Goal: Task Accomplishment & Management: Use online tool/utility

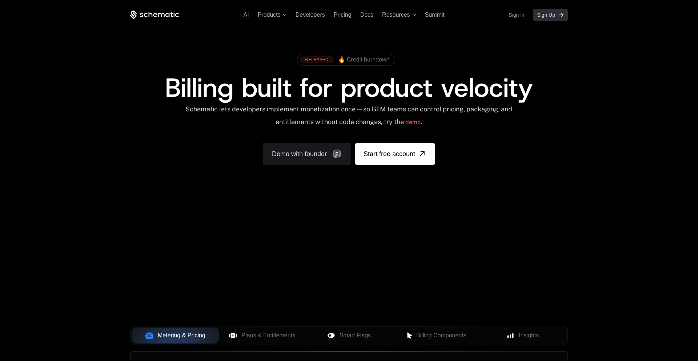
click at [542, 14] on span "Sign Up" at bounding box center [546, 14] width 18 height 7
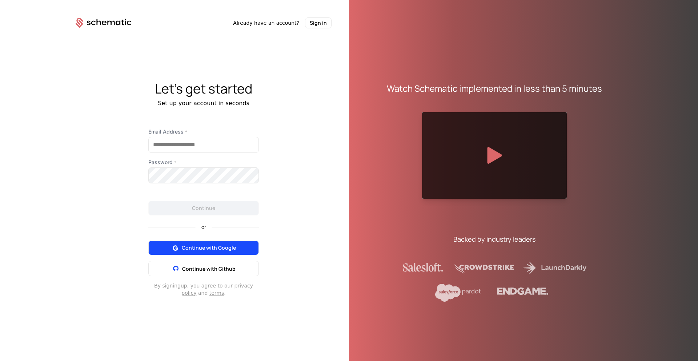
click at [206, 247] on span "Continue with Google" at bounding box center [209, 247] width 54 height 7
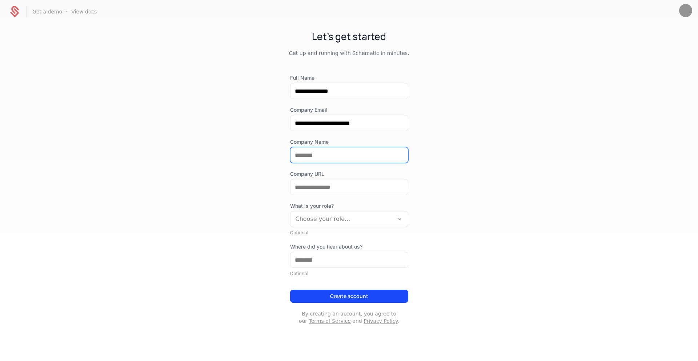
click at [321, 156] on input "Company Name" at bounding box center [348, 154] width 117 height 15
type input "*"
type input "*******"
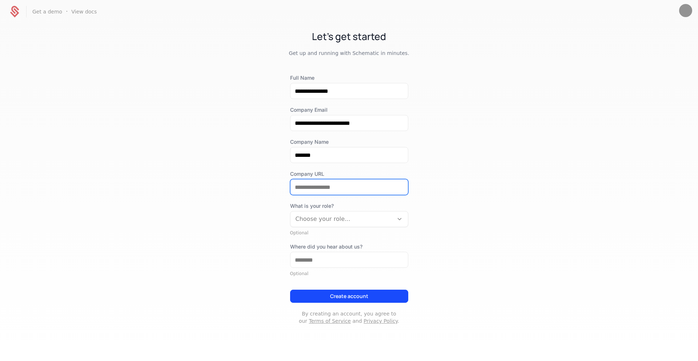
click at [309, 186] on input "Company URL" at bounding box center [348, 186] width 117 height 15
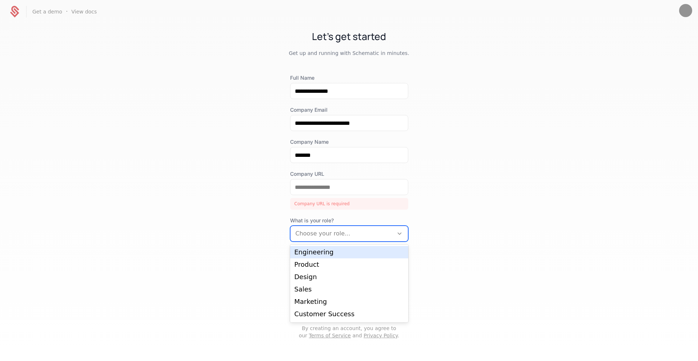
click at [329, 231] on div at bounding box center [342, 233] width 93 height 10
click at [322, 253] on div "Engineering" at bounding box center [348, 252] width 109 height 7
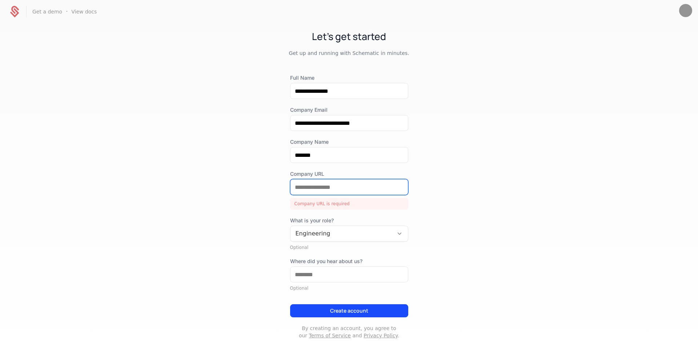
click at [302, 189] on input "Company URL" at bounding box center [348, 186] width 117 height 15
paste input "**********"
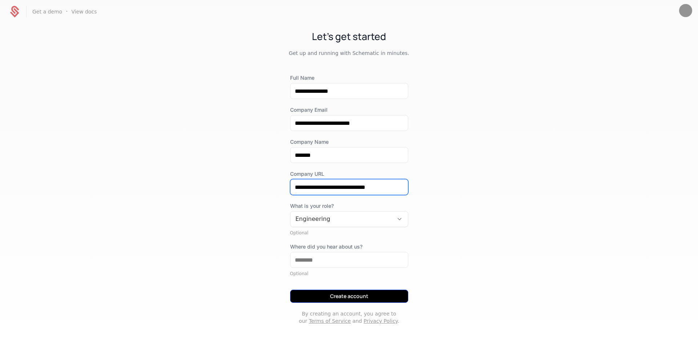
type input "**********"
click at [345, 297] on button "Create account" at bounding box center [349, 295] width 118 height 13
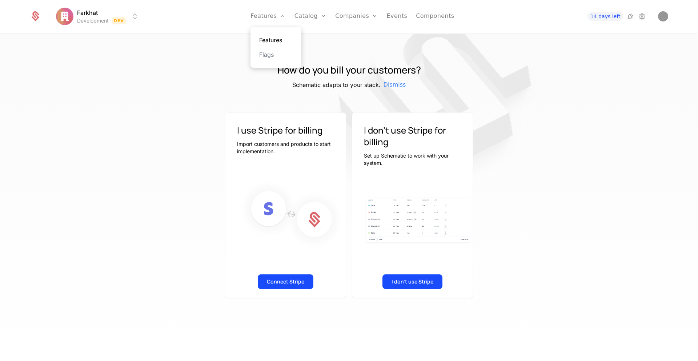
click at [267, 39] on link "Features" at bounding box center [275, 40] width 33 height 9
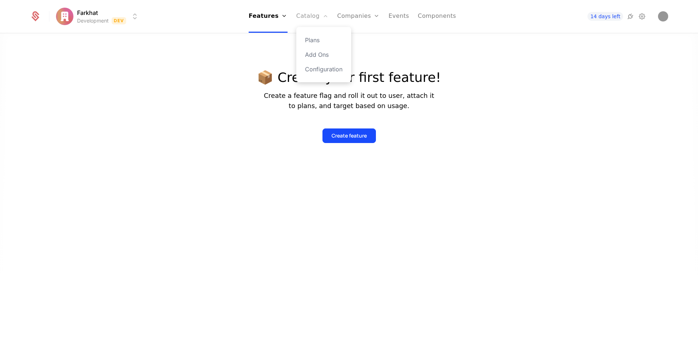
click at [311, 18] on link "Catalog" at bounding box center [312, 16] width 32 height 33
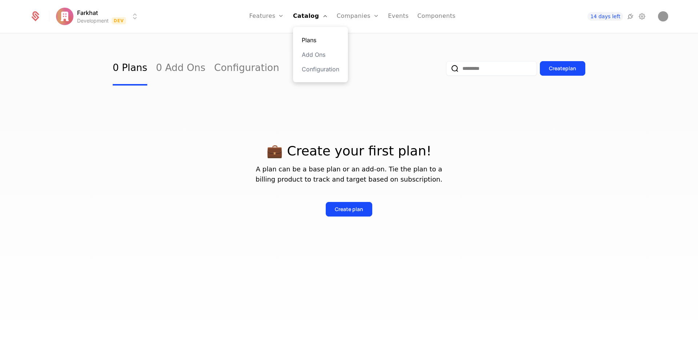
click at [315, 39] on link "Plans" at bounding box center [320, 40] width 37 height 9
click at [603, 15] on span "14 days left" at bounding box center [605, 16] width 36 height 9
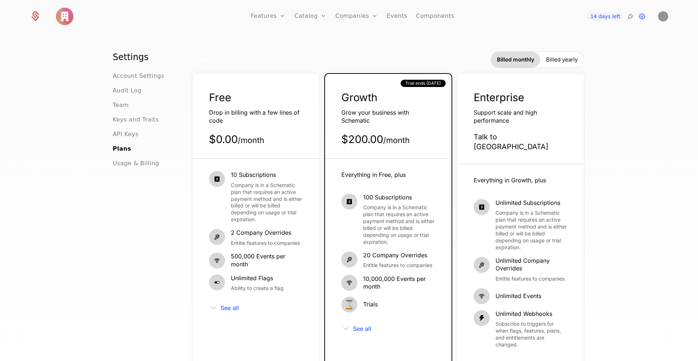
click at [270, 137] on div "$0.00 / month" at bounding box center [256, 139] width 94 height 14
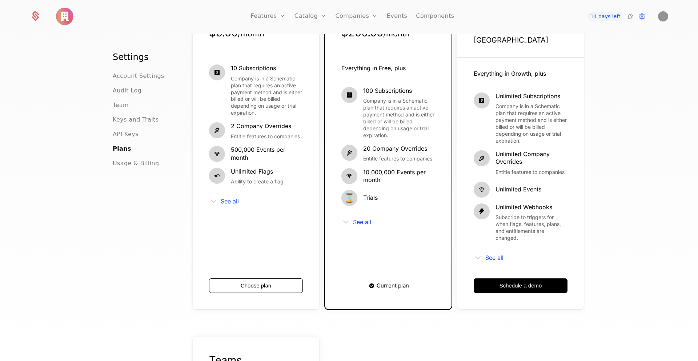
scroll to position [103, 0]
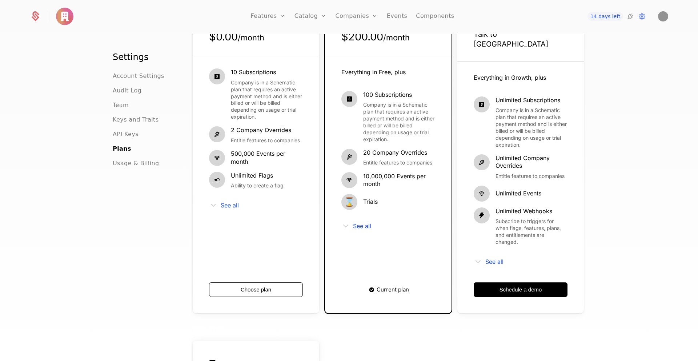
click at [352, 226] on div "See all" at bounding box center [388, 225] width 94 height 9
click at [360, 225] on span "See all" at bounding box center [362, 226] width 18 height 6
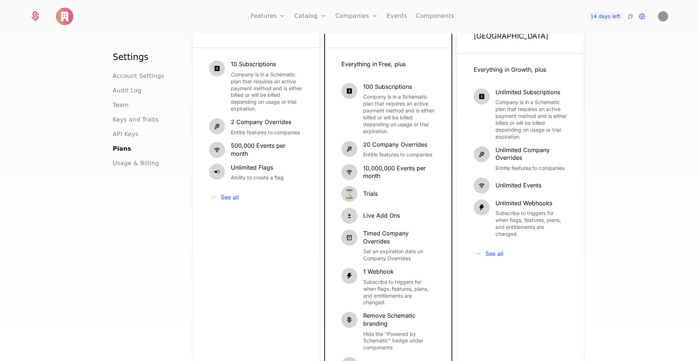
scroll to position [0, 0]
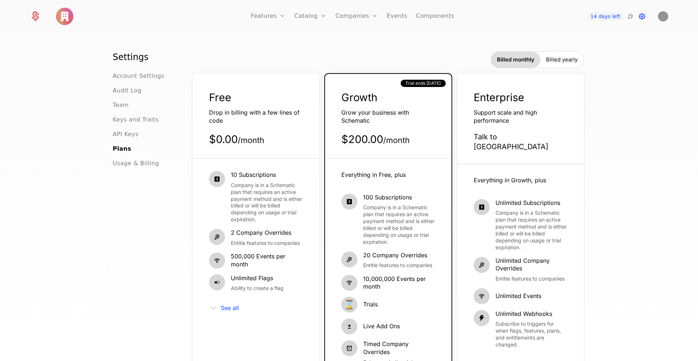
click at [640, 16] on icon at bounding box center [642, 16] width 9 height 9
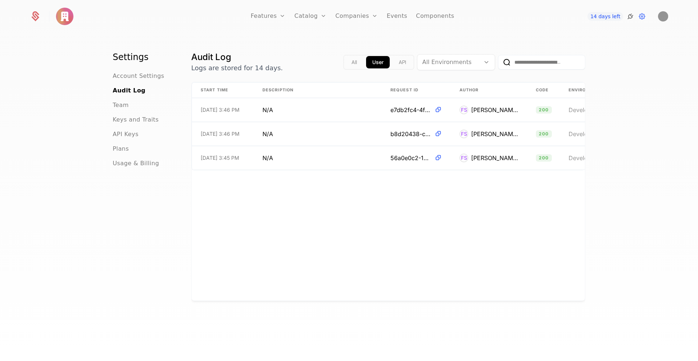
click at [630, 16] on icon at bounding box center [630, 16] width 9 height 9
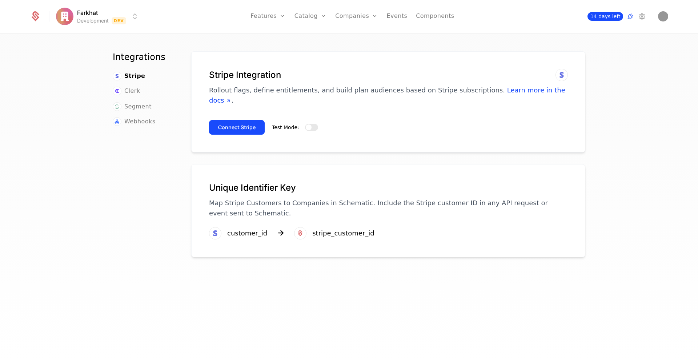
click at [597, 17] on span "14 days left" at bounding box center [605, 16] width 36 height 9
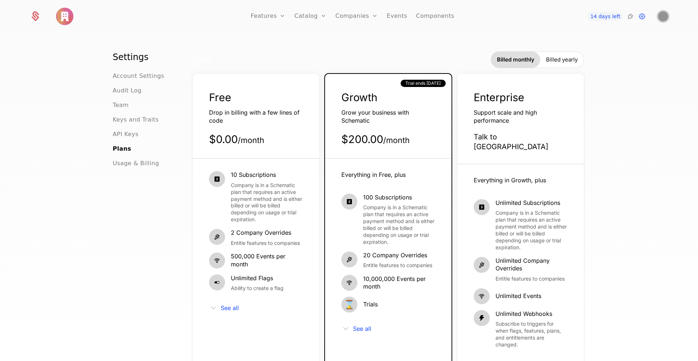
click at [665, 16] on img "Open user button" at bounding box center [663, 16] width 10 height 10
click at [563, 55] on button "Manage account" at bounding box center [599, 58] width 137 height 18
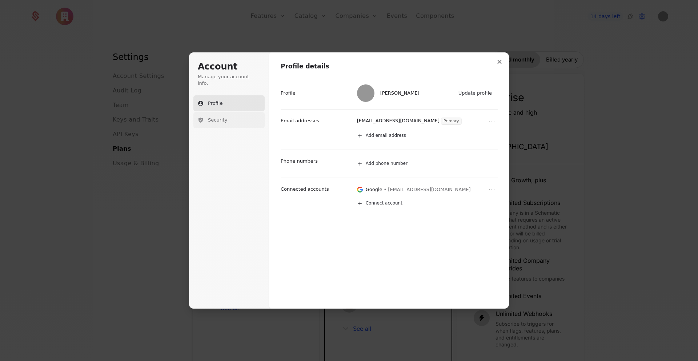
click at [212, 117] on span "Security" at bounding box center [217, 120] width 19 height 7
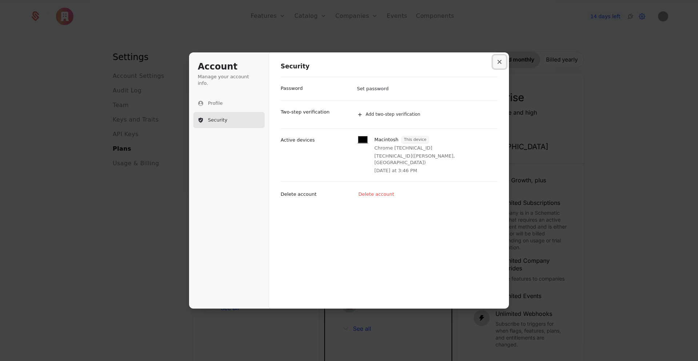
click at [502, 57] on button "Close modal" at bounding box center [499, 61] width 13 height 13
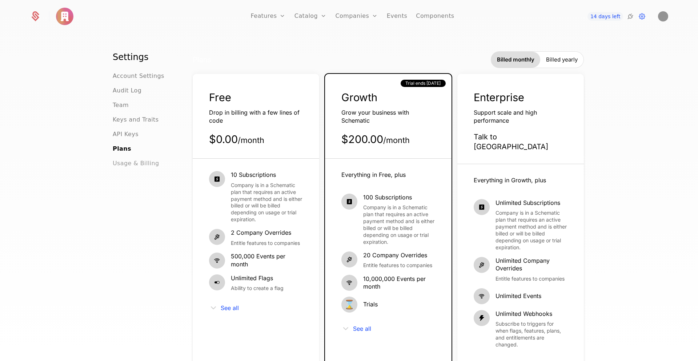
click at [127, 162] on span "Usage & Billing" at bounding box center [136, 163] width 47 height 9
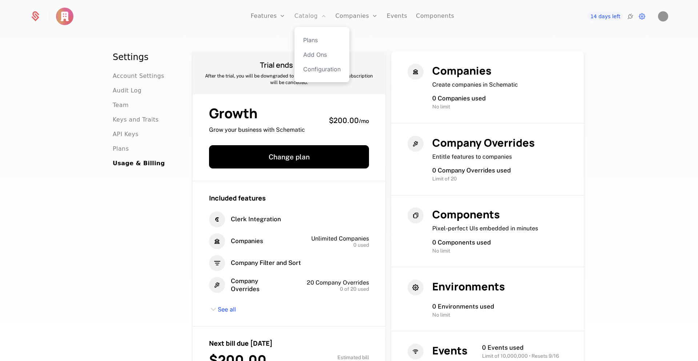
click at [310, 18] on link "Catalog" at bounding box center [310, 16] width 32 height 33
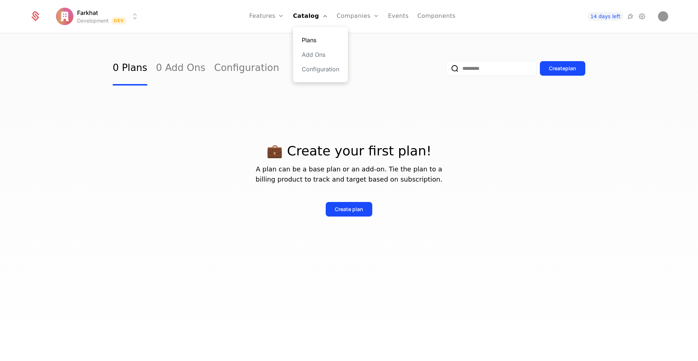
click at [316, 42] on link "Plans" at bounding box center [320, 40] width 37 height 9
click at [88, 24] on html "Farkhat Development Dev Features Features Flags Catalog Plans Add Ons Configura…" at bounding box center [349, 180] width 698 height 361
click at [385, 217] on html "Farkhat Development Dev Features Features Flags Catalog Plans Add Ons Configura…" at bounding box center [349, 180] width 698 height 361
click at [180, 65] on link "0 Add Ons" at bounding box center [180, 68] width 49 height 34
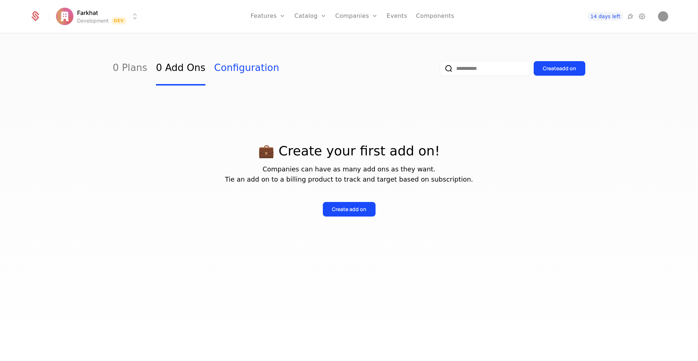
click at [238, 68] on link "Configuration" at bounding box center [246, 68] width 65 height 34
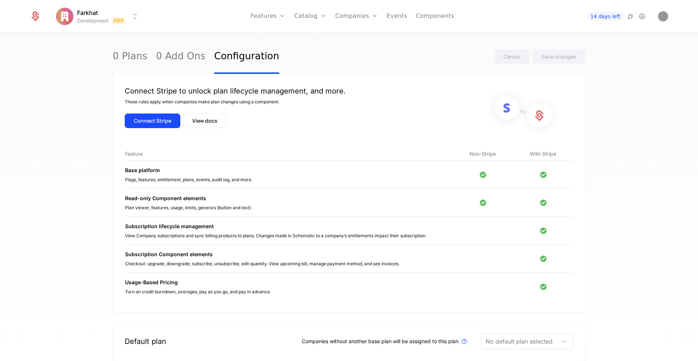
click at [35, 17] on icon at bounding box center [35, 14] width 7 height 7
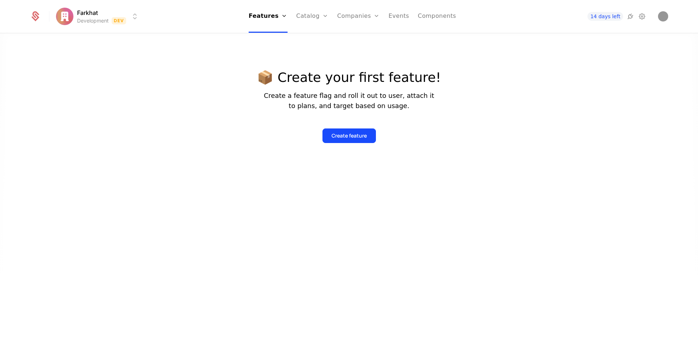
click at [77, 18] on html "Farkhat Development Dev Features Features Flags Catalog Plans Add Ons Configura…" at bounding box center [349, 180] width 698 height 361
click at [259, 53] on html "Farkhat Development Dev Features Features Flags Catalog Plans Add Ons Configura…" at bounding box center [349, 180] width 698 height 361
click at [631, 16] on icon at bounding box center [630, 16] width 9 height 9
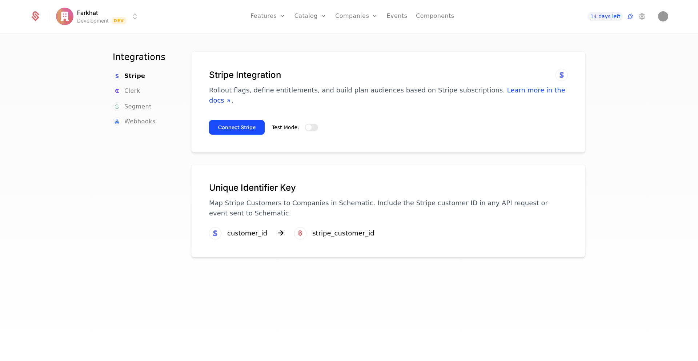
click at [310, 124] on button "Test Mode:" at bounding box center [311, 127] width 13 height 7
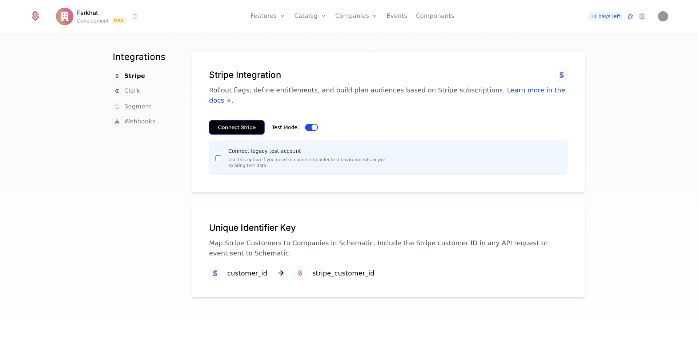
click at [229, 120] on button "Connect Stripe" at bounding box center [237, 127] width 56 height 15
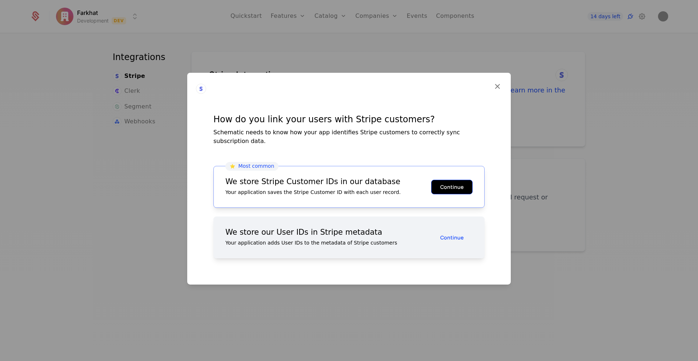
click at [452, 181] on button "Continue" at bounding box center [451, 186] width 41 height 15
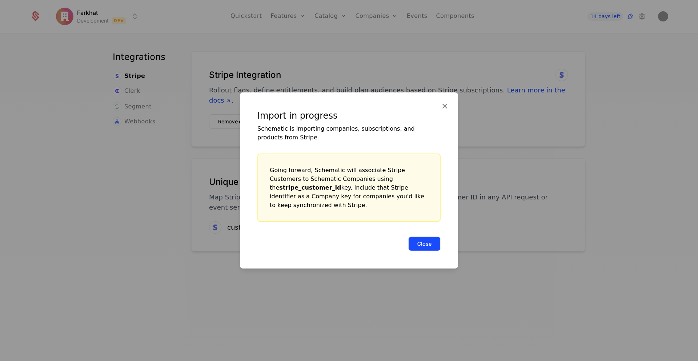
click at [416, 239] on button "Close" at bounding box center [424, 243] width 32 height 15
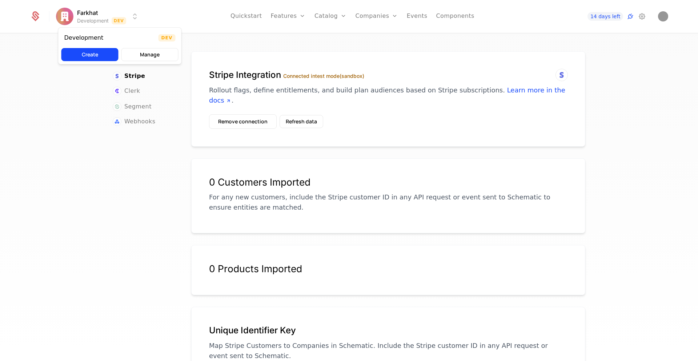
click at [93, 21] on html "Farkhat Development Dev Quickstart Features Features Flags Catalog Plans Add On…" at bounding box center [349, 180] width 698 height 361
click at [127, 14] on html "Farkhat Development Dev Quickstart Features Features Flags Catalog Plans Add On…" at bounding box center [349, 180] width 698 height 361
click at [135, 16] on html "Farkhat Development Dev Quickstart Features Features Flags Catalog Plans Add On…" at bounding box center [349, 180] width 698 height 361
click at [172, 16] on html "Farkhat Development Dev Quickstart Features Features Flags Catalog Plans Add On…" at bounding box center [349, 180] width 698 height 361
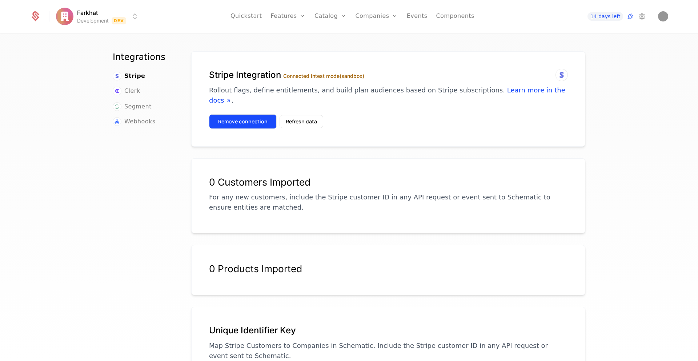
click at [237, 114] on button "Remove connection" at bounding box center [243, 121] width 68 height 15
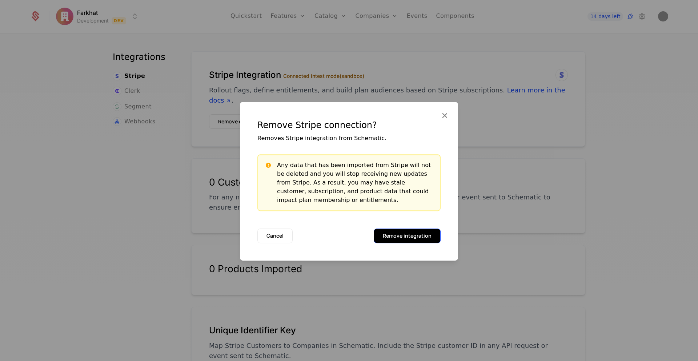
click at [399, 238] on button "Remove integration" at bounding box center [407, 235] width 67 height 15
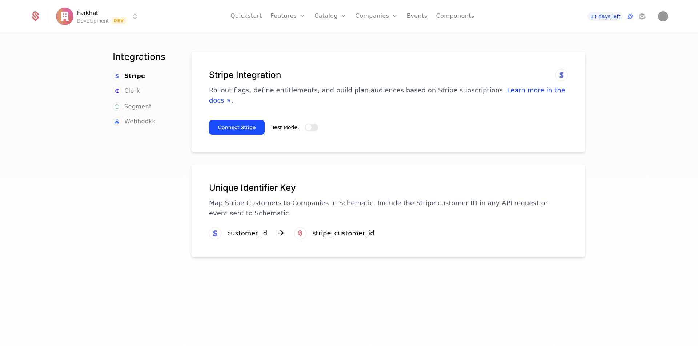
click at [316, 124] on button "Test Mode:" at bounding box center [311, 127] width 13 height 7
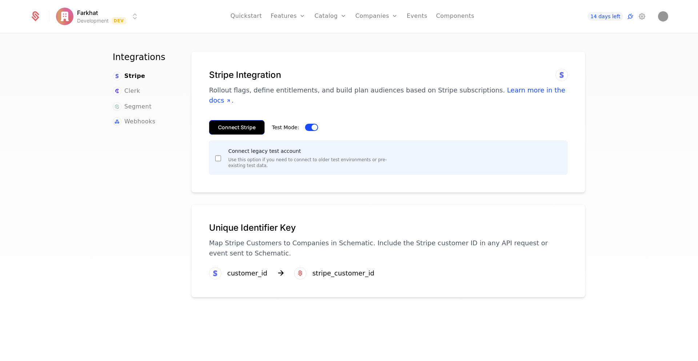
click at [235, 120] on button "Connect Stripe" at bounding box center [237, 127] width 56 height 15
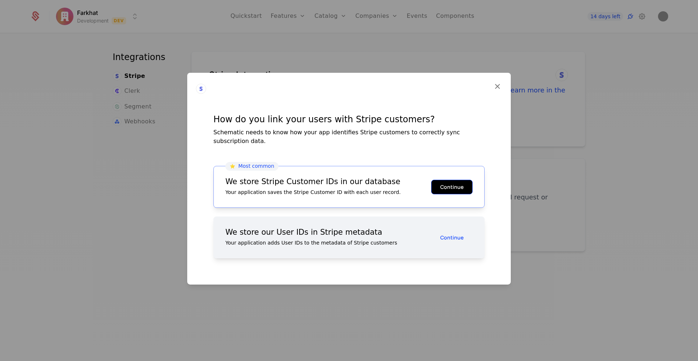
click at [451, 183] on button "Continue" at bounding box center [451, 186] width 41 height 15
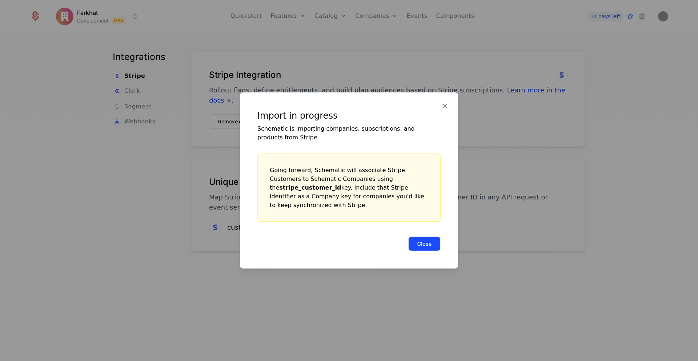
click at [423, 238] on button "Close" at bounding box center [424, 243] width 32 height 15
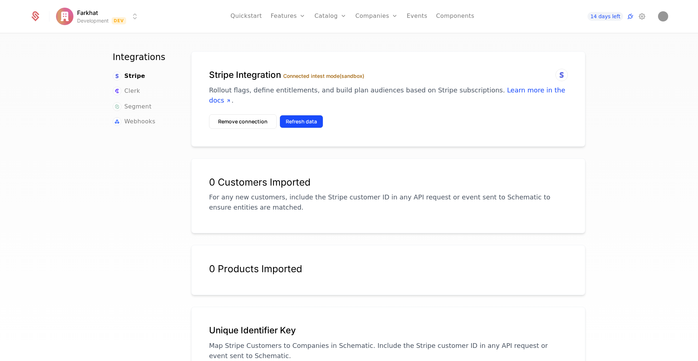
click at [296, 115] on button "Refresh data" at bounding box center [302, 121] width 44 height 13
click at [248, 116] on button "Remove connection" at bounding box center [243, 121] width 68 height 15
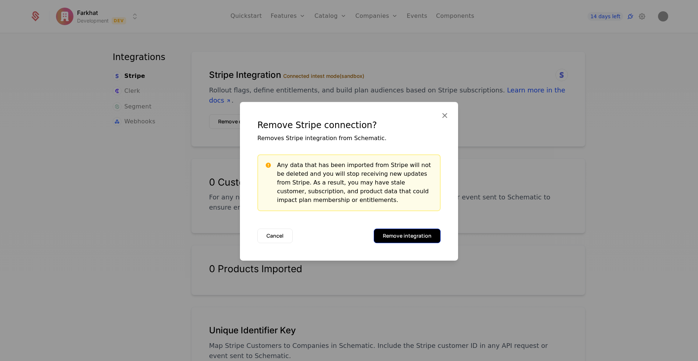
click at [405, 238] on button "Remove integration" at bounding box center [407, 235] width 67 height 15
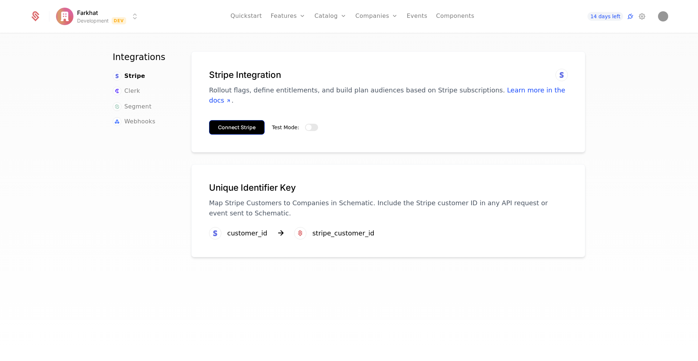
click at [243, 120] on button "Connect Stripe" at bounding box center [237, 127] width 56 height 15
click at [305, 124] on button "Test Mode:" at bounding box center [311, 127] width 13 height 7
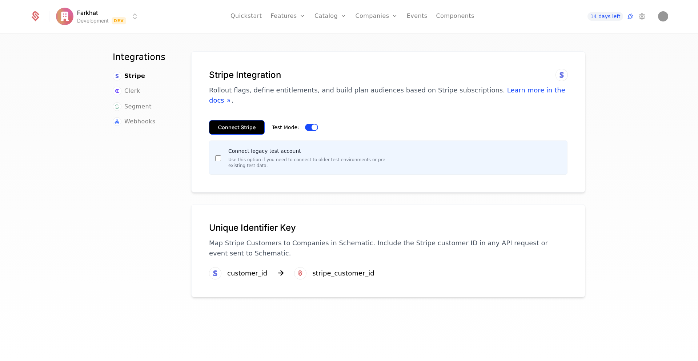
click at [248, 120] on button "Connect Stripe" at bounding box center [237, 127] width 56 height 15
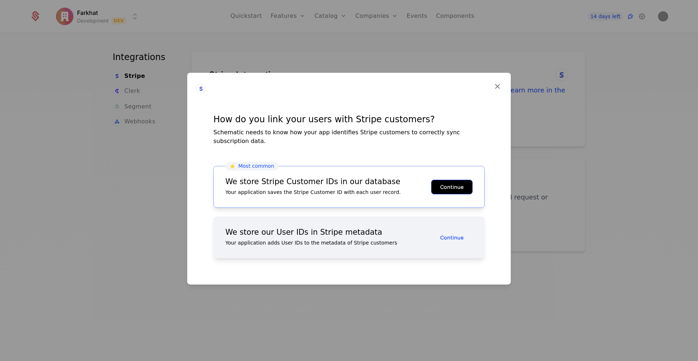
click at [443, 184] on button "Continue" at bounding box center [451, 186] width 41 height 15
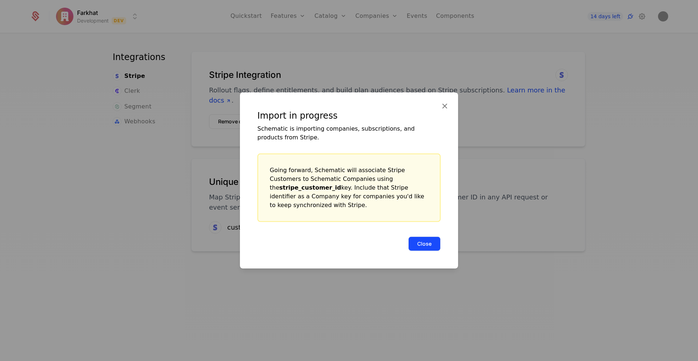
click at [419, 243] on button "Close" at bounding box center [424, 243] width 32 height 15
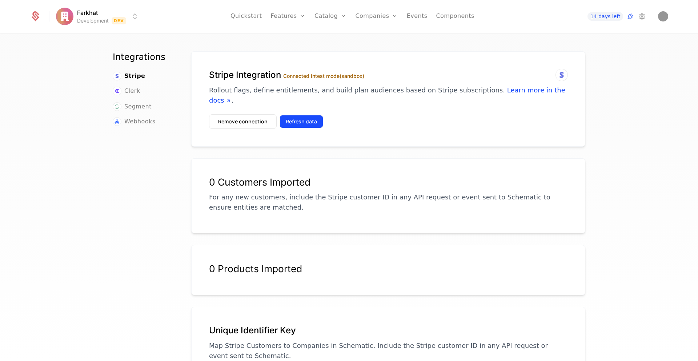
click at [290, 115] on button "Refresh data" at bounding box center [302, 121] width 44 height 13
click at [295, 115] on button "Refresh data" at bounding box center [302, 121] width 44 height 13
click at [248, 115] on button "Remove connection" at bounding box center [243, 121] width 68 height 15
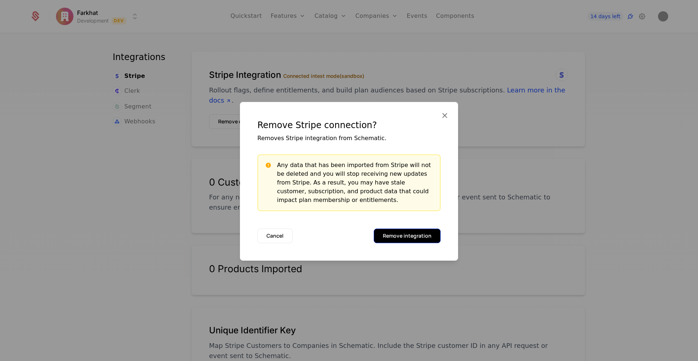
click at [404, 234] on button "Remove integration" at bounding box center [407, 235] width 67 height 15
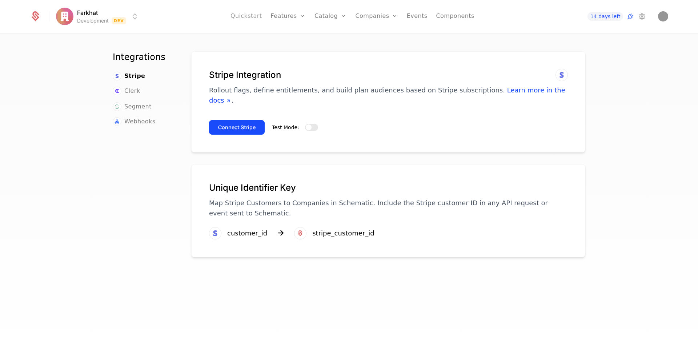
click at [249, 15] on link "Quickstart" at bounding box center [246, 16] width 32 height 33
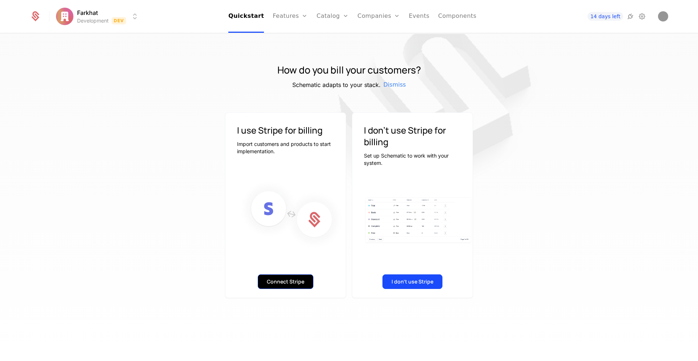
click at [286, 282] on button "Connect Stripe" at bounding box center [286, 281] width 56 height 15
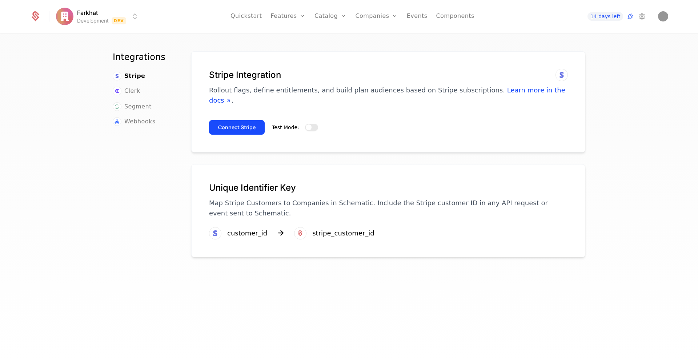
click at [310, 124] on span "button" at bounding box center [309, 127] width 6 height 6
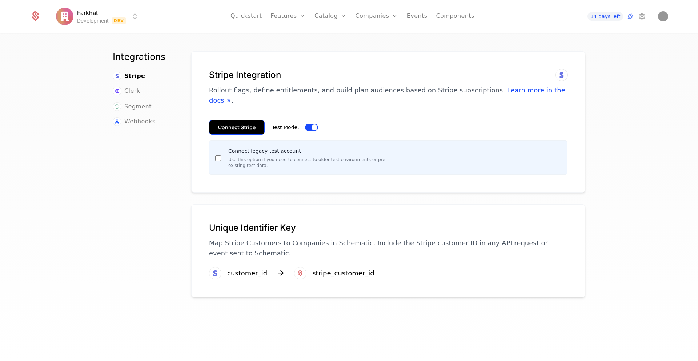
click at [236, 120] on button "Connect Stripe" at bounding box center [237, 127] width 56 height 15
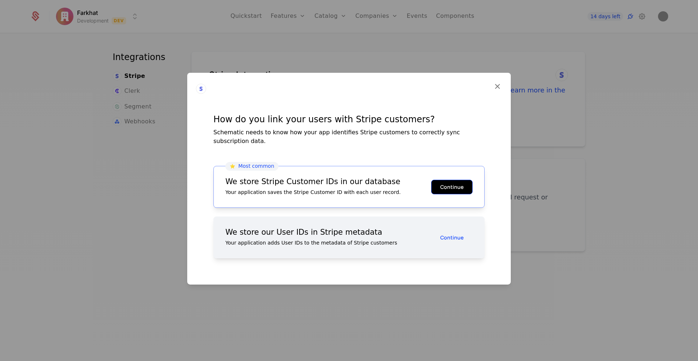
click at [450, 182] on button "Continue" at bounding box center [451, 186] width 41 height 15
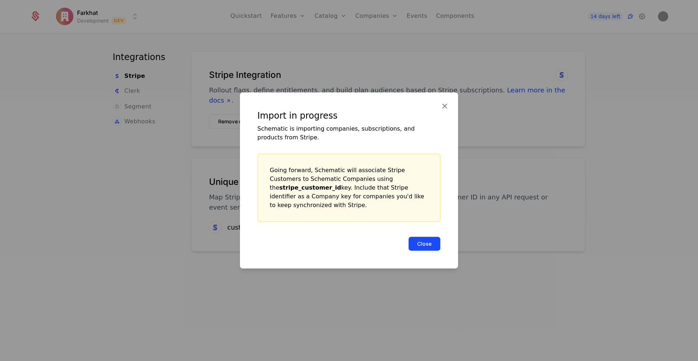
click at [422, 236] on button "Close" at bounding box center [424, 243] width 32 height 15
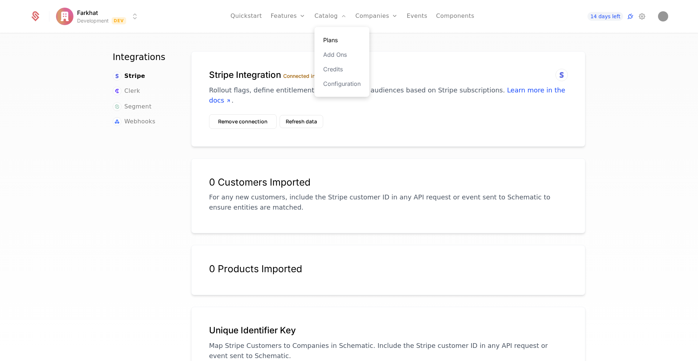
click at [331, 38] on link "Plans" at bounding box center [341, 40] width 37 height 9
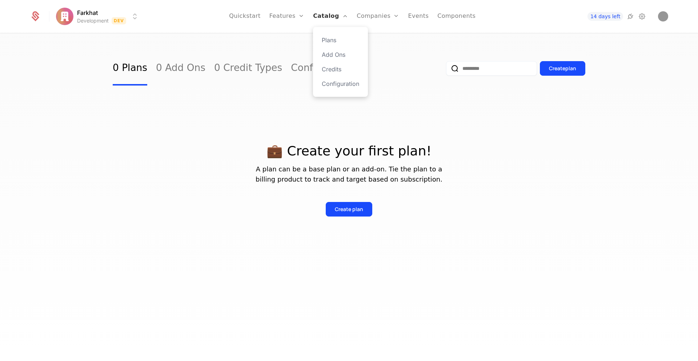
click at [337, 12] on link "Catalog" at bounding box center [330, 16] width 35 height 33
click at [332, 40] on link "Plans" at bounding box center [340, 40] width 37 height 9
click at [331, 40] on link "Plans" at bounding box center [340, 40] width 37 height 9
click at [332, 82] on link "Configuration" at bounding box center [340, 83] width 37 height 9
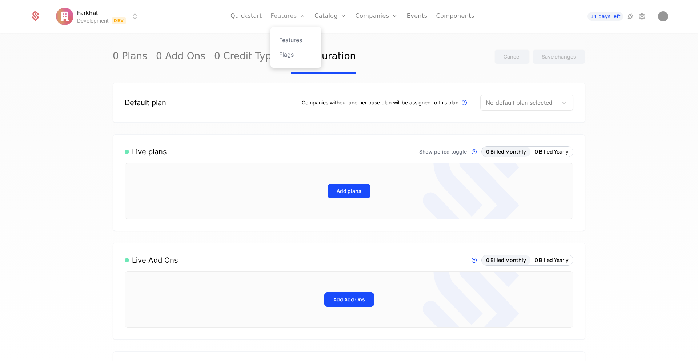
click at [284, 14] on link "Features" at bounding box center [287, 16] width 35 height 33
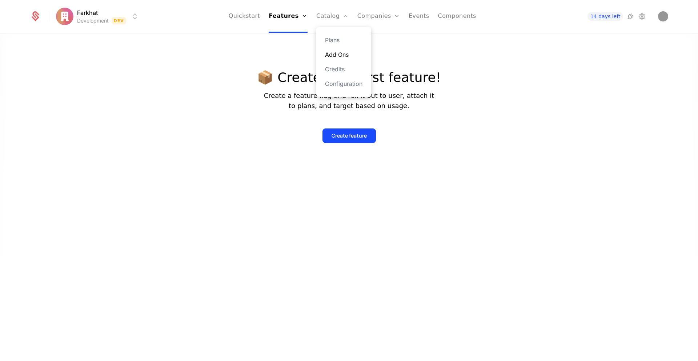
click at [340, 56] on link "Add Ons" at bounding box center [343, 54] width 37 height 9
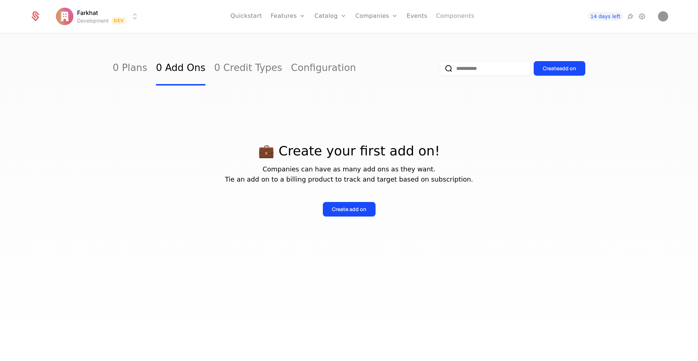
click at [455, 16] on link "Components" at bounding box center [455, 16] width 38 height 33
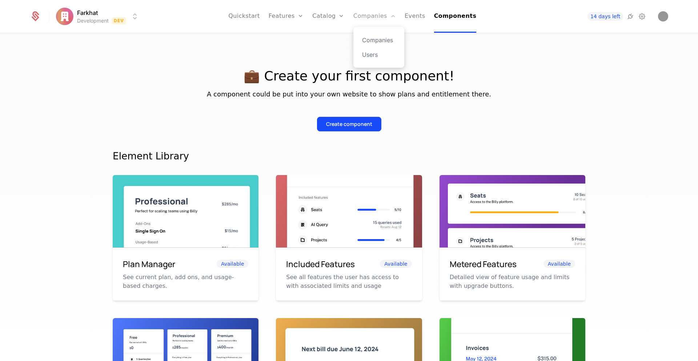
click at [370, 18] on link "Companies" at bounding box center [374, 16] width 43 height 33
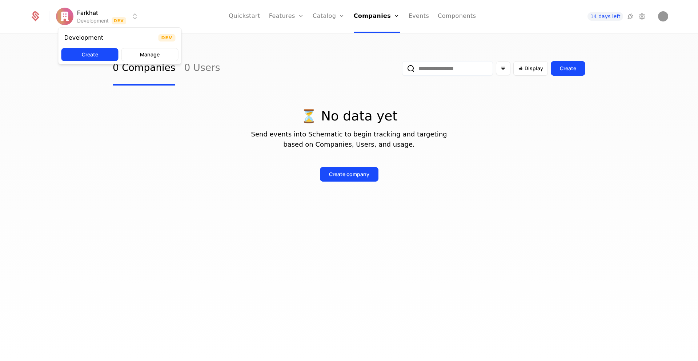
click at [81, 22] on html "Farkhat Development Dev Quickstart Features Features Flags Catalog Plans Add On…" at bounding box center [349, 180] width 698 height 361
click at [261, 12] on html "Farkhat Development Dev Quickstart Features Features Flags Catalog Plans Add On…" at bounding box center [349, 180] width 698 height 361
click at [283, 18] on link "Features" at bounding box center [286, 16] width 35 height 33
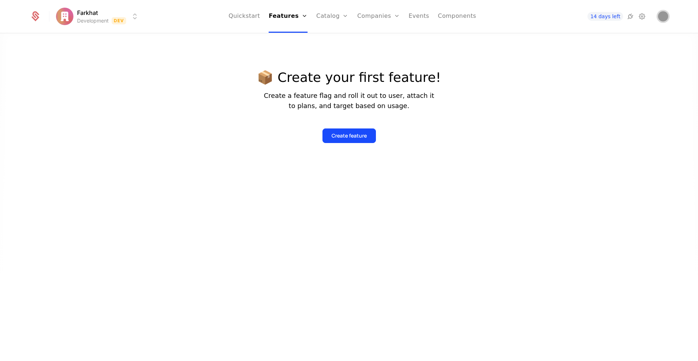
click at [661, 15] on img "Open user button" at bounding box center [663, 16] width 10 height 10
click at [564, 31] on span "Farkhat Saliyev" at bounding box center [576, 33] width 39 height 7
click at [69, 15] on html "Farkhat Development Dev Quickstart Features Features Flags Catalog Plans Add On…" at bounding box center [349, 180] width 698 height 361
click at [32, 21] on html "Farkhat Development Dev Quickstart Features Features Flags Catalog Plans Add On…" at bounding box center [349, 180] width 698 height 361
click at [32, 21] on icon at bounding box center [35, 16] width 10 height 10
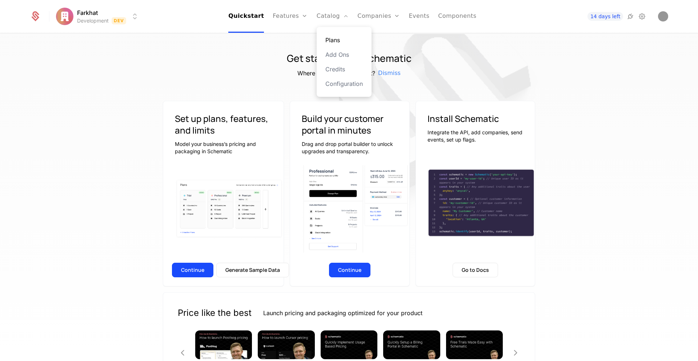
click at [331, 38] on link "Plans" at bounding box center [343, 40] width 37 height 9
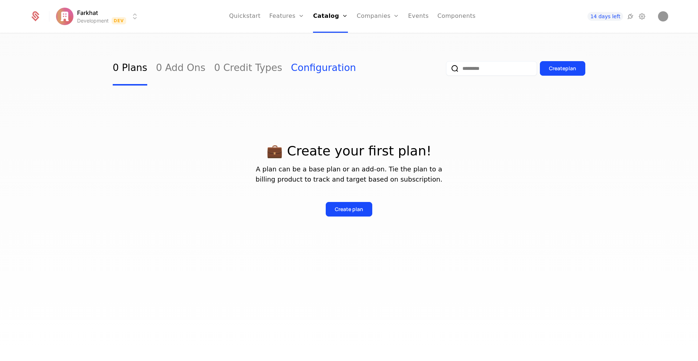
click at [291, 71] on link "Configuration" at bounding box center [323, 68] width 65 height 34
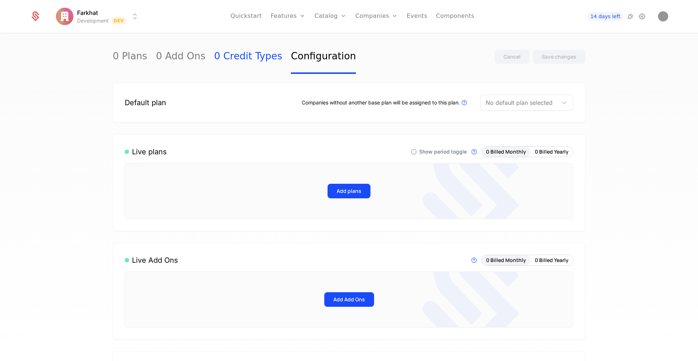
click at [215, 48] on link "0 Credit Types" at bounding box center [248, 57] width 68 height 34
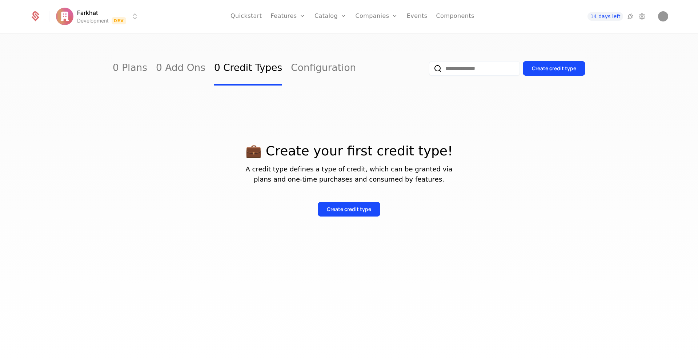
click at [150, 65] on div "0 Plans 0 Add Ons 0 Credit Types Configuration" at bounding box center [234, 68] width 243 height 34
click at [103, 68] on div "0 Plans 0 Add Ons 0 Credit Types Configuration Create credit type 💼 Create your…" at bounding box center [349, 199] width 698 height 331
click at [633, 19] on icon at bounding box center [630, 16] width 9 height 9
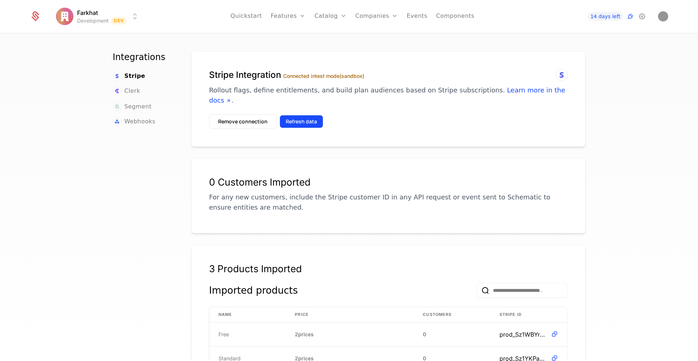
click at [299, 115] on button "Refresh data" at bounding box center [302, 121] width 44 height 13
click at [328, 43] on link "Plans" at bounding box center [341, 40] width 37 height 9
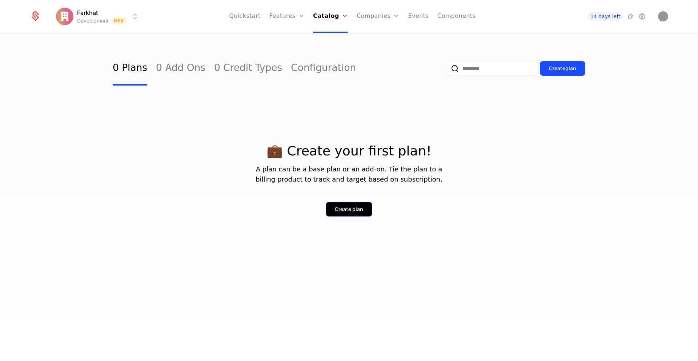
click at [335, 208] on div "Create plan" at bounding box center [349, 208] width 28 height 7
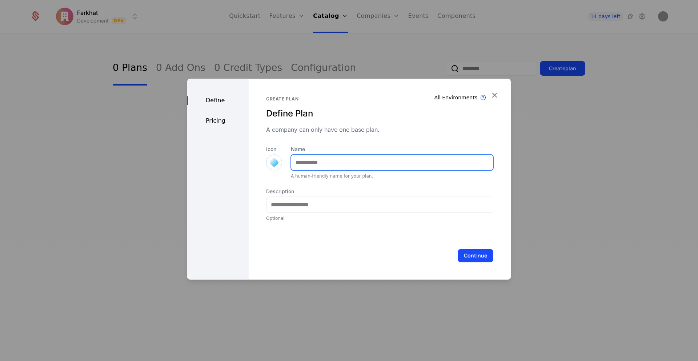
click at [308, 160] on input "Name" at bounding box center [392, 161] width 202 height 15
type input "****"
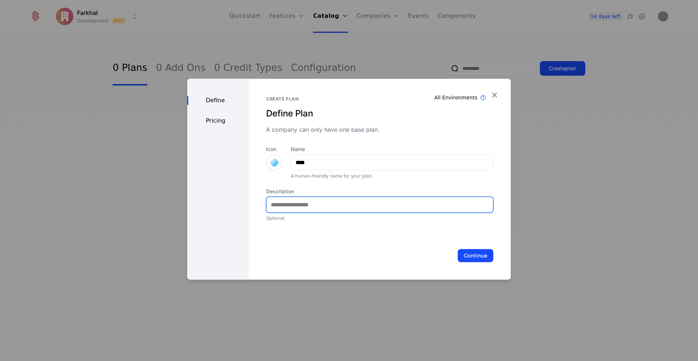
click at [295, 206] on input "Description" at bounding box center [379, 204] width 226 height 15
click at [272, 161] on div at bounding box center [274, 162] width 10 height 10
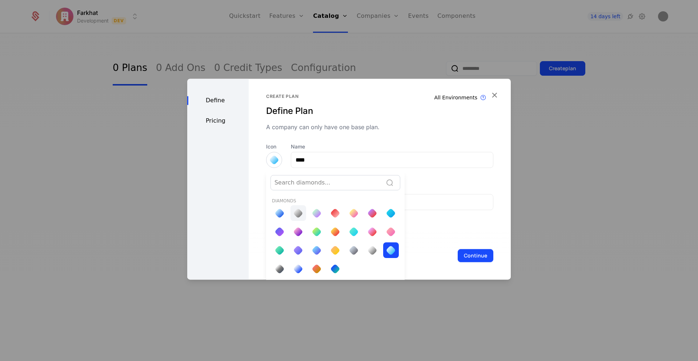
click at [293, 214] on div at bounding box center [298, 213] width 10 height 10
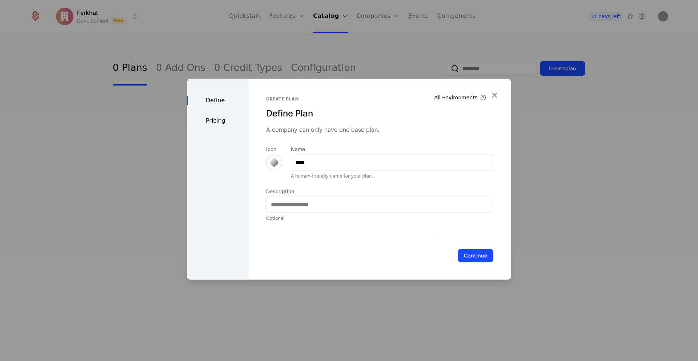
scroll to position [0, 0]
click at [294, 204] on input "Description" at bounding box center [379, 204] width 226 height 15
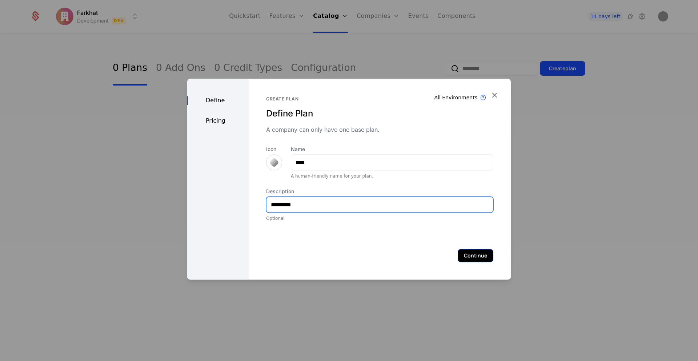
type input "*********"
click at [473, 257] on button "Continue" at bounding box center [476, 255] width 36 height 13
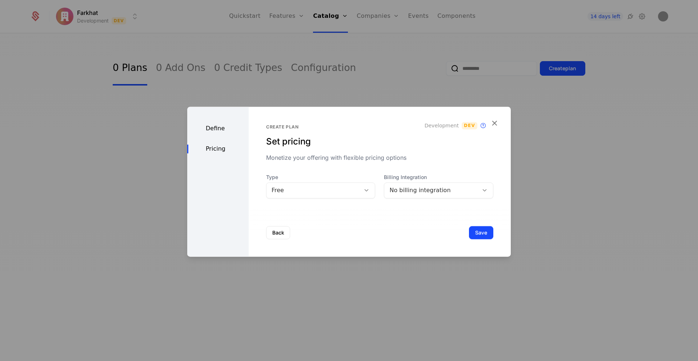
click at [389, 188] on div "No billing integration" at bounding box center [431, 190] width 84 height 9
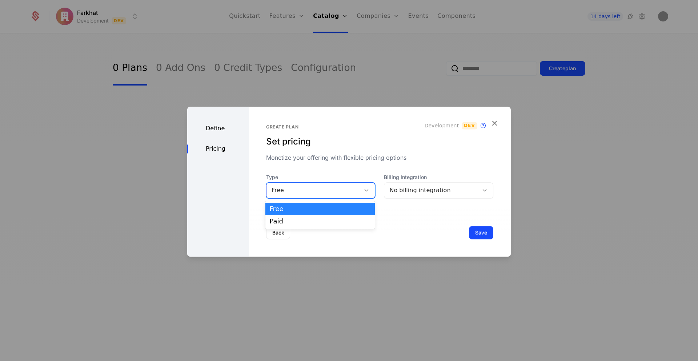
click at [307, 193] on div "Free" at bounding box center [314, 190] width 84 height 9
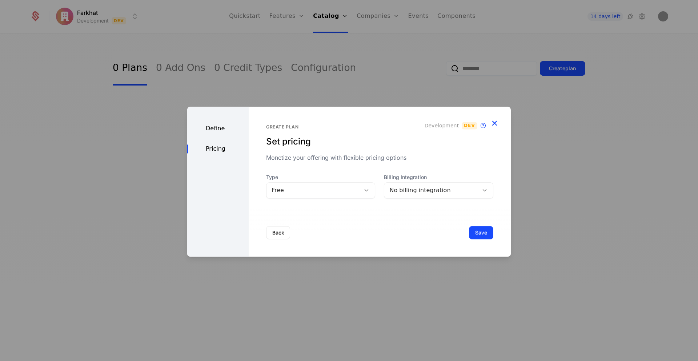
click at [495, 121] on icon "button" at bounding box center [494, 122] width 9 height 9
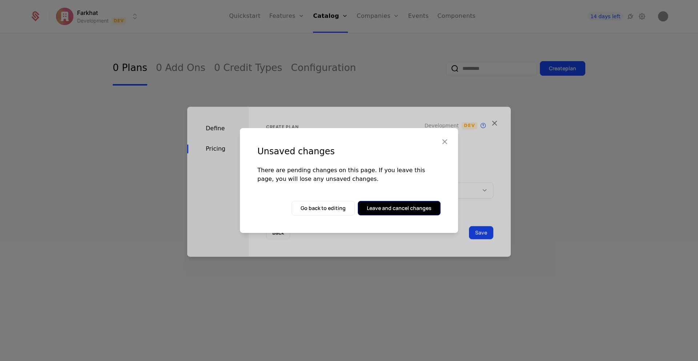
click at [381, 209] on button "Leave and cancel changes" at bounding box center [399, 208] width 83 height 15
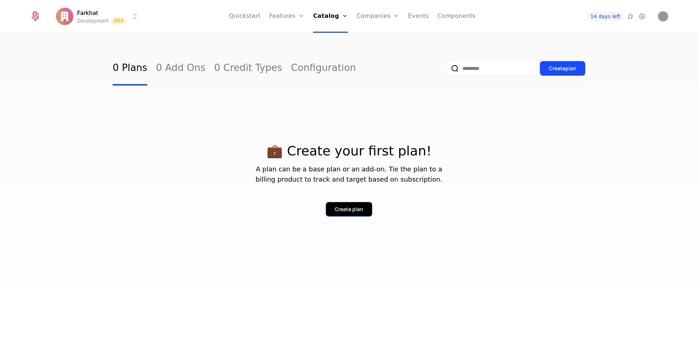
click at [353, 209] on div "Create plan" at bounding box center [349, 208] width 28 height 7
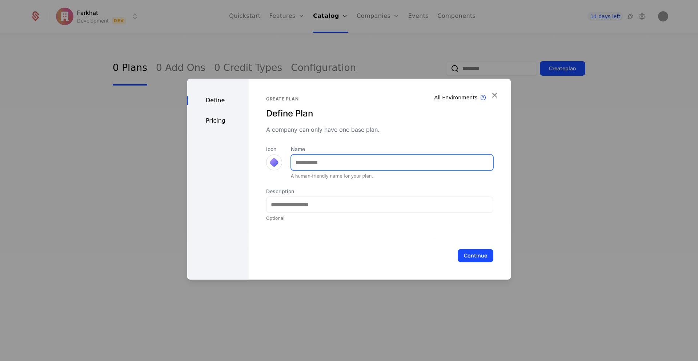
click at [317, 165] on input "Name" at bounding box center [392, 161] width 202 height 15
type input "****"
click at [269, 164] on div at bounding box center [274, 162] width 16 height 16
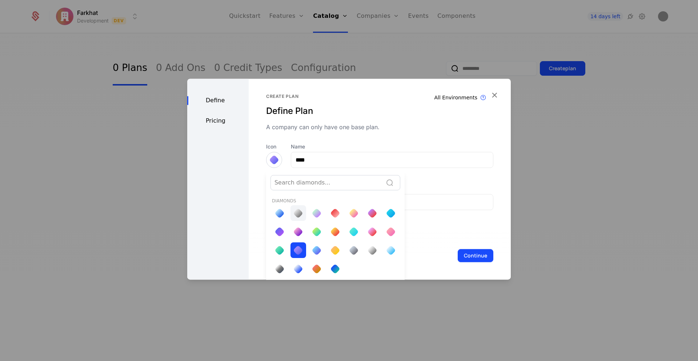
click at [295, 212] on div at bounding box center [298, 213] width 10 height 10
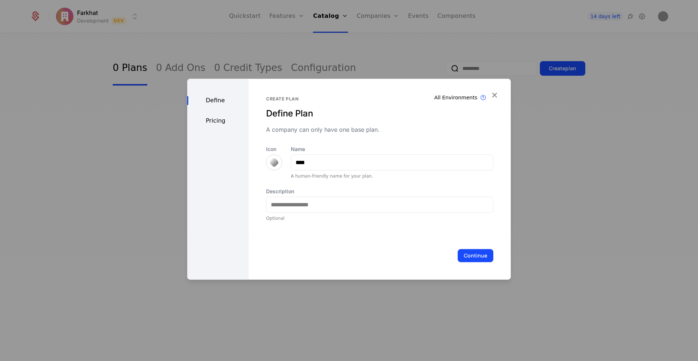
scroll to position [0, 0]
click at [319, 209] on input "Description" at bounding box center [379, 204] width 226 height 15
type input "*********"
click at [473, 258] on button "Continue" at bounding box center [476, 255] width 36 height 13
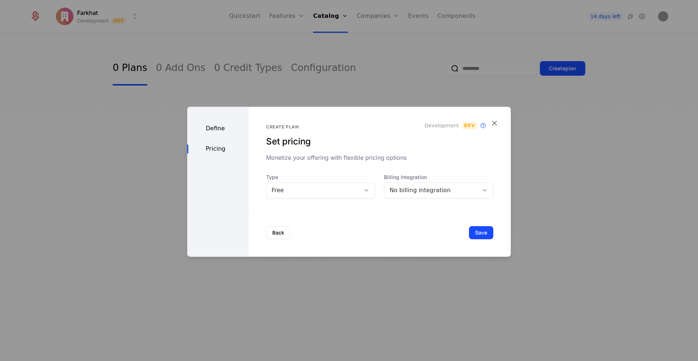
click at [285, 191] on div "Free" at bounding box center [314, 190] width 84 height 9
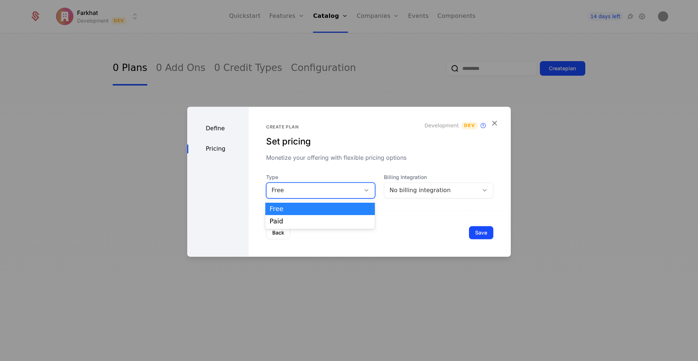
click at [354, 191] on div "Free" at bounding box center [314, 190] width 84 height 9
click at [304, 216] on div "Paid" at bounding box center [320, 221] width 110 height 12
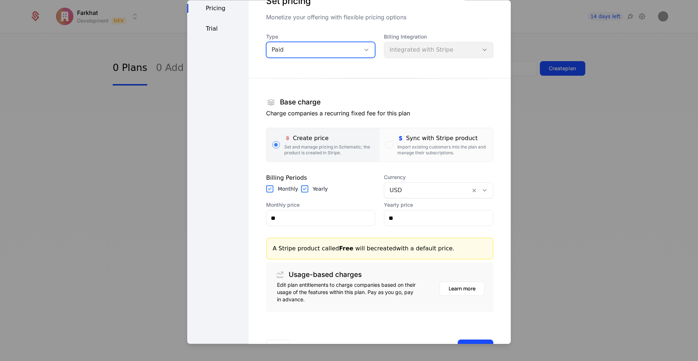
scroll to position [17, 0]
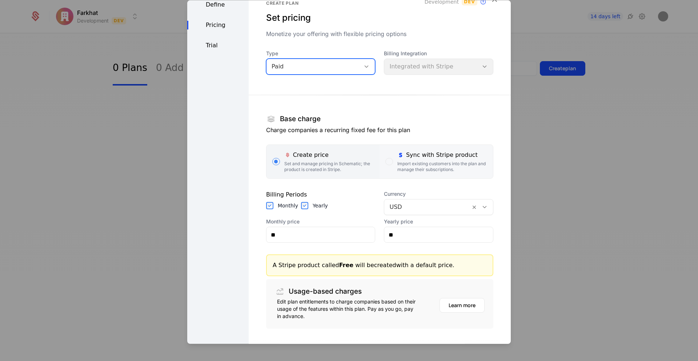
click at [410, 170] on div "Import existing customers into the plan and manage their subscriptions." at bounding box center [442, 167] width 90 height 12
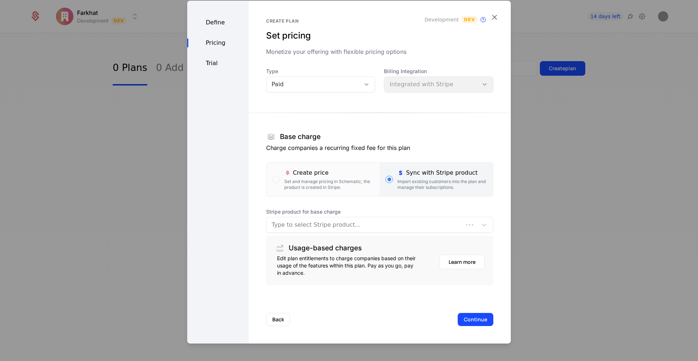
scroll to position [0, 0]
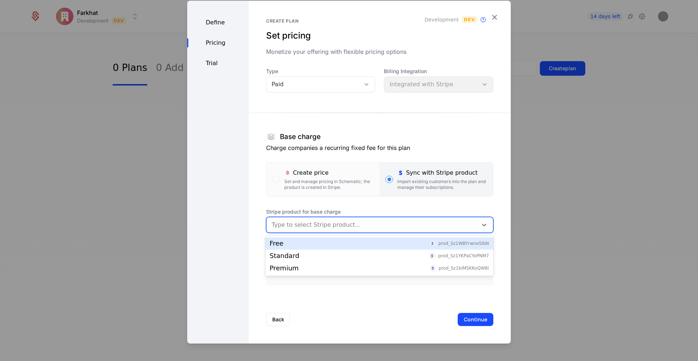
click at [308, 224] on div at bounding box center [372, 225] width 201 height 10
click at [298, 242] on div "Free prod_Sz1WBYrwneSIbN" at bounding box center [379, 243] width 219 height 7
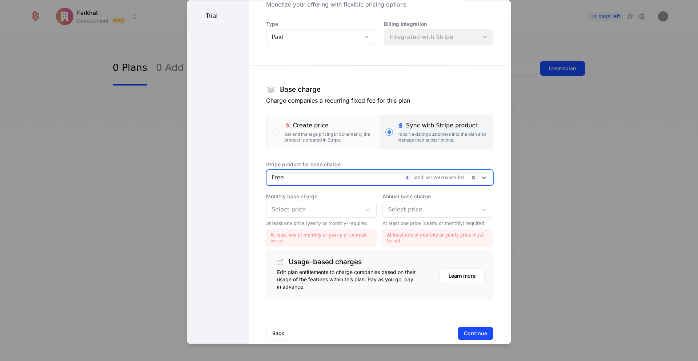
scroll to position [60, 0]
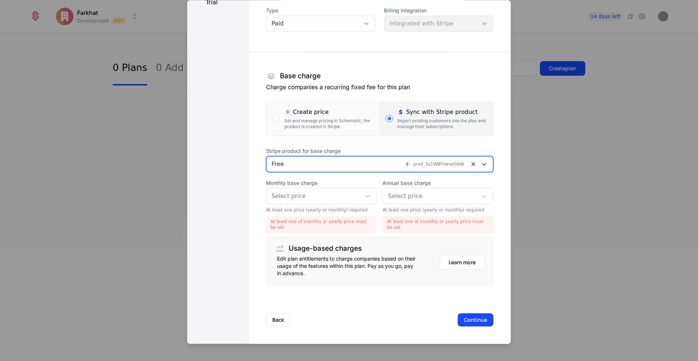
click at [318, 200] on div at bounding box center [314, 196] width 85 height 10
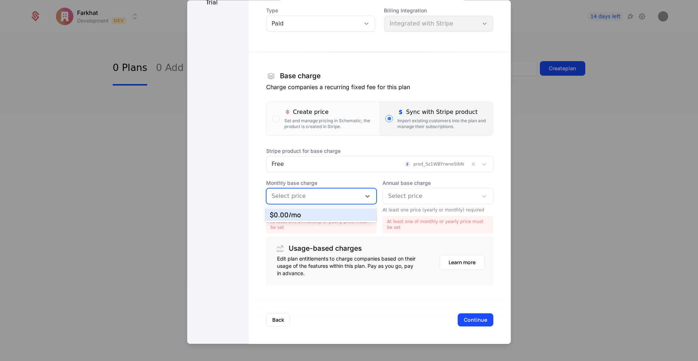
click at [304, 213] on div "$0.00 /mo" at bounding box center [321, 214] width 103 height 7
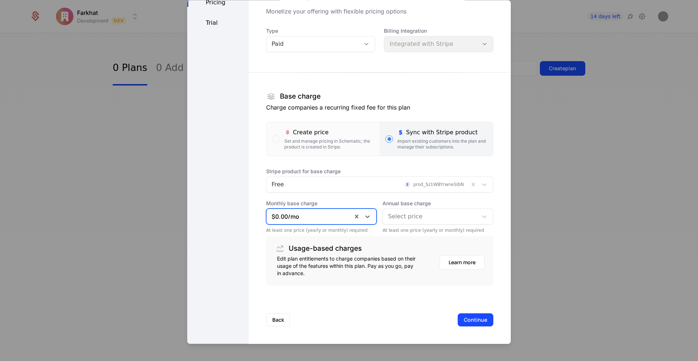
scroll to position [40, 0]
click at [400, 212] on div at bounding box center [430, 216] width 85 height 10
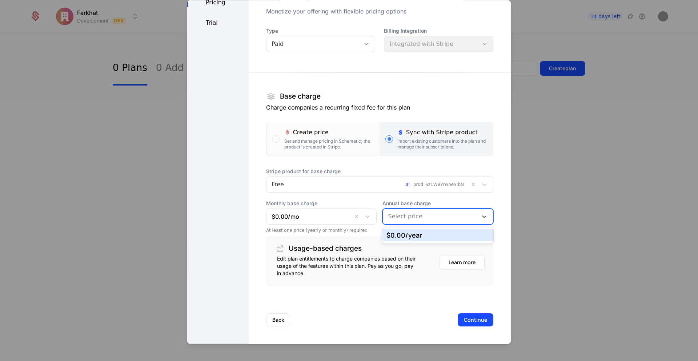
click at [405, 236] on div "$0.00 /year" at bounding box center [437, 235] width 103 height 7
click at [472, 324] on button "Continue" at bounding box center [476, 319] width 36 height 13
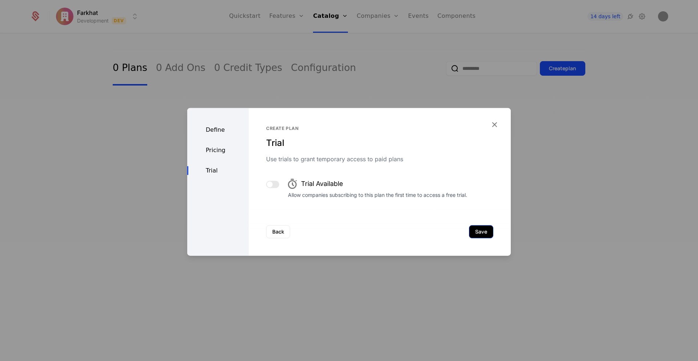
scroll to position [0, 0]
click at [474, 232] on button "Save" at bounding box center [481, 231] width 24 height 13
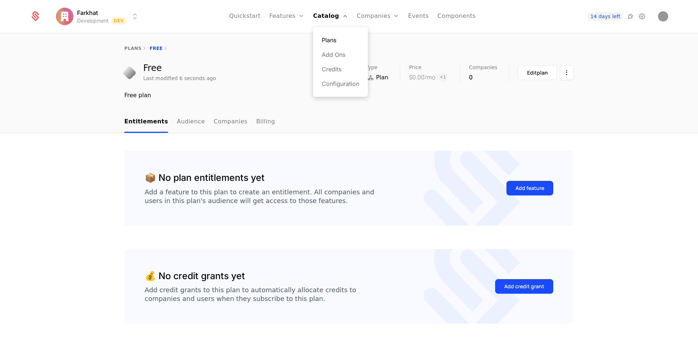
click at [328, 38] on link "Plans" at bounding box center [340, 40] width 37 height 9
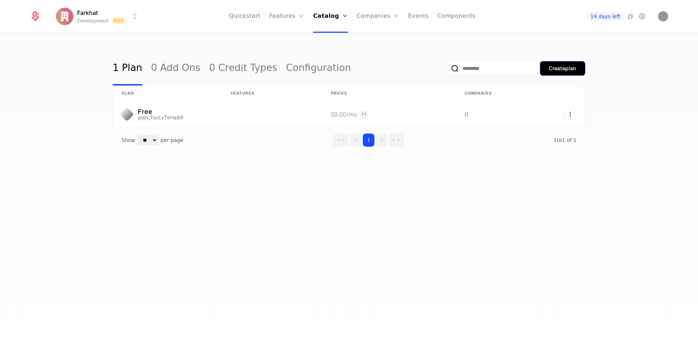
click at [552, 68] on div "Create plan" at bounding box center [562, 68] width 27 height 7
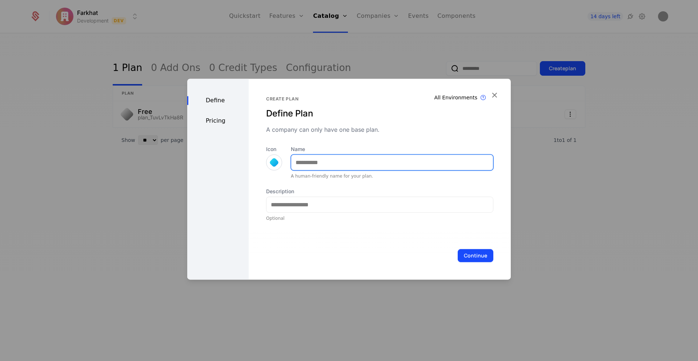
click at [320, 161] on input "Name" at bounding box center [392, 161] width 202 height 15
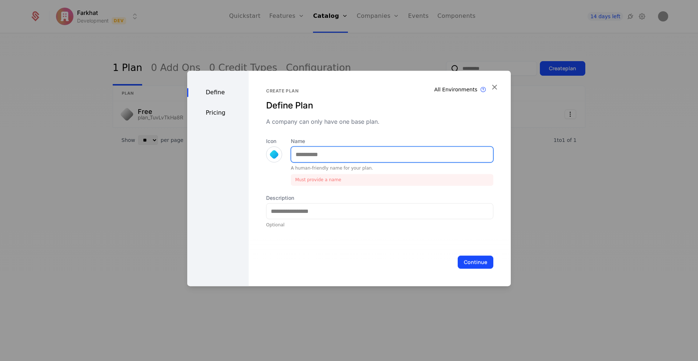
click at [306, 154] on input "Name" at bounding box center [392, 153] width 202 height 15
paste input "********"
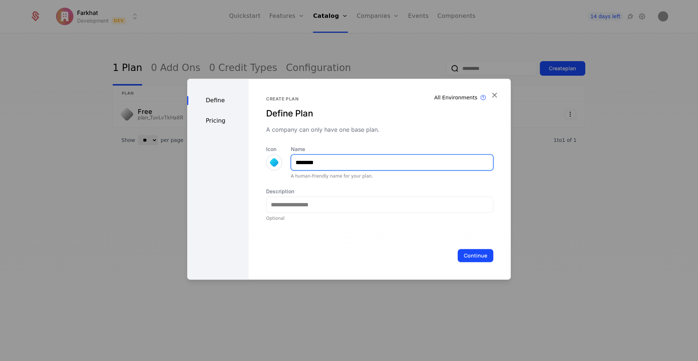
type input "********"
click at [275, 162] on div at bounding box center [274, 162] width 10 height 10
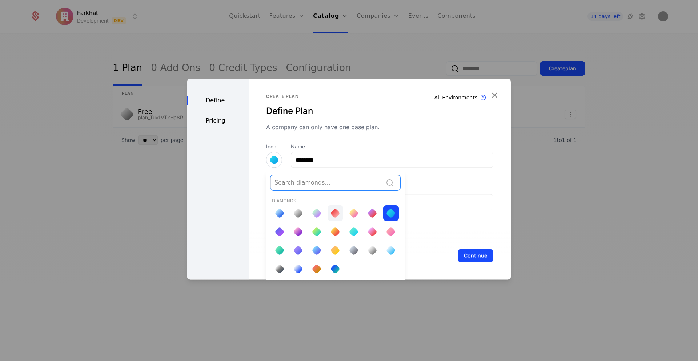
click at [336, 214] on div at bounding box center [335, 213] width 10 height 10
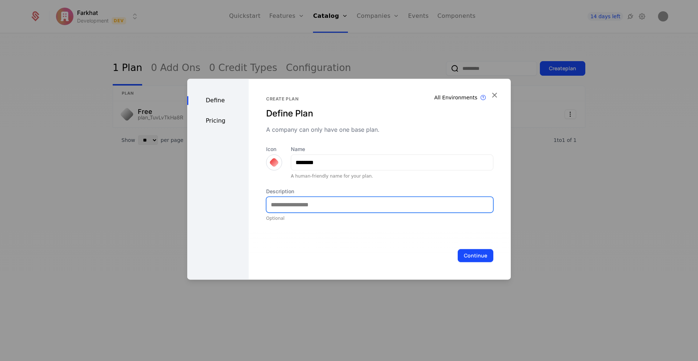
click at [296, 200] on input "Description" at bounding box center [379, 204] width 226 height 15
paste input "********"
type input "**********"
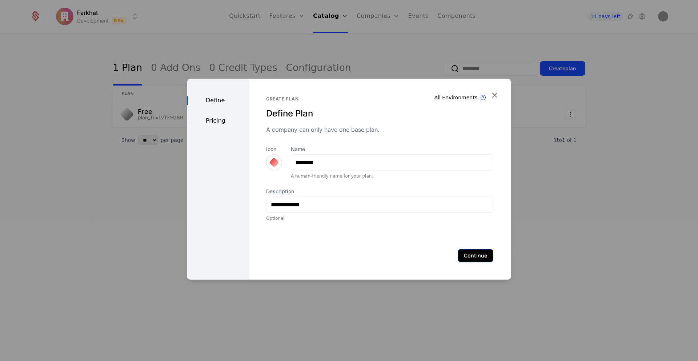
click at [465, 257] on button "Continue" at bounding box center [476, 255] width 36 height 13
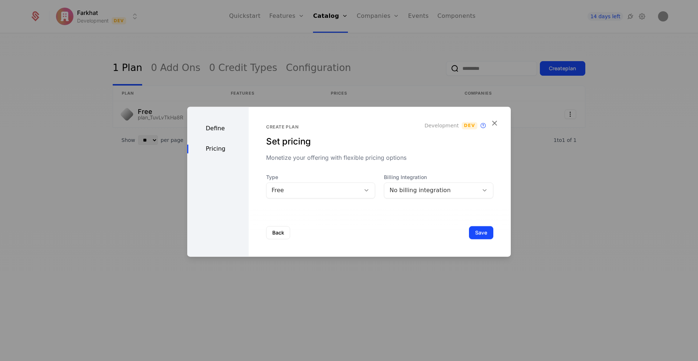
click at [328, 190] on div "Free" at bounding box center [314, 190] width 84 height 9
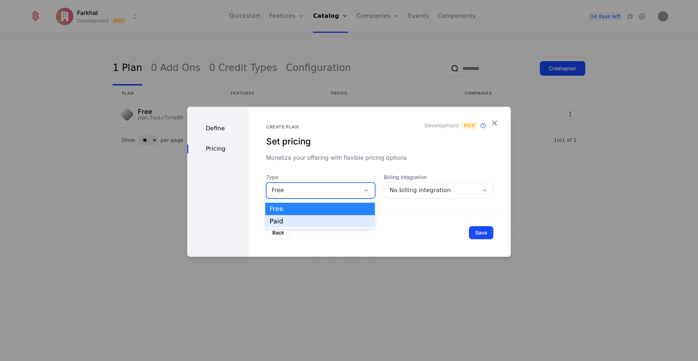
click at [303, 223] on div "Paid" at bounding box center [320, 221] width 101 height 7
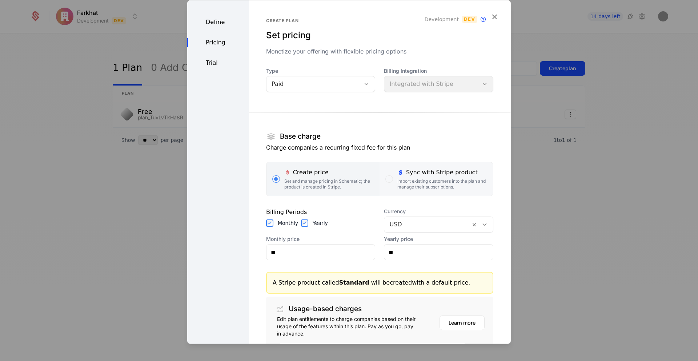
click at [431, 172] on div "Sync with Stripe product" at bounding box center [442, 172] width 90 height 9
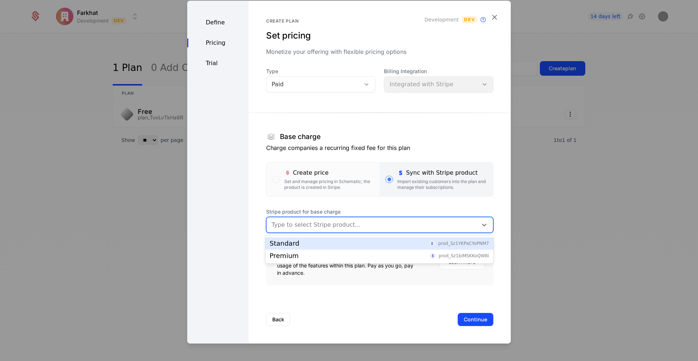
click at [304, 230] on div "Type to select Stripe product..." at bounding box center [371, 224] width 211 height 13
click at [289, 246] on div "Standard" at bounding box center [285, 243] width 30 height 7
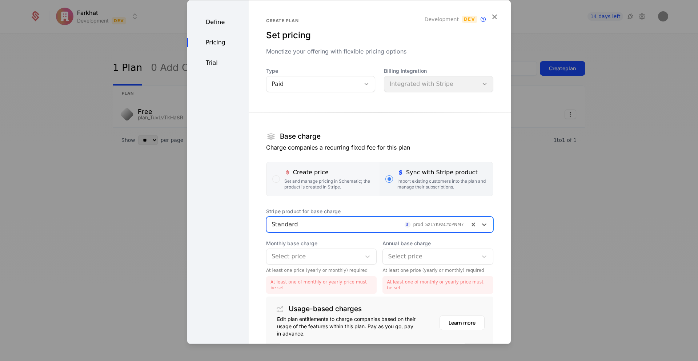
scroll to position [60, 0]
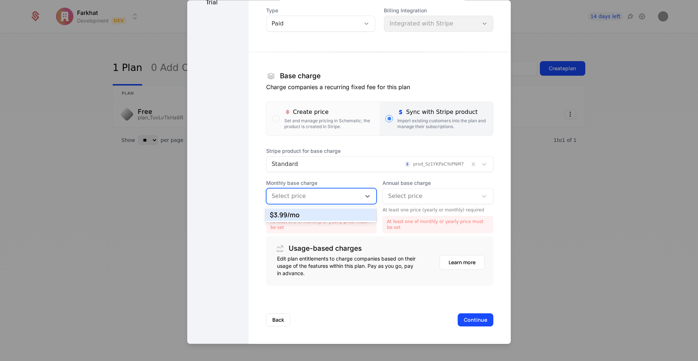
click at [302, 194] on div at bounding box center [314, 196] width 85 height 10
click at [290, 215] on div "$3.99 /mo" at bounding box center [321, 214] width 103 height 7
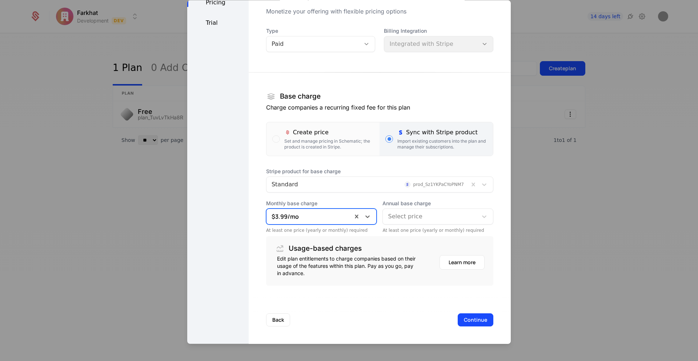
click at [402, 214] on div at bounding box center [430, 216] width 85 height 10
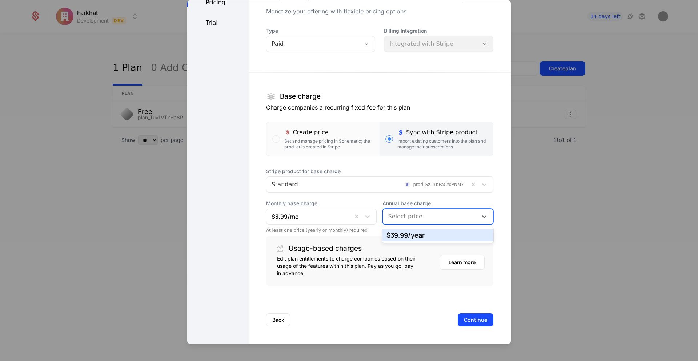
click at [403, 237] on div "$39.99 /year" at bounding box center [437, 235] width 103 height 7
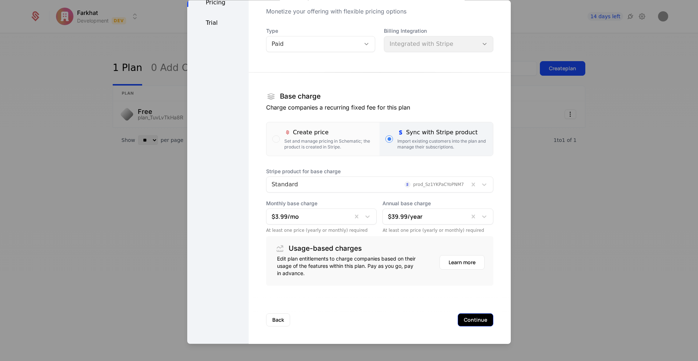
click at [469, 317] on button "Continue" at bounding box center [476, 319] width 36 height 13
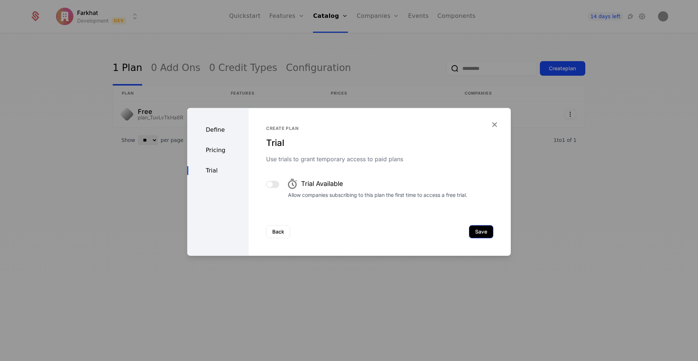
click at [481, 229] on button "Save" at bounding box center [481, 231] width 24 height 13
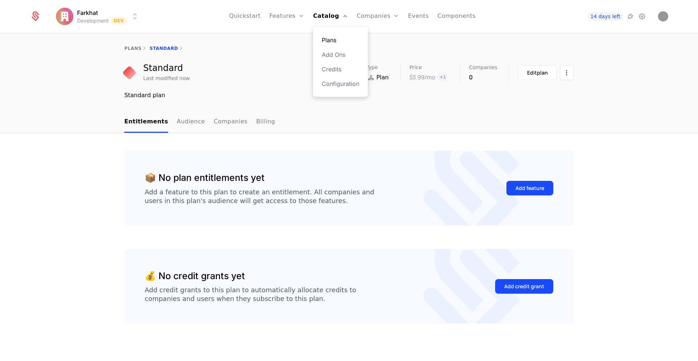
click at [333, 39] on link "Plans" at bounding box center [340, 40] width 37 height 9
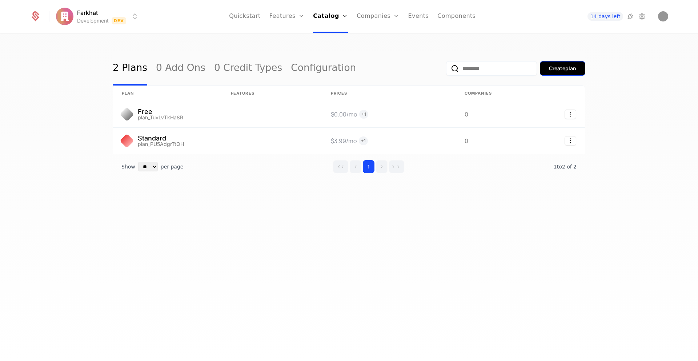
click at [551, 65] on div "Create plan" at bounding box center [562, 68] width 27 height 7
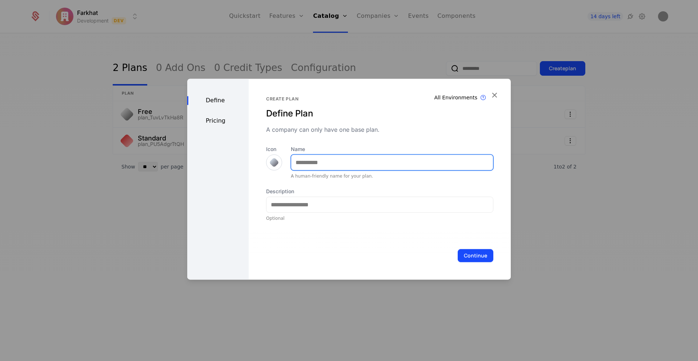
click at [310, 169] on input "Name" at bounding box center [392, 161] width 202 height 15
paste input "*******"
type input "*******"
click at [272, 165] on div at bounding box center [274, 162] width 10 height 10
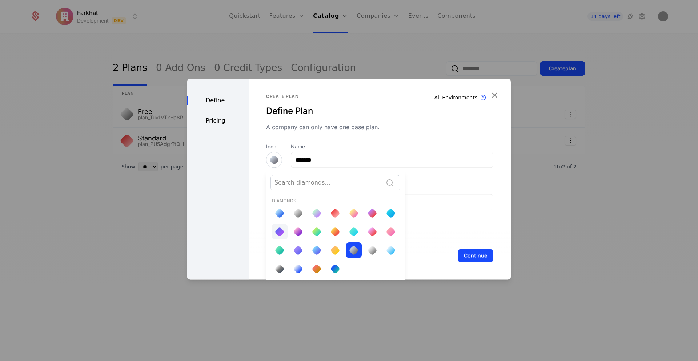
click at [279, 232] on div at bounding box center [279, 231] width 10 height 10
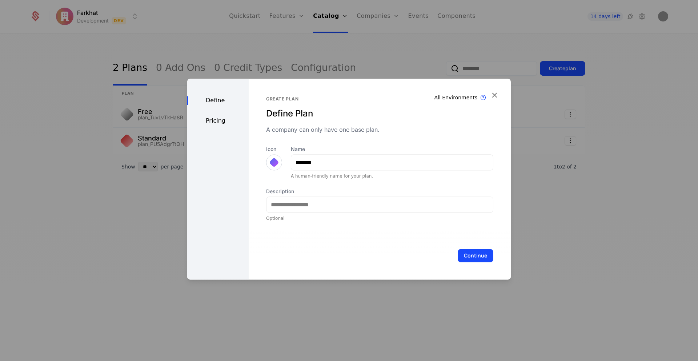
scroll to position [0, 0]
click at [318, 209] on input "Description" at bounding box center [379, 204] width 226 height 15
paste input "*******"
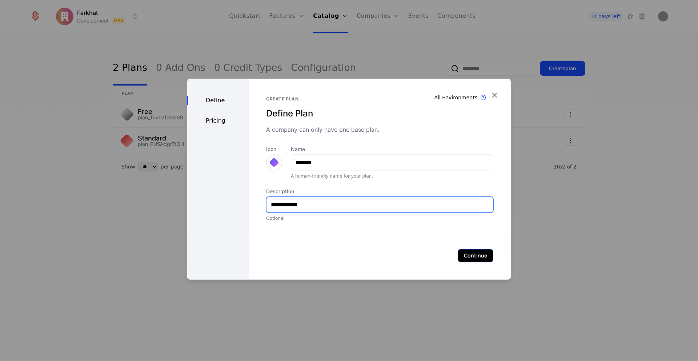
type input "**********"
click at [474, 258] on button "Continue" at bounding box center [476, 255] width 36 height 13
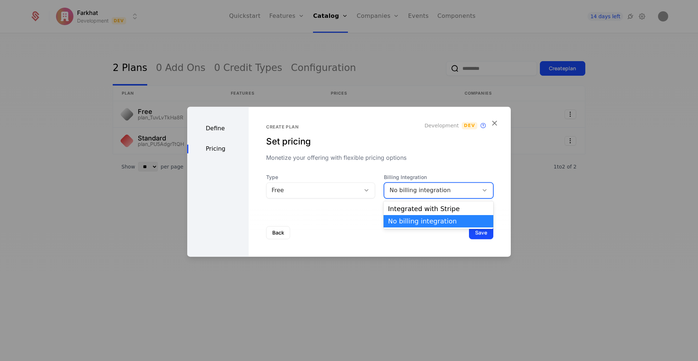
click at [398, 188] on div "No billing integration" at bounding box center [431, 190] width 84 height 9
click at [399, 210] on div "Integrated with Stripe" at bounding box center [438, 208] width 101 height 7
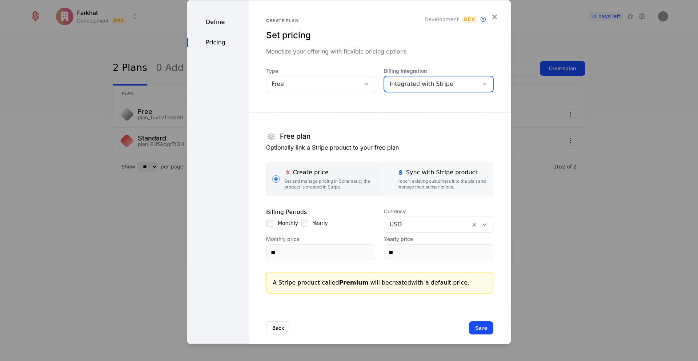
click at [395, 178] on label "Sync with Stripe product Import existing customers into the plan and manage the…" at bounding box center [436, 178] width 113 height 33
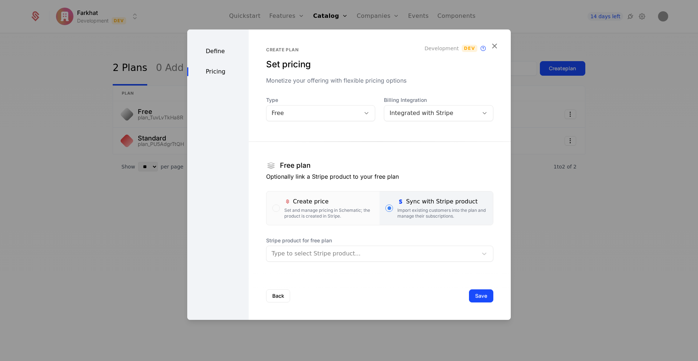
click at [306, 255] on div at bounding box center [372, 253] width 201 height 10
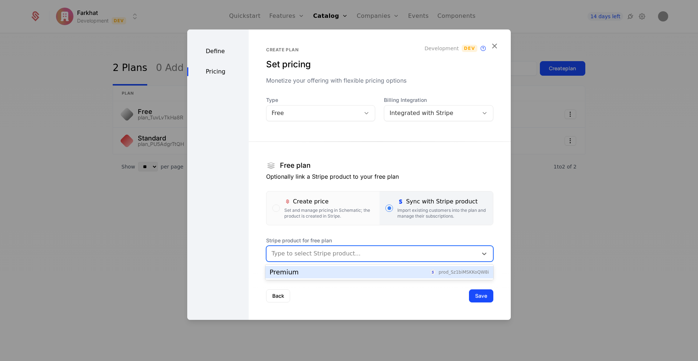
click at [296, 277] on div "Premium prod_Sz1biMSKKoQW8i" at bounding box center [379, 272] width 228 height 12
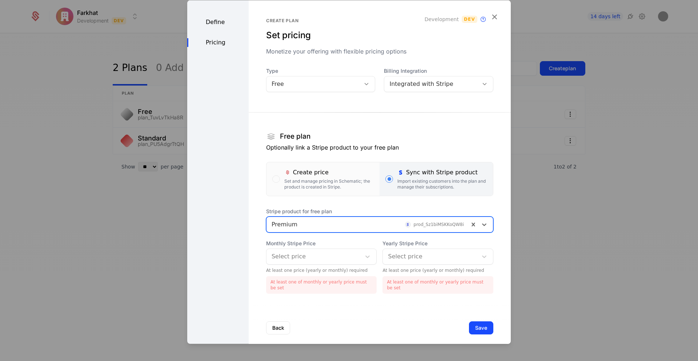
scroll to position [8, 0]
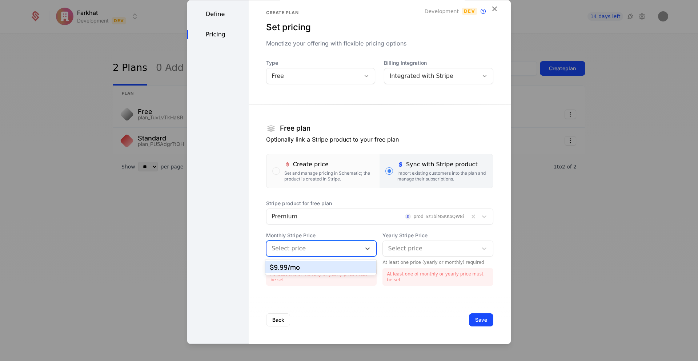
click at [323, 250] on div at bounding box center [314, 248] width 85 height 10
click at [308, 265] on div "$9.99 /mo" at bounding box center [321, 267] width 103 height 7
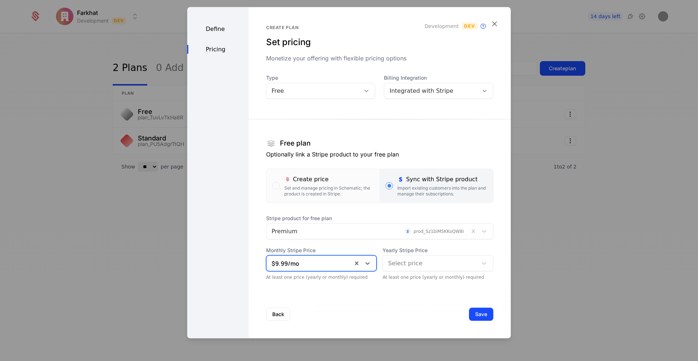
scroll to position [0, 0]
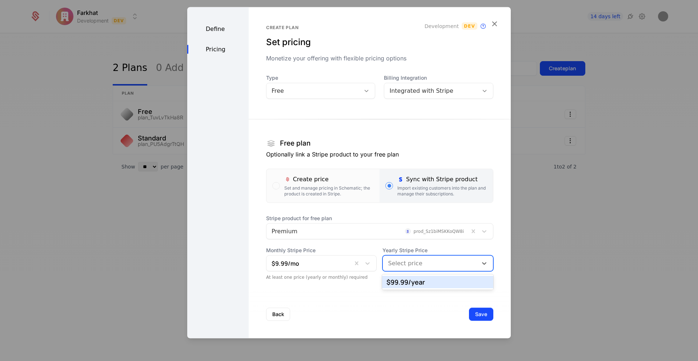
click at [415, 265] on div at bounding box center [430, 263] width 85 height 10
click at [407, 286] on div "$99.99 /year" at bounding box center [437, 282] width 111 height 12
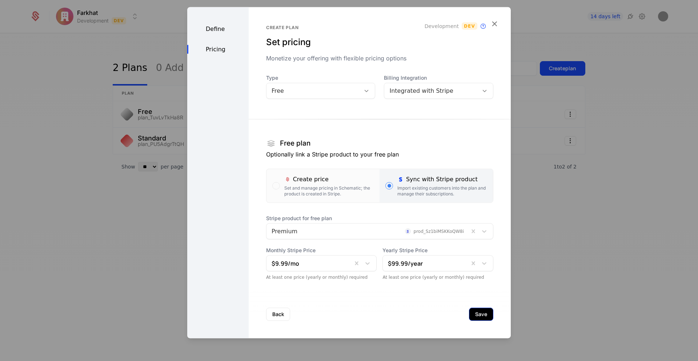
click at [480, 309] on button "Save" at bounding box center [481, 314] width 24 height 13
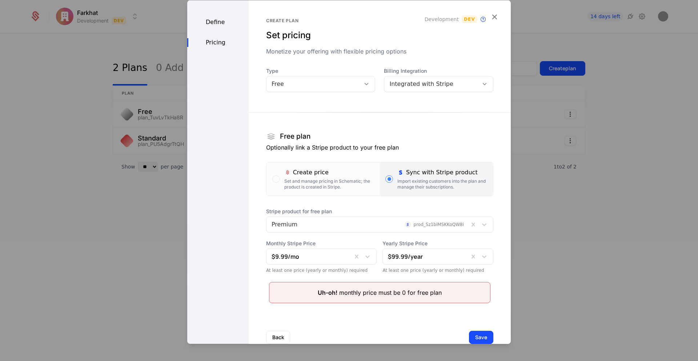
click at [328, 78] on div "Free" at bounding box center [320, 84] width 109 height 16
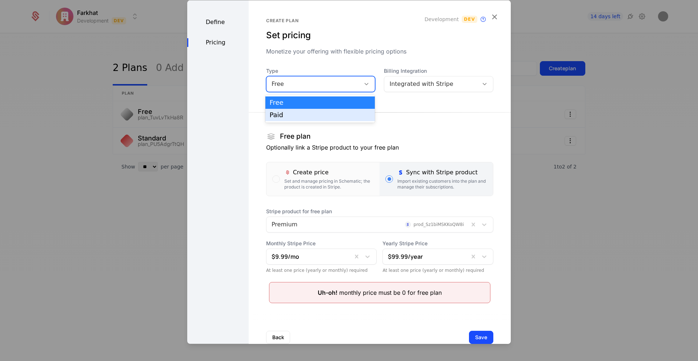
click at [291, 119] on div "Paid" at bounding box center [320, 115] width 110 height 12
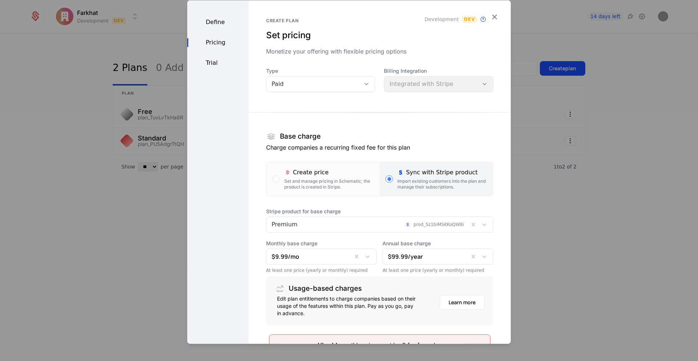
click at [214, 17] on div "Define Pricing Trial" at bounding box center [217, 206] width 61 height 413
click at [212, 25] on div "Define" at bounding box center [217, 22] width 61 height 9
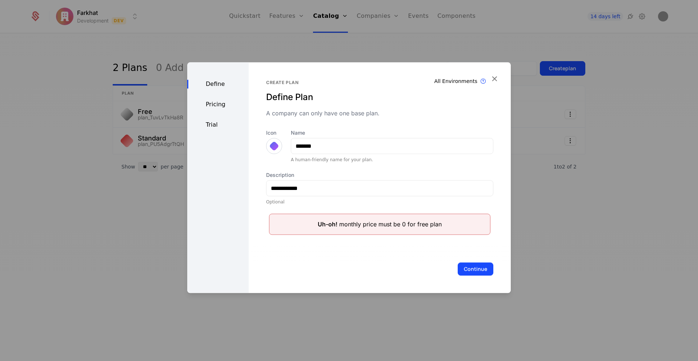
click at [219, 102] on div "Pricing" at bounding box center [217, 104] width 61 height 9
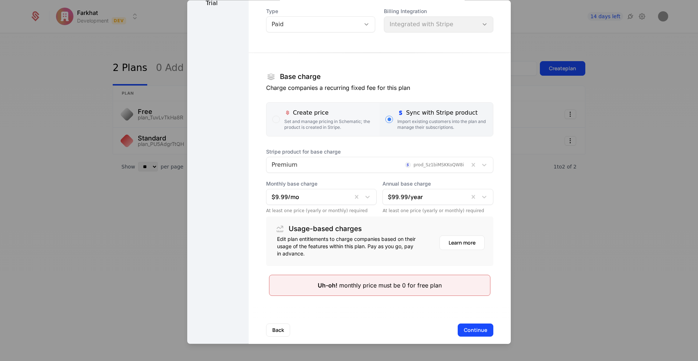
scroll to position [70, 0]
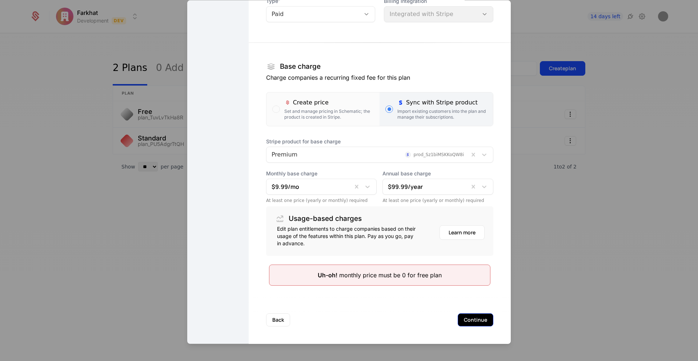
click at [468, 324] on button "Continue" at bounding box center [476, 319] width 36 height 13
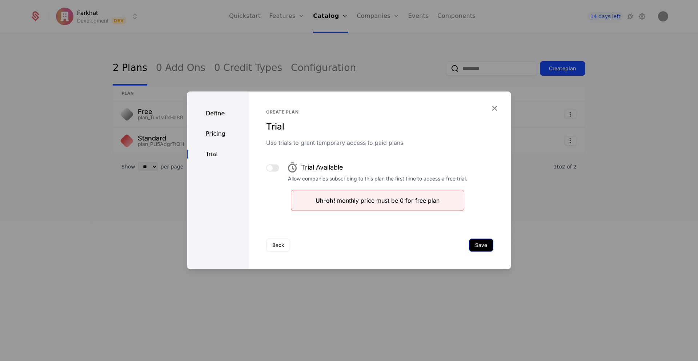
click at [480, 244] on button "Save" at bounding box center [481, 244] width 24 height 13
click at [494, 104] on icon "button" at bounding box center [494, 107] width 9 height 9
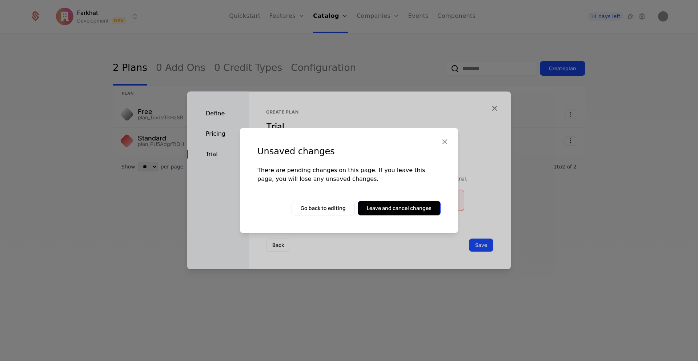
click at [394, 211] on button "Leave and cancel changes" at bounding box center [399, 208] width 83 height 15
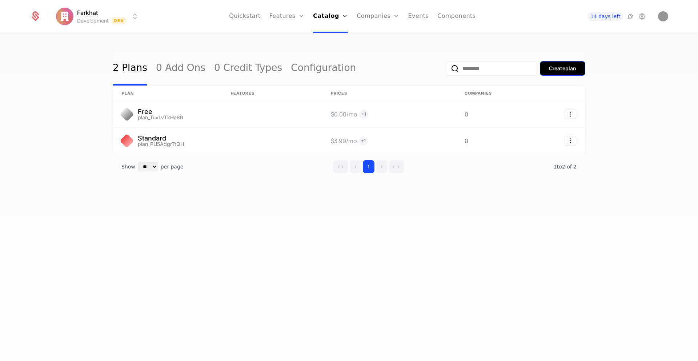
click at [547, 74] on button "Create plan" at bounding box center [562, 68] width 45 height 15
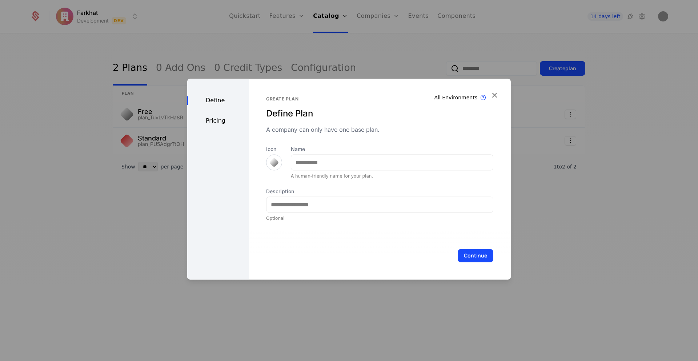
click at [306, 177] on div "A human-friendly name for your plan." at bounding box center [392, 176] width 202 height 6
click at [313, 165] on input "Name" at bounding box center [392, 161] width 202 height 15
paste input "*******"
type input "*******"
click at [274, 165] on div at bounding box center [274, 162] width 10 height 10
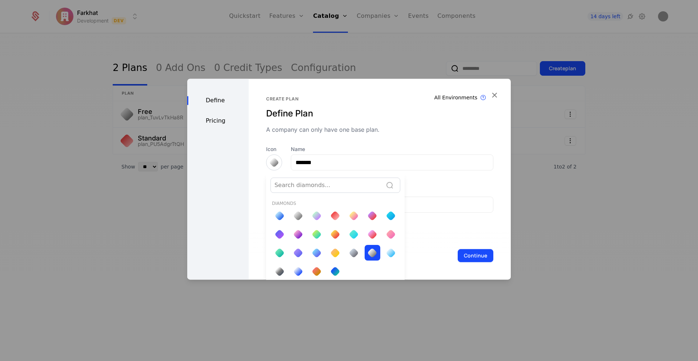
scroll to position [3, 0]
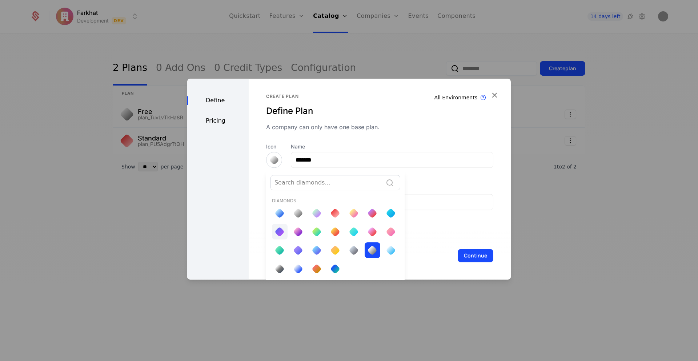
click at [277, 233] on div at bounding box center [279, 231] width 10 height 10
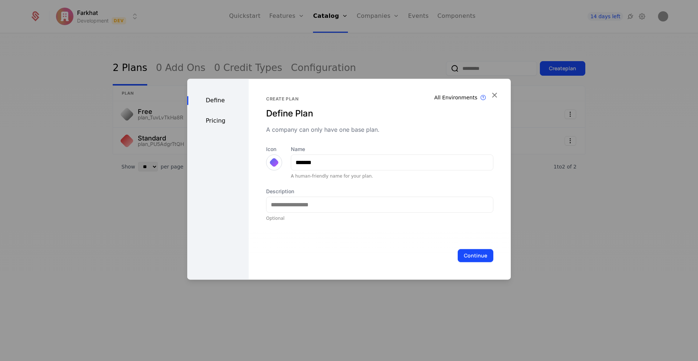
scroll to position [0, 0]
click at [309, 204] on input "Description" at bounding box center [379, 204] width 226 height 15
paste input "*******"
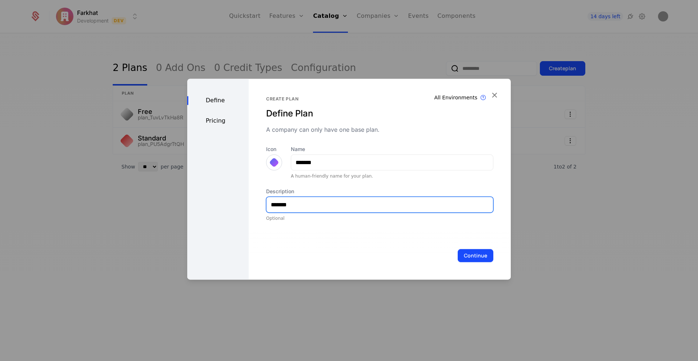
type input "**********"
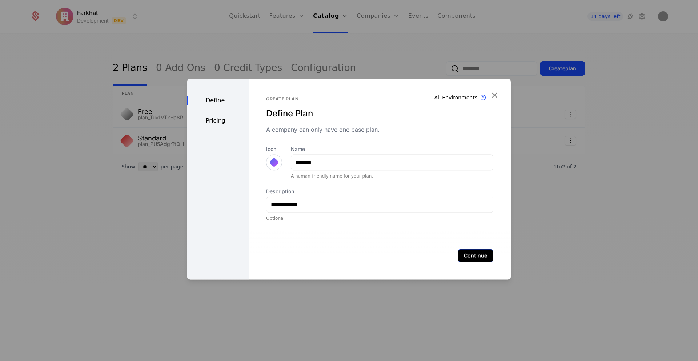
click at [471, 254] on button "Continue" at bounding box center [476, 255] width 36 height 13
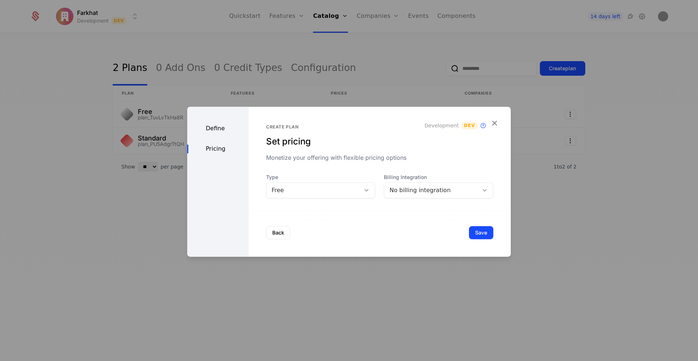
click at [324, 190] on div "Free" at bounding box center [314, 190] width 84 height 9
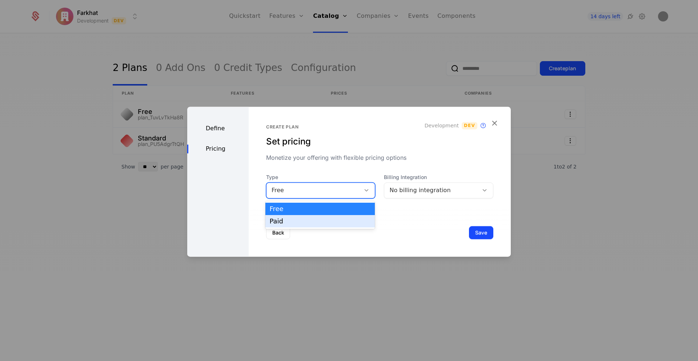
click at [294, 220] on div "Paid" at bounding box center [320, 221] width 101 height 7
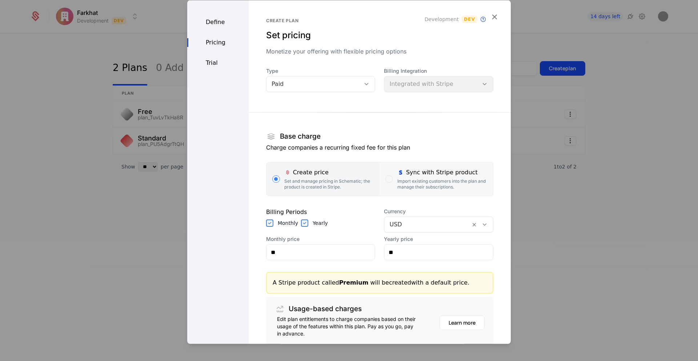
click at [428, 177] on div "Sync with Stripe product Import existing customers into the plan and manage the…" at bounding box center [442, 179] width 90 height 22
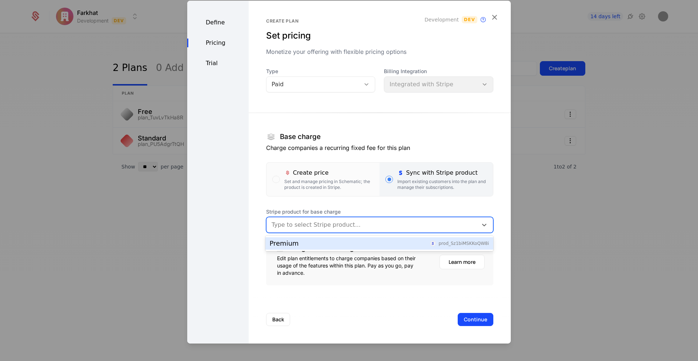
click at [315, 229] on div at bounding box center [372, 225] width 201 height 10
click at [298, 246] on div "Premium prod_Sz1biMSKKoQW8i" at bounding box center [379, 243] width 219 height 7
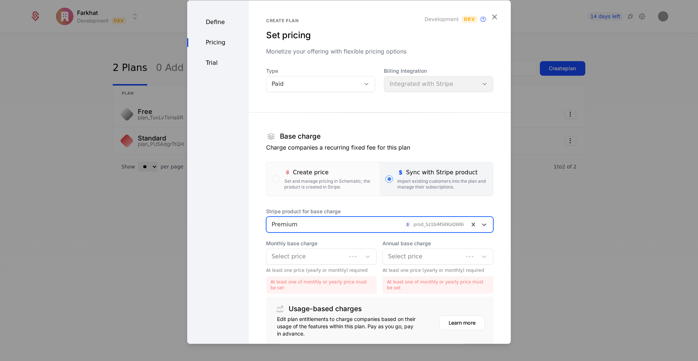
scroll to position [60, 0]
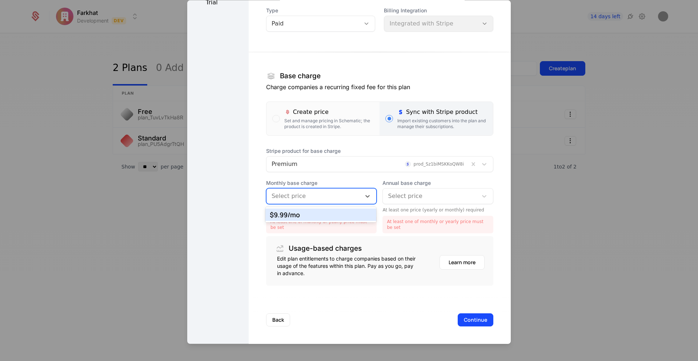
click at [293, 193] on div at bounding box center [314, 196] width 85 height 10
click at [290, 213] on div "$9.99 /mo" at bounding box center [321, 214] width 103 height 7
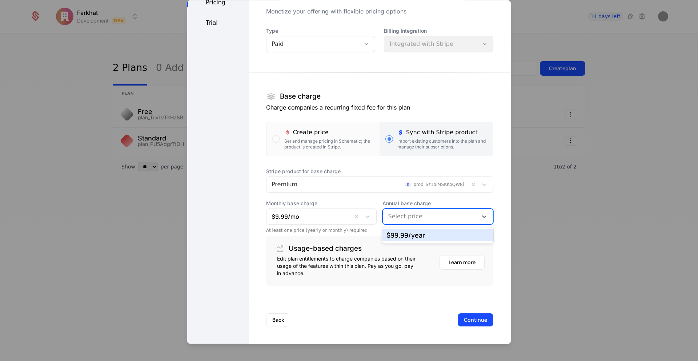
click at [405, 216] on div at bounding box center [430, 216] width 85 height 10
click at [403, 234] on div "$99.99 /year" at bounding box center [437, 235] width 103 height 7
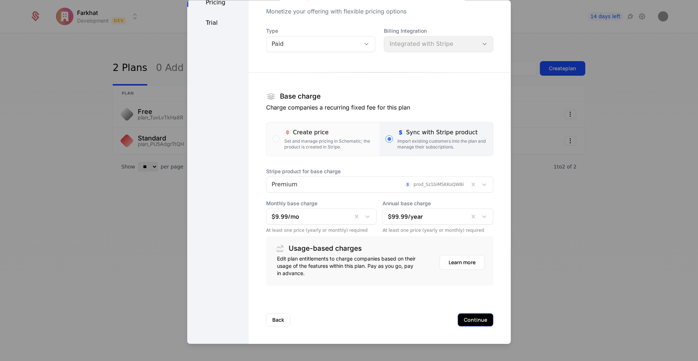
click at [475, 320] on button "Continue" at bounding box center [476, 319] width 36 height 13
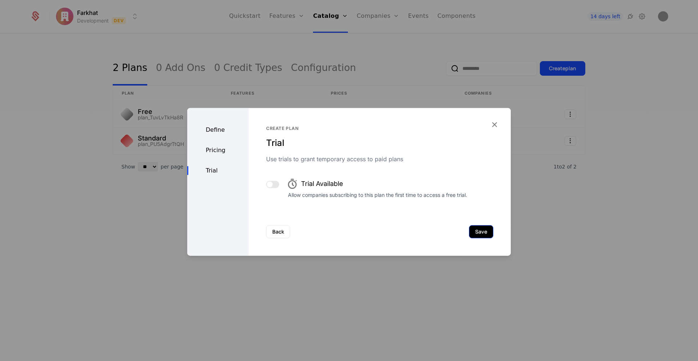
click at [476, 229] on button "Save" at bounding box center [481, 231] width 24 height 13
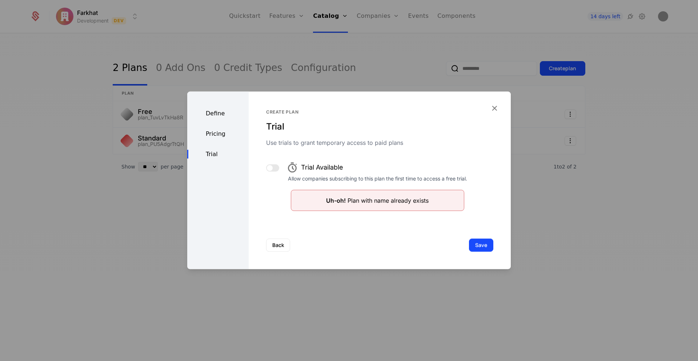
click at [211, 129] on div "Define Pricing Trial" at bounding box center [217, 180] width 61 height 177
click at [212, 131] on div "Pricing" at bounding box center [217, 133] width 61 height 9
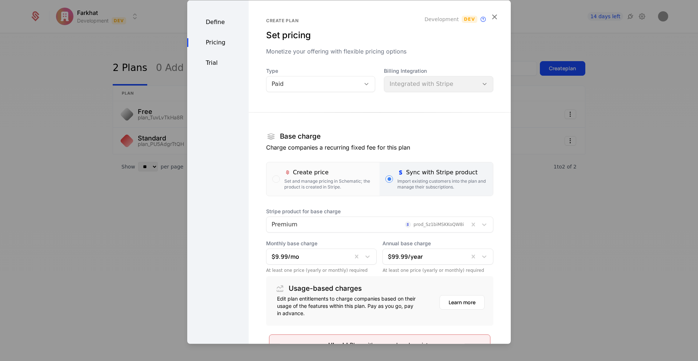
click at [216, 26] on div "Define" at bounding box center [217, 22] width 61 height 9
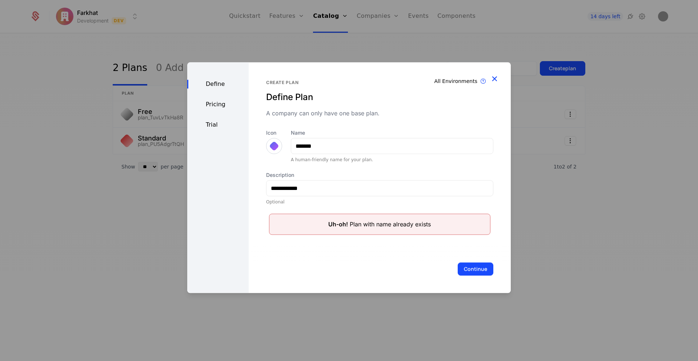
click at [495, 78] on icon "button" at bounding box center [494, 78] width 9 height 9
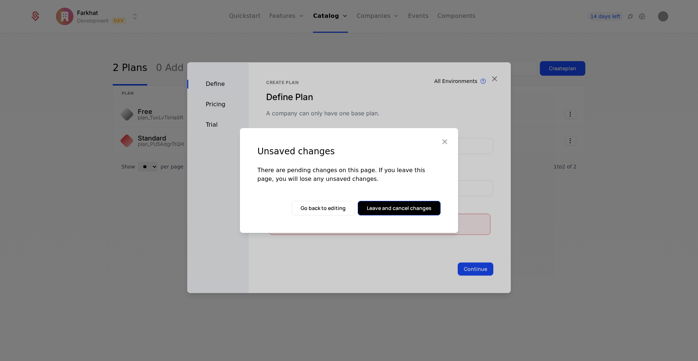
click at [413, 208] on button "Leave and cancel changes" at bounding box center [399, 208] width 83 height 15
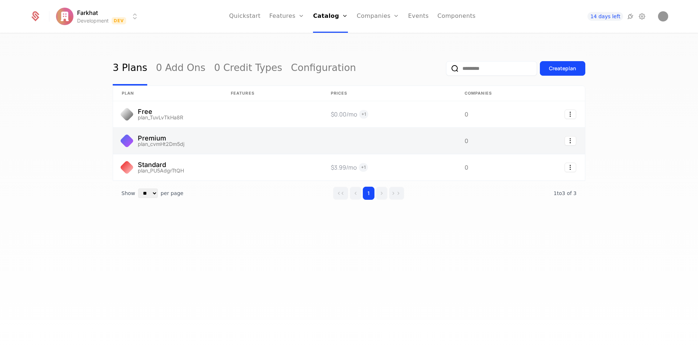
click at [160, 138] on link at bounding box center [167, 141] width 109 height 26
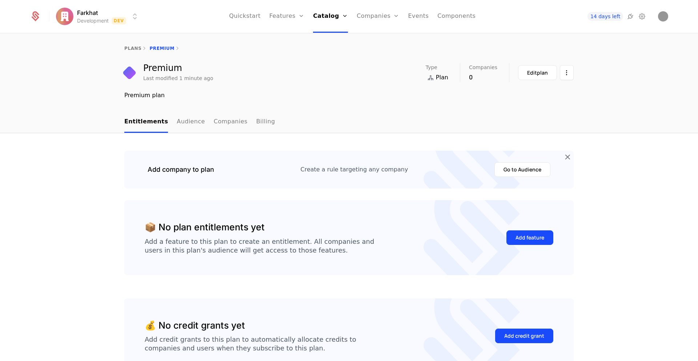
scroll to position [10, 0]
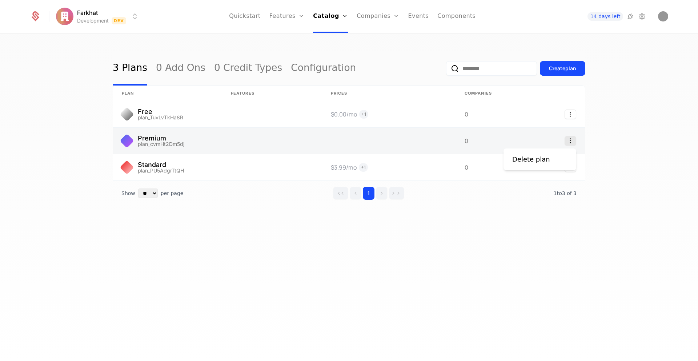
click at [570, 139] on icon "Select action" at bounding box center [571, 140] width 12 height 9
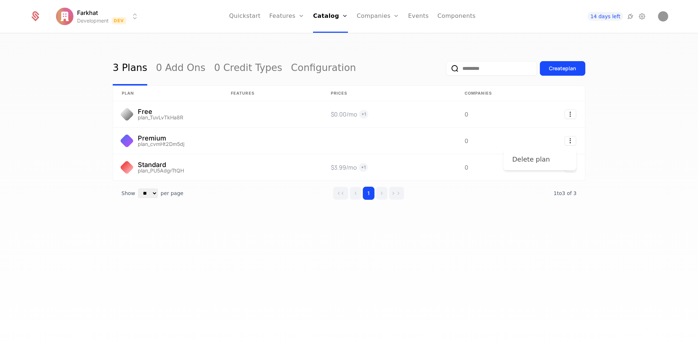
click at [540, 158] on div "Delete plan" at bounding box center [531, 159] width 38 height 10
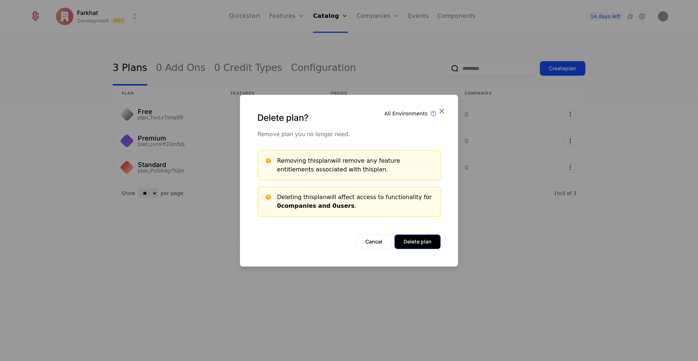
click at [411, 239] on button "Delete plan" at bounding box center [417, 241] width 46 height 15
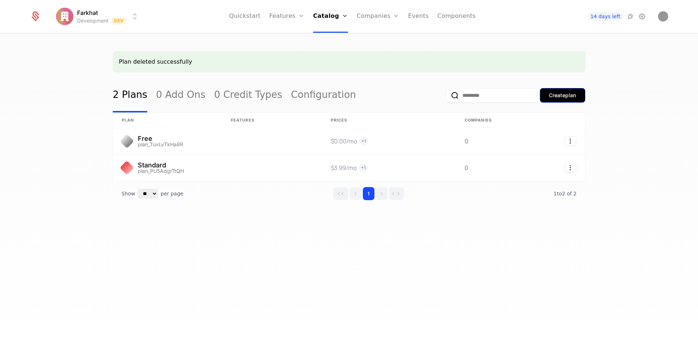
click at [558, 96] on div "Create plan" at bounding box center [562, 95] width 27 height 7
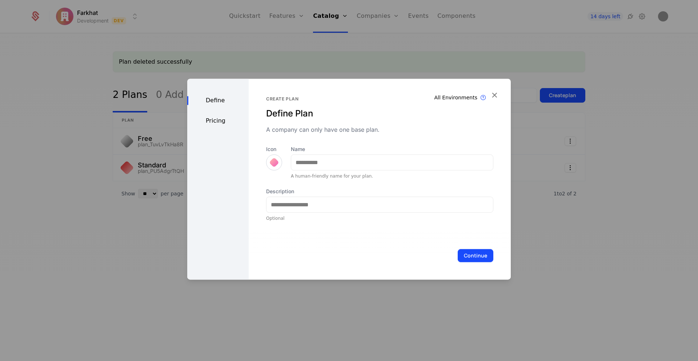
click at [271, 162] on div at bounding box center [274, 162] width 10 height 10
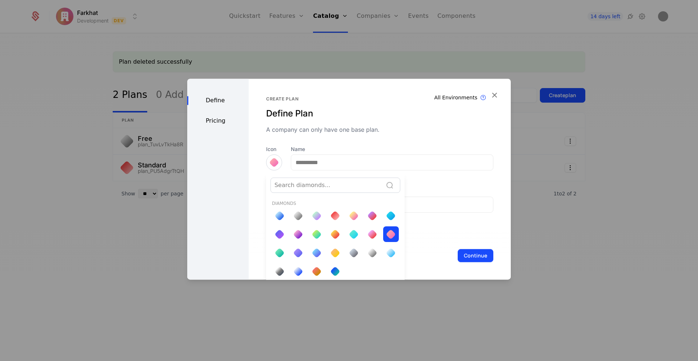
scroll to position [3, 0]
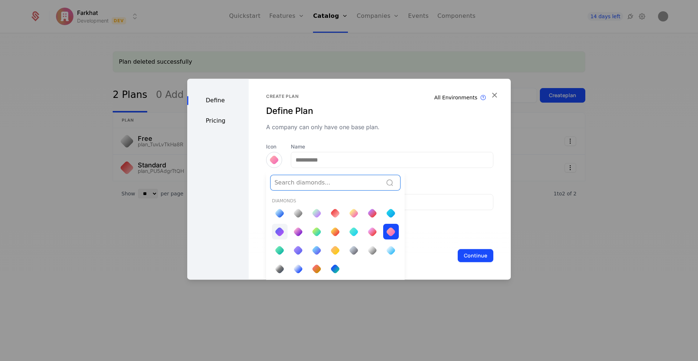
click at [282, 225] on div at bounding box center [280, 232] width 16 height 16
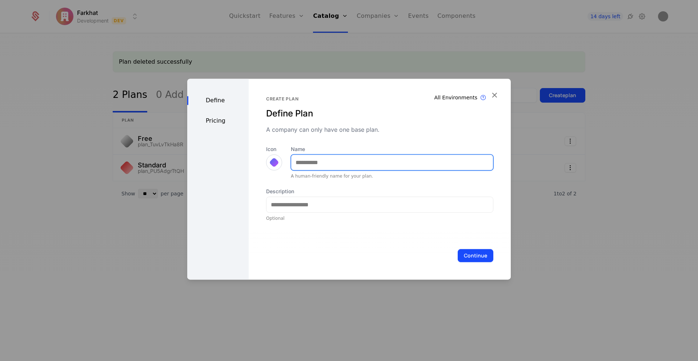
click at [324, 164] on input "Name" at bounding box center [392, 161] width 202 height 15
paste input "*******"
type input "*******"
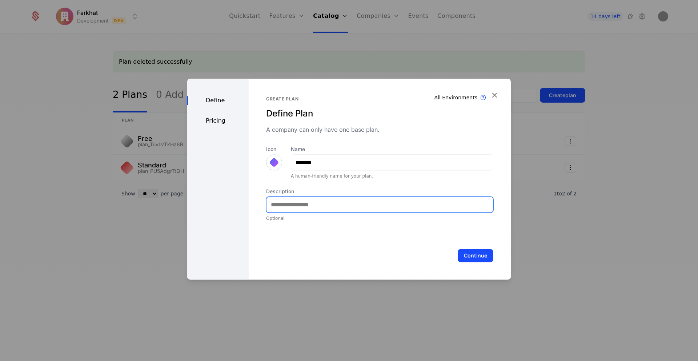
click at [308, 206] on input "Description" at bounding box center [379, 204] width 226 height 15
type input "**********"
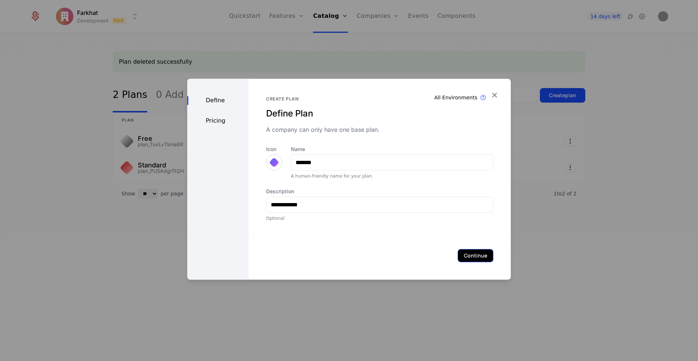
click at [481, 256] on button "Continue" at bounding box center [476, 255] width 36 height 13
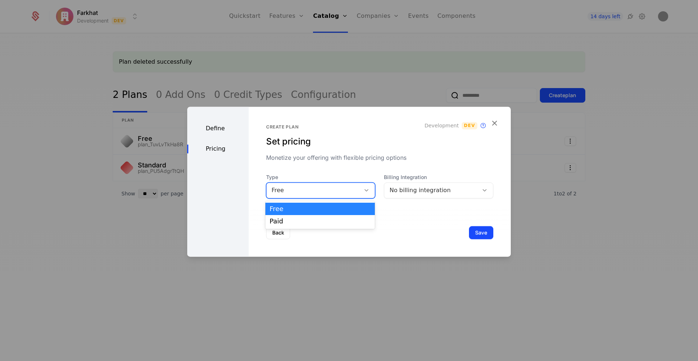
click at [321, 182] on div "Free" at bounding box center [320, 190] width 109 height 16
click at [279, 218] on div "Paid" at bounding box center [320, 221] width 101 height 7
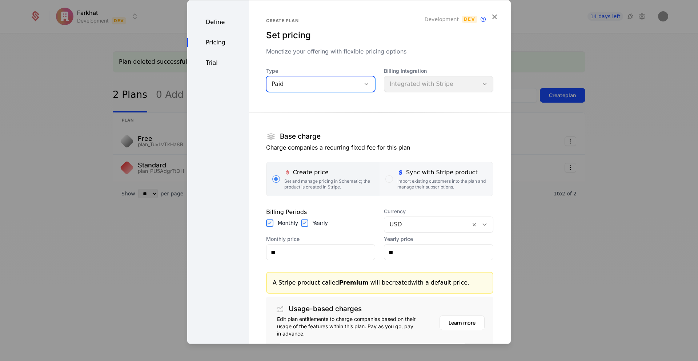
click at [429, 173] on div "Sync with Stripe product" at bounding box center [442, 172] width 90 height 9
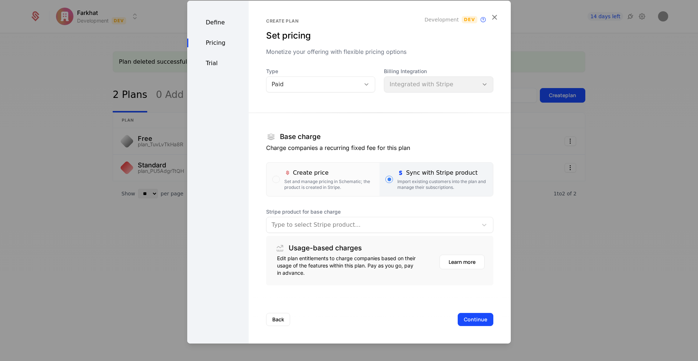
click at [334, 223] on div at bounding box center [372, 225] width 201 height 10
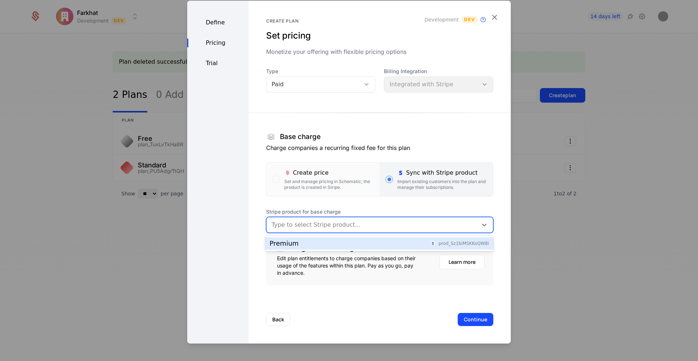
click at [305, 242] on div "Premium prod_Sz1biMSKKoQW8i" at bounding box center [379, 243] width 219 height 7
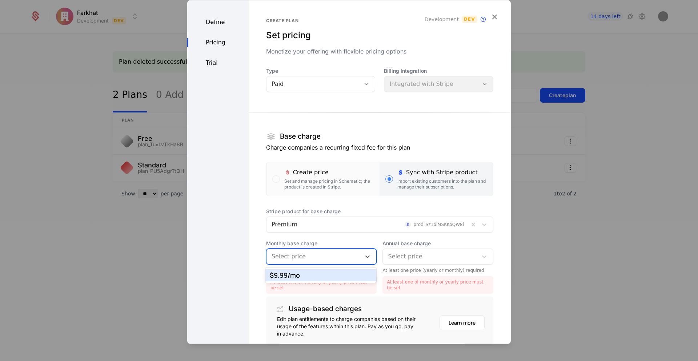
click at [313, 258] on div at bounding box center [314, 256] width 85 height 10
click at [294, 277] on div "$9.99 /mo" at bounding box center [321, 275] width 103 height 7
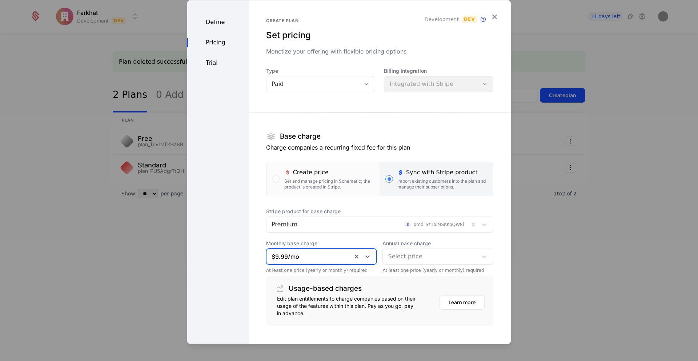
click at [390, 261] on div at bounding box center [430, 256] width 85 height 10
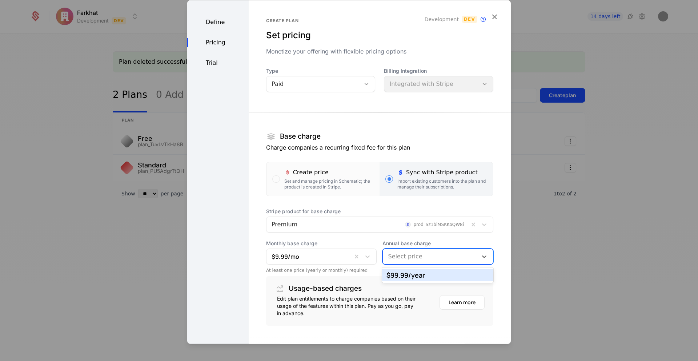
click at [393, 274] on div "$99.99 /year" at bounding box center [437, 275] width 103 height 7
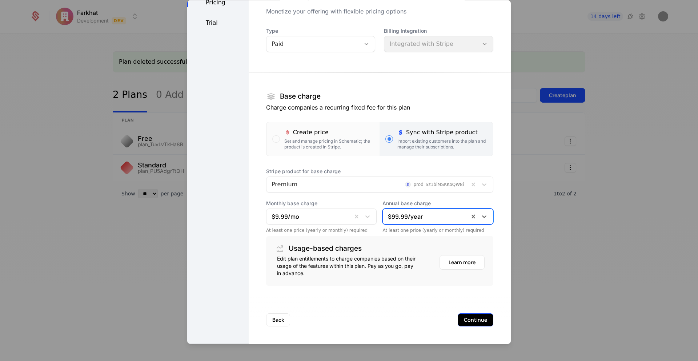
click at [474, 318] on button "Continue" at bounding box center [476, 319] width 36 height 13
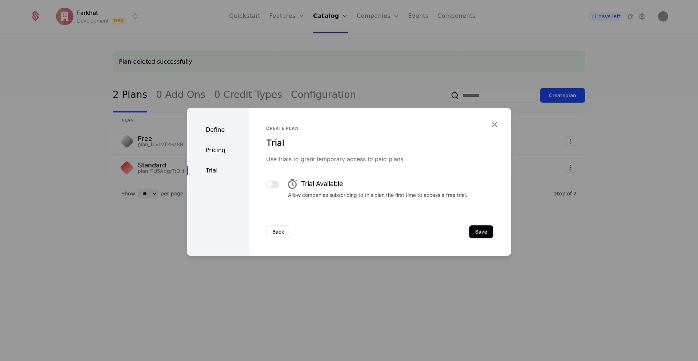
scroll to position [0, 0]
click at [485, 236] on button "Save" at bounding box center [481, 231] width 24 height 13
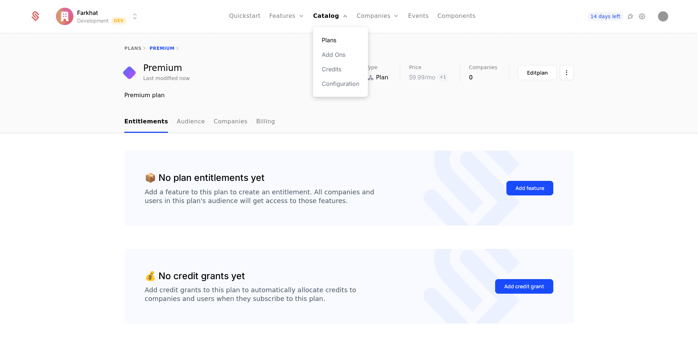
click at [331, 39] on link "Plans" at bounding box center [340, 40] width 37 height 9
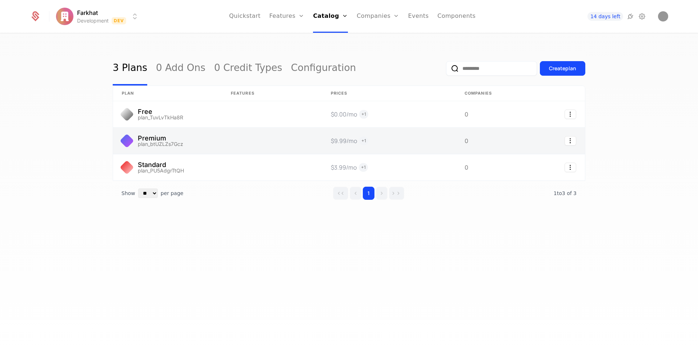
click at [344, 141] on link at bounding box center [389, 141] width 134 height 26
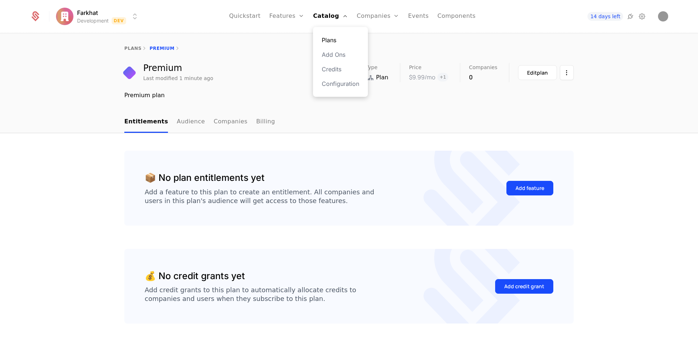
click at [330, 41] on link "Plans" at bounding box center [340, 40] width 37 height 9
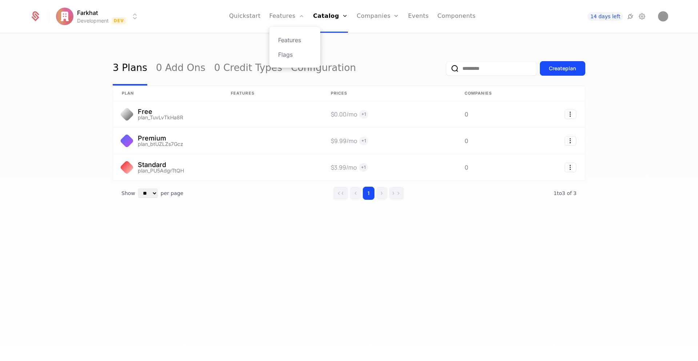
click at [286, 33] on div "Features Flags" at bounding box center [294, 47] width 51 height 41
click at [288, 40] on link "Features" at bounding box center [294, 40] width 33 height 9
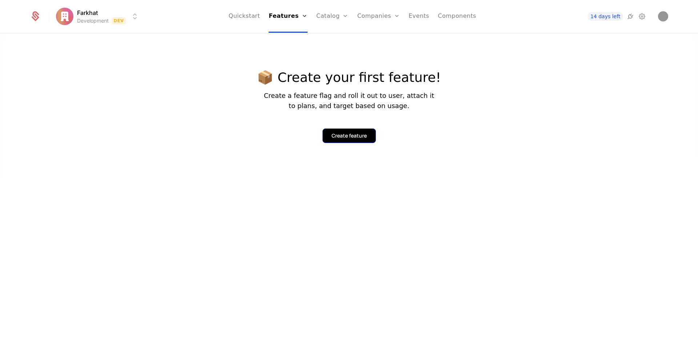
click at [349, 137] on div "Create feature" at bounding box center [349, 135] width 35 height 7
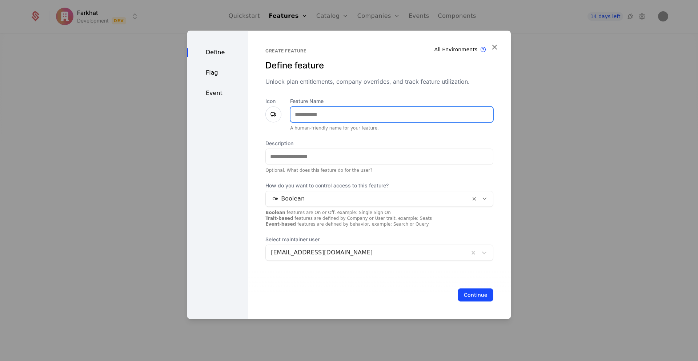
click at [322, 117] on input "Feature Name" at bounding box center [391, 114] width 202 height 15
type input "*****"
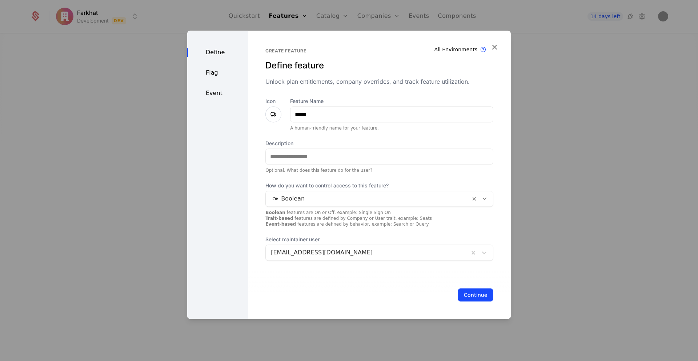
click at [271, 111] on icon at bounding box center [273, 114] width 9 height 9
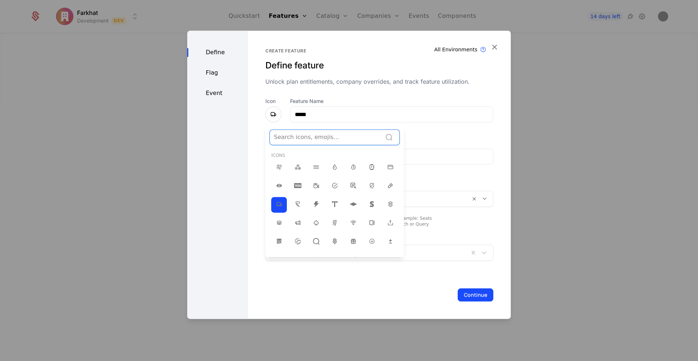
click at [293, 135] on div at bounding box center [326, 137] width 104 height 10
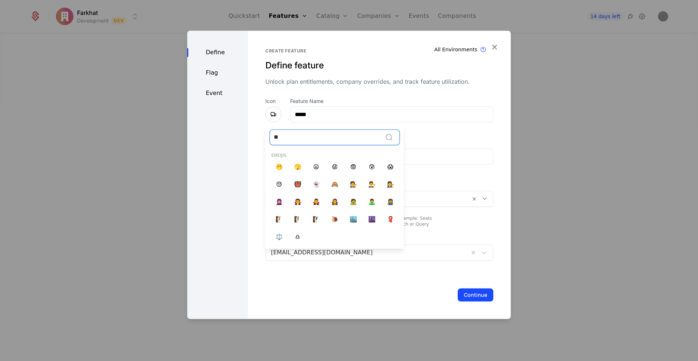
type input "*"
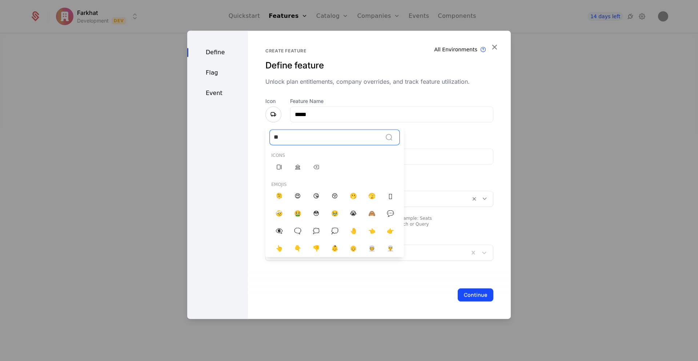
type input "*"
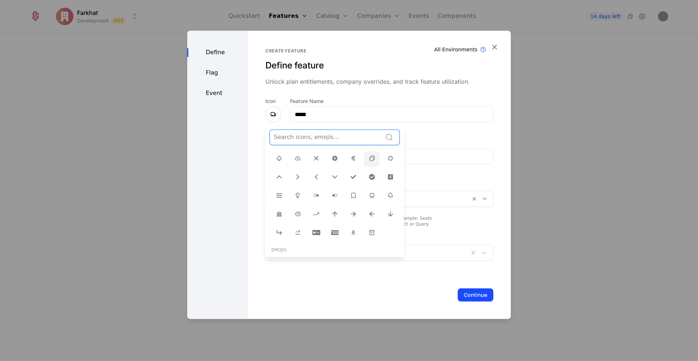
scroll to position [248, 0]
click at [372, 156] on icon at bounding box center [372, 159] width 9 height 9
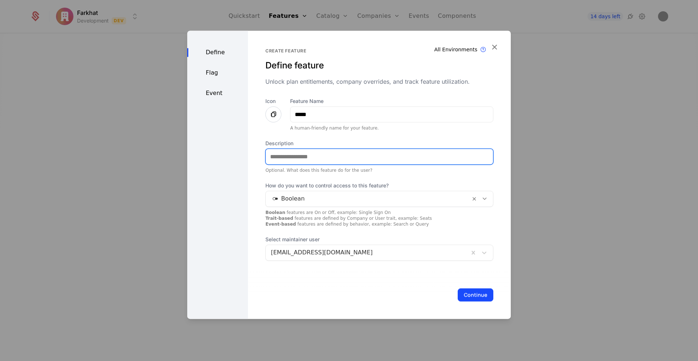
click at [297, 156] on input "Description" at bounding box center [379, 156] width 227 height 15
type input "**********"
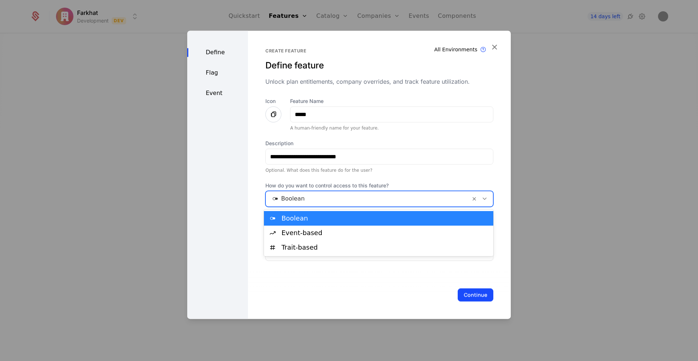
click at [298, 200] on div at bounding box center [368, 198] width 194 height 10
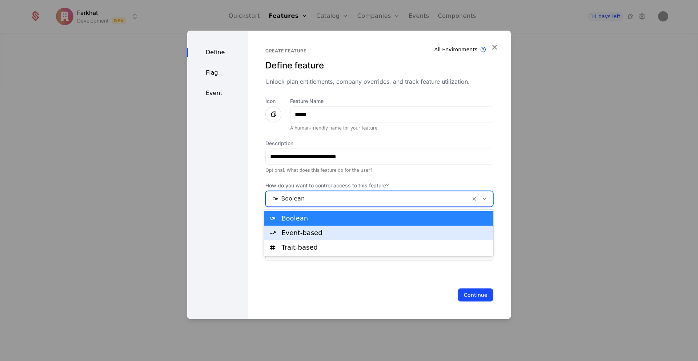
click at [292, 234] on div "Event-based" at bounding box center [385, 232] width 208 height 7
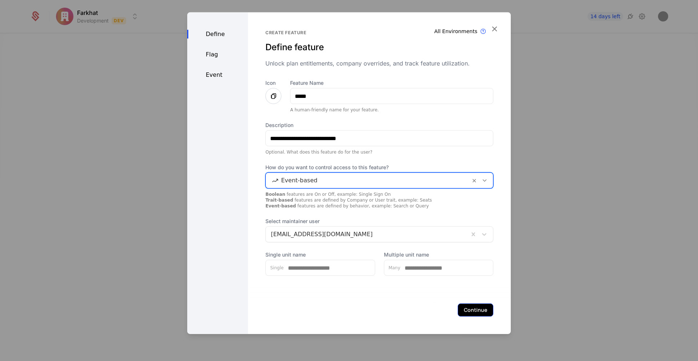
click at [465, 308] on button "Continue" at bounding box center [476, 309] width 36 height 13
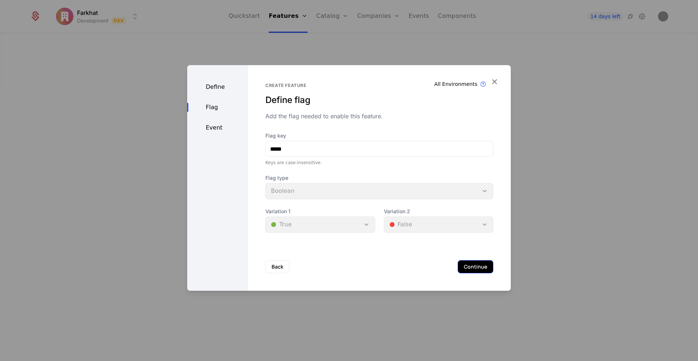
click at [463, 262] on button "Continue" at bounding box center [476, 266] width 36 height 13
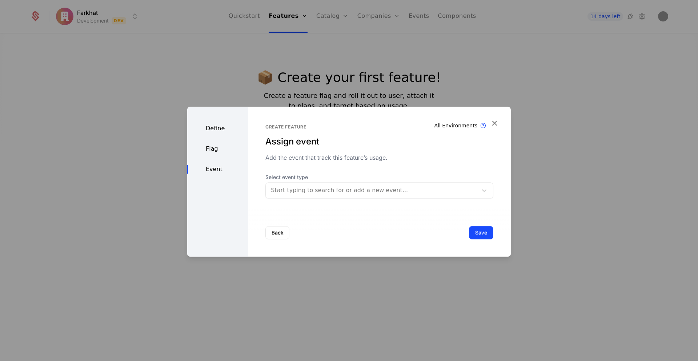
click at [337, 179] on span "Select event type" at bounding box center [379, 176] width 228 height 7
click at [327, 194] on div at bounding box center [372, 190] width 202 height 10
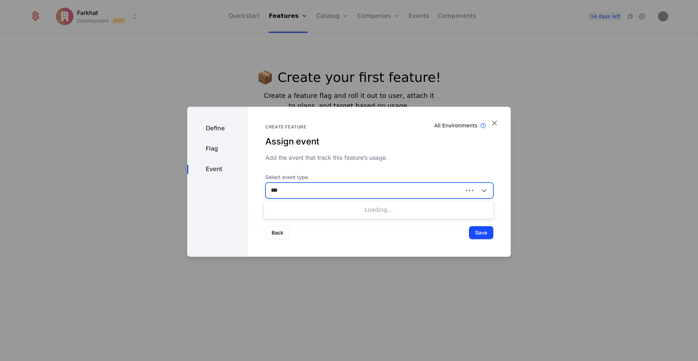
type input "****"
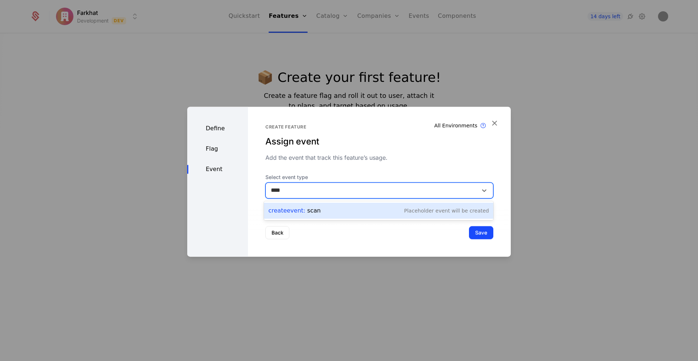
click at [333, 212] on div "Create Event : scan Placeholder Event will be created" at bounding box center [378, 210] width 221 height 10
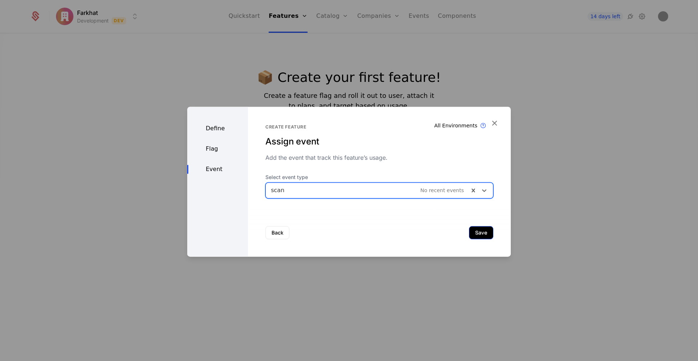
click at [474, 230] on button "Save" at bounding box center [481, 232] width 24 height 13
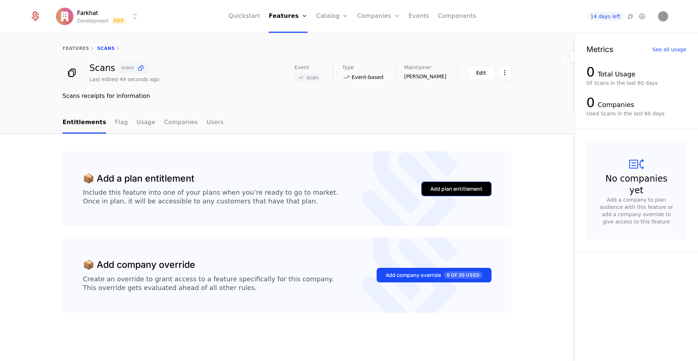
click at [456, 186] on div "Add plan entitlement" at bounding box center [456, 188] width 52 height 7
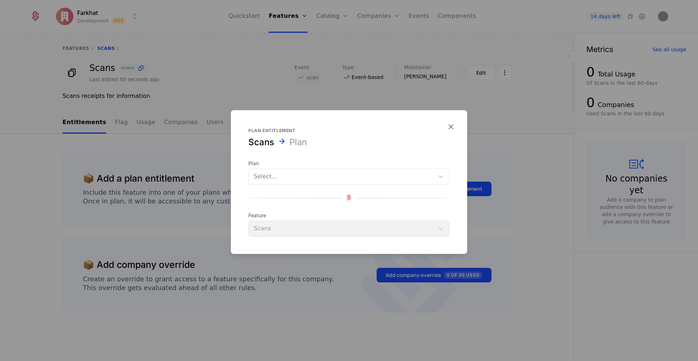
click at [299, 174] on div at bounding box center [341, 176] width 175 height 10
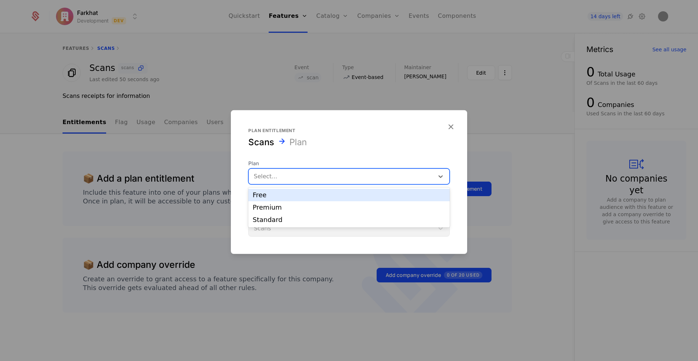
click at [275, 195] on div "Free" at bounding box center [349, 195] width 193 height 7
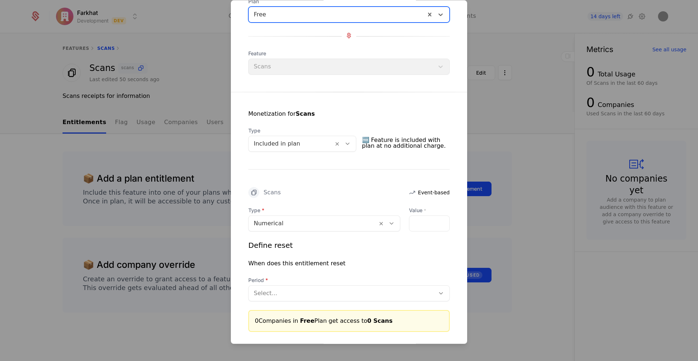
scroll to position [54, 0]
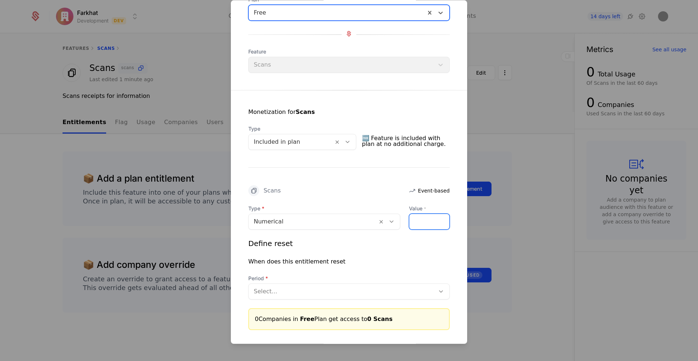
click at [419, 228] on input "Value *" at bounding box center [429, 221] width 40 height 15
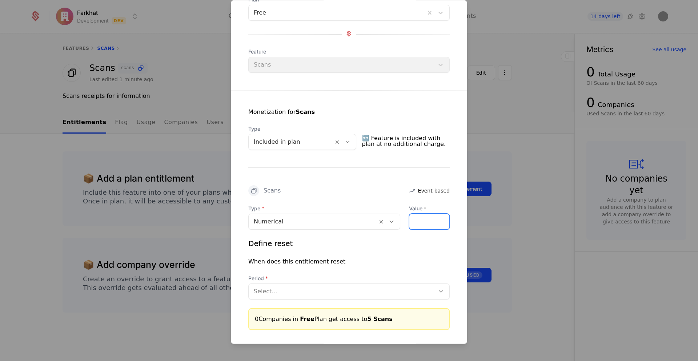
type input "*"
click at [399, 253] on div "Define reset When does this entitlement reset Period Select..." at bounding box center [348, 268] width 201 height 61
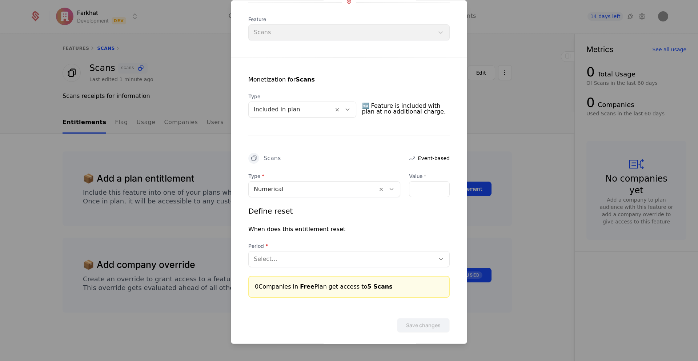
scroll to position [92, 0]
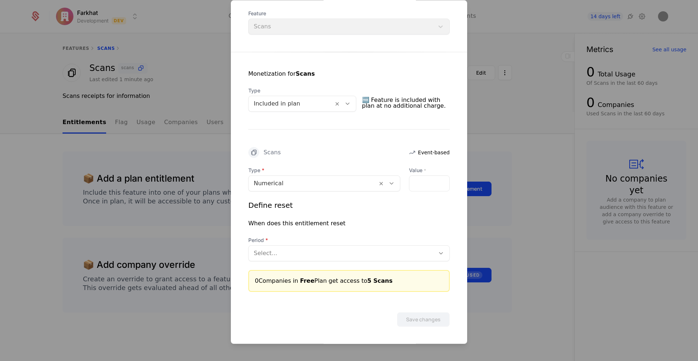
click at [301, 258] on div "Select..." at bounding box center [342, 252] width 186 height 13
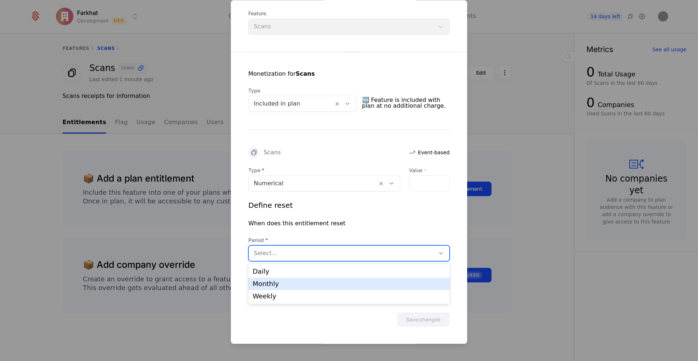
click at [272, 284] on div "Monthly" at bounding box center [349, 283] width 193 height 7
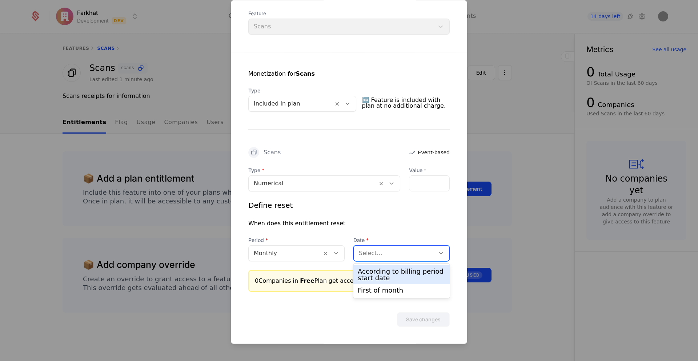
click at [372, 255] on div at bounding box center [394, 253] width 71 height 10
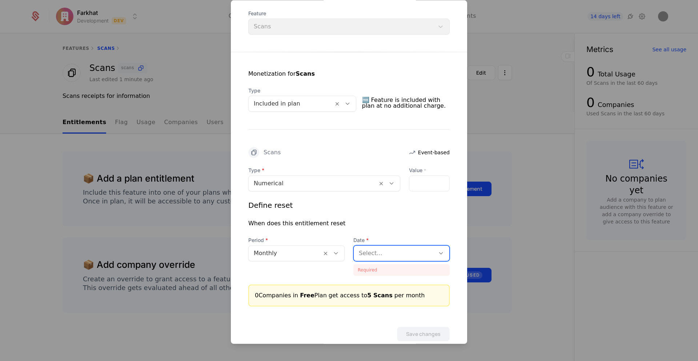
click at [369, 258] on div "Select..." at bounding box center [394, 252] width 81 height 13
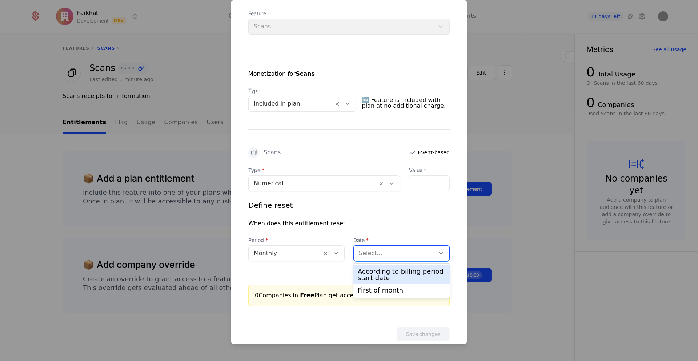
click at [369, 278] on div "According to billing period start date" at bounding box center [402, 274] width 88 height 13
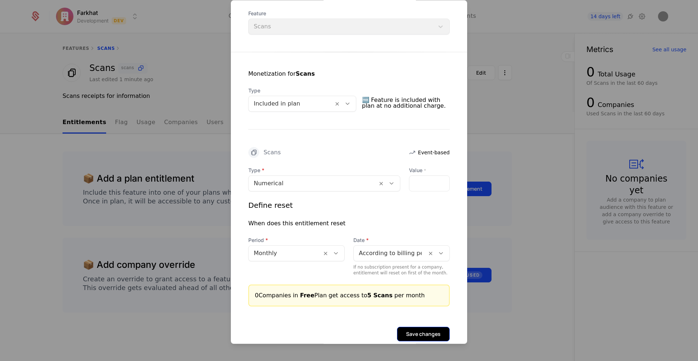
click at [419, 335] on button "Save changes" at bounding box center [423, 333] width 53 height 15
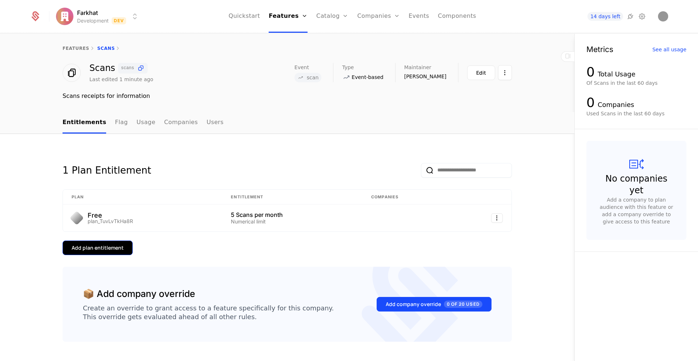
click at [118, 244] on div "Add plan entitlement" at bounding box center [98, 247] width 52 height 7
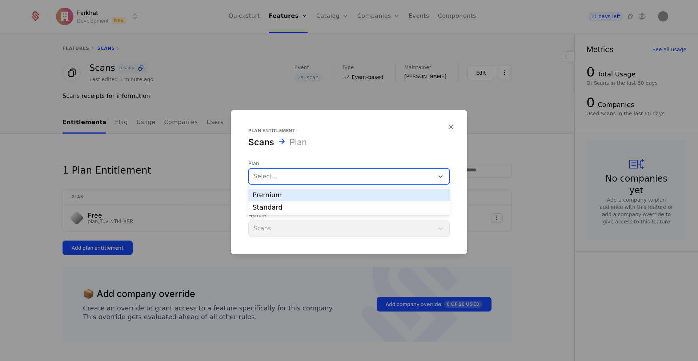
click at [317, 177] on div at bounding box center [341, 176] width 175 height 10
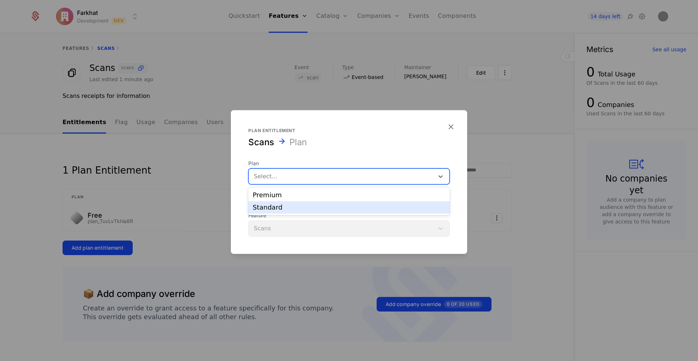
click at [272, 205] on div "Standard" at bounding box center [349, 207] width 193 height 7
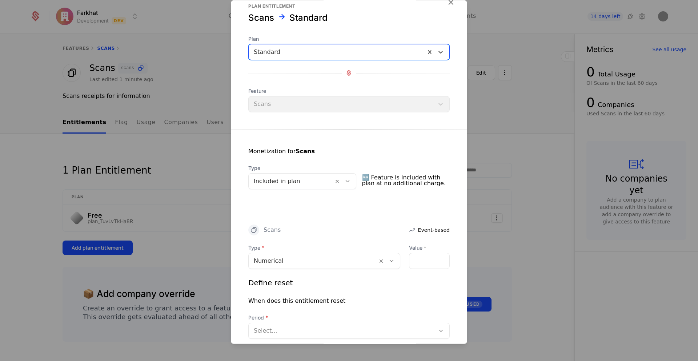
scroll to position [0, 0]
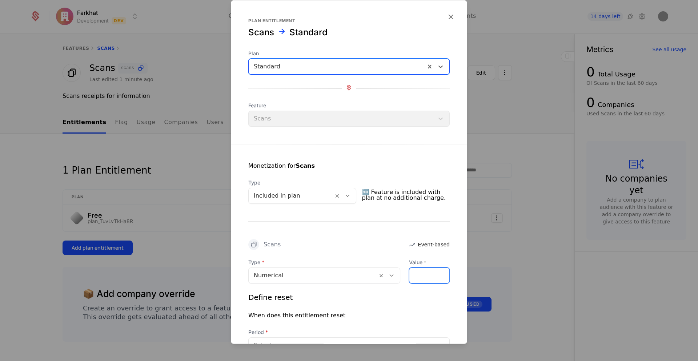
click at [418, 275] on input "Value *" at bounding box center [429, 275] width 40 height 15
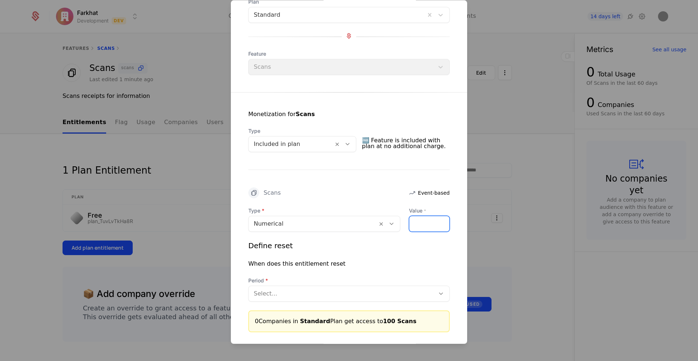
scroll to position [92, 0]
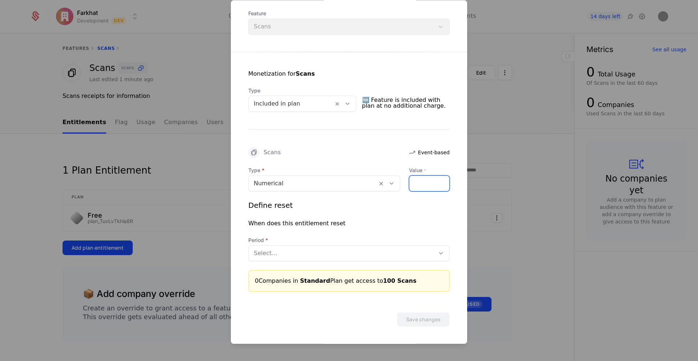
type input "***"
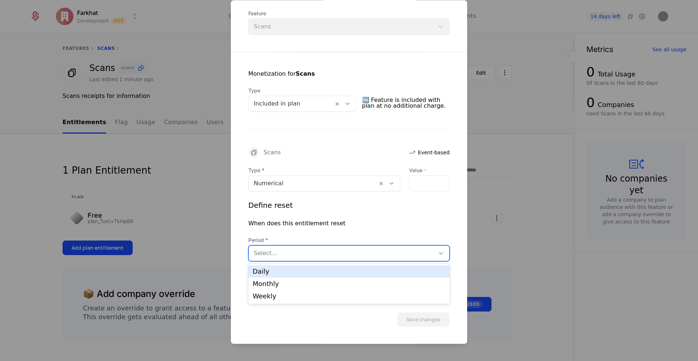
click at [298, 252] on div at bounding box center [342, 253] width 176 height 10
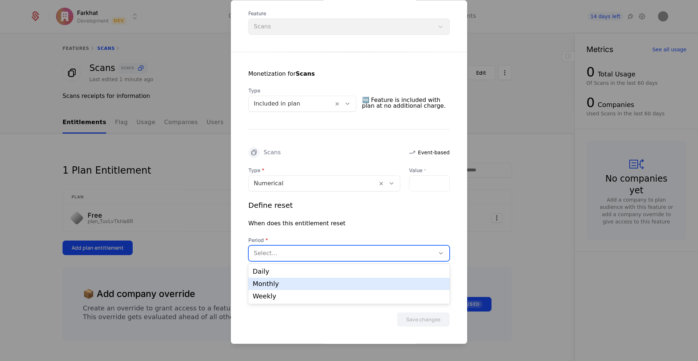
click at [266, 285] on div "Monthly" at bounding box center [349, 283] width 193 height 7
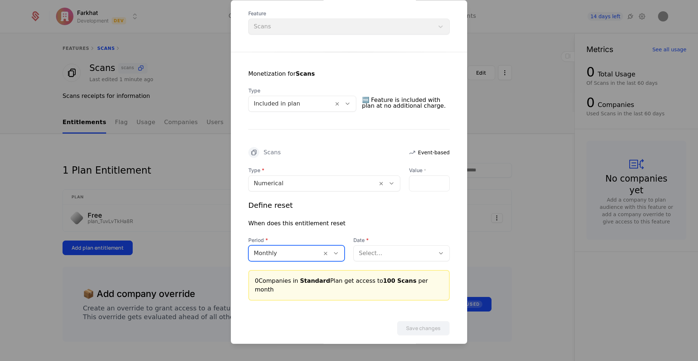
click at [374, 253] on div at bounding box center [394, 253] width 71 height 10
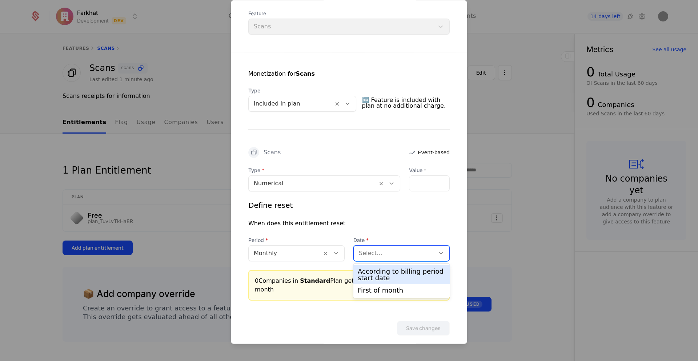
click at [374, 273] on div "According to billing period start date" at bounding box center [402, 274] width 88 height 13
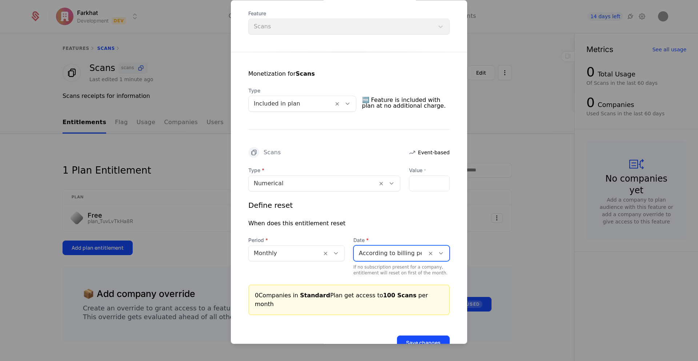
scroll to position [107, 0]
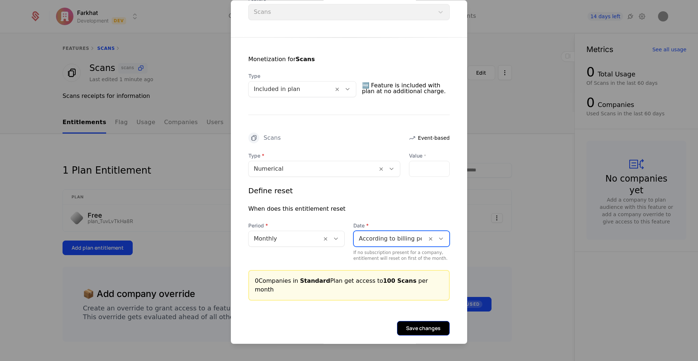
click at [412, 321] on button "Save changes" at bounding box center [423, 328] width 53 height 15
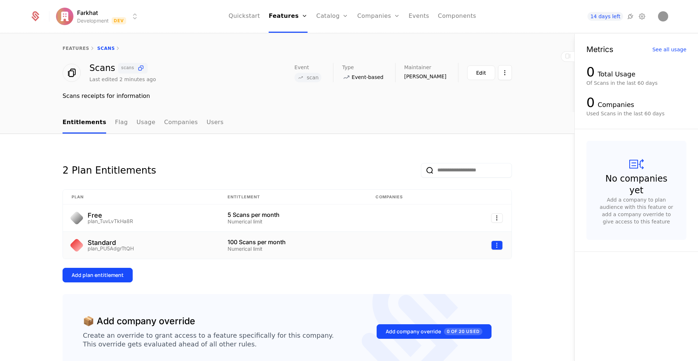
click at [496, 246] on html "Farkhat Development Dev Quickstart Features Features Flags Catalog Plans Add On…" at bounding box center [349, 180] width 698 height 361
click at [450, 280] on div "Edit" at bounding box center [448, 280] width 19 height 10
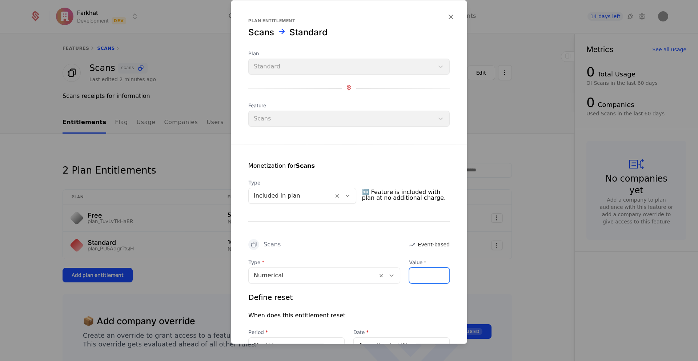
click at [426, 278] on input "***" at bounding box center [429, 275] width 40 height 15
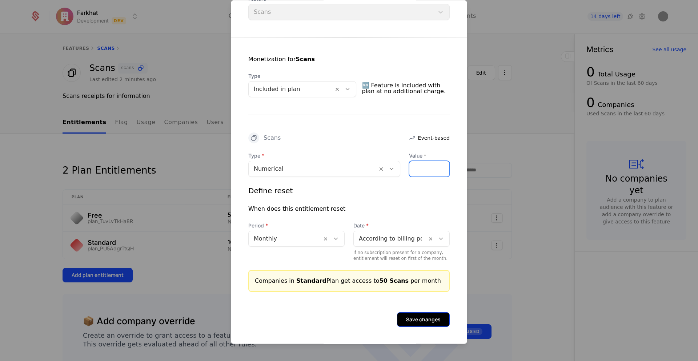
type input "**"
click at [420, 321] on button "Save changes" at bounding box center [423, 319] width 53 height 15
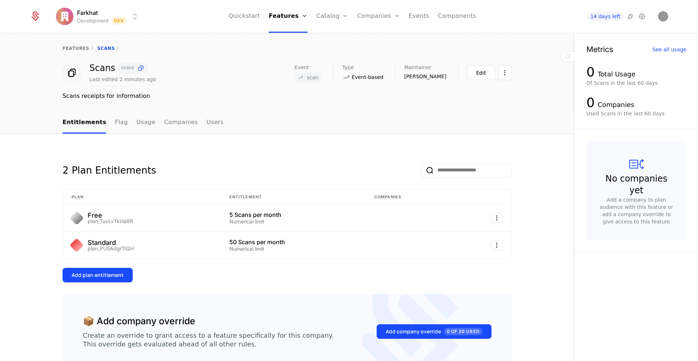
scroll to position [48, 0]
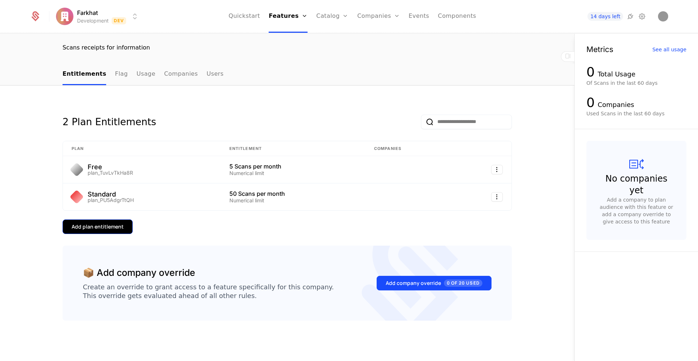
click at [95, 230] on div "Add plan entitlement" at bounding box center [98, 226] width 52 height 7
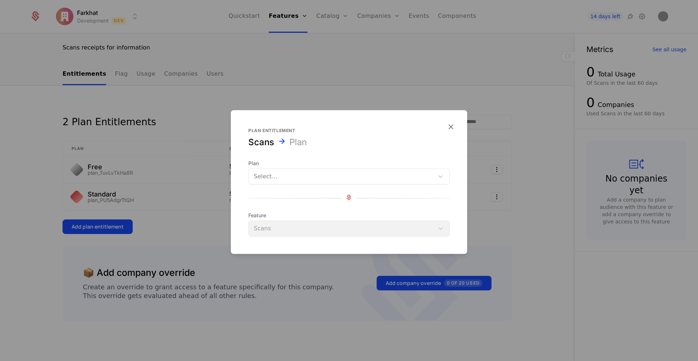
click at [278, 175] on div at bounding box center [341, 176] width 175 height 10
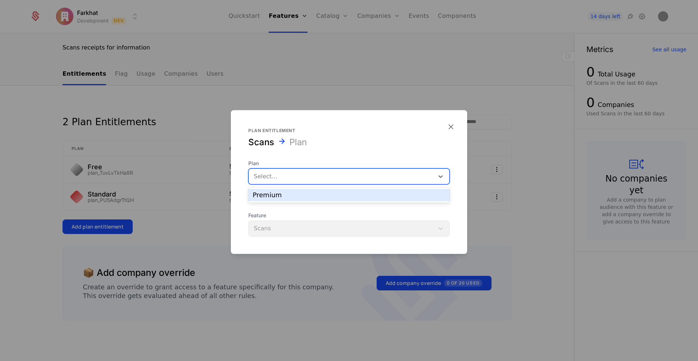
click at [274, 197] on div "Premium" at bounding box center [349, 195] width 193 height 7
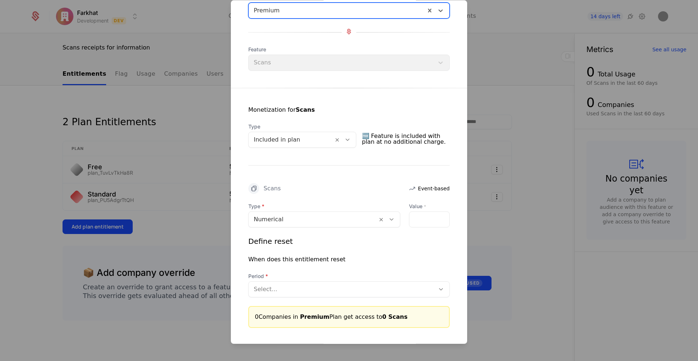
scroll to position [92, 0]
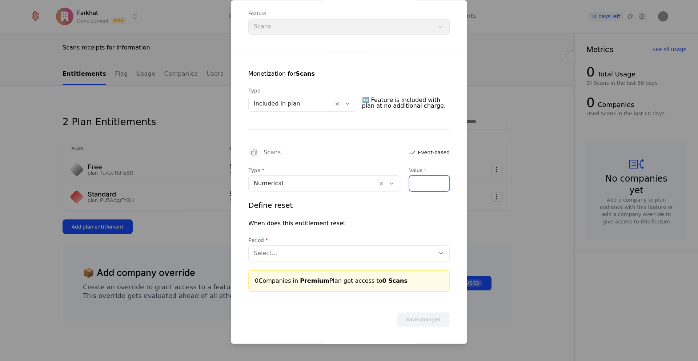
click at [427, 182] on input "Value *" at bounding box center [429, 183] width 40 height 15
type input "***"
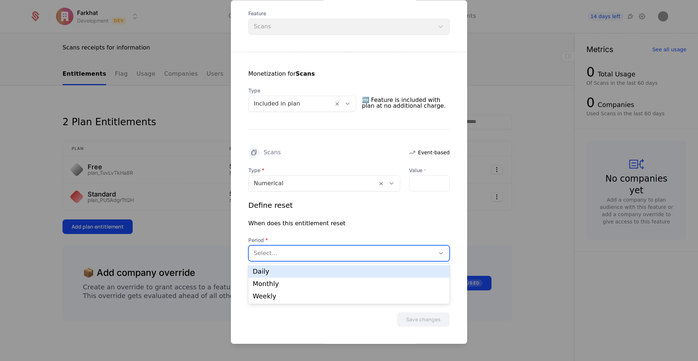
click at [278, 253] on div at bounding box center [342, 253] width 176 height 10
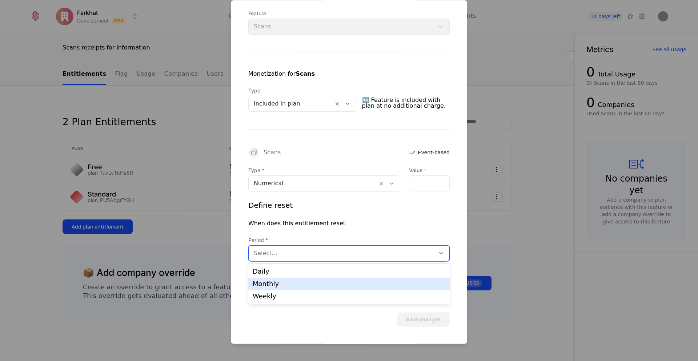
click at [266, 284] on div "Monthly" at bounding box center [349, 283] width 193 height 7
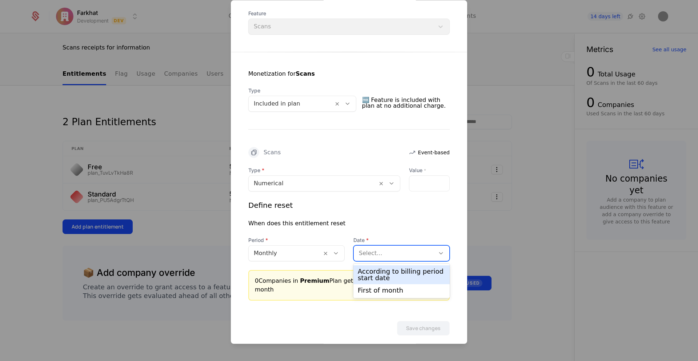
click at [400, 254] on div at bounding box center [394, 253] width 71 height 10
click at [385, 274] on div "According to billing period start date" at bounding box center [402, 274] width 88 height 13
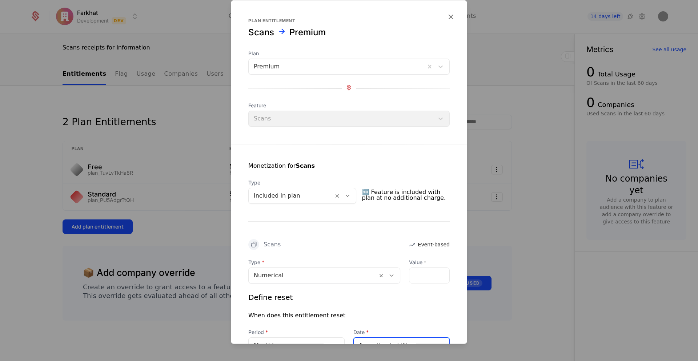
scroll to position [107, 0]
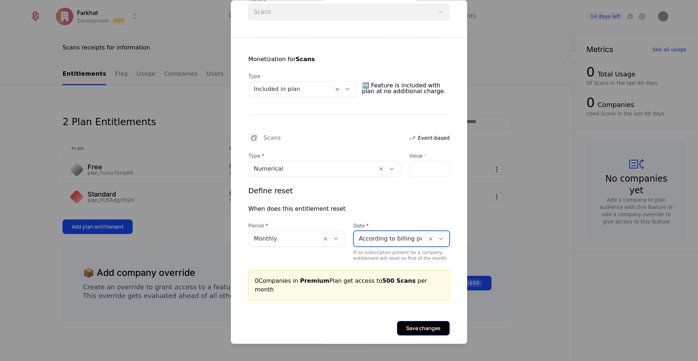
click at [417, 321] on button "Save changes" at bounding box center [423, 328] width 53 height 15
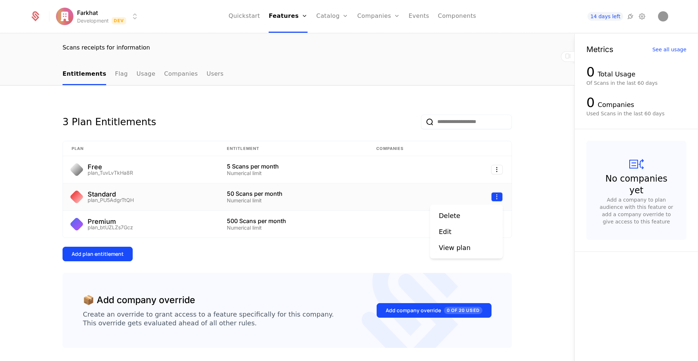
click at [500, 197] on html "Farkhat Development Dev Quickstart Features Features Flags Catalog Plans Add On…" at bounding box center [349, 180] width 698 height 361
click at [452, 231] on div "Edit" at bounding box center [448, 231] width 19 height 10
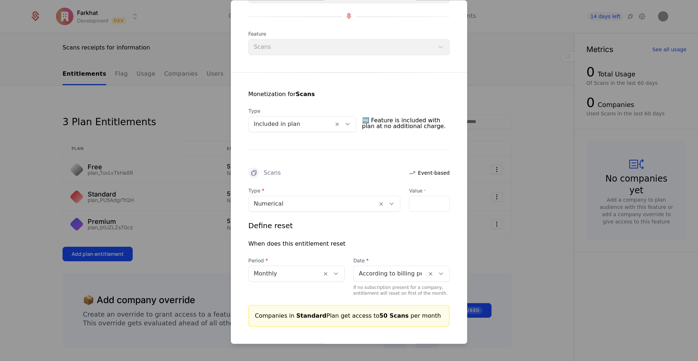
scroll to position [86, 0]
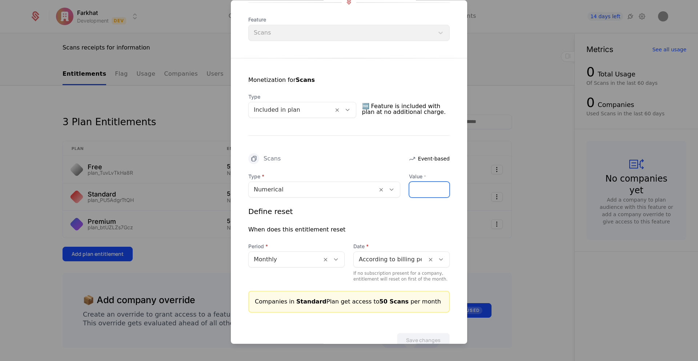
click at [413, 188] on input "**" at bounding box center [429, 189] width 40 height 15
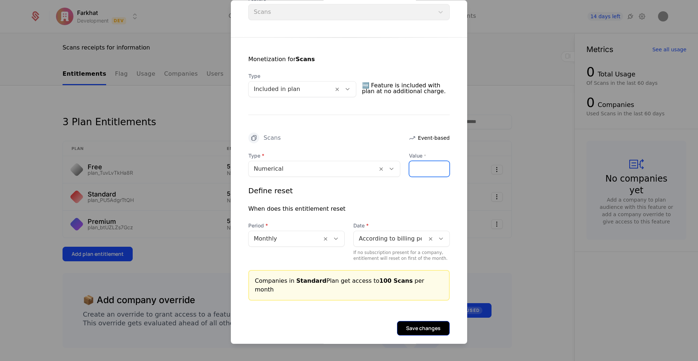
type input "***"
click at [420, 321] on button "Save changes" at bounding box center [423, 328] width 53 height 15
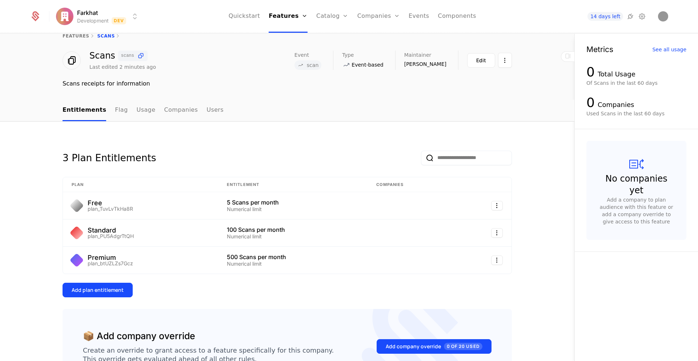
scroll to position [0, 0]
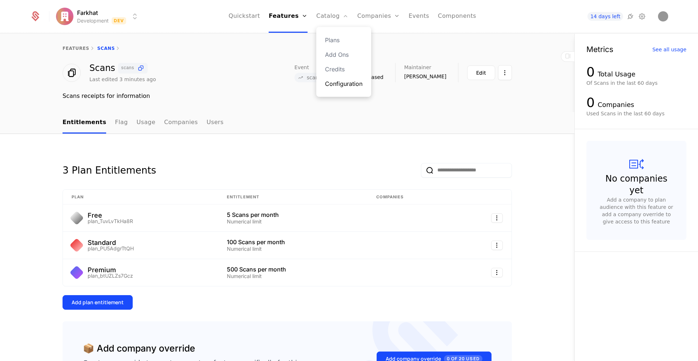
click at [342, 83] on link "Configuration" at bounding box center [343, 83] width 37 height 9
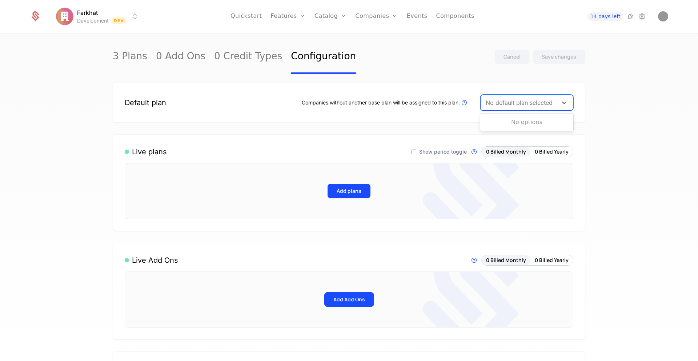
click at [510, 102] on div at bounding box center [519, 102] width 67 height 10
click at [539, 105] on div at bounding box center [519, 102] width 67 height 10
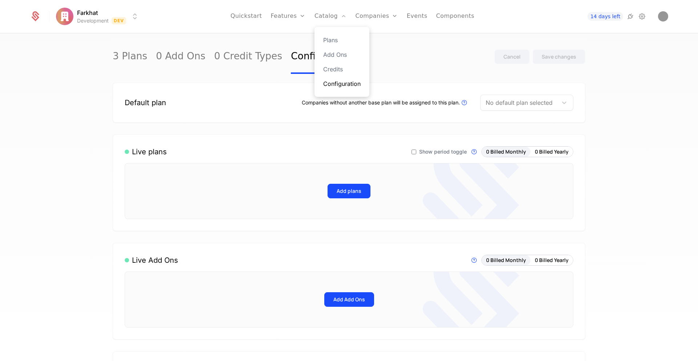
click at [328, 82] on link "Configuration" at bounding box center [341, 83] width 37 height 9
click at [240, 59] on link "0 Credit Types" at bounding box center [248, 57] width 68 height 34
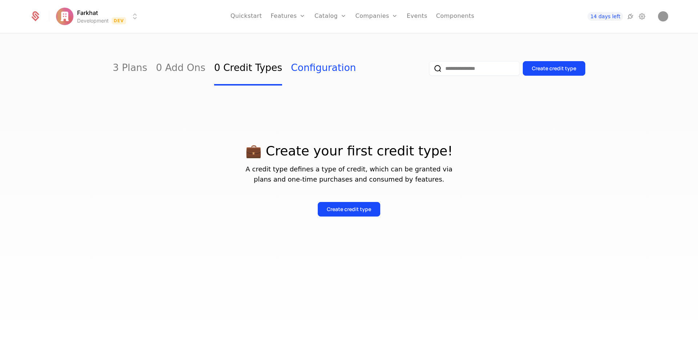
click at [293, 71] on link "Configuration" at bounding box center [323, 68] width 65 height 34
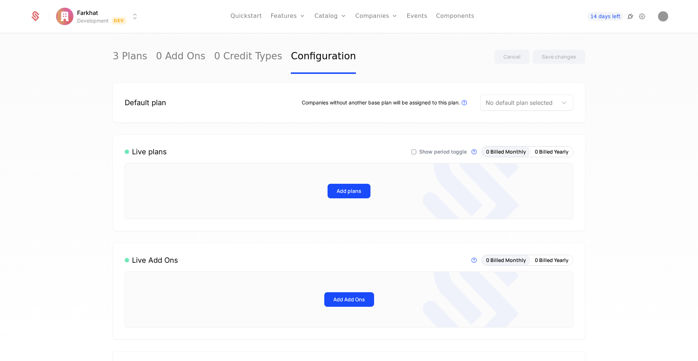
click at [630, 20] on icon at bounding box center [630, 16] width 9 height 9
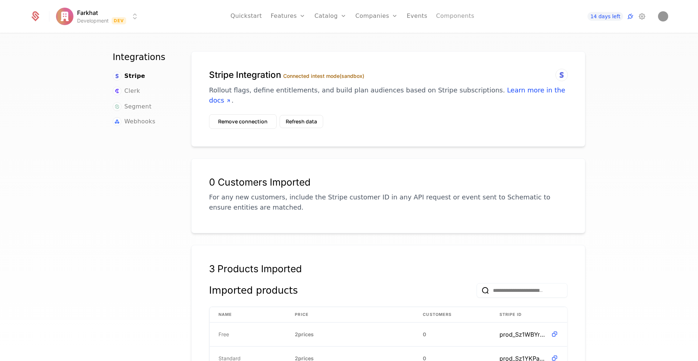
click at [453, 14] on link "Components" at bounding box center [455, 16] width 38 height 33
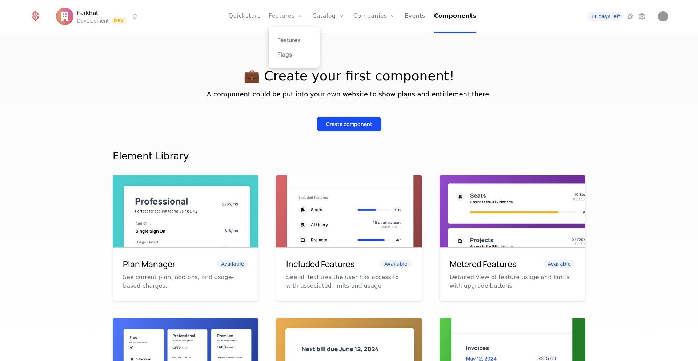
click at [297, 15] on link "Features" at bounding box center [286, 16] width 35 height 33
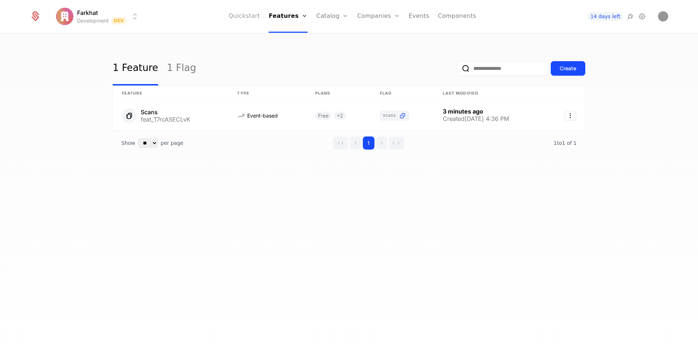
click at [251, 17] on link "Quickstart" at bounding box center [245, 16] width 32 height 33
click at [328, 82] on link "Configuration" at bounding box center [343, 83] width 37 height 9
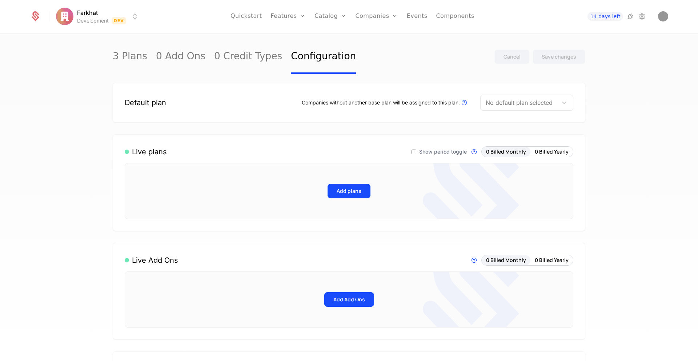
click at [533, 99] on div at bounding box center [519, 102] width 67 height 10
click at [511, 125] on div "No options" at bounding box center [526, 122] width 93 height 15
click at [406, 111] on div "Default plan Companies without another base plan will be assigned to this plan.…" at bounding box center [349, 103] width 473 height 40
click at [462, 105] on icon at bounding box center [464, 102] width 9 height 9
click at [464, 111] on div "Default plan Companies without another base plan will be assigned to this plan.…" at bounding box center [349, 103] width 473 height 40
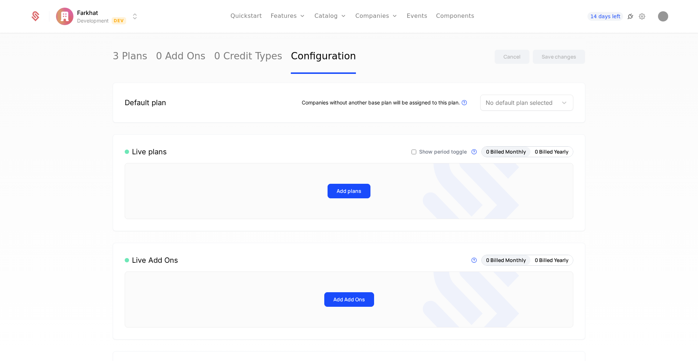
click at [629, 16] on icon at bounding box center [630, 16] width 9 height 9
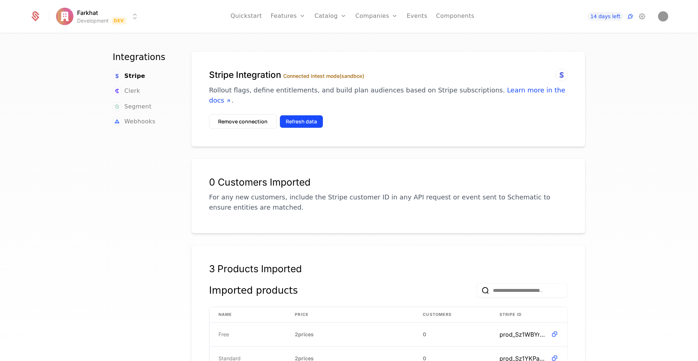
click at [297, 115] on button "Refresh data" at bounding box center [302, 121] width 44 height 13
click at [287, 53] on link "Flags" at bounding box center [295, 54] width 33 height 9
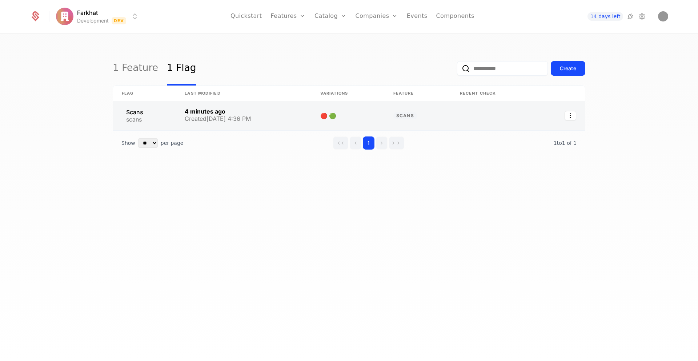
click at [203, 113] on link at bounding box center [244, 115] width 136 height 29
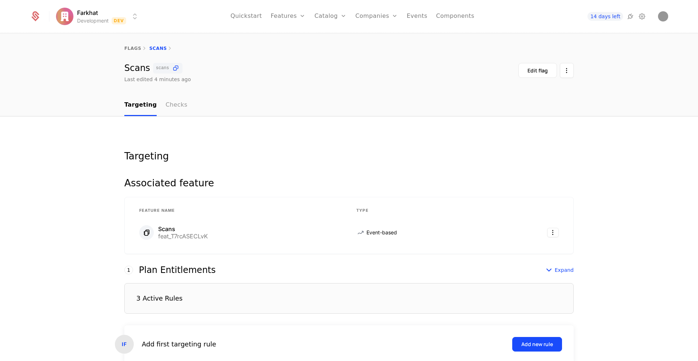
click at [167, 103] on link "Checks" at bounding box center [176, 105] width 22 height 21
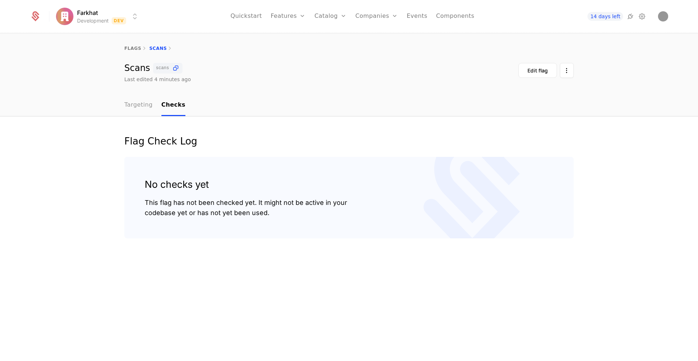
click at [145, 103] on link "Targeting" at bounding box center [138, 105] width 28 height 21
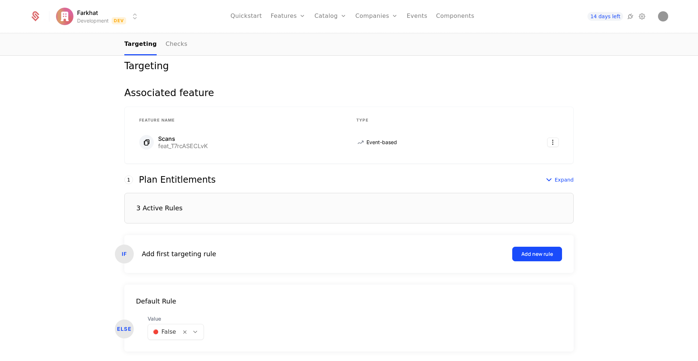
scroll to position [92, 0]
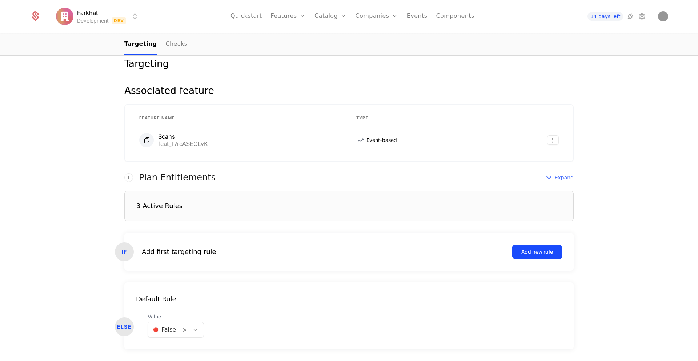
click at [559, 179] on span "Expand" at bounding box center [564, 177] width 19 height 7
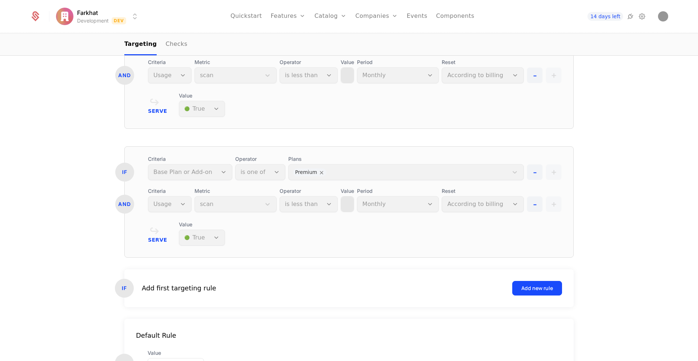
scroll to position [453, 0]
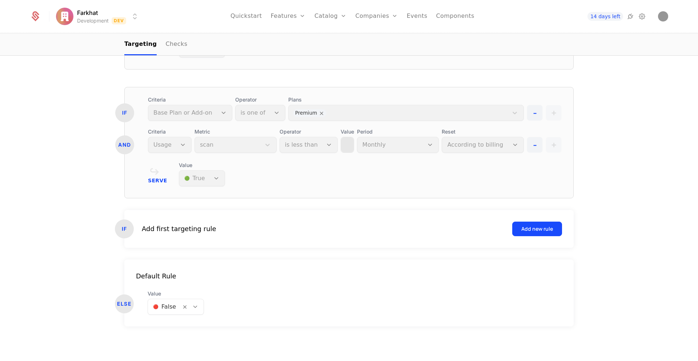
click at [346, 274] on div "Default Rule" at bounding box center [348, 276] width 449 height 10
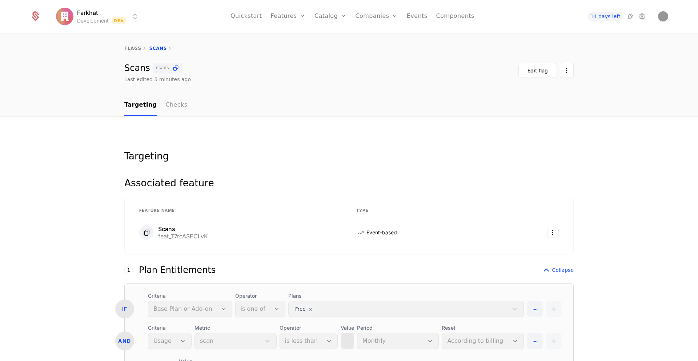
click at [170, 106] on link "Checks" at bounding box center [176, 105] width 22 height 21
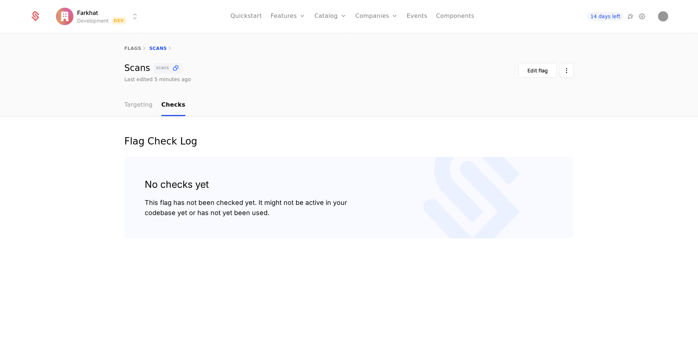
click at [144, 106] on link "Targeting" at bounding box center [138, 105] width 28 height 21
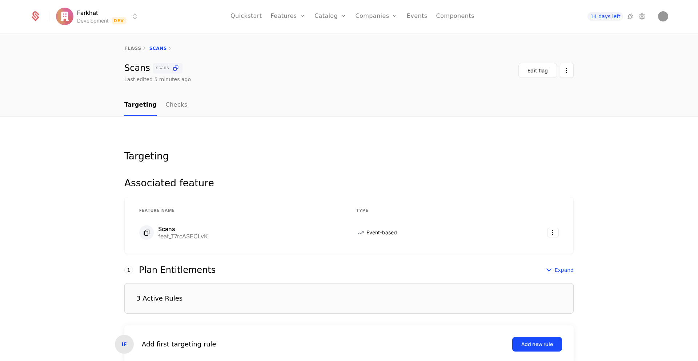
click at [141, 60] on div "flags Scans" at bounding box center [349, 48] width 698 height 29
click at [140, 45] on div "flags Scans" at bounding box center [349, 48] width 698 height 29
click at [135, 47] on link "flags" at bounding box center [132, 48] width 17 height 5
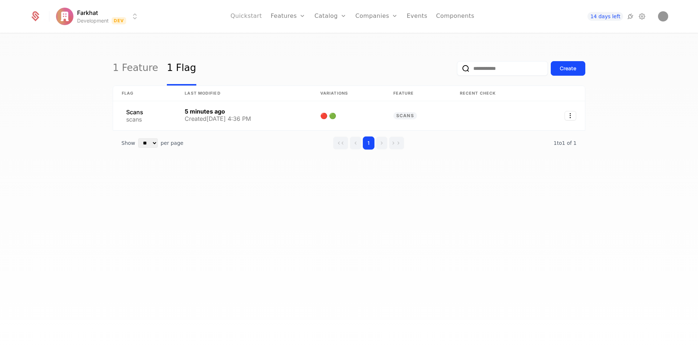
click at [249, 16] on link "Quickstart" at bounding box center [246, 16] width 32 height 33
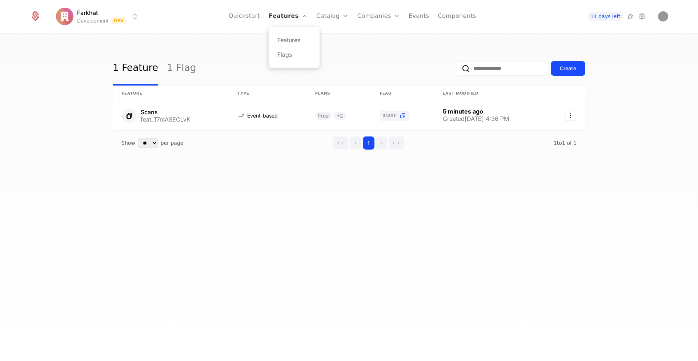
click at [290, 13] on link "Features" at bounding box center [288, 16] width 39 height 33
click at [294, 35] on div "Features Flags" at bounding box center [294, 47] width 51 height 41
click at [293, 39] on link "Features" at bounding box center [293, 40] width 33 height 9
click at [290, 38] on link "Features" at bounding box center [293, 40] width 33 height 9
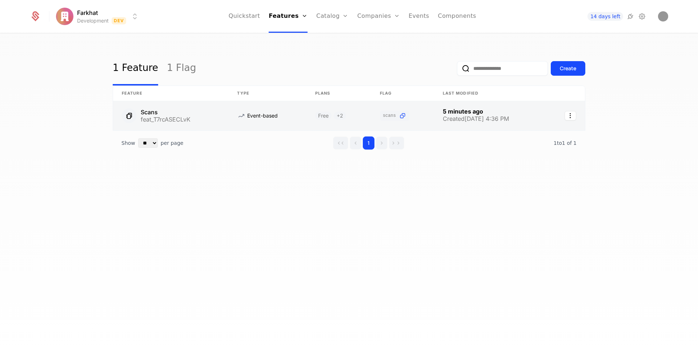
click at [148, 112] on link at bounding box center [170, 115] width 115 height 29
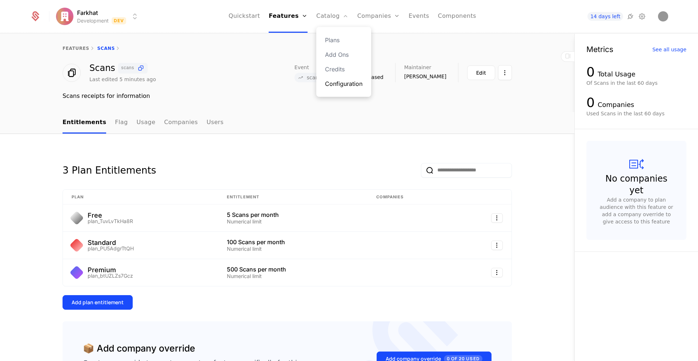
click at [335, 85] on link "Configuration" at bounding box center [343, 83] width 37 height 9
click at [340, 83] on link "Configuration" at bounding box center [343, 83] width 37 height 9
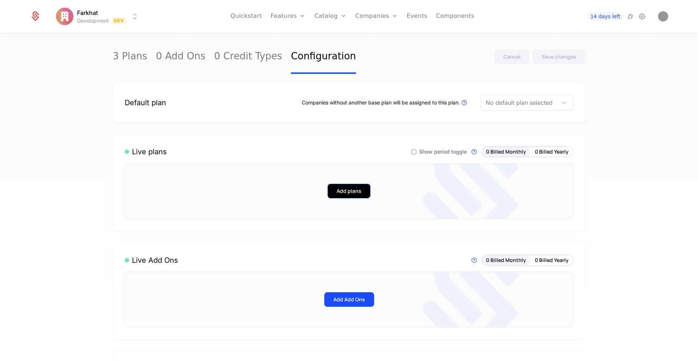
click at [346, 192] on button "Add plans" at bounding box center [349, 191] width 43 height 15
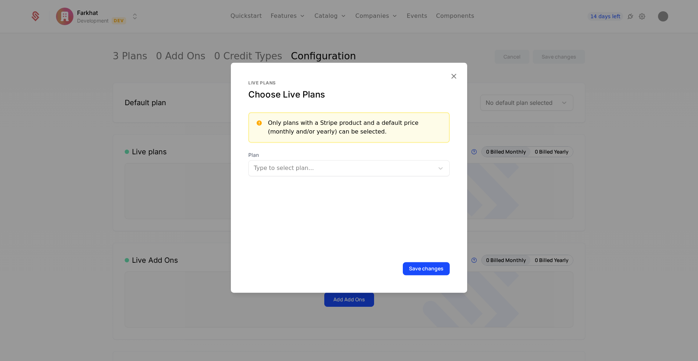
click at [289, 158] on span "Plan" at bounding box center [348, 154] width 201 height 7
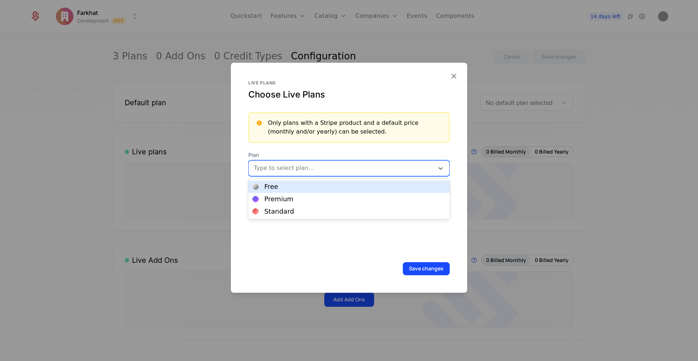
click at [289, 167] on div at bounding box center [341, 168] width 175 height 10
click at [311, 163] on div at bounding box center [341, 168] width 175 height 10
click at [268, 188] on div "Free" at bounding box center [271, 186] width 14 height 7
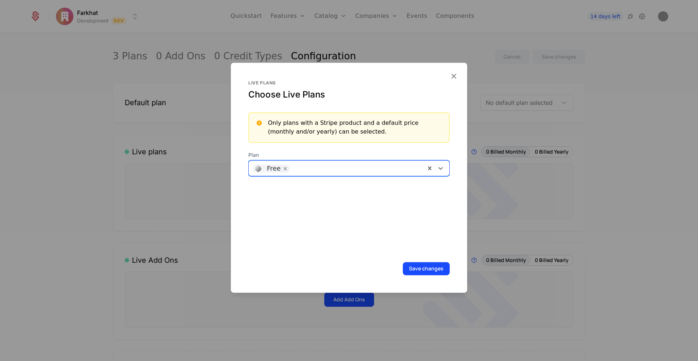
click at [301, 166] on div at bounding box center [357, 167] width 127 height 10
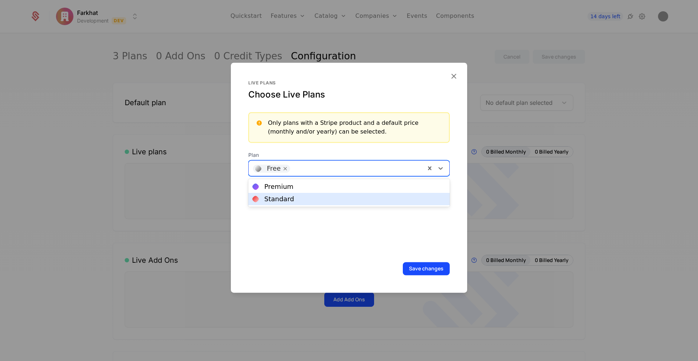
click at [286, 197] on div "Standard" at bounding box center [279, 199] width 30 height 7
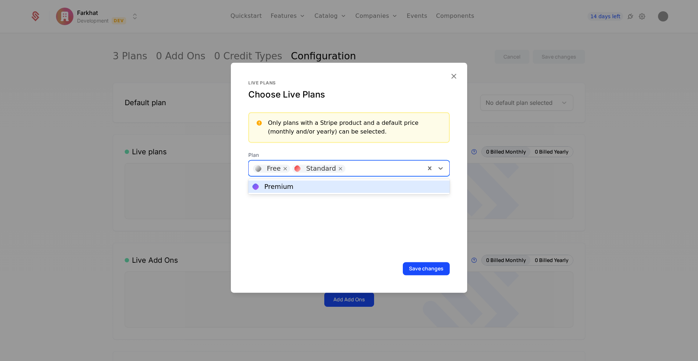
click at [365, 165] on div at bounding box center [385, 167] width 72 height 10
click at [317, 188] on div "Premium" at bounding box center [349, 186] width 193 height 7
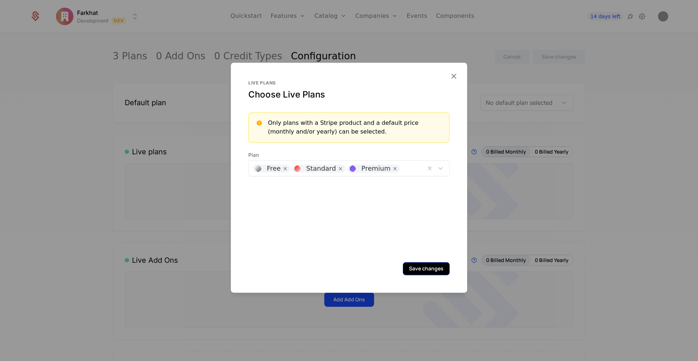
click at [426, 269] on button "Save changes" at bounding box center [426, 268] width 47 height 13
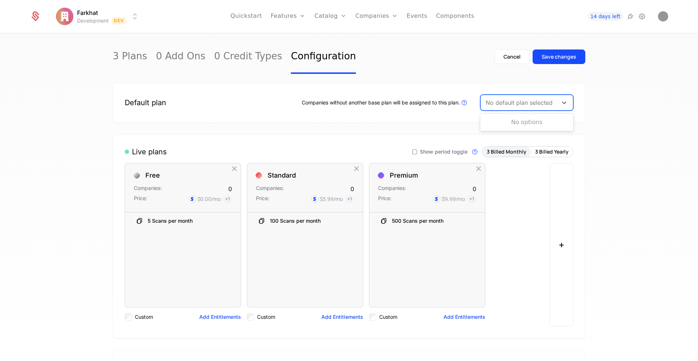
click at [498, 110] on div "No default plan selected" at bounding box center [526, 103] width 93 height 16
click at [289, 109] on div "Default plan Companies without another base plan will be assigned to this plan.…" at bounding box center [349, 103] width 449 height 16
click at [346, 101] on div "Companies without another base plan will be assigned to this plan. Plans that a…" at bounding box center [385, 102] width 167 height 9
click at [374, 103] on div "Companies without another base plan will be assigned to this plan. Plans that a…" at bounding box center [385, 102] width 167 height 9
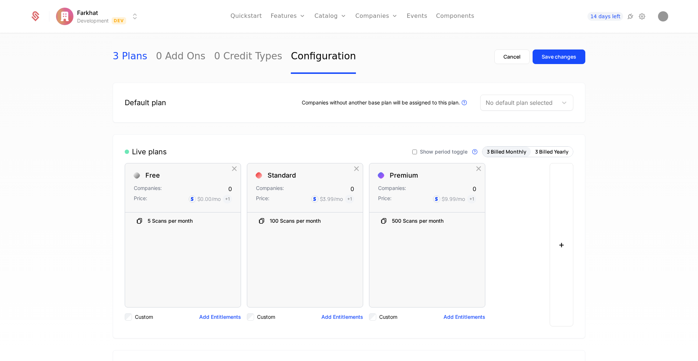
click at [130, 60] on link "3 Plans" at bounding box center [130, 57] width 35 height 34
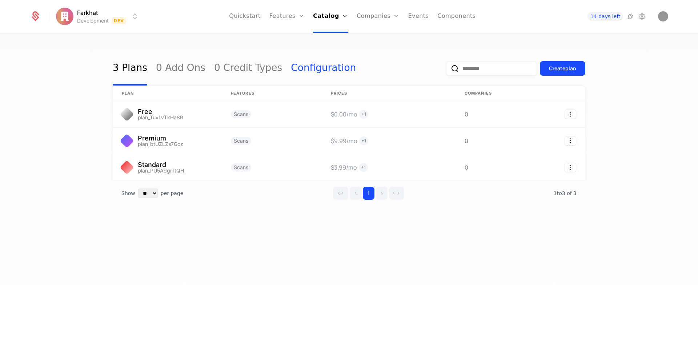
click at [305, 67] on link "Configuration" at bounding box center [323, 68] width 65 height 34
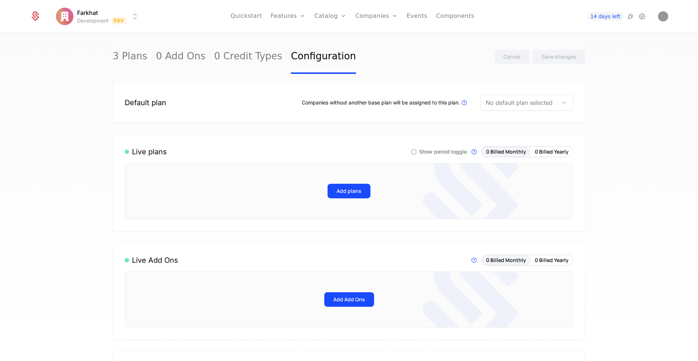
scroll to position [24, 0]
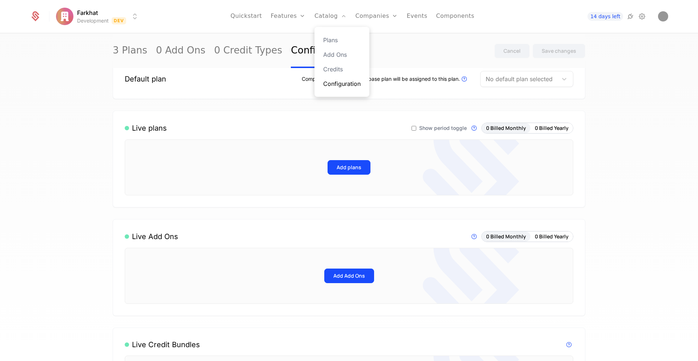
click at [337, 80] on link "Configuration" at bounding box center [341, 83] width 37 height 9
click at [336, 82] on link "Configuration" at bounding box center [341, 83] width 37 height 9
click at [335, 85] on link "Configuration" at bounding box center [341, 83] width 37 height 9
click at [342, 172] on button "Add plans" at bounding box center [349, 167] width 43 height 15
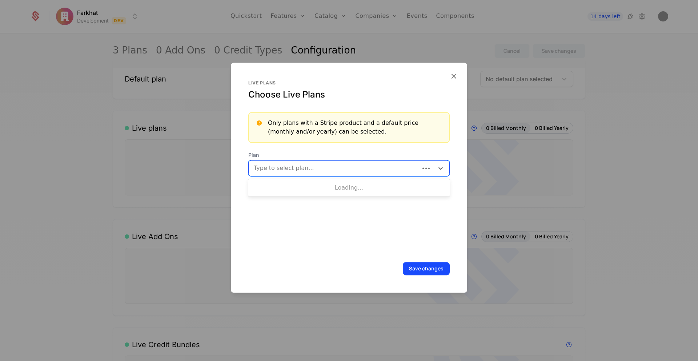
click at [301, 166] on div at bounding box center [334, 168] width 161 height 10
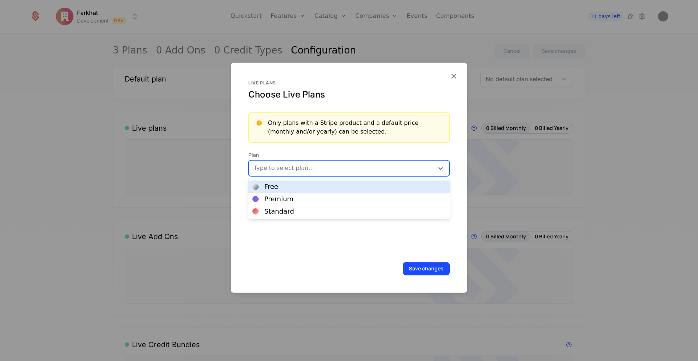
click at [278, 185] on div "Free" at bounding box center [349, 186] width 193 height 7
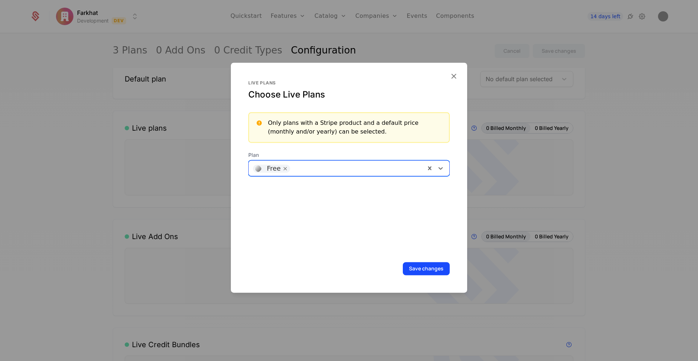
click at [324, 172] on div at bounding box center [357, 167] width 127 height 10
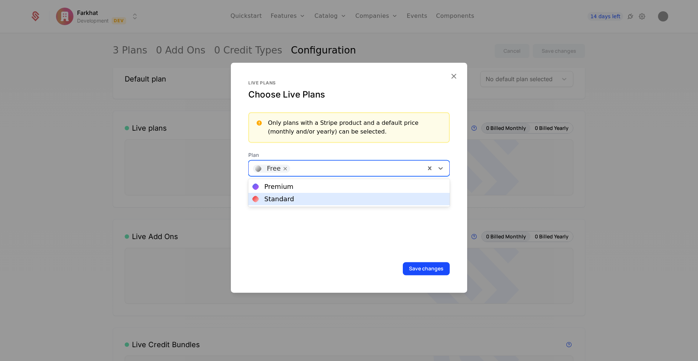
click at [297, 200] on div "Standard" at bounding box center [349, 199] width 193 height 7
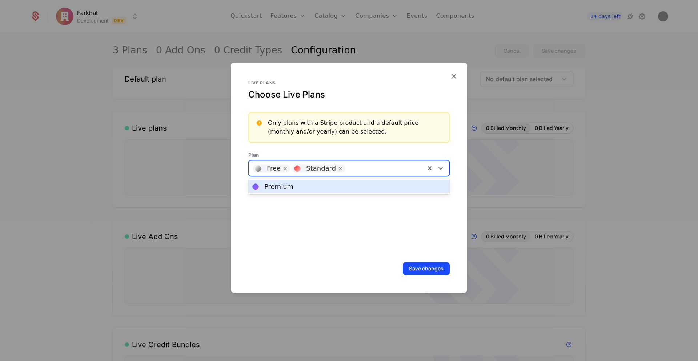
click at [355, 172] on div at bounding box center [385, 167] width 72 height 10
click at [331, 184] on div "Premium" at bounding box center [349, 186] width 193 height 7
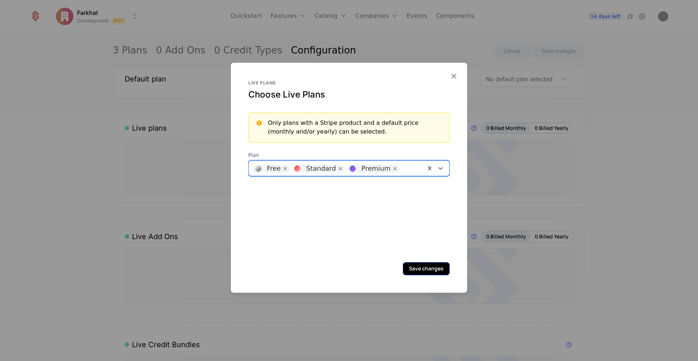
click at [442, 272] on button "Save changes" at bounding box center [426, 268] width 47 height 13
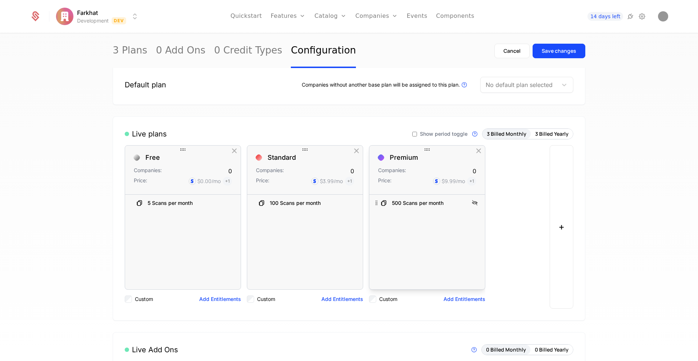
scroll to position [0, 0]
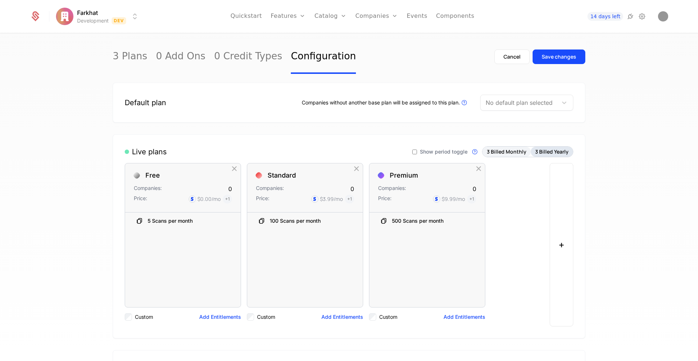
click at [548, 150] on button "3 Billed Yearly" at bounding box center [552, 151] width 42 height 10
click at [509, 153] on button "3 Billed Monthly" at bounding box center [506, 151] width 48 height 10
click at [547, 146] on div "3 Billed Monthly 3 Billed Yearly" at bounding box center [527, 151] width 91 height 11
click at [547, 151] on button "3 Billed Yearly" at bounding box center [552, 151] width 42 height 10
click at [547, 59] on div "Save changes" at bounding box center [559, 56] width 35 height 7
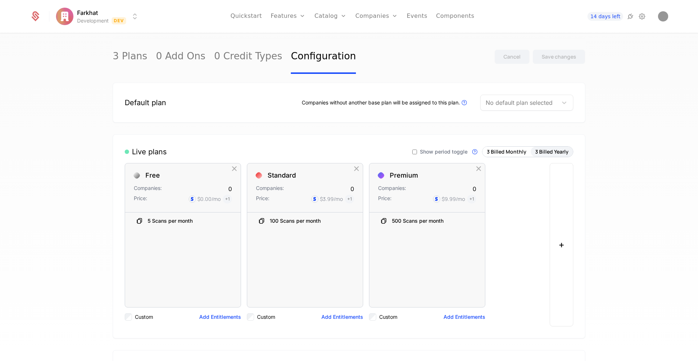
click at [513, 98] on div at bounding box center [519, 102] width 67 height 10
click at [517, 120] on div "No options" at bounding box center [526, 122] width 93 height 15
click at [501, 107] on div at bounding box center [519, 102] width 67 height 10
type input "****"
click at [567, 103] on icon at bounding box center [564, 102] width 7 height 7
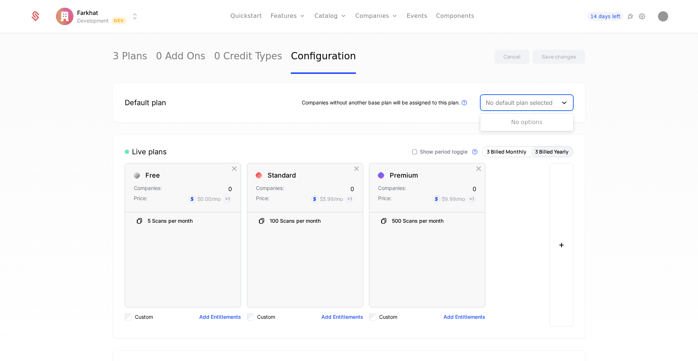
click at [566, 103] on icon at bounding box center [564, 102] width 7 height 7
click at [611, 122] on div "3 Plans 0 Add Ons 0 Credit Types Configuration Cancel Save changes Default plan…" at bounding box center [349, 199] width 698 height 331
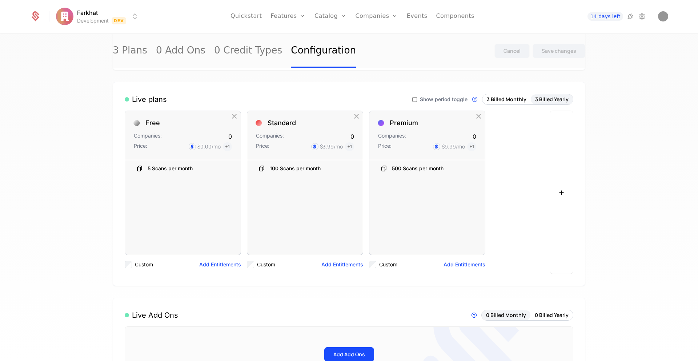
scroll to position [53, 0]
click at [504, 94] on button "3 Billed Monthly" at bounding box center [506, 99] width 48 height 10
click at [493, 100] on button "3 Billed Monthly" at bounding box center [506, 99] width 48 height 10
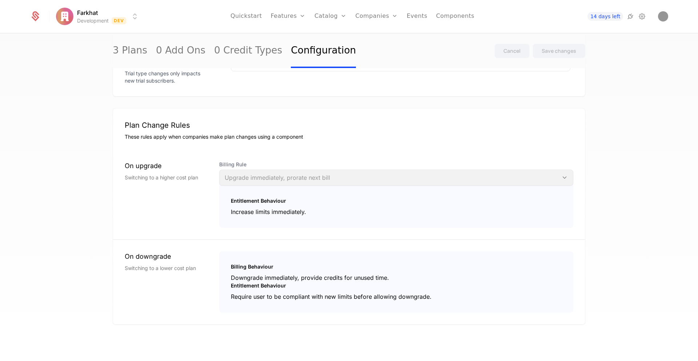
scroll to position [0, 0]
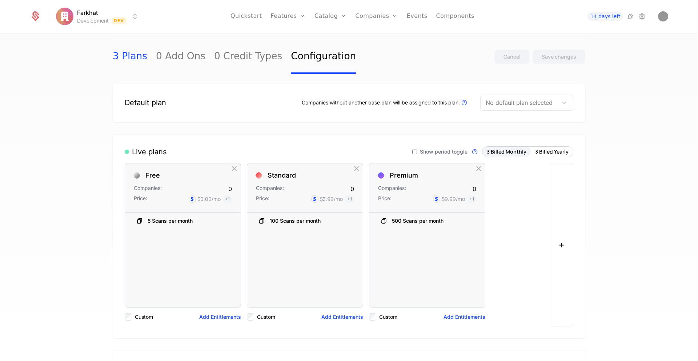
click at [132, 57] on link "3 Plans" at bounding box center [130, 57] width 35 height 34
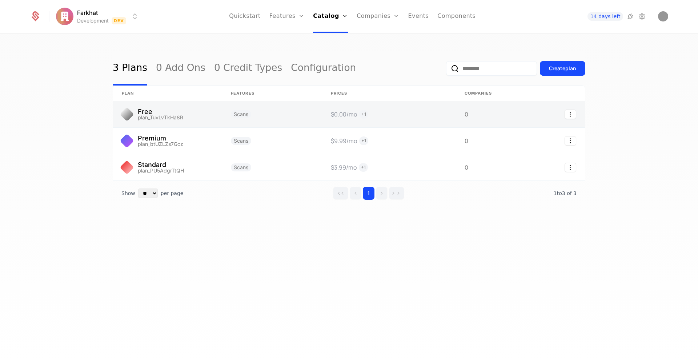
click at [180, 116] on link at bounding box center [167, 114] width 109 height 26
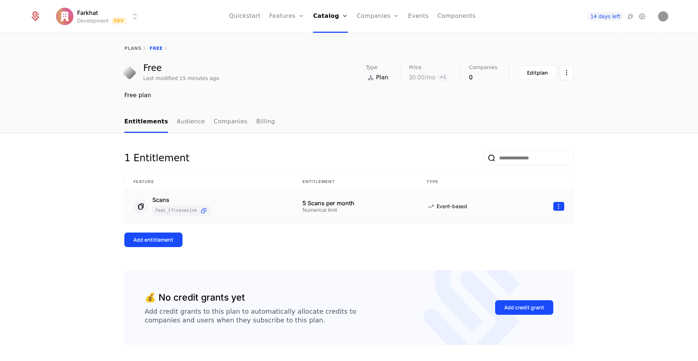
click at [558, 209] on html "Farkhat Development Dev Quickstart Features Features Flags Catalog Plans Add On…" at bounding box center [349, 180] width 698 height 361
click at [329, 40] on link "Plans" at bounding box center [340, 40] width 37 height 9
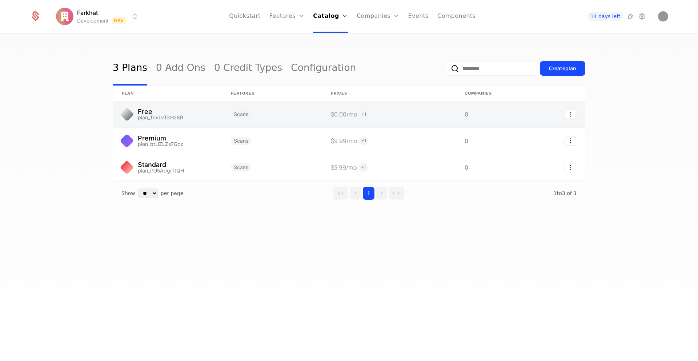
click at [399, 119] on link at bounding box center [389, 114] width 134 height 26
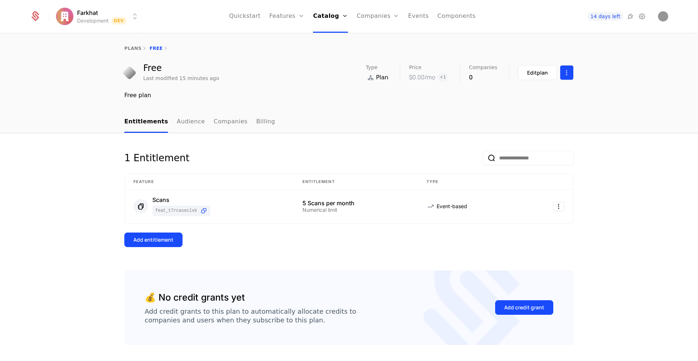
click at [567, 71] on html "Farkhat Development Dev Quickstart Features Features Flags Catalog Plans Add On…" at bounding box center [349, 180] width 698 height 361
click at [612, 144] on html "Farkhat Development Dev Quickstart Features Features Flags Catalog Plans Add On…" at bounding box center [349, 180] width 698 height 361
click at [330, 38] on link "Plans" at bounding box center [340, 40] width 37 height 9
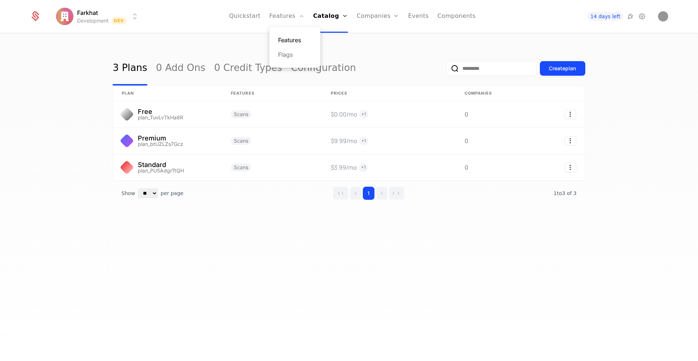
click at [292, 43] on link "Features" at bounding box center [294, 40] width 33 height 9
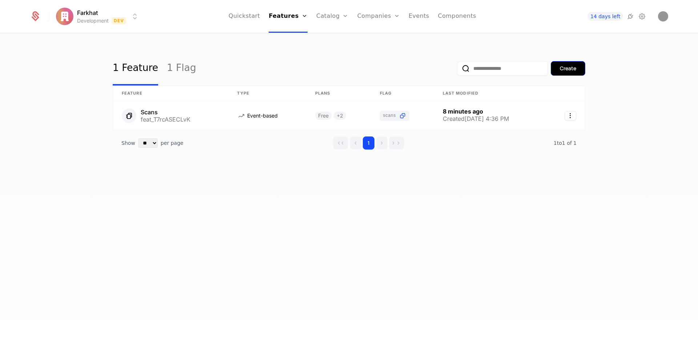
click at [567, 69] on div "Create" at bounding box center [568, 68] width 16 height 7
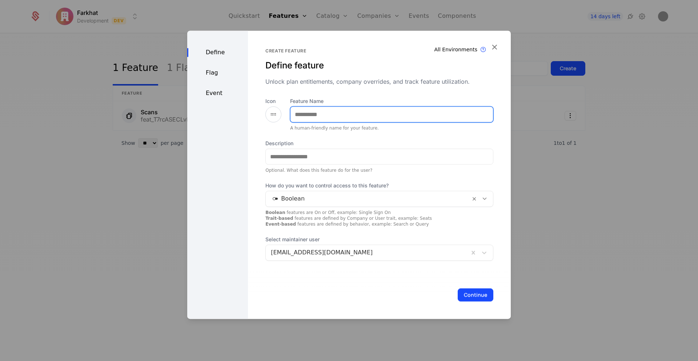
click at [317, 119] on input "Feature Name" at bounding box center [391, 114] width 202 height 15
type input "**********"
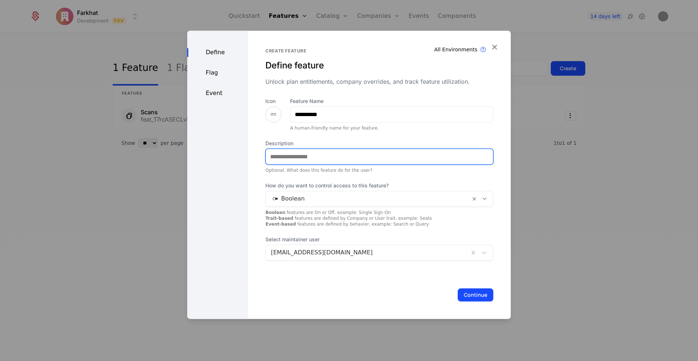
click at [293, 158] on input "Description" at bounding box center [379, 156] width 227 height 15
paste input "**********"
type input "**********"
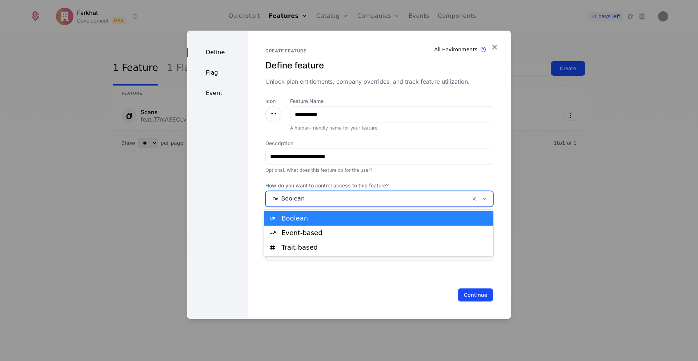
click at [292, 197] on div at bounding box center [368, 198] width 194 height 10
click at [285, 220] on div "Boolean" at bounding box center [385, 218] width 208 height 7
click at [274, 199] on div at bounding box center [368, 198] width 194 height 10
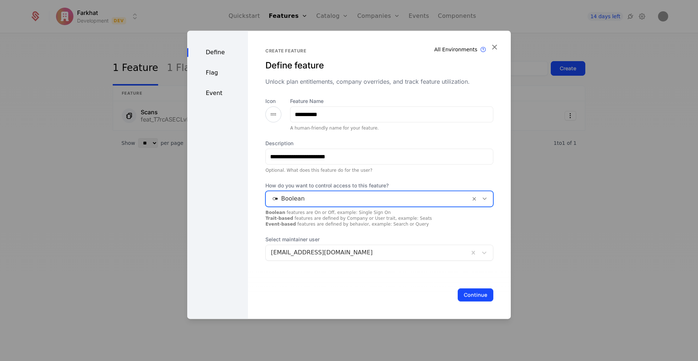
click at [274, 199] on div at bounding box center [368, 198] width 194 height 10
click at [331, 205] on div "Boolean" at bounding box center [379, 198] width 228 height 16
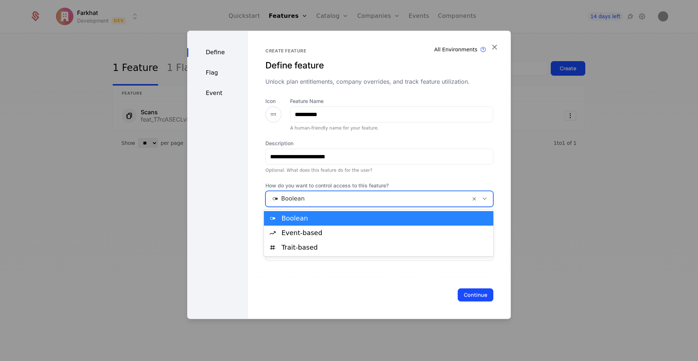
click at [304, 224] on div "Boolean" at bounding box center [378, 218] width 229 height 15
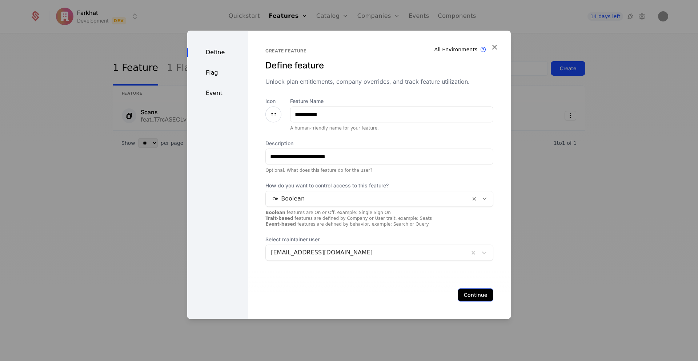
click at [479, 298] on button "Continue" at bounding box center [476, 294] width 36 height 13
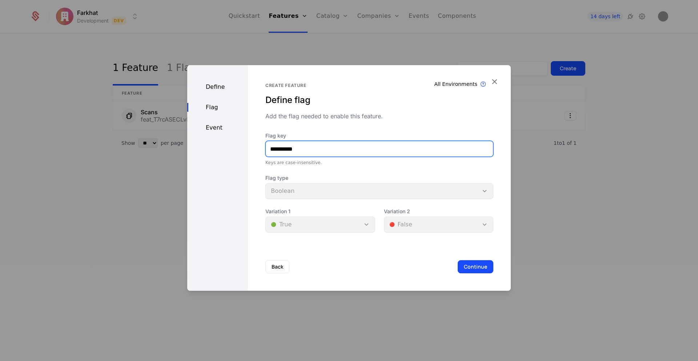
click at [271, 149] on input "**********" at bounding box center [379, 148] width 227 height 15
type input "*******"
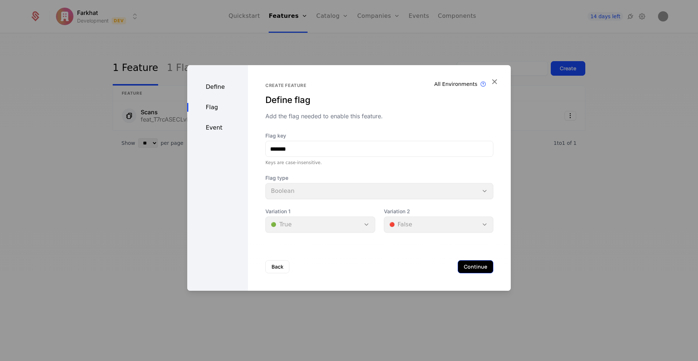
click at [473, 266] on button "Continue" at bounding box center [476, 266] width 36 height 13
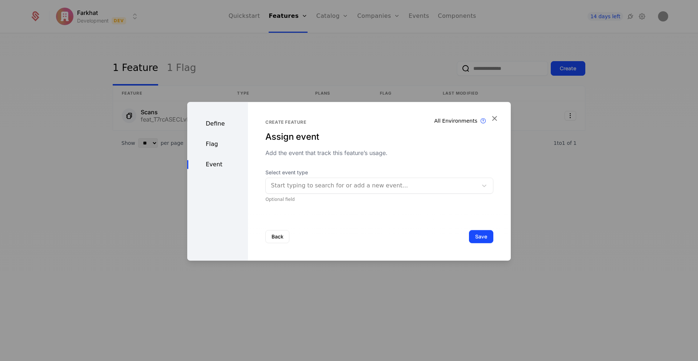
click at [308, 183] on div at bounding box center [372, 185] width 202 height 10
click at [481, 236] on button "Save" at bounding box center [481, 236] width 24 height 13
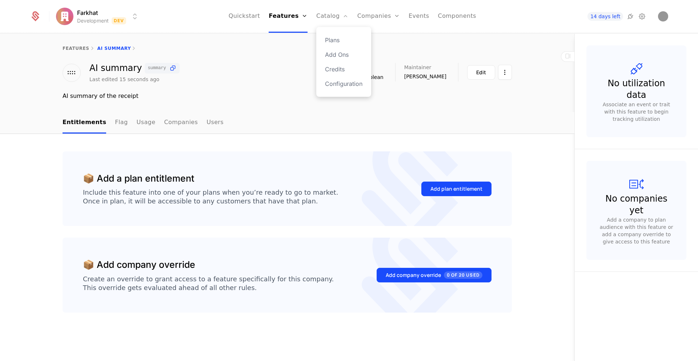
click at [332, 44] on div "Plans Add Ons Credits Configuration" at bounding box center [343, 62] width 55 height 70
click at [334, 39] on link "Plans" at bounding box center [343, 40] width 37 height 9
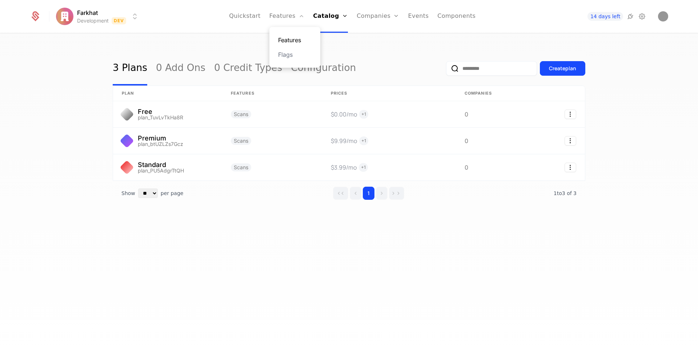
click at [289, 40] on link "Features" at bounding box center [294, 40] width 33 height 9
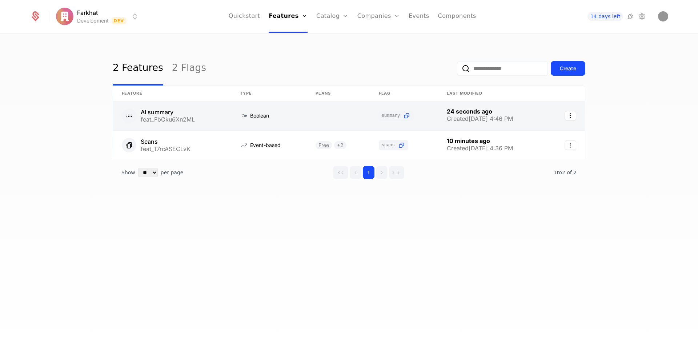
click at [165, 112] on link at bounding box center [172, 115] width 118 height 29
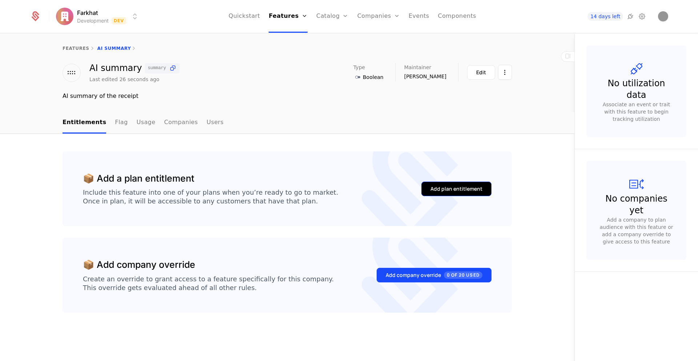
click at [463, 190] on div "Add plan entitlement" at bounding box center [456, 188] width 52 height 7
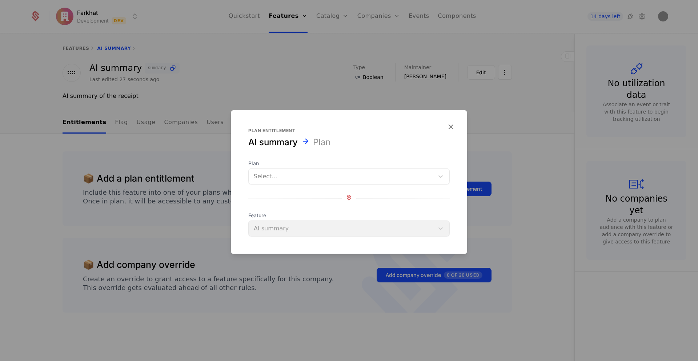
click at [262, 184] on div "Select..." at bounding box center [348, 176] width 201 height 16
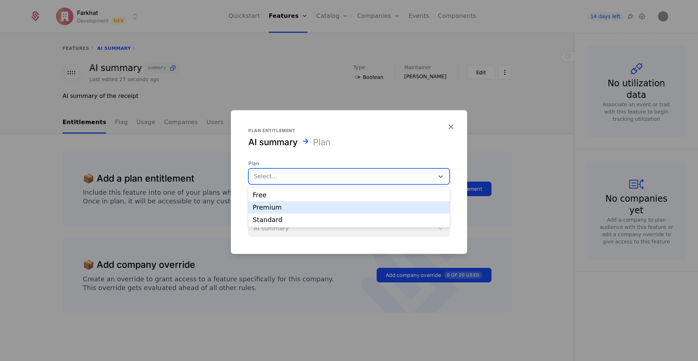
click at [265, 209] on div "Premium" at bounding box center [349, 207] width 193 height 7
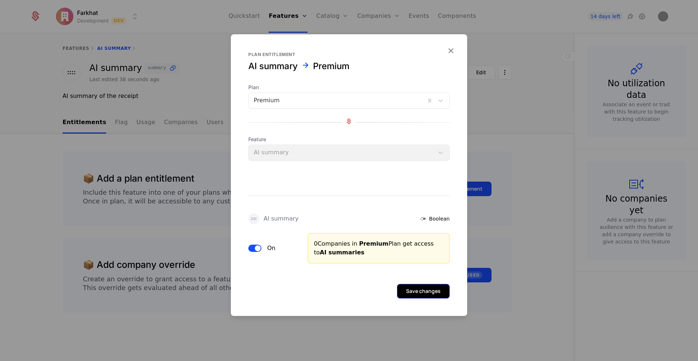
click at [427, 288] on button "Save changes" at bounding box center [423, 291] width 53 height 15
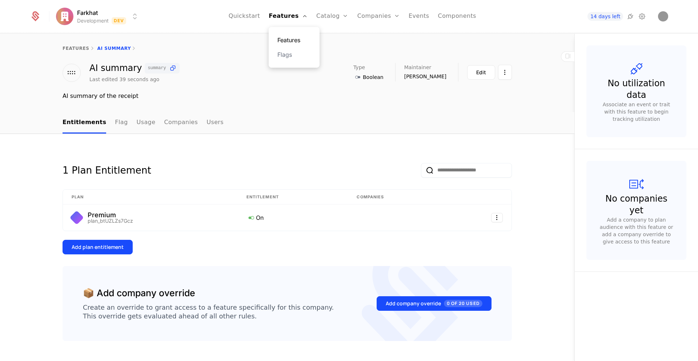
click at [283, 37] on link "Features" at bounding box center [293, 40] width 33 height 9
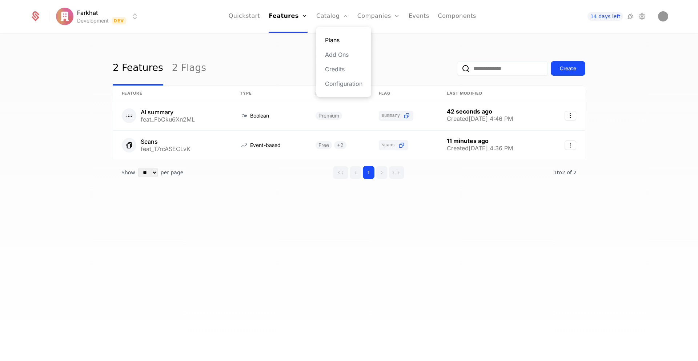
click at [332, 39] on link "Plans" at bounding box center [343, 40] width 37 height 9
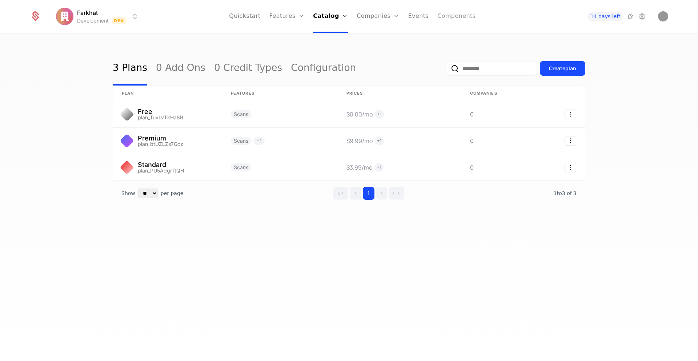
click at [443, 17] on link "Components" at bounding box center [456, 16] width 38 height 33
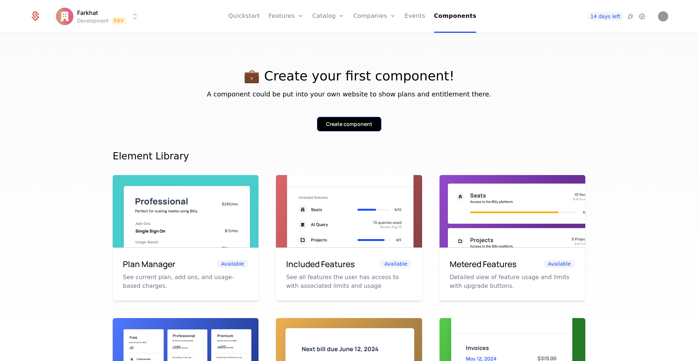
click at [342, 124] on div "Create component" at bounding box center [349, 123] width 46 height 7
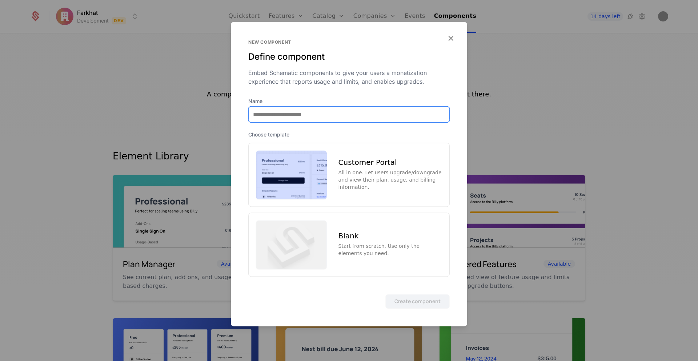
click at [284, 115] on input "Name" at bounding box center [349, 114] width 201 height 15
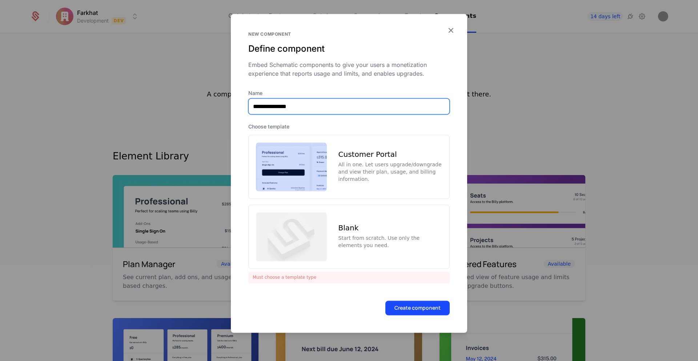
type input "**********"
click at [366, 171] on div "All in one. Let users upgrade/downgrade and view their plan, usage, and billing…" at bounding box center [390, 172] width 104 height 22
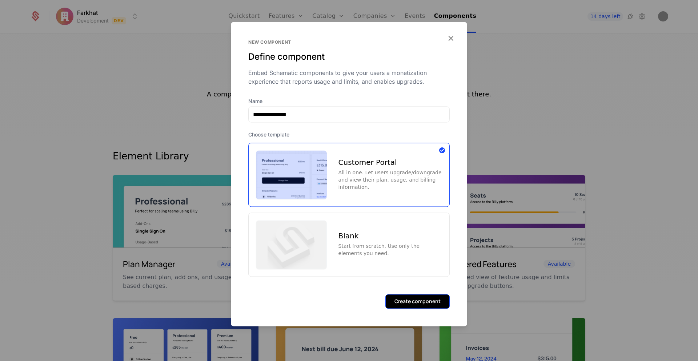
click at [416, 305] on button "Create component" at bounding box center [417, 301] width 64 height 15
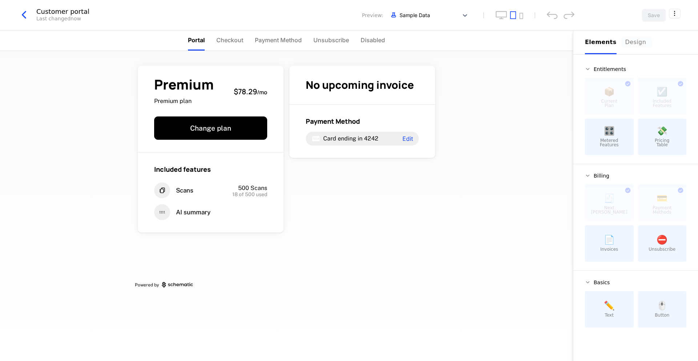
click at [627, 48] on button "Design" at bounding box center [636, 43] width 23 height 24
click at [600, 48] on button "Elements" at bounding box center [601, 43] width 32 height 24
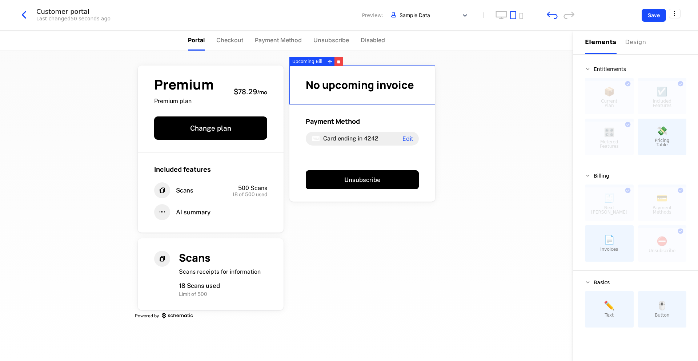
drag, startPoint x: 608, startPoint y: 135, endPoint x: 347, endPoint y: 18, distance: 286.4
click at [664, 143] on span "Pricing Table" at bounding box center [662, 142] width 15 height 9
click at [390, 221] on div "Premium Premium plan $78.29 / mo Change plan Included features Scans 500 Scans …" at bounding box center [286, 190] width 303 height 279
click at [523, 246] on div "Premium Premium plan $78.29 / mo Change plan Included features Scans 500 Scans …" at bounding box center [286, 206] width 573 height 310
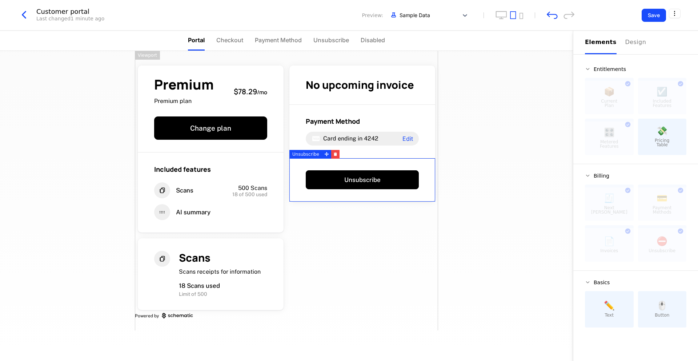
click at [445, 227] on div "Premium Premium plan $78.29 / mo Change plan Included features Scans 500 Scans …" at bounding box center [286, 206] width 573 height 310
click at [429, 262] on div "Premium Premium plan $78.29 / mo Change plan Included features Scans 500 Scans …" at bounding box center [286, 190] width 303 height 279
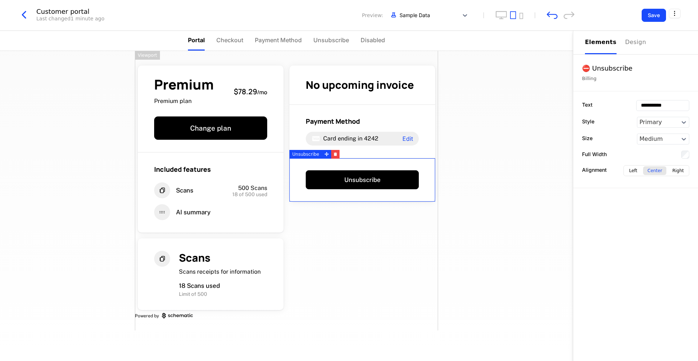
click at [397, 225] on div "Premium Premium plan $78.29 / mo Change plan Included features Scans 500 Scans …" at bounding box center [286, 190] width 303 height 279
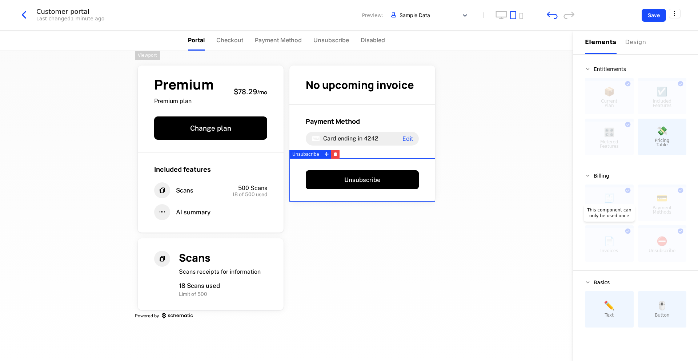
click at [606, 240] on div at bounding box center [609, 244] width 49 height 33
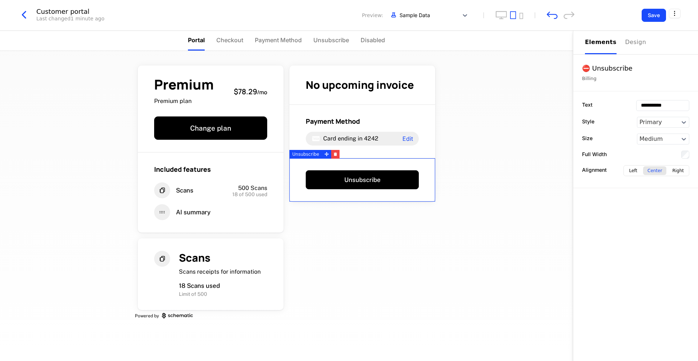
click at [298, 172] on div "Unsubscribe" at bounding box center [362, 180] width 146 height 44
click at [336, 153] on icon "button" at bounding box center [335, 154] width 3 height 3
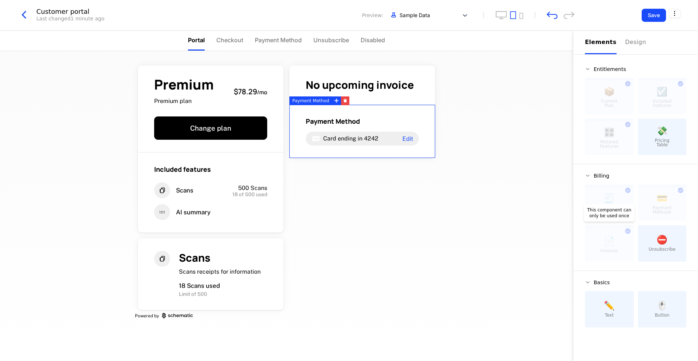
click at [613, 244] on div at bounding box center [609, 244] width 49 height 33
click at [626, 230] on div at bounding box center [609, 244] width 49 height 33
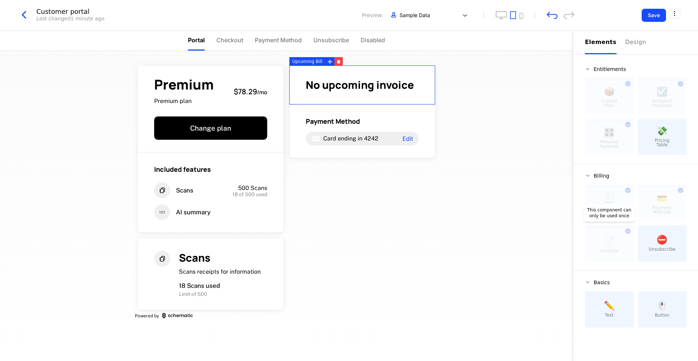
click at [622, 243] on div at bounding box center [609, 244] width 49 height 33
click at [551, 11] on div "Customer portal Last changed 1 minute ago Preview: Sample Data" at bounding box center [295, 15] width 557 height 14
click at [551, 14] on icon "undo" at bounding box center [552, 15] width 11 height 7
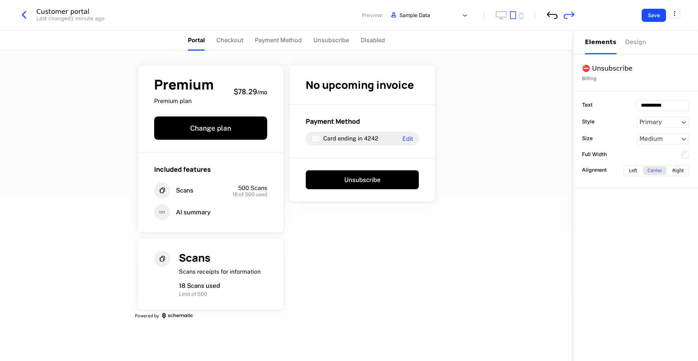
click at [551, 14] on icon "undo" at bounding box center [552, 15] width 11 height 7
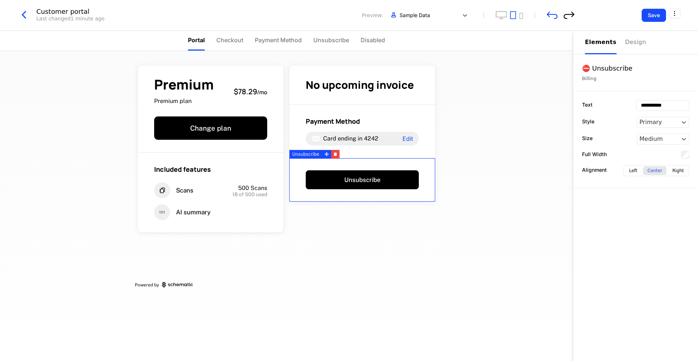
click at [572, 17] on icon "redo" at bounding box center [568, 15] width 11 height 8
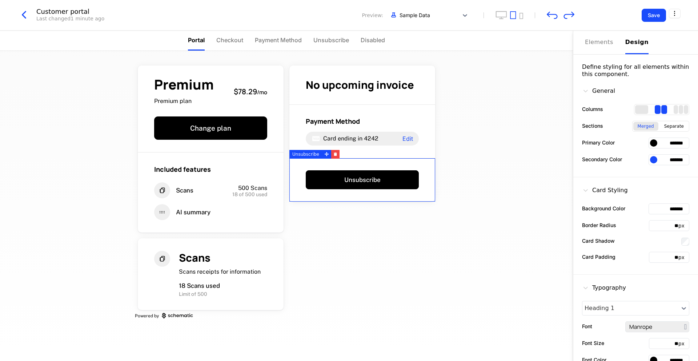
click at [625, 43] on div "Design" at bounding box center [636, 42] width 23 height 9
click at [598, 40] on div "Elements" at bounding box center [601, 42] width 32 height 9
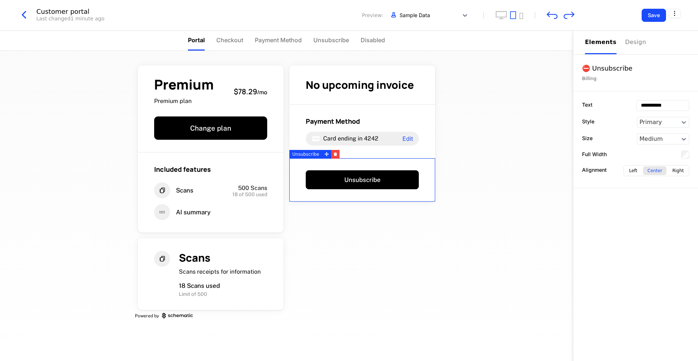
click at [594, 48] on button "Elements" at bounding box center [601, 43] width 32 height 24
click at [592, 44] on div "Elements" at bounding box center [601, 42] width 32 height 9
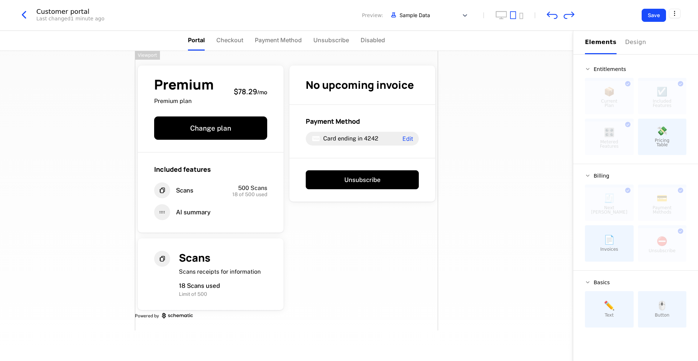
click at [341, 232] on div "Premium Premium plan $78.29 / mo Change plan Included features Scans 500 Scans …" at bounding box center [286, 190] width 303 height 279
click at [353, 204] on div "No upcoming invoice Payment Method Card ending in 4242 Edit Unsubscribe" at bounding box center [362, 134] width 152 height 142
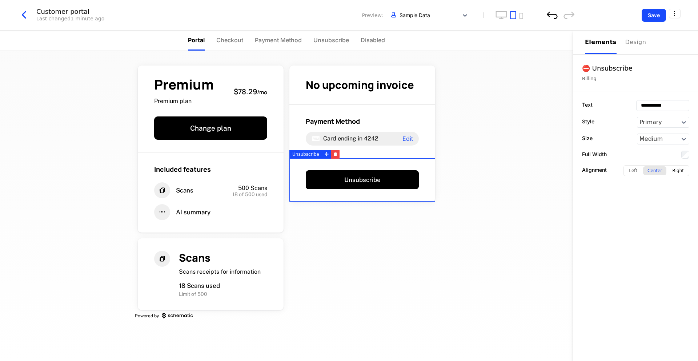
click at [550, 17] on icon "undo" at bounding box center [552, 15] width 11 height 8
click at [597, 41] on div "Elements" at bounding box center [601, 42] width 32 height 9
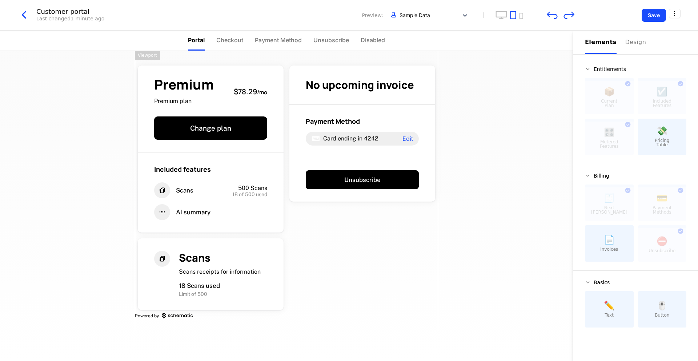
click at [362, 322] on div "Premium Premium plan $78.29 / mo Change plan Included features Scans 500 Scans …" at bounding box center [286, 190] width 303 height 279
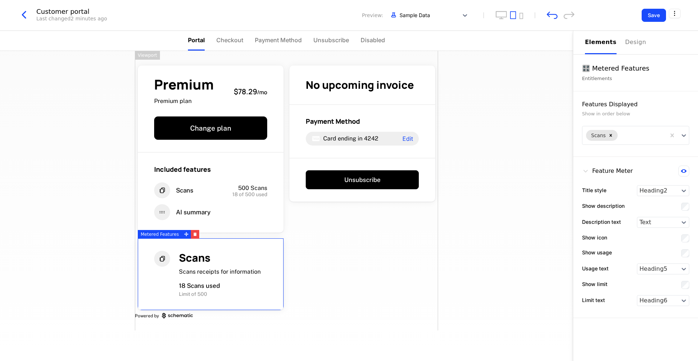
click at [423, 260] on div "Premium Premium plan $78.29 / mo Change plan Included features Scans 500 Scans …" at bounding box center [286, 190] width 303 height 279
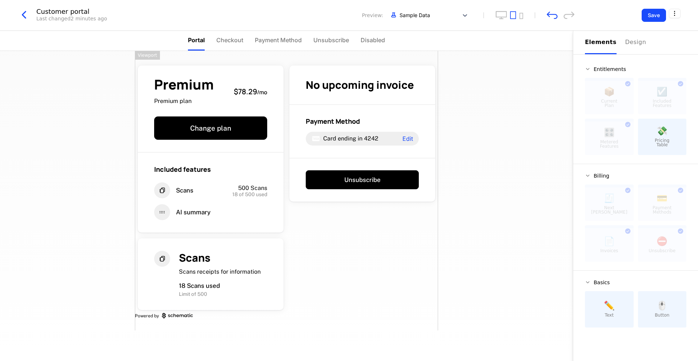
click at [546, 255] on div "Premium Premium plan $78.29 / mo Change plan Included features Scans 500 Scans …" at bounding box center [286, 206] width 573 height 310
click at [628, 237] on div at bounding box center [609, 244] width 49 height 33
click at [362, 213] on div "Premium Premium plan $78.29 / mo Change plan Included features Scans 500 Scans …" at bounding box center [286, 190] width 303 height 279
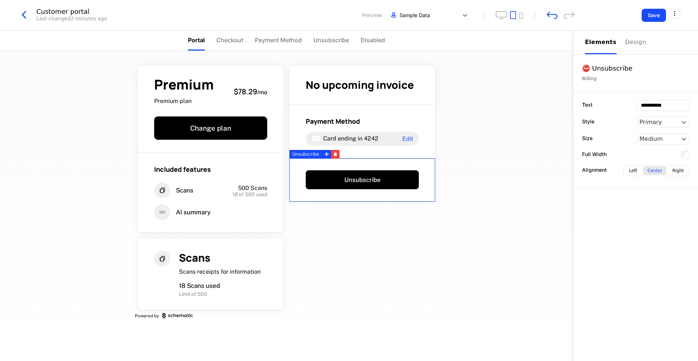
click at [344, 161] on div "Unsubscribe" at bounding box center [362, 180] width 146 height 44
click at [369, 148] on div "Payment Method Card ending in 4242 Edit" at bounding box center [362, 131] width 146 height 53
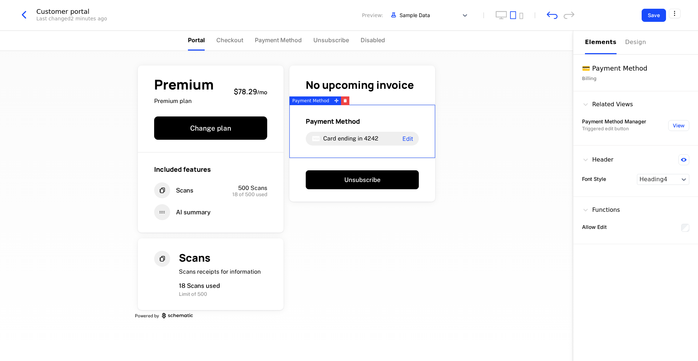
click at [595, 37] on button "Elements" at bounding box center [601, 43] width 32 height 24
click at [483, 133] on div "Premium Premium plan $78.29 / mo Change plan Included features Scans 500 Scans …" at bounding box center [286, 206] width 573 height 310
click at [430, 90] on div "No upcoming invoice" at bounding box center [362, 84] width 146 height 39
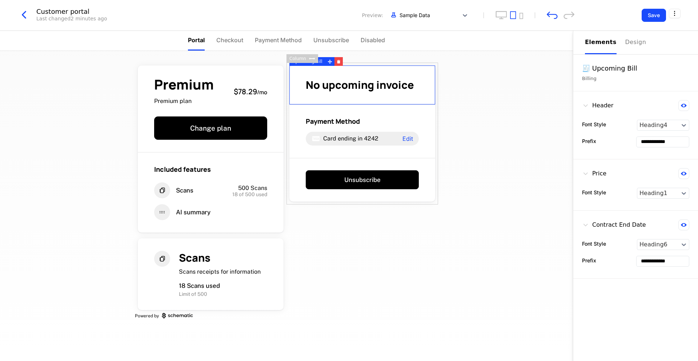
click at [445, 112] on div "Premium Premium plan $78.29 / mo Change plan Included features Scans 500 Scans …" at bounding box center [286, 206] width 573 height 310
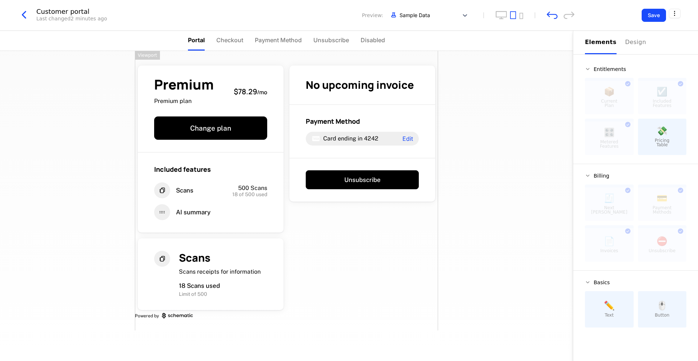
click at [421, 54] on div "Premium Premium plan $78.29 / mo Change plan Included features Scans 500 Scans …" at bounding box center [286, 190] width 303 height 279
click at [333, 154] on icon "button" at bounding box center [335, 154] width 4 height 4
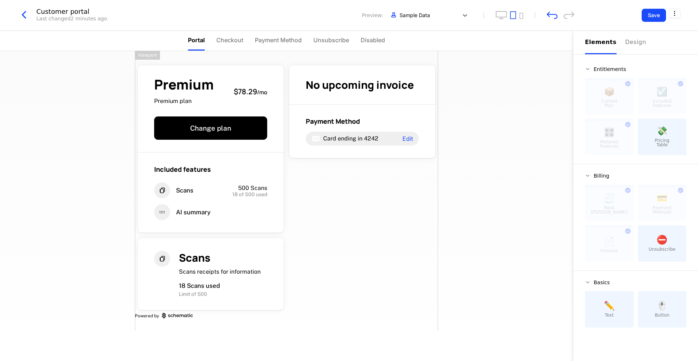
click at [542, 145] on div "Premium Premium plan $78.29 / mo Change plan Included features Scans 500 Scans …" at bounding box center [286, 206] width 573 height 310
click at [333, 162] on div "Premium Premium plan $78.29 / mo Change plan Included features Scans 500 Scans …" at bounding box center [286, 190] width 303 height 279
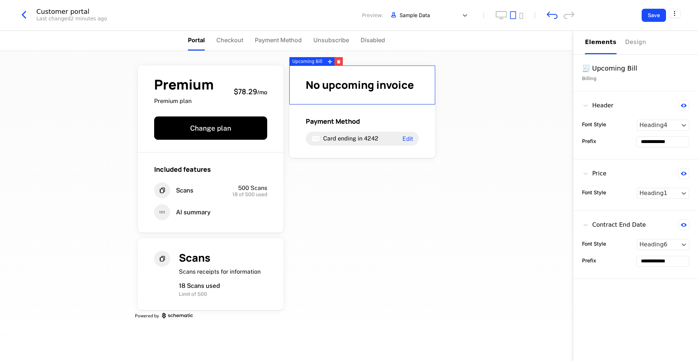
click at [430, 95] on div "No upcoming invoice" at bounding box center [362, 84] width 146 height 39
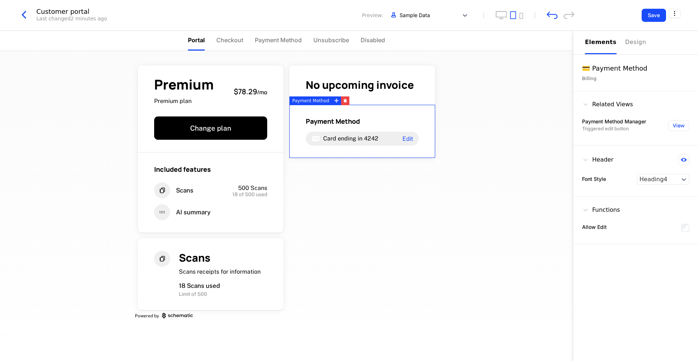
click at [428, 120] on div "Payment Method Card ending in 4242 Edit" at bounding box center [362, 131] width 146 height 53
click at [415, 218] on div "Premium Premium plan $78.29 / mo Change plan Included features Scans 500 Scans …" at bounding box center [286, 190] width 303 height 279
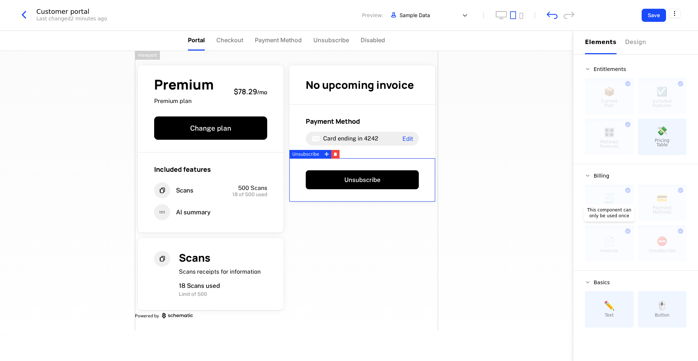
click at [615, 243] on div at bounding box center [609, 244] width 49 height 33
click at [352, 236] on div "Premium Premium plan $78.29 / mo Change plan Included features Scans 500 Scans …" at bounding box center [286, 190] width 303 height 279
click at [229, 233] on div "Premium Premium plan $78.29 / mo Change plan Included features Scans 500 Scans …" at bounding box center [211, 149] width 152 height 173
click at [221, 236] on div "Scans Scans receipts for information 18 Scans used Limit of 500" at bounding box center [211, 273] width 152 height 77
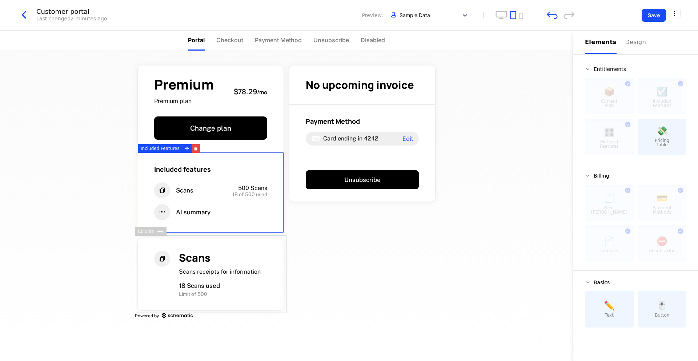
click at [226, 227] on div "Included features Scans 500 Scans 18 of 500 used AI summary" at bounding box center [211, 192] width 146 height 80
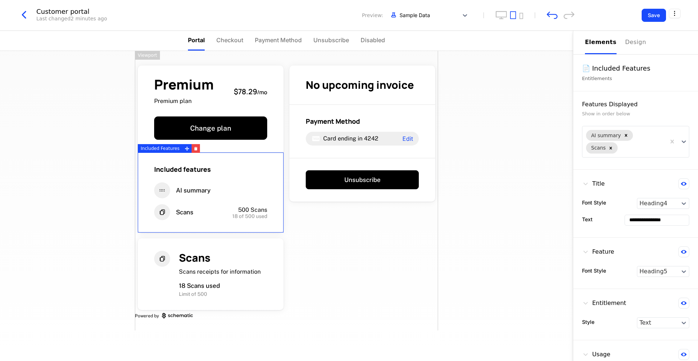
click at [538, 141] on div "Premium Premium plan $78.29 / mo Change plan Included features AI summary Scans…" at bounding box center [286, 206] width 573 height 310
click at [308, 293] on div "Premium Premium plan $78.29 / mo Change plan Included features AI summary Scans…" at bounding box center [286, 190] width 303 height 279
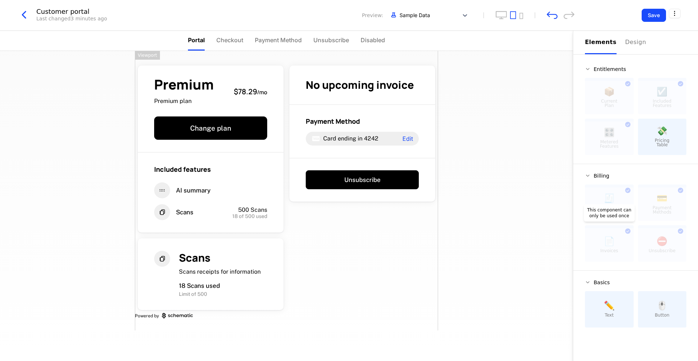
click at [604, 234] on div at bounding box center [609, 244] width 49 height 33
click at [589, 168] on div "Entitlements 📦 Current Plan This component can only be used once ☑️ Included Fe…" at bounding box center [635, 196] width 101 height 261
click at [589, 177] on icon at bounding box center [588, 176] width 6 height 6
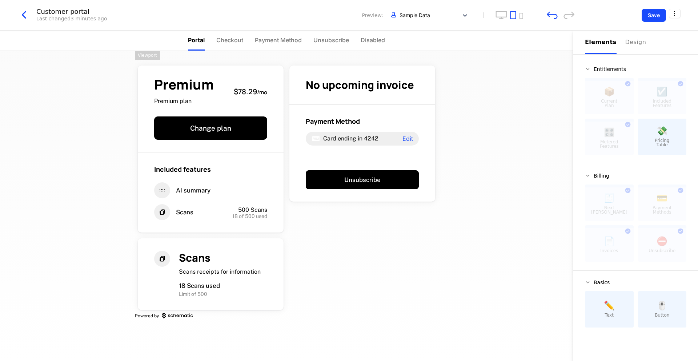
click at [326, 253] on div "Premium Premium plan $78.29 / mo Change plan Included features AI summary Scans…" at bounding box center [286, 190] width 303 height 279
click at [343, 152] on div "Payment Method Card ending in 4242 Edit" at bounding box center [362, 131] width 146 height 53
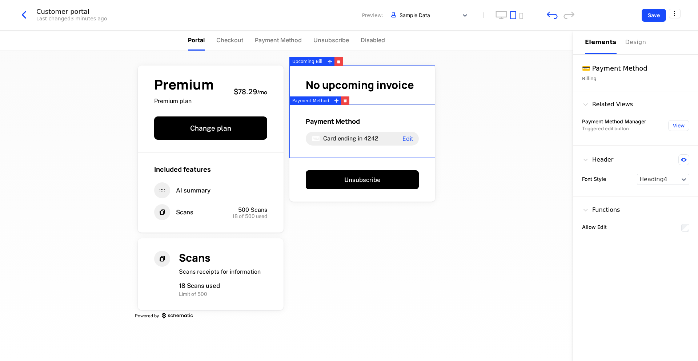
click at [348, 100] on div "No upcoming invoice" at bounding box center [362, 84] width 146 height 39
click at [340, 119] on span "Payment Method" at bounding box center [333, 121] width 54 height 9
click at [344, 98] on button "button" at bounding box center [345, 100] width 8 height 9
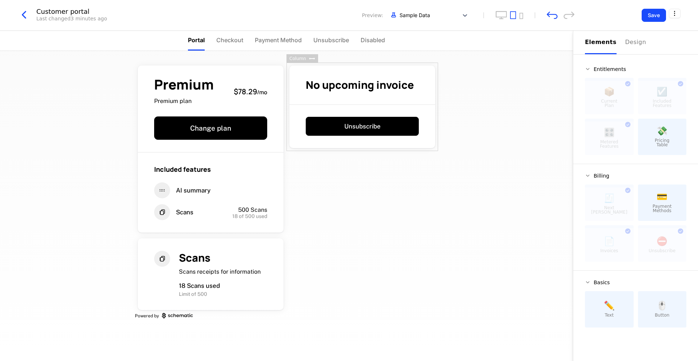
click at [661, 201] on span "💳" at bounding box center [662, 196] width 11 height 9
drag, startPoint x: 661, startPoint y: 201, endPoint x: 656, endPoint y: 201, distance: 4.7
click at [656, 201] on div "💳 Payment Methods" at bounding box center [662, 202] width 49 height 36
click at [673, 201] on div "💳 Payment Methods" at bounding box center [662, 202] width 49 height 36
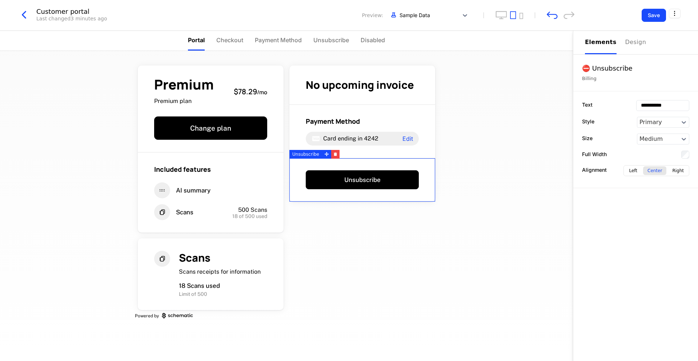
click at [354, 165] on div "Unsubscribe" at bounding box center [362, 180] width 146 height 44
click at [331, 155] on button "button" at bounding box center [335, 154] width 8 height 9
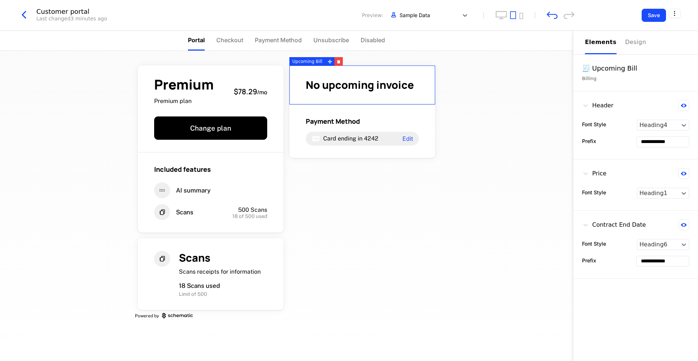
click at [369, 77] on span "No upcoming invoice" at bounding box center [360, 84] width 108 height 15
click at [337, 61] on icon "button" at bounding box center [338, 62] width 3 height 3
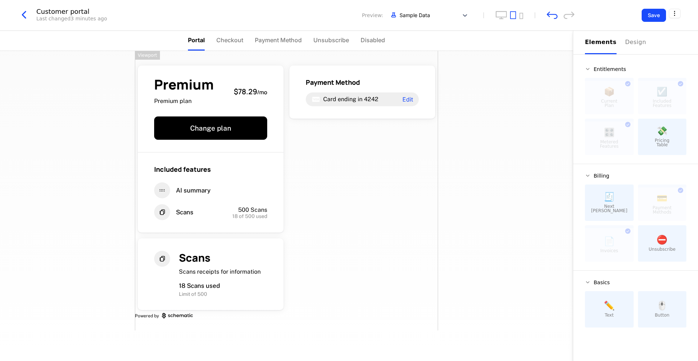
click at [613, 195] on span "🧾" at bounding box center [609, 196] width 11 height 9
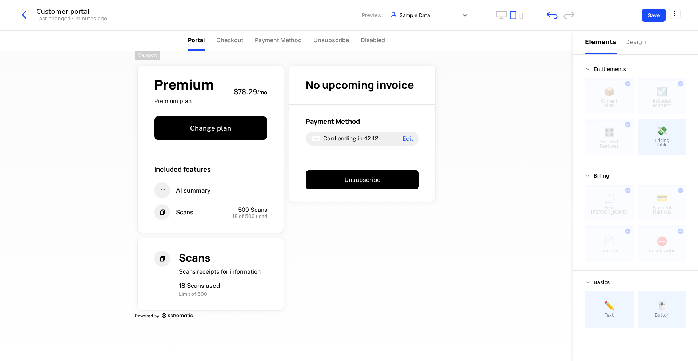
click at [376, 246] on div "Premium Premium plan $78.29 / mo Change plan Included features AI summary Scans…" at bounding box center [286, 190] width 303 height 279
click at [25, 15] on icon "button" at bounding box center [23, 14] width 13 height 13
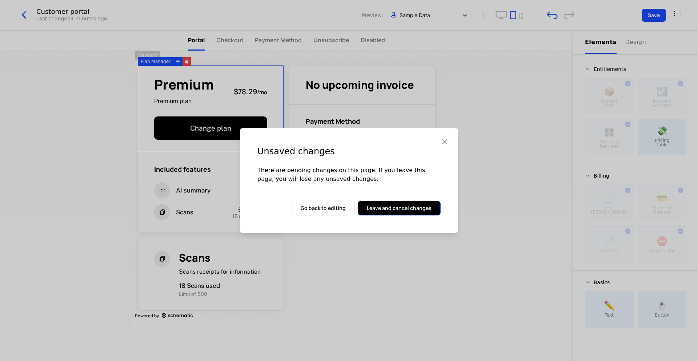
click at [388, 206] on button "Leave and cancel changes" at bounding box center [399, 208] width 83 height 15
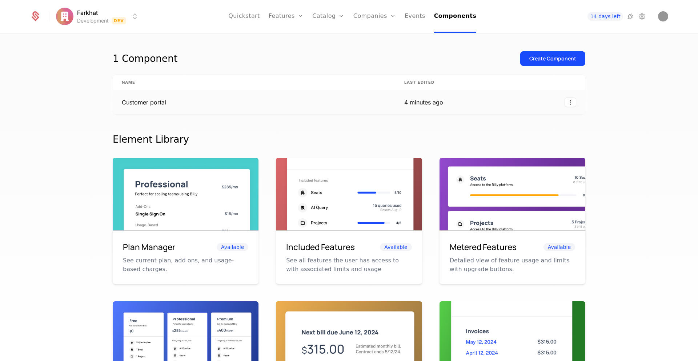
click at [381, 105] on td "Customer portal" at bounding box center [254, 102] width 282 height 24
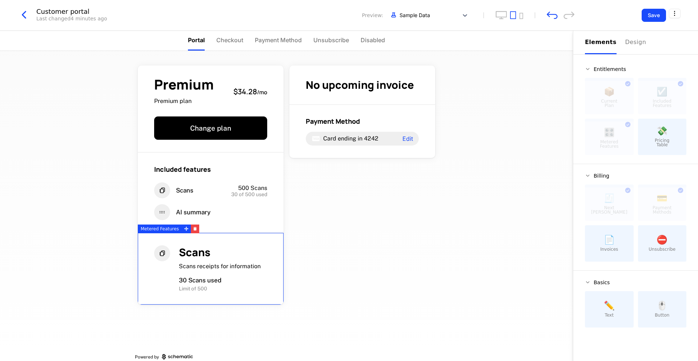
scroll to position [11, 0]
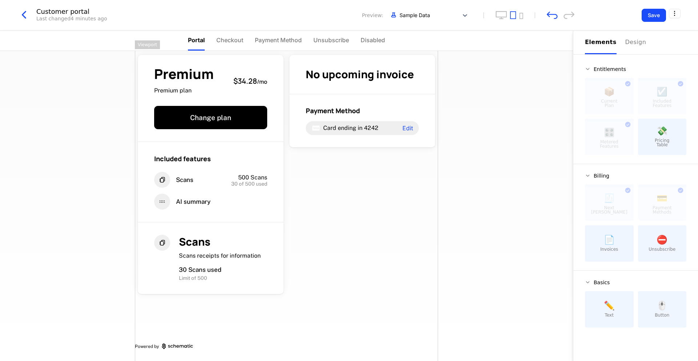
click at [316, 213] on div "Premium Premium plan $34.28 / mo Change plan Included features Scans 500 Scans …" at bounding box center [286, 200] width 303 height 320
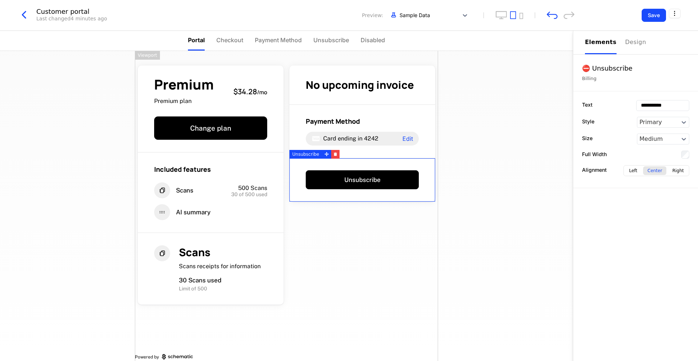
click at [352, 269] on div "Premium Premium plan $34.28 / mo Change plan Included features Scans 500 Scans …" at bounding box center [286, 211] width 303 height 320
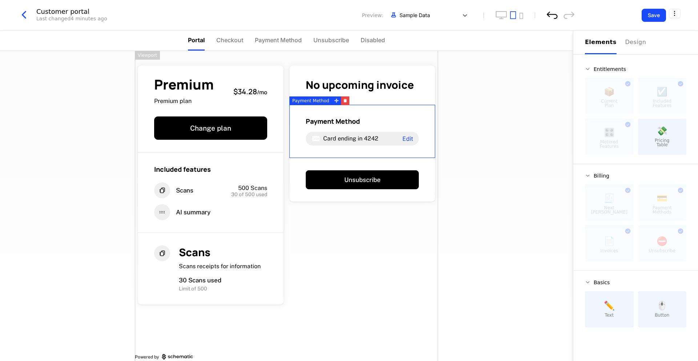
click at [547, 14] on icon "undo" at bounding box center [552, 15] width 11 height 7
click at [367, 276] on div "Premium Premium plan $34.28 / mo Change plan Included features Scans 500 Scans …" at bounding box center [286, 211] width 303 height 320
click at [547, 12] on icon "undo" at bounding box center [552, 15] width 11 height 8
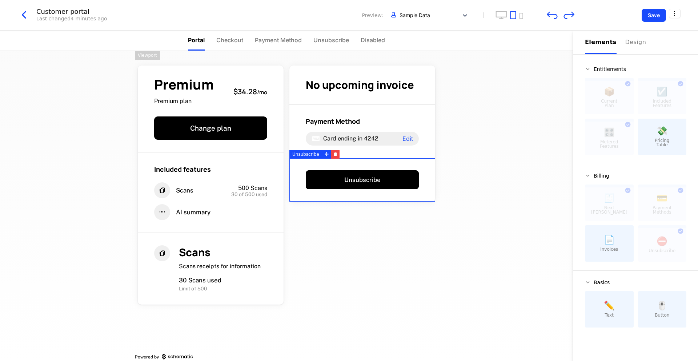
click at [538, 234] on div "Premium Premium plan $34.28 / mo Change plan Included features Scans 500 Scans …" at bounding box center [286, 206] width 573 height 310
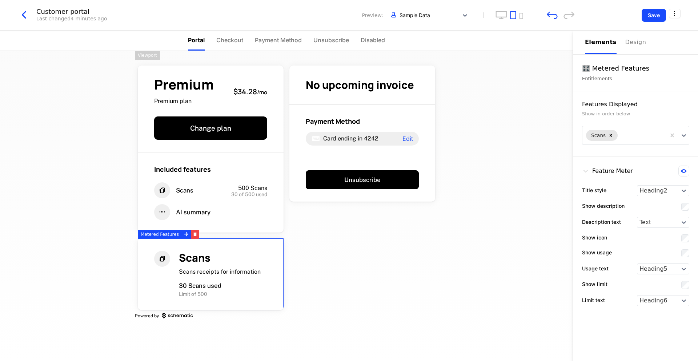
click at [344, 262] on div "Premium Premium plan $34.28 / mo Change plan Included features Scans 500 Scans …" at bounding box center [286, 190] width 303 height 279
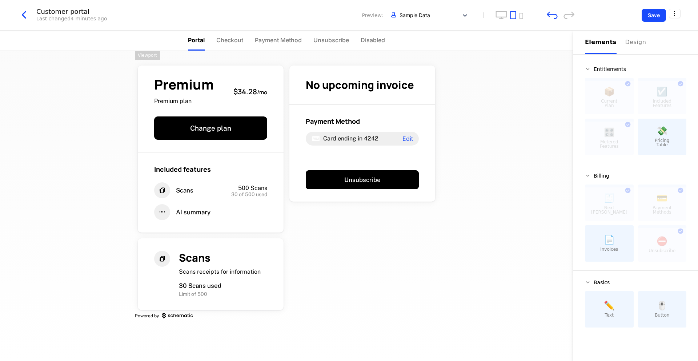
click at [304, 230] on div "Premium Premium plan $34.28 / mo Change plan Included features Scans 500 Scans …" at bounding box center [286, 190] width 303 height 279
click at [369, 269] on div "Premium Premium plan $34.28 / mo Change plan Included features Scans 500 Scans …" at bounding box center [286, 190] width 303 height 279
click at [551, 17] on icon "undo" at bounding box center [552, 15] width 11 height 8
click at [631, 40] on div "Design" at bounding box center [636, 42] width 23 height 9
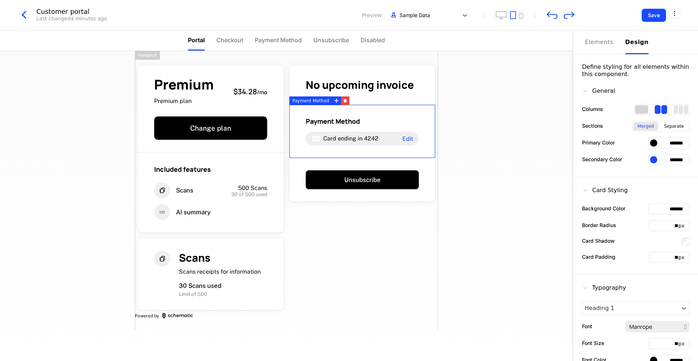
click at [640, 109] on div "1 columns" at bounding box center [641, 109] width 13 height 9
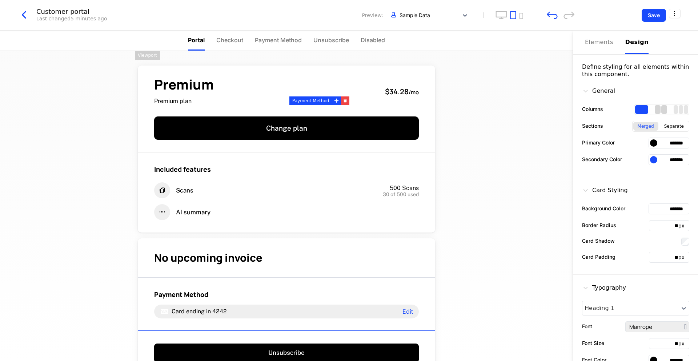
click at [660, 109] on div "2 columns" at bounding box center [658, 109] width 6 height 9
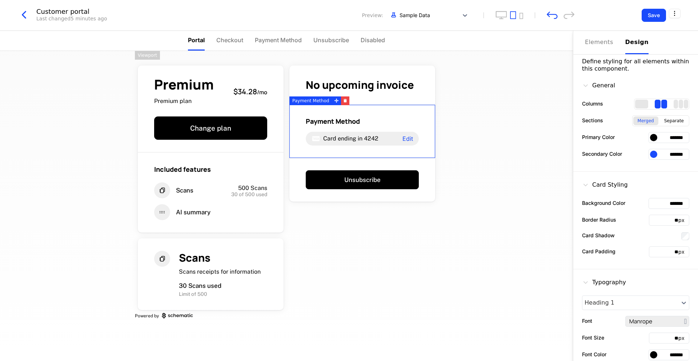
scroll to position [8, 0]
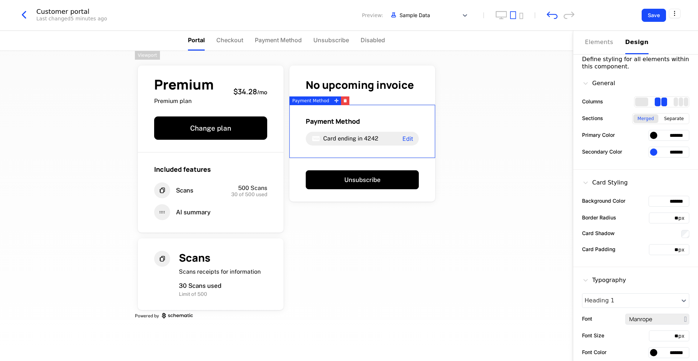
click at [650, 195] on div "Card Styling Background Color ******* Border Radius ** px Card Shadow Card Padd…" at bounding box center [635, 217] width 125 height 97
click at [665, 202] on input "*******" at bounding box center [669, 201] width 41 height 11
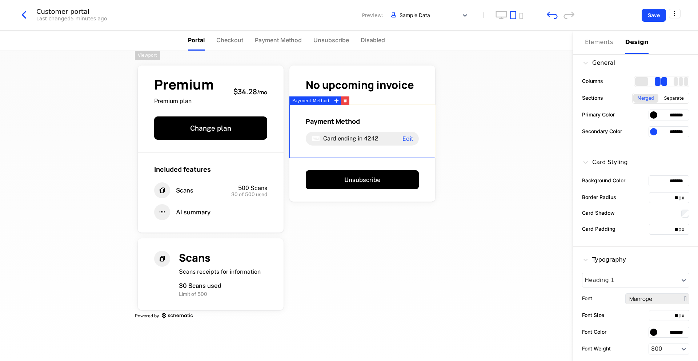
scroll to position [0, 0]
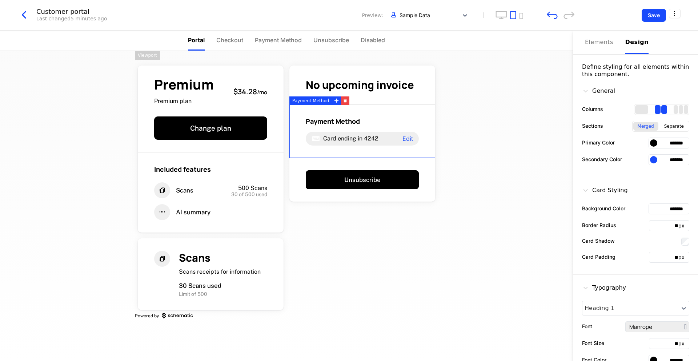
click at [657, 144] on input "*******" at bounding box center [669, 142] width 41 height 11
click at [656, 144] on div at bounding box center [653, 142] width 7 height 7
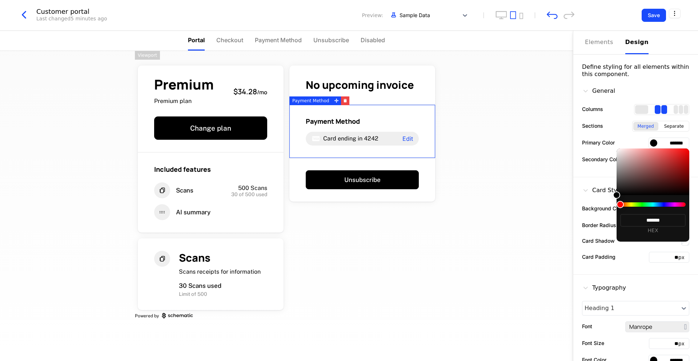
click at [654, 205] on div at bounding box center [652, 204] width 65 height 4
type input "*******"
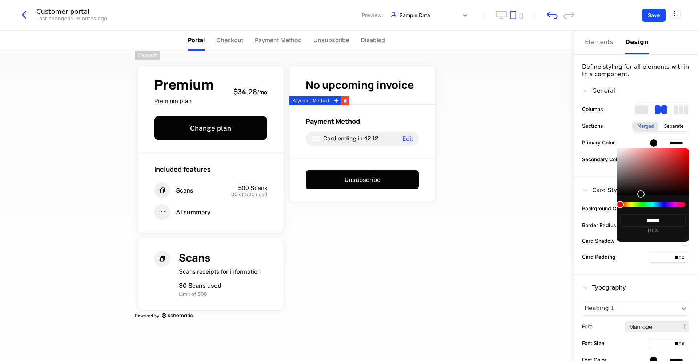
type input "*******"
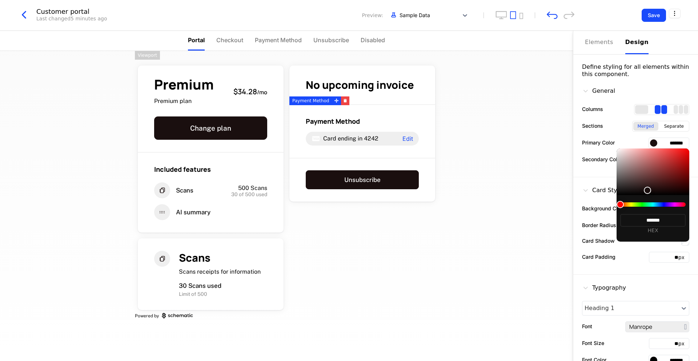
type input "*******"
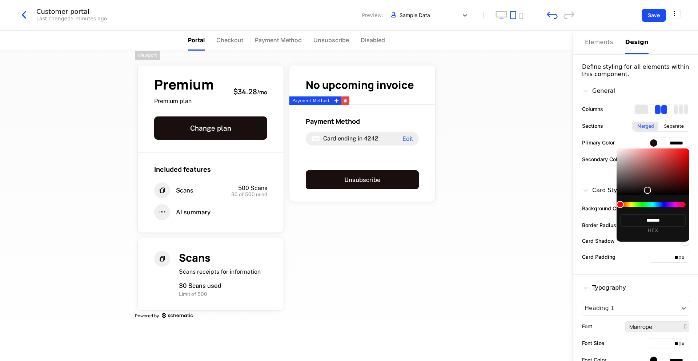
type input "*******"
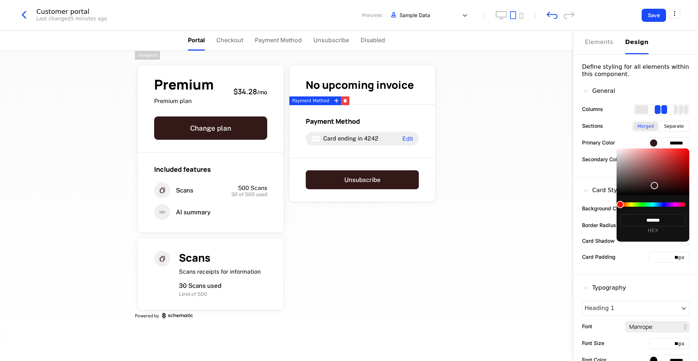
type input "*******"
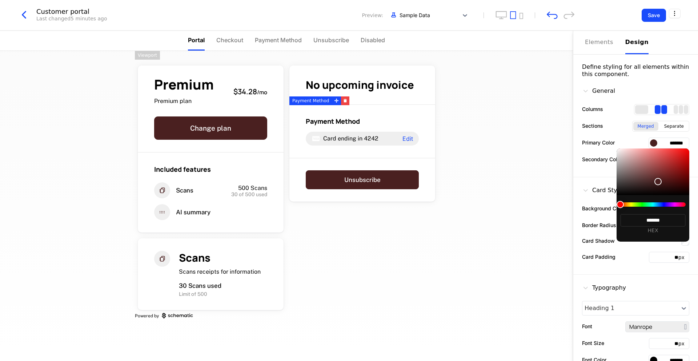
type input "*******"
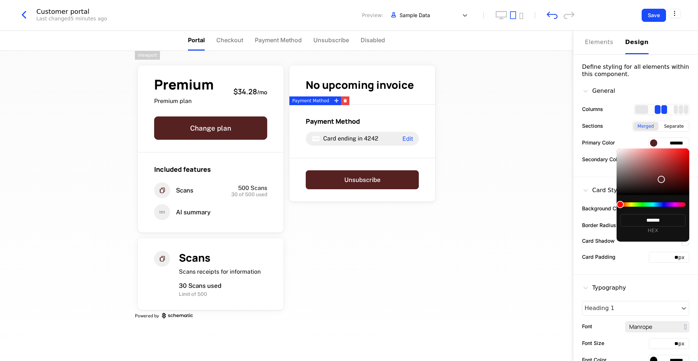
type input "*******"
drag, startPoint x: 616, startPoint y: 194, endPoint x: 662, endPoint y: 181, distance: 47.7
click at [662, 180] on div at bounding box center [661, 179] width 7 height 7
type input "*******"
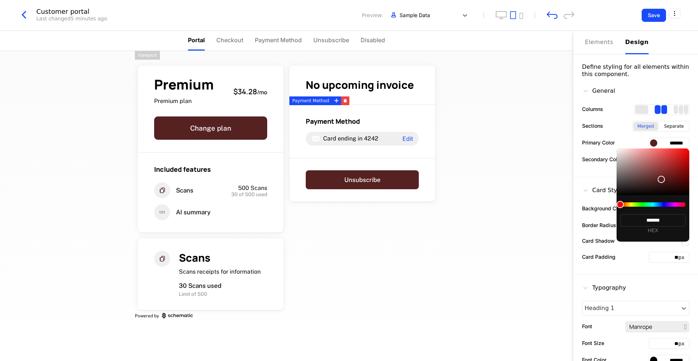
type input "*******"
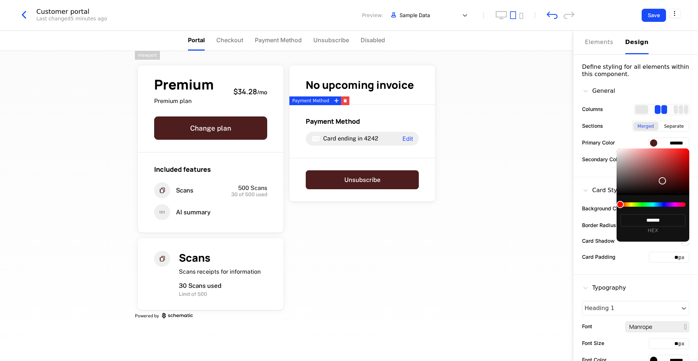
type input "*******"
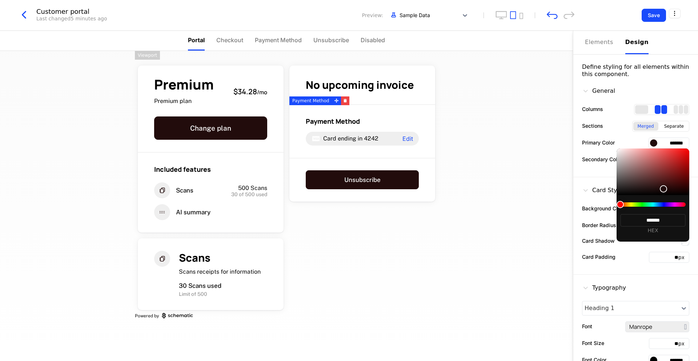
type input "*******"
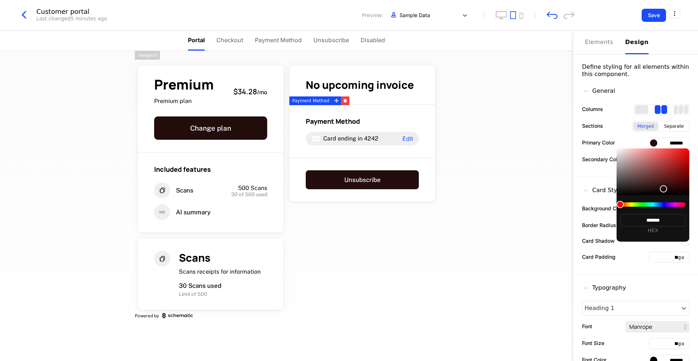
type input "*******"
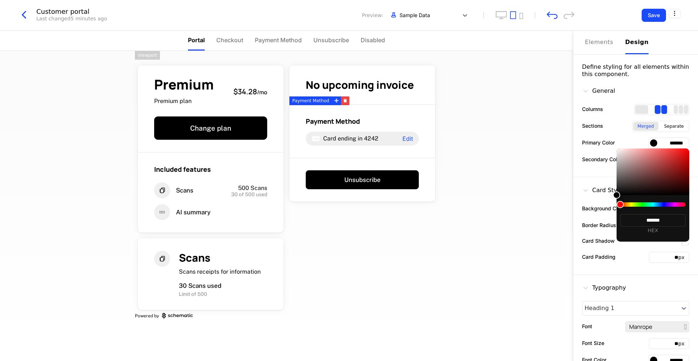
type input "*******"
drag, startPoint x: 662, startPoint y: 181, endPoint x: 662, endPoint y: 198, distance: 17.8
click at [662, 198] on div "******* HEX" at bounding box center [653, 194] width 73 height 93
click at [605, 184] on div at bounding box center [349, 180] width 698 height 361
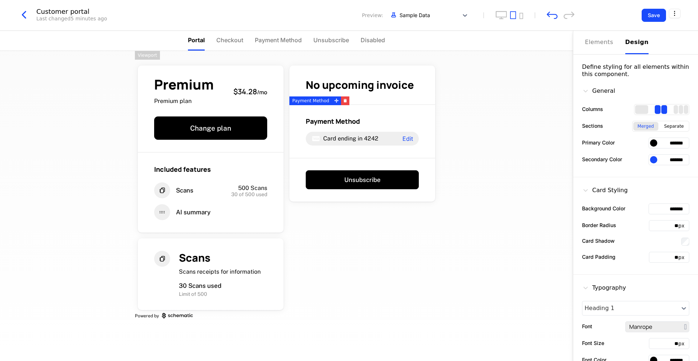
click at [667, 145] on input "*******" at bounding box center [669, 142] width 41 height 11
paste input "text"
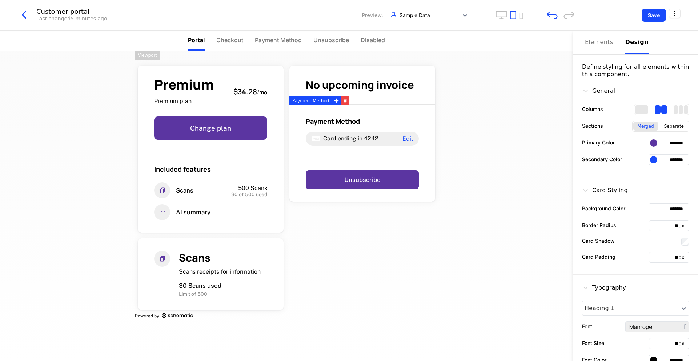
paste input "*******"
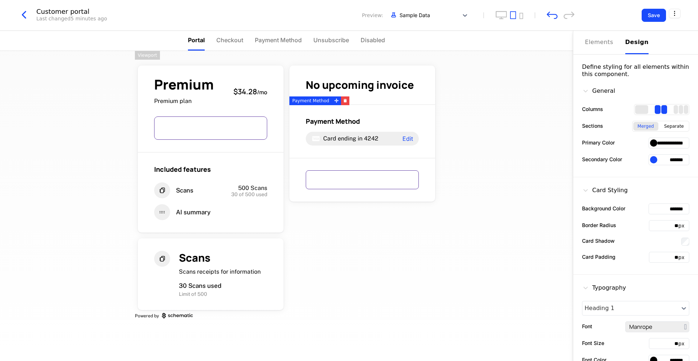
click at [626, 163] on div "Secondary Color *******" at bounding box center [635, 159] width 107 height 11
click at [670, 142] on input "**********" at bounding box center [669, 142] width 41 height 11
type input "********"
click at [667, 142] on input "text" at bounding box center [669, 142] width 41 height 11
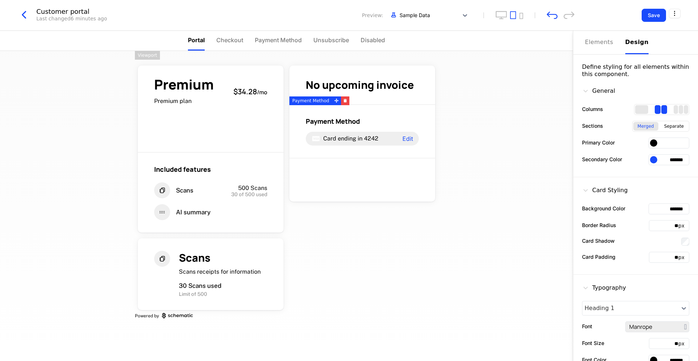
paste input "*******"
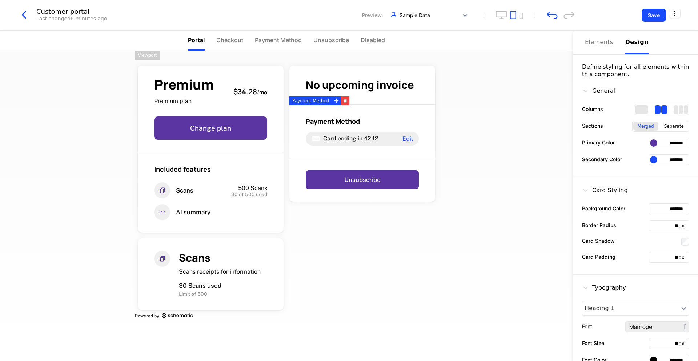
click at [663, 166] on div "General Columns Sections Merged Separate Primary Color ******* Secondary Color …" at bounding box center [635, 127] width 125 height 99
click at [670, 141] on input "*******" at bounding box center [669, 142] width 41 height 11
paste input "text"
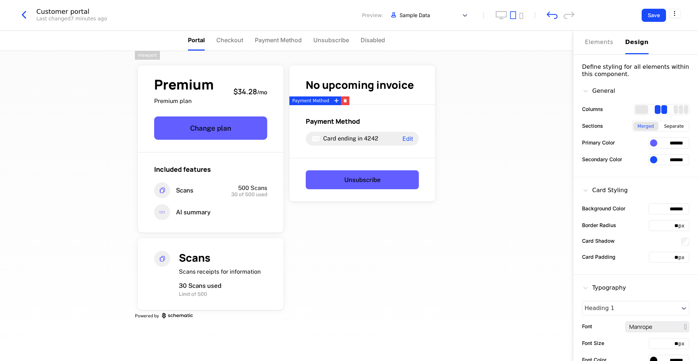
type input "*******"
click at [667, 157] on input "*******" at bounding box center [669, 159] width 41 height 11
click at [533, 208] on div "Premium Premium plan $34.28 / mo Change plan Included features Scans 500 Scans …" at bounding box center [286, 206] width 573 height 310
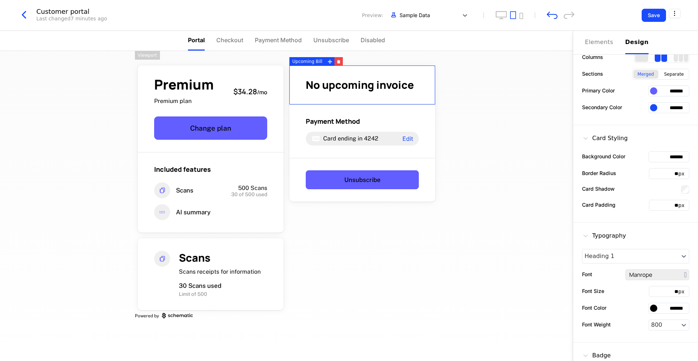
scroll to position [64, 0]
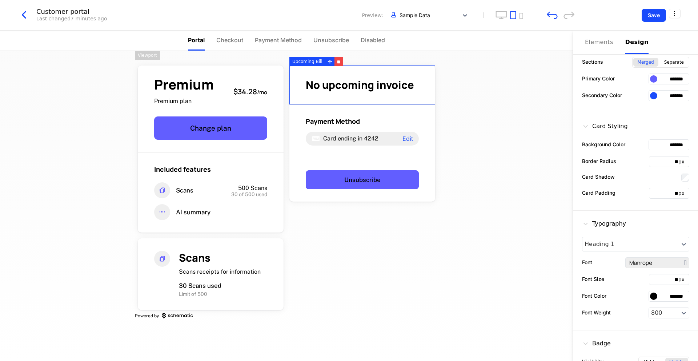
click at [663, 296] on input "*******" at bounding box center [669, 295] width 41 height 11
type input "*****"
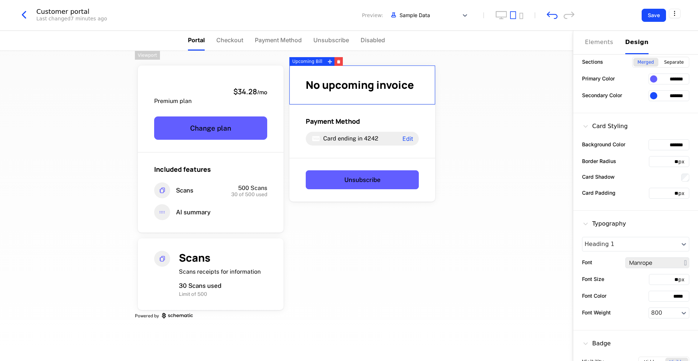
click at [633, 298] on div "Font Color *****" at bounding box center [635, 295] width 107 height 11
click at [672, 294] on input "*****" at bounding box center [669, 295] width 41 height 11
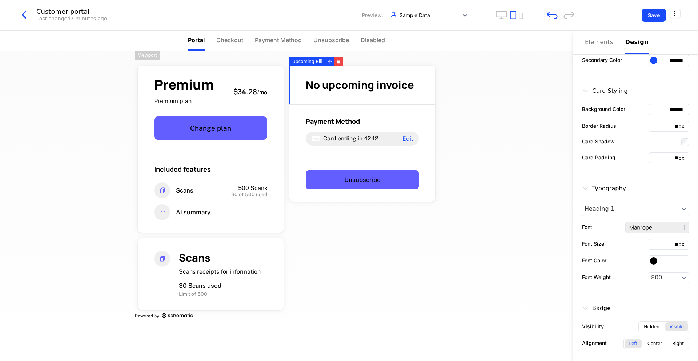
click at [653, 261] on div at bounding box center [653, 260] width 7 height 7
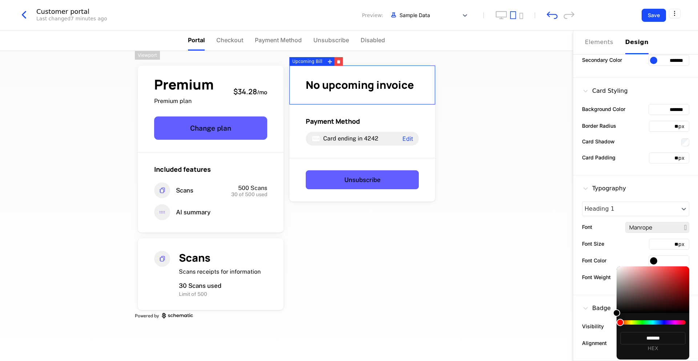
type input "*******"
click at [617, 269] on div at bounding box center [653, 289] width 73 height 47
type input "*******"
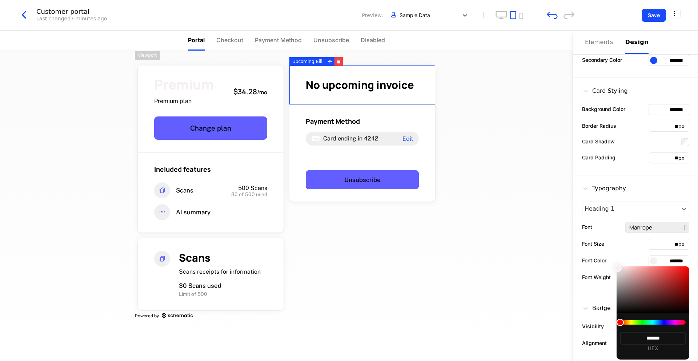
click at [618, 268] on div at bounding box center [617, 267] width 7 height 7
type input "*******"
click at [619, 270] on div at bounding box center [618, 269] width 7 height 7
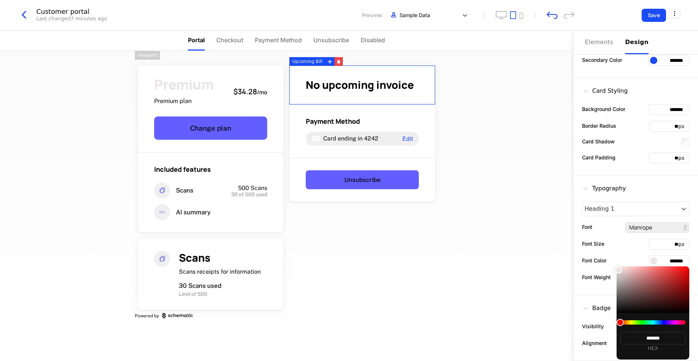
click at [609, 259] on div at bounding box center [349, 180] width 698 height 361
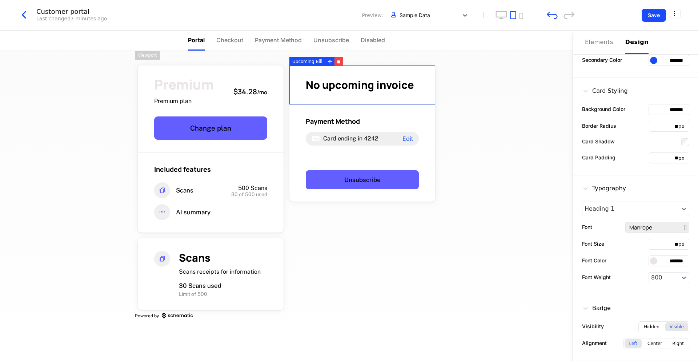
click at [669, 263] on input "*******" at bounding box center [669, 260] width 41 height 11
click at [653, 262] on div at bounding box center [653, 260] width 7 height 7
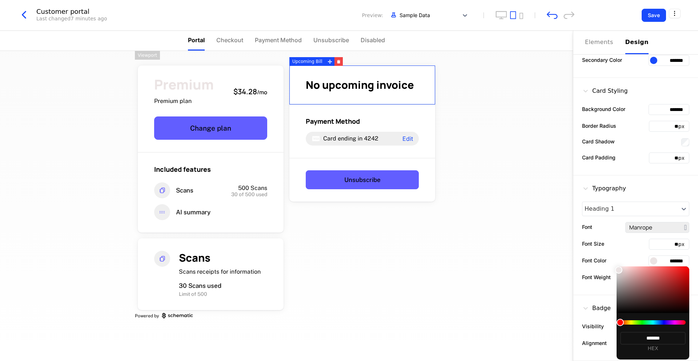
click at [550, 3] on div at bounding box center [349, 180] width 698 height 361
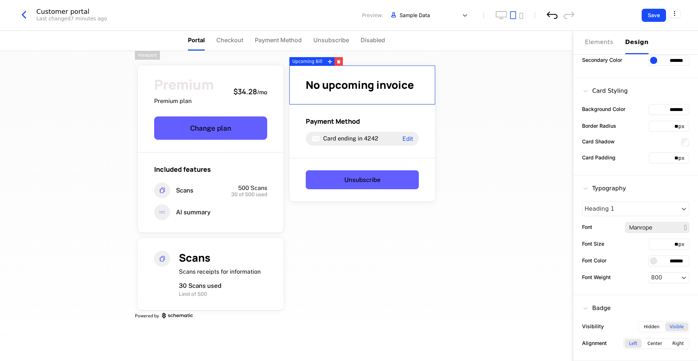
click at [549, 15] on icon "undo" at bounding box center [552, 15] width 11 height 8
type input "*******"
click at [549, 15] on icon "undo" at bounding box center [552, 15] width 11 height 8
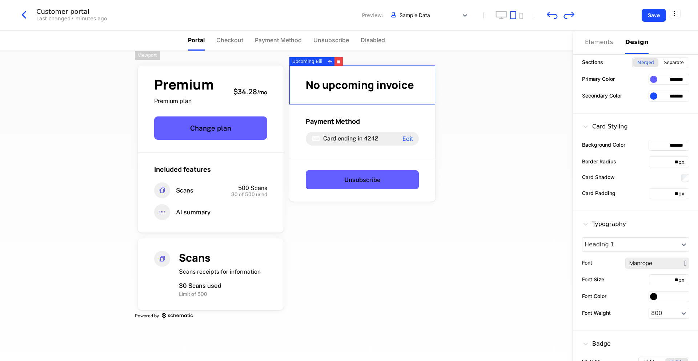
scroll to position [0, 0]
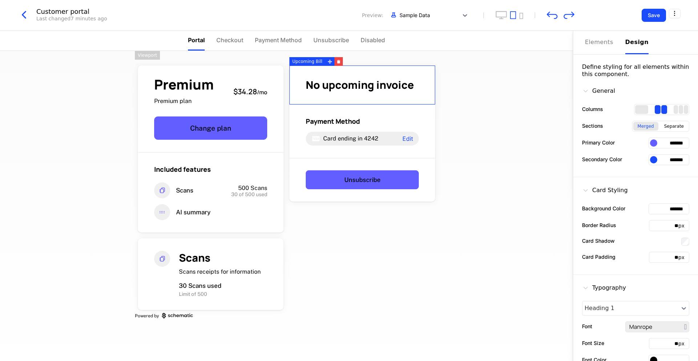
click at [662, 162] on input "*******" at bounding box center [669, 159] width 41 height 11
click at [650, 160] on input "*******" at bounding box center [669, 159] width 41 height 11
click at [654, 160] on div at bounding box center [653, 159] width 7 height 7
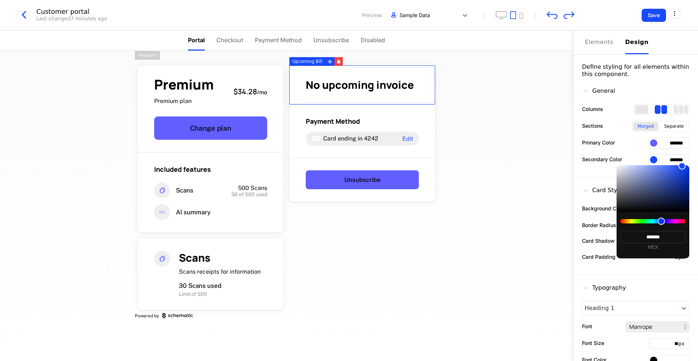
type input "*******"
click at [618, 168] on div at bounding box center [653, 188] width 73 height 47
click at [545, 216] on div at bounding box center [349, 180] width 698 height 361
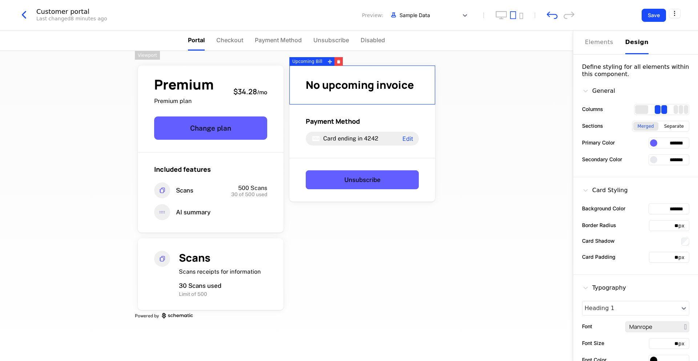
click at [660, 157] on input "*******" at bounding box center [669, 159] width 41 height 11
click at [550, 20] on div "Customer portal Last changed 8 minutes ago Preview: Sample Data" at bounding box center [295, 15] width 557 height 14
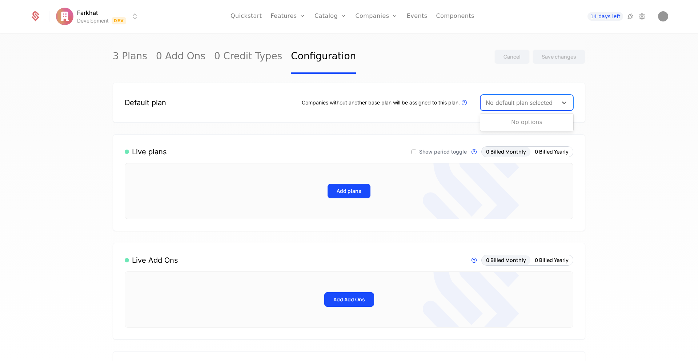
click at [531, 105] on div at bounding box center [519, 102] width 67 height 10
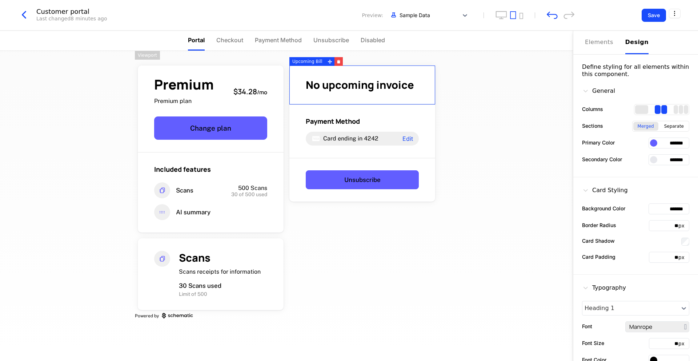
click at [666, 145] on input "*******" at bounding box center [669, 142] width 41 height 11
click at [675, 127] on div "Separate" at bounding box center [674, 126] width 28 height 9
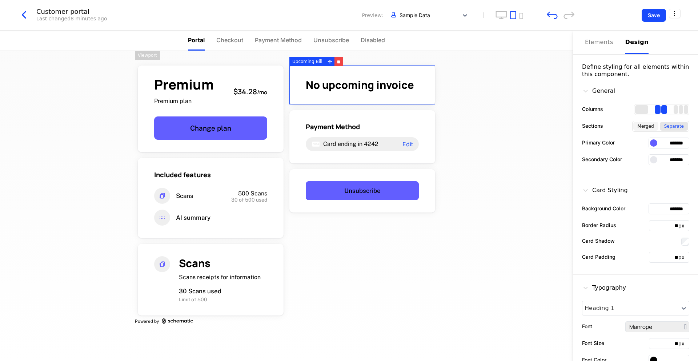
click at [650, 127] on div "Merged" at bounding box center [645, 126] width 25 height 9
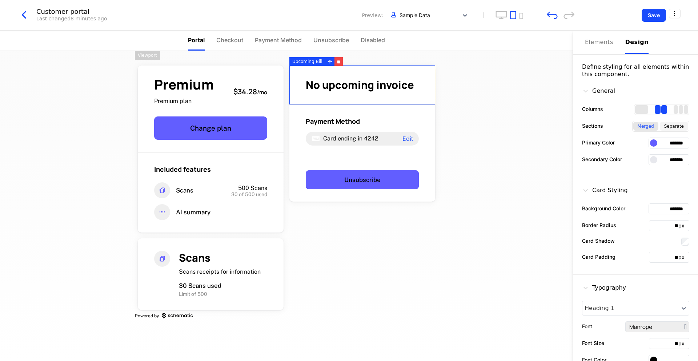
click at [675, 128] on div "Separate" at bounding box center [674, 126] width 28 height 9
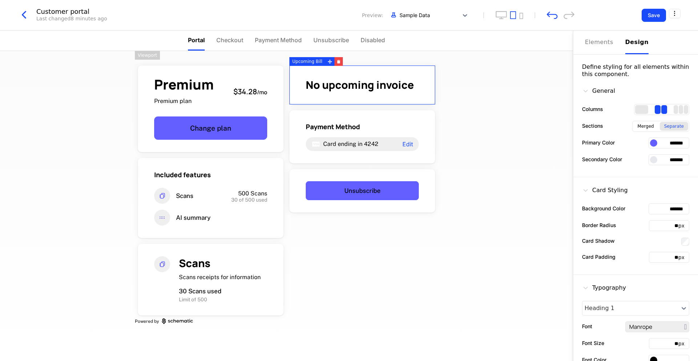
click at [664, 207] on input "*******" at bounding box center [669, 208] width 41 height 11
click at [551, 13] on icon "undo" at bounding box center [552, 15] width 11 height 8
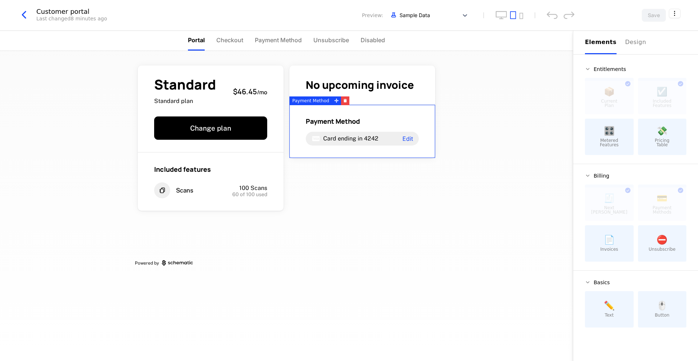
click at [612, 152] on div "🎛️ Metered Features" at bounding box center [609, 137] width 49 height 36
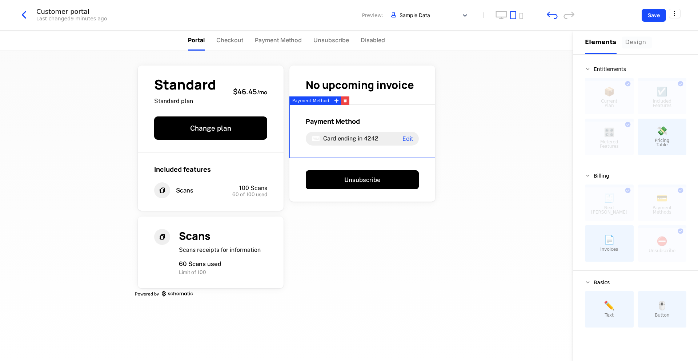
click at [634, 41] on div "Design" at bounding box center [636, 42] width 23 height 9
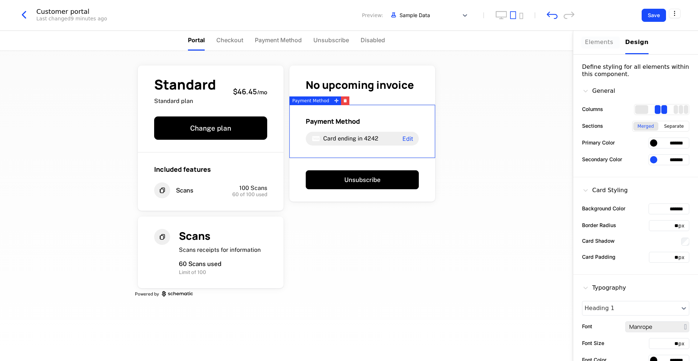
click at [607, 45] on div "Elements" at bounding box center [601, 42] width 32 height 9
click at [626, 45] on div "Design" at bounding box center [636, 42] width 23 height 9
click at [667, 143] on input "*******" at bounding box center [669, 142] width 41 height 11
type input "*"
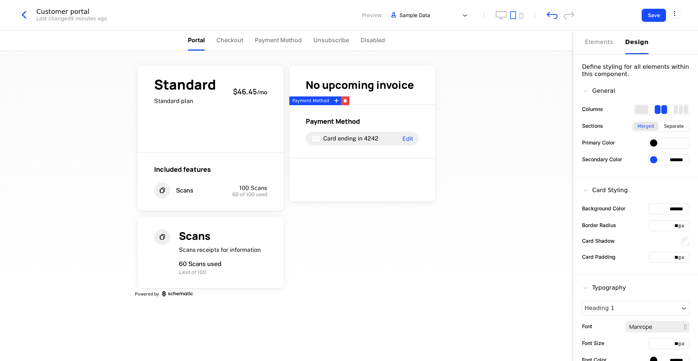
click at [555, 145] on div "Standard Standard plan $46.45 / mo Change plan Included features Scans 100 Scan…" at bounding box center [286, 206] width 573 height 310
click at [654, 144] on div at bounding box center [653, 142] width 7 height 7
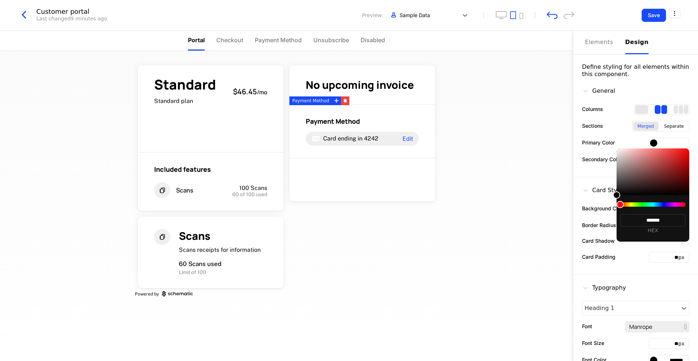
click at [554, 15] on div at bounding box center [349, 180] width 698 height 361
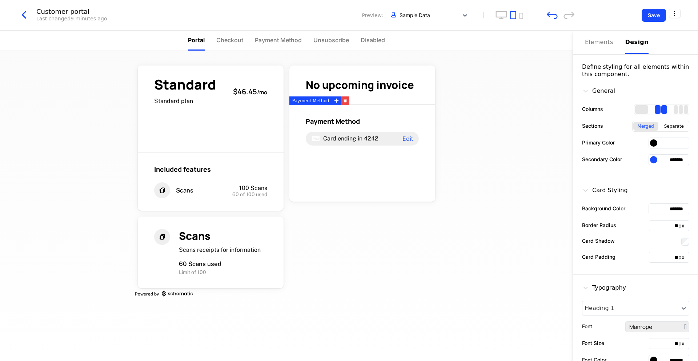
click at [554, 15] on icon "undo" at bounding box center [552, 15] width 11 height 8
type input "*******"
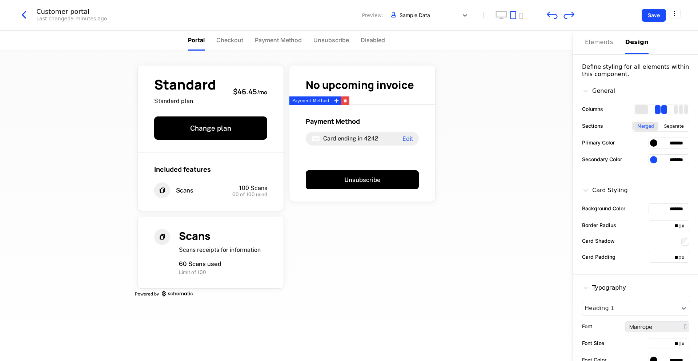
click at [653, 159] on div at bounding box center [653, 159] width 7 height 7
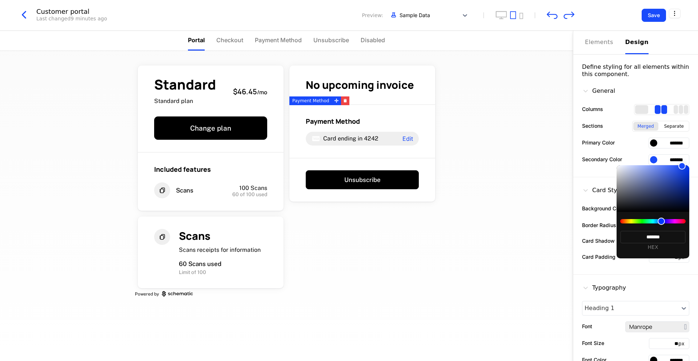
click at [545, 185] on div at bounding box center [349, 180] width 698 height 361
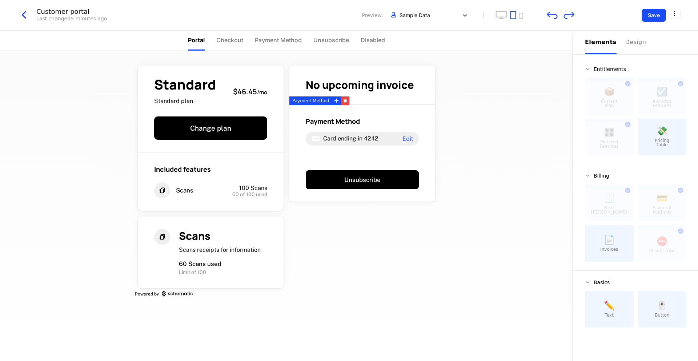
click at [598, 36] on button "Elements" at bounding box center [601, 43] width 32 height 24
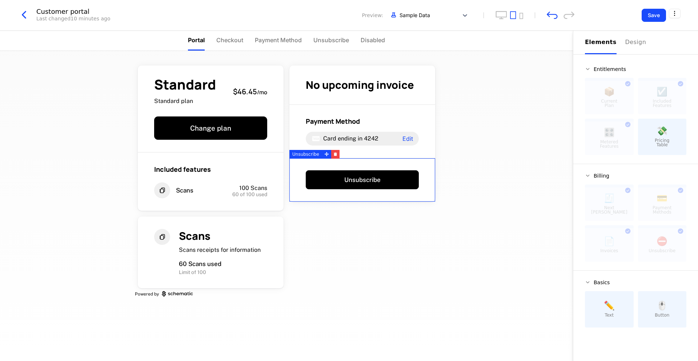
click at [552, 9] on div "Customer portal Last changed 10 minutes ago Preview: Sample Data" at bounding box center [295, 15] width 557 height 14
click at [551, 14] on icon "undo" at bounding box center [552, 15] width 11 height 7
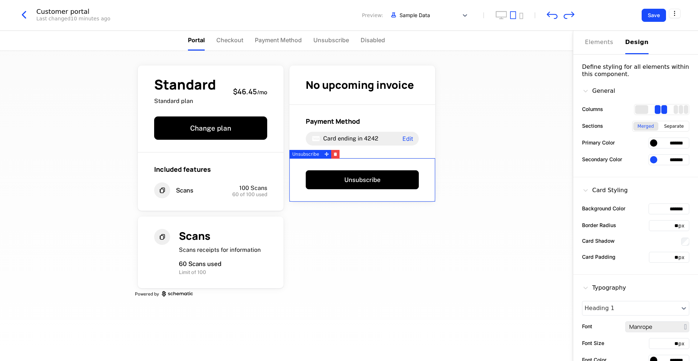
click at [625, 39] on div "Design" at bounding box center [636, 42] width 23 height 9
click at [647, 14] on button "Save" at bounding box center [654, 15] width 24 height 13
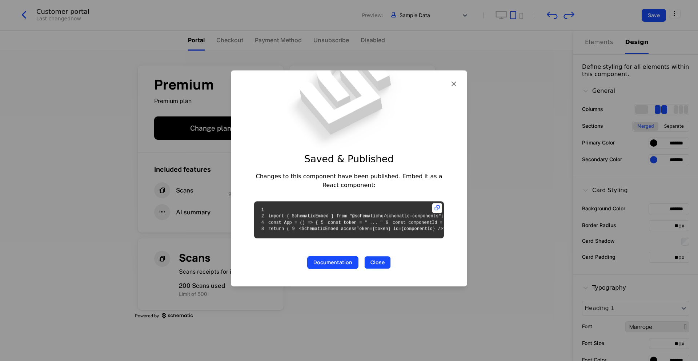
click at [372, 269] on button "Close" at bounding box center [377, 262] width 27 height 13
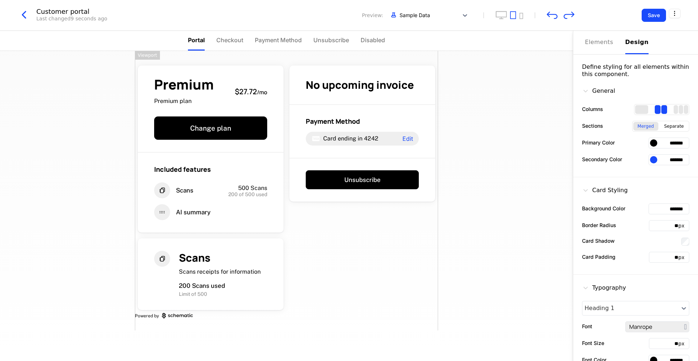
click at [664, 144] on input "*******" at bounding box center [669, 142] width 41 height 11
paste input "text"
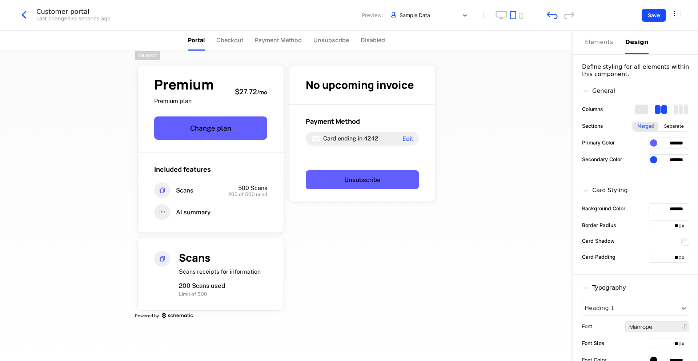
click at [664, 144] on input "*******" at bounding box center [669, 142] width 41 height 11
click at [653, 143] on div at bounding box center [653, 142] width 7 height 7
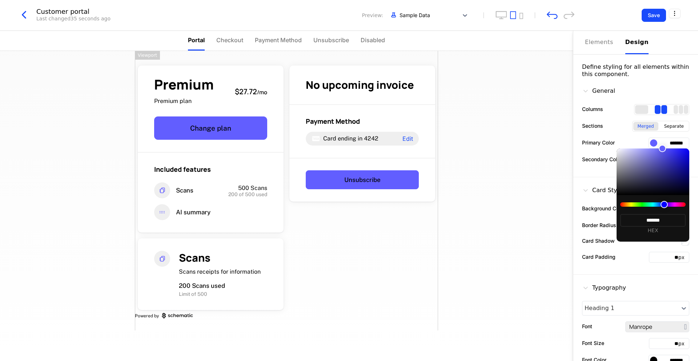
type input "*******"
click at [664, 152] on div at bounding box center [653, 171] width 73 height 47
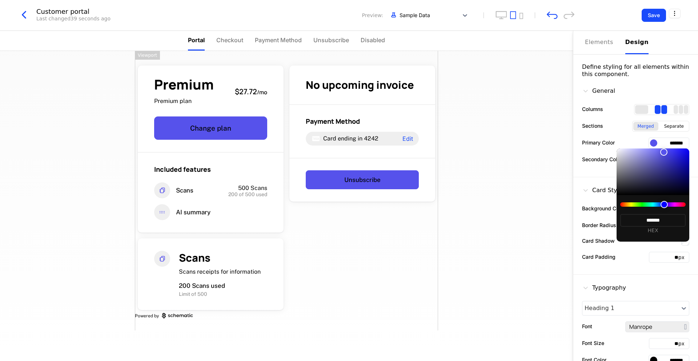
type input "*******"
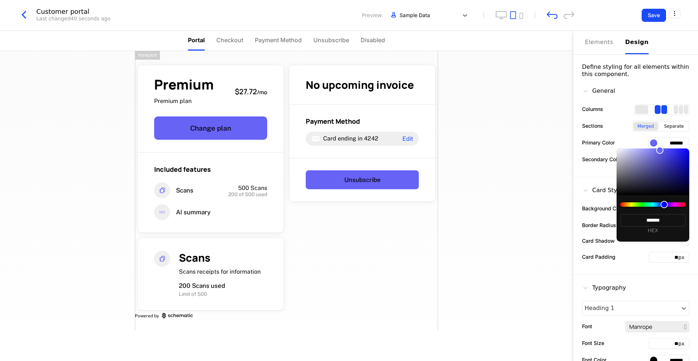
click at [660, 150] on div at bounding box center [653, 171] width 73 height 47
type input "*******"
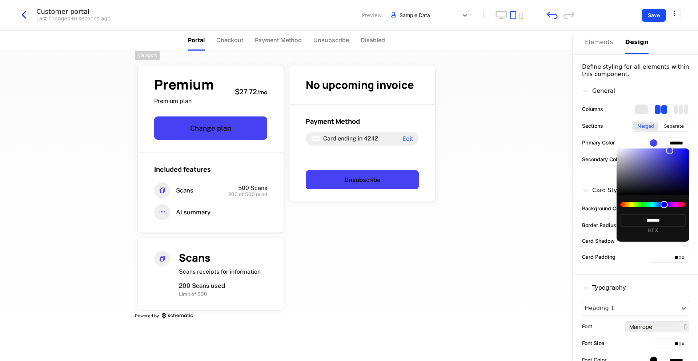
click at [670, 150] on div at bounding box center [653, 171] width 73 height 47
click at [673, 152] on div at bounding box center [653, 171] width 73 height 47
type input "*******"
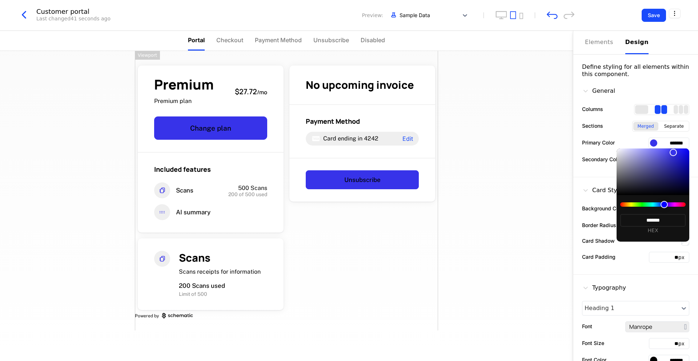
type input "*******"
click at [667, 155] on div at bounding box center [653, 171] width 73 height 47
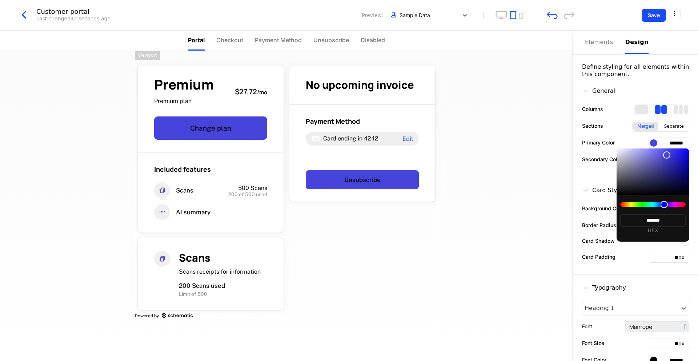
click at [660, 158] on div at bounding box center [653, 171] width 73 height 47
type input "*******"
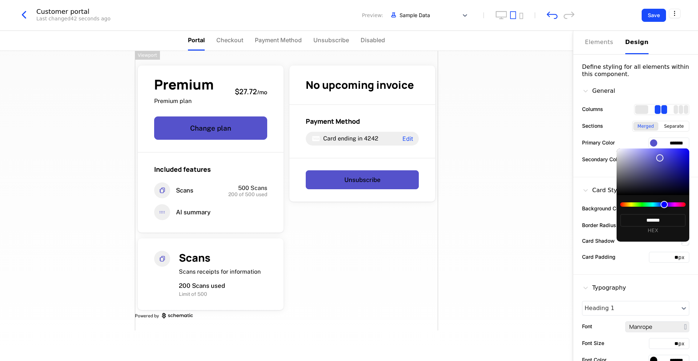
click at [654, 157] on div at bounding box center [653, 171] width 73 height 47
type input "*******"
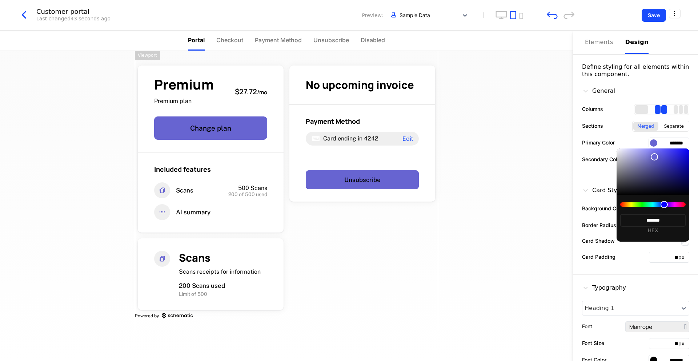
click at [649, 153] on div at bounding box center [653, 171] width 73 height 47
type input "*******"
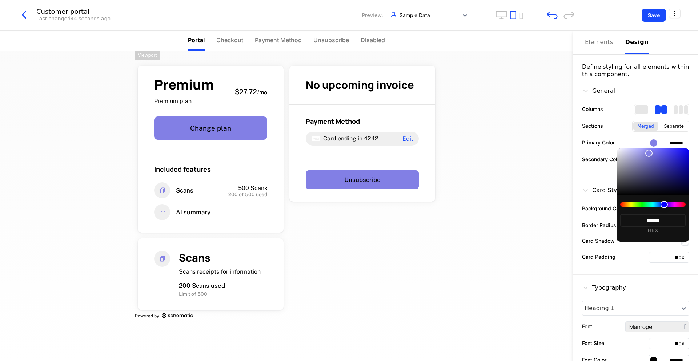
click at [654, 150] on div at bounding box center [653, 171] width 73 height 47
type input "*******"
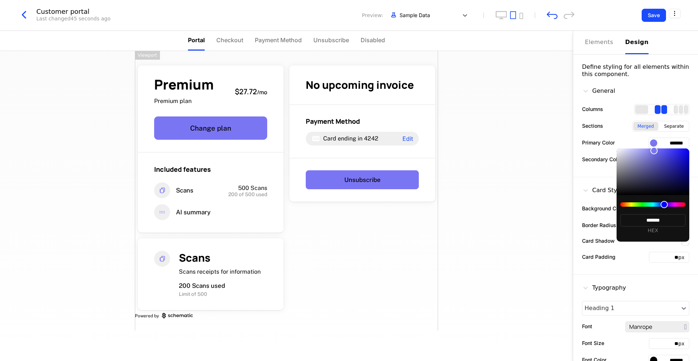
click at [659, 150] on div at bounding box center [653, 171] width 73 height 47
type input "*******"
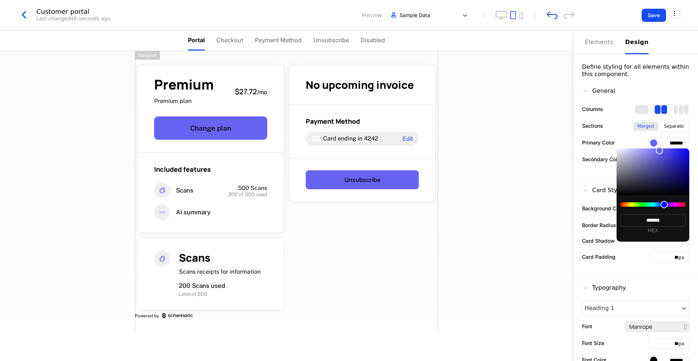
type input "*******"
click at [672, 142] on div at bounding box center [349, 180] width 698 height 361
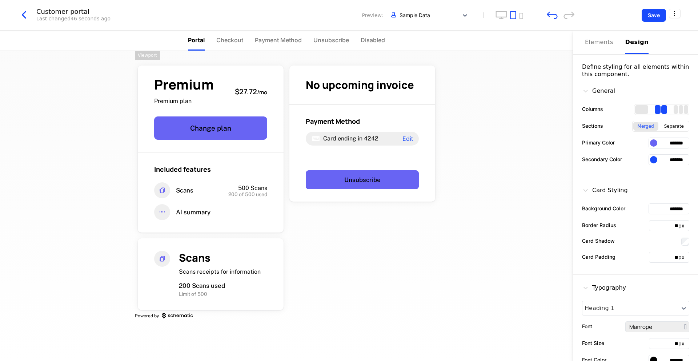
click at [672, 142] on input "*******" at bounding box center [669, 142] width 41 height 11
paste input "text"
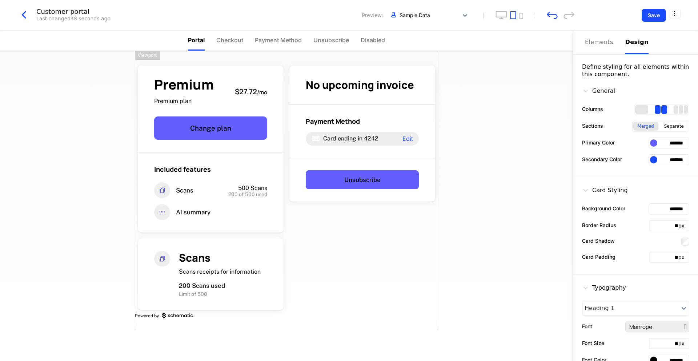
type input "*******"
click at [629, 167] on div "General Columns Sections Merged Separate Primary Color ******* Secondary Color …" at bounding box center [635, 127] width 125 height 99
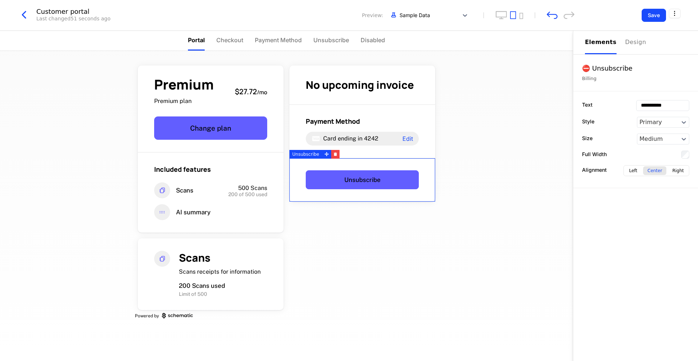
click at [426, 191] on div "Unsubscribe" at bounding box center [362, 180] width 146 height 44
click at [351, 180] on button "Unsubscribe" at bounding box center [362, 179] width 113 height 19
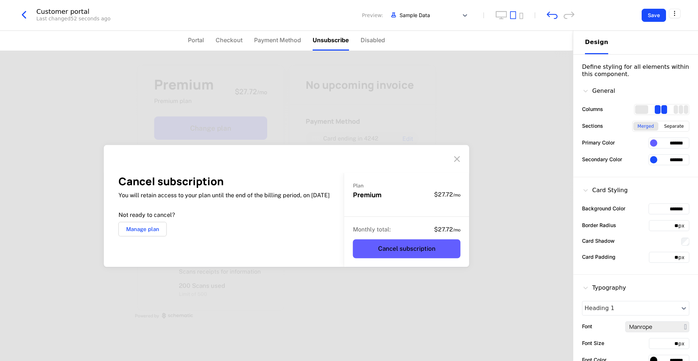
click at [461, 154] on icon at bounding box center [457, 159] width 12 height 12
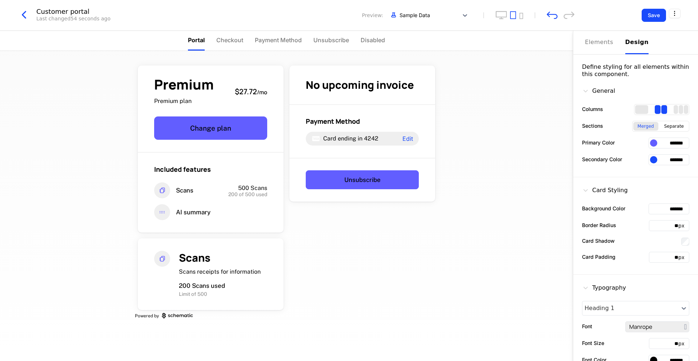
click at [668, 161] on input "*******" at bounding box center [669, 159] width 41 height 11
click at [652, 161] on div at bounding box center [653, 159] width 7 height 7
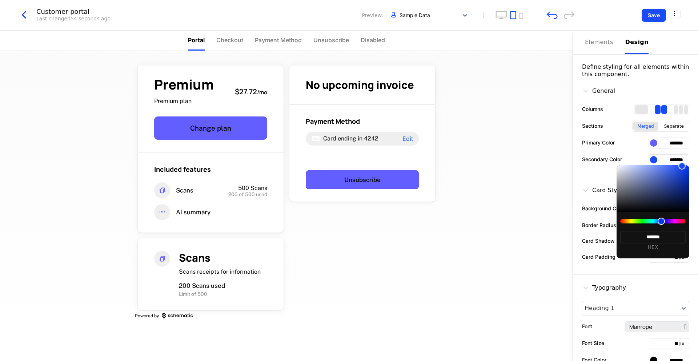
type input "*******"
click at [621, 171] on div at bounding box center [653, 188] width 73 height 47
click at [514, 188] on div at bounding box center [349, 180] width 698 height 361
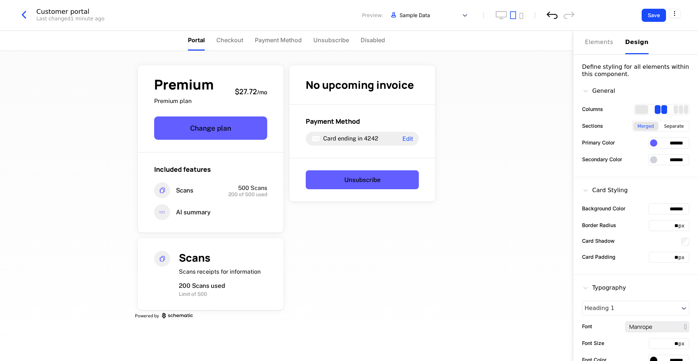
click at [553, 18] on icon "undo" at bounding box center [552, 15] width 11 height 8
type input "*******"
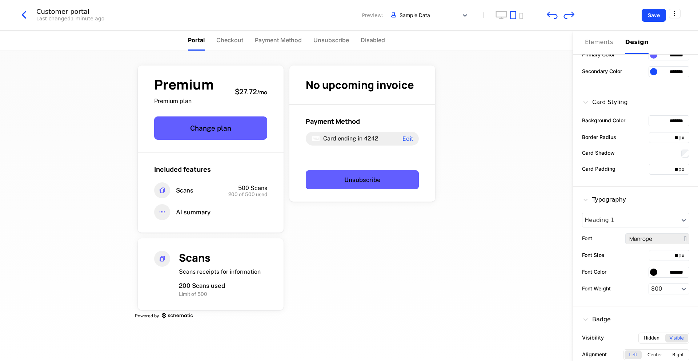
scroll to position [99, 0]
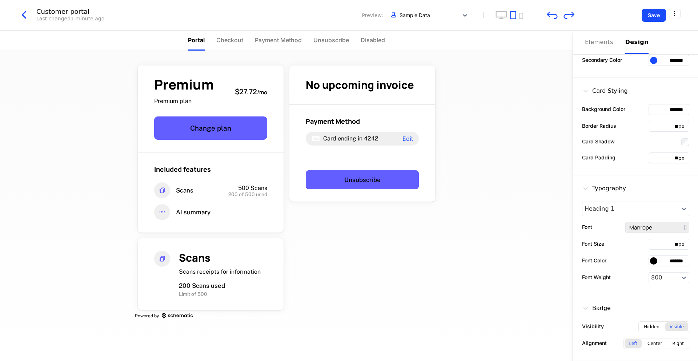
click at [654, 262] on div at bounding box center [653, 260] width 7 height 7
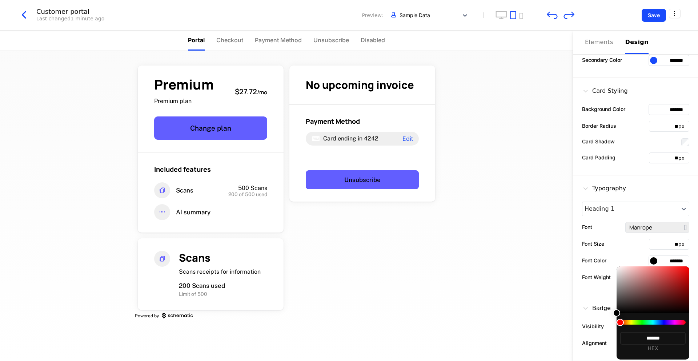
type input "*******"
click at [618, 269] on div at bounding box center [653, 289] width 73 height 47
click at [631, 252] on div at bounding box center [349, 180] width 698 height 361
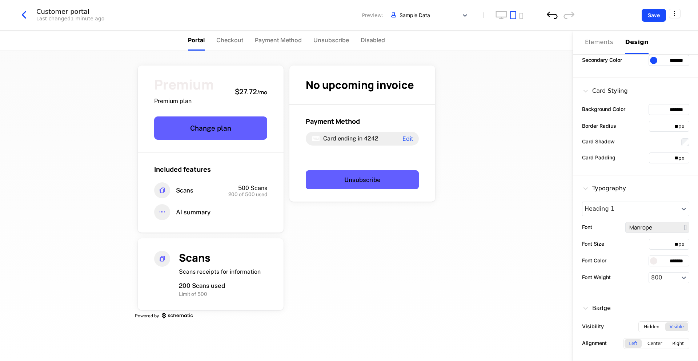
click at [553, 14] on icon "undo" at bounding box center [552, 15] width 11 height 7
type input "*******"
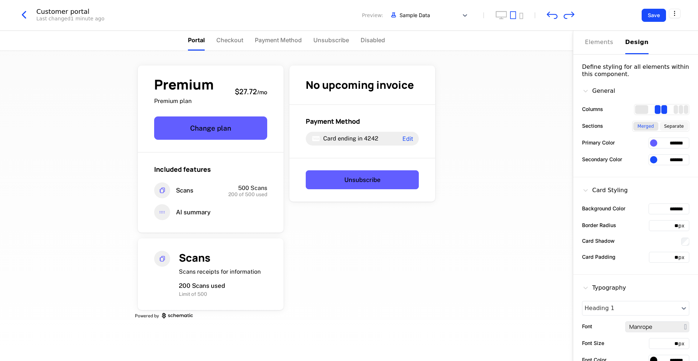
click at [671, 126] on div "Separate" at bounding box center [674, 126] width 28 height 9
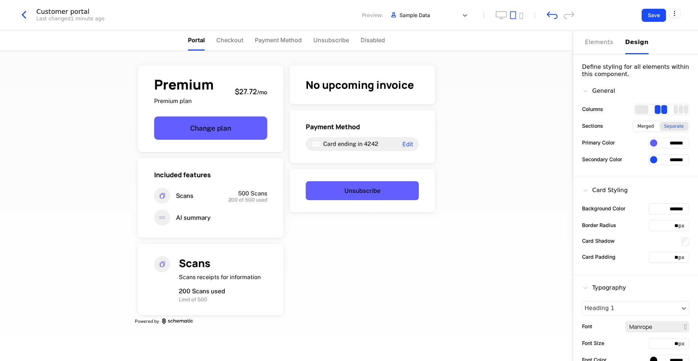
click at [664, 157] on input "*******" at bounding box center [669, 159] width 41 height 11
click at [653, 143] on div at bounding box center [653, 142] width 7 height 7
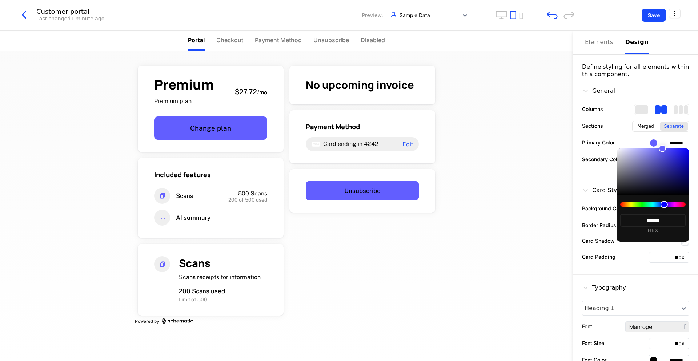
click at [664, 189] on div at bounding box center [653, 171] width 73 height 47
type input "*******"
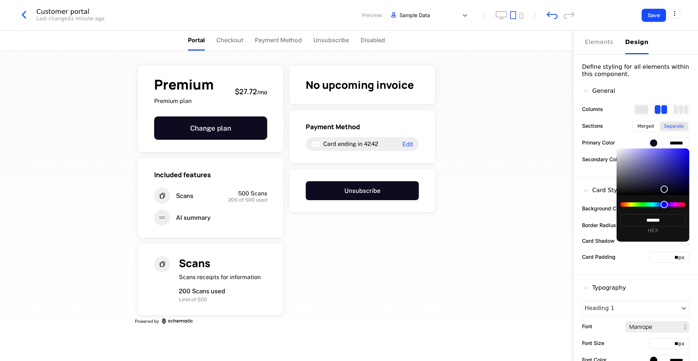
click at [643, 179] on div at bounding box center [653, 171] width 73 height 47
type input "*******"
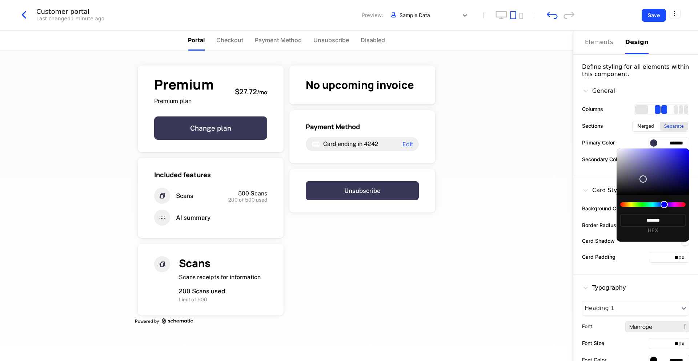
click at [672, 172] on div at bounding box center [653, 171] width 73 height 47
type input "*******"
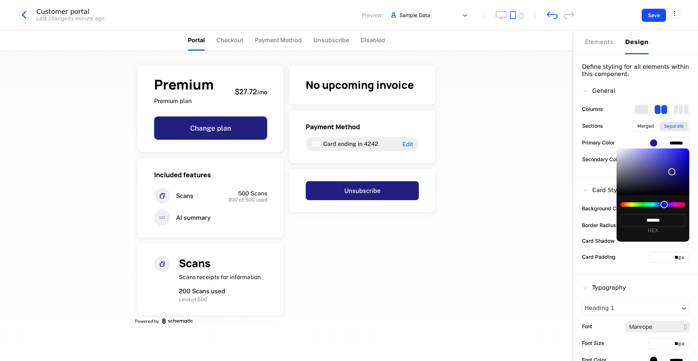
click at [656, 166] on div at bounding box center [653, 171] width 73 height 47
type input "*******"
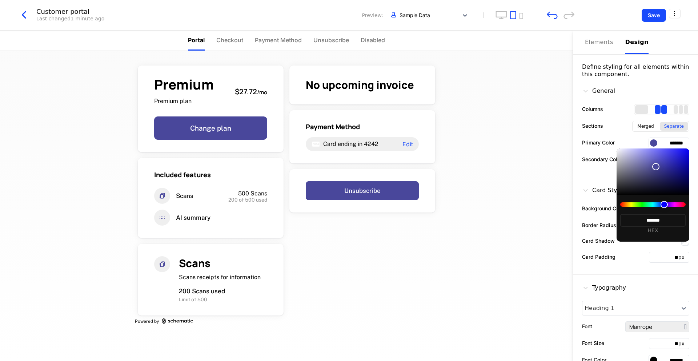
click at [653, 159] on div at bounding box center [653, 171] width 73 height 47
type input "*******"
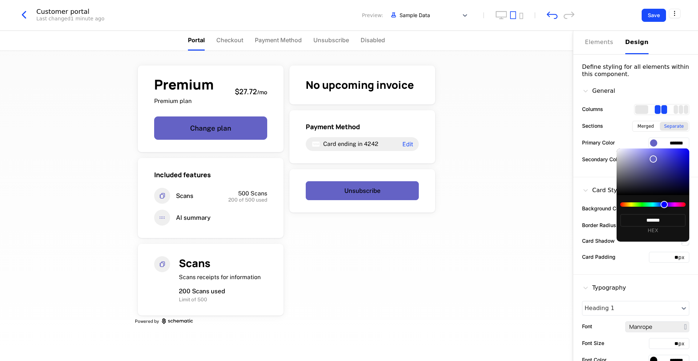
type input "*******"
click at [651, 165] on div at bounding box center [653, 171] width 73 height 47
type input "*******"
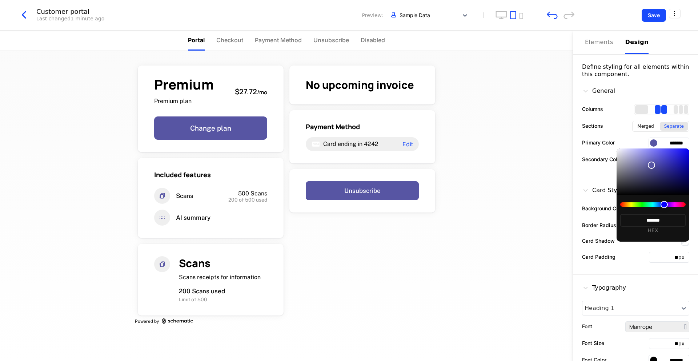
click at [646, 164] on div at bounding box center [653, 171] width 73 height 47
type input "*******"
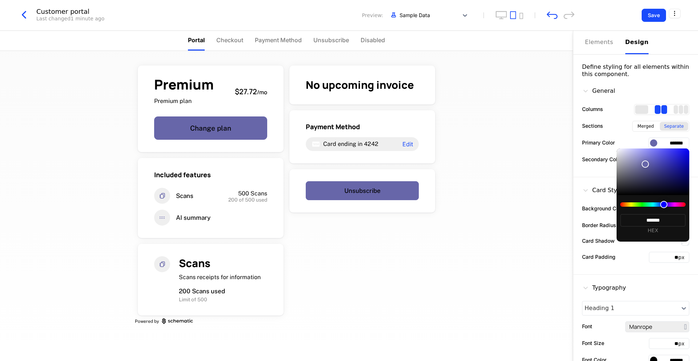
type input "*******"
click at [645, 156] on div at bounding box center [653, 171] width 73 height 47
type input "*******"
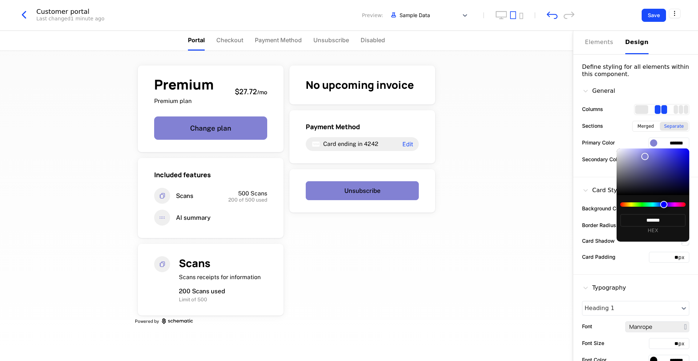
type input "*******"
click at [657, 163] on div at bounding box center [653, 171] width 73 height 47
type input "*******"
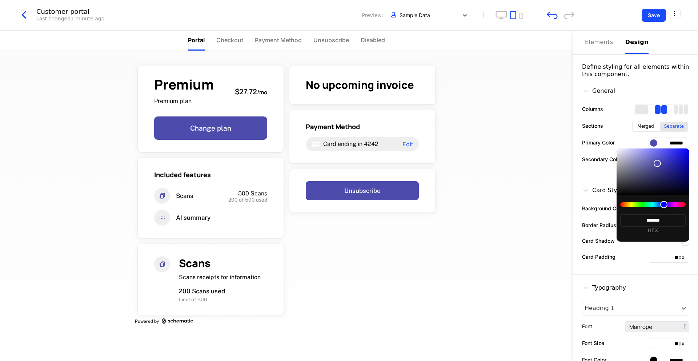
click at [665, 166] on div at bounding box center [653, 171] width 73 height 47
type input "*******"
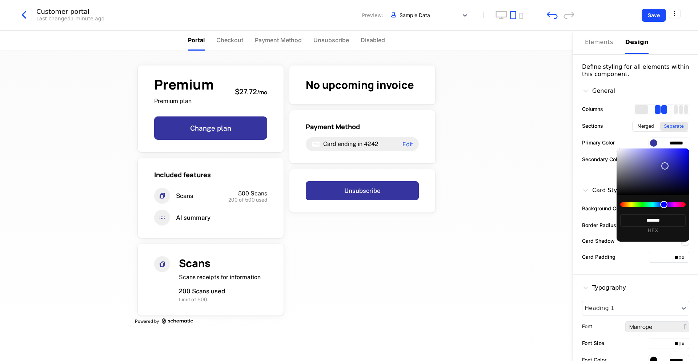
click at [663, 158] on div at bounding box center [653, 171] width 73 height 47
type input "*******"
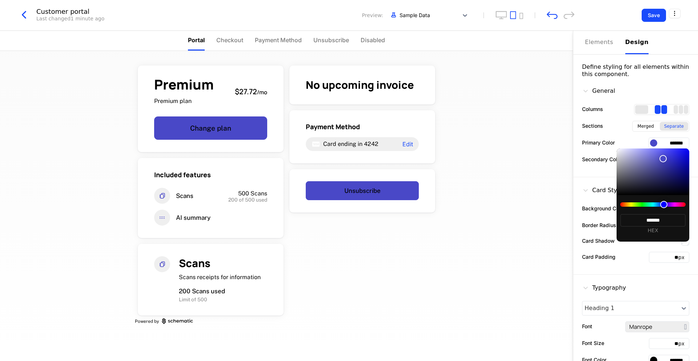
click at [656, 155] on div at bounding box center [653, 171] width 73 height 47
type input "*******"
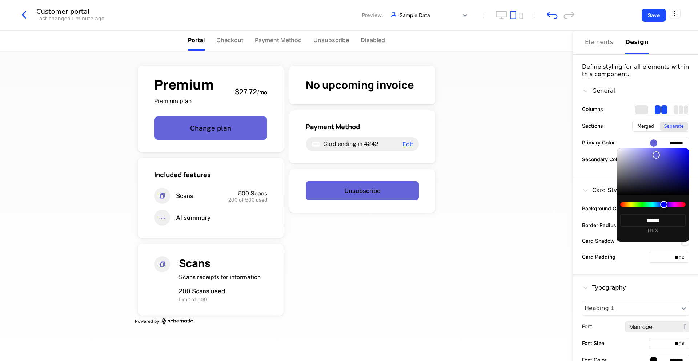
click at [667, 144] on div at bounding box center [349, 180] width 698 height 361
click at [667, 144] on input "*******" at bounding box center [669, 142] width 41 height 11
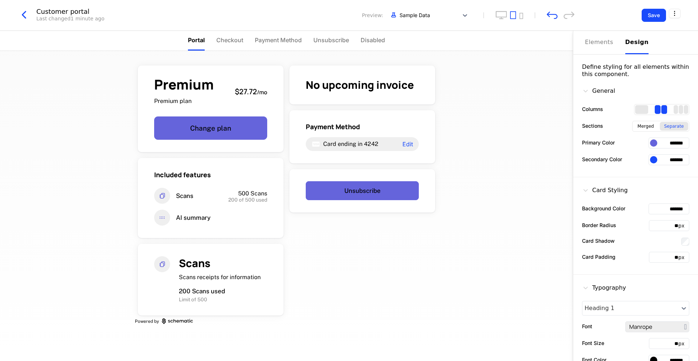
click at [667, 144] on input "*******" at bounding box center [669, 142] width 41 height 11
click at [501, 182] on div "Premium Premium plan $27.72 / mo Change plan Included features Scans 500 Scans …" at bounding box center [286, 206] width 573 height 310
click at [679, 137] on input "*******" at bounding box center [669, 142] width 41 height 11
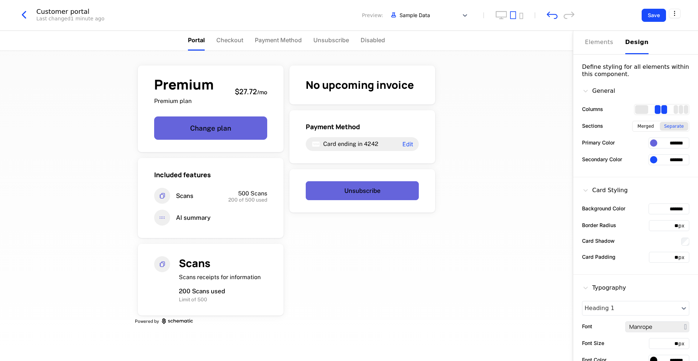
click at [679, 137] on input "*******" at bounding box center [669, 142] width 41 height 11
paste input "text"
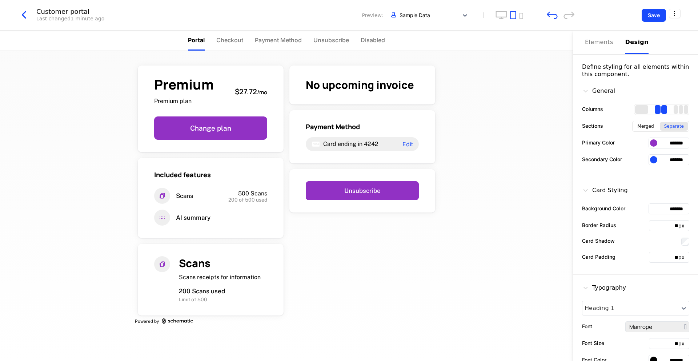
type input "*******"
click at [537, 181] on div "Premium Premium plan $27.72 / mo Change plan Included features Scans 500 Scans …" at bounding box center [286, 206] width 573 height 310
click at [646, 19] on button "Save" at bounding box center [654, 15] width 24 height 13
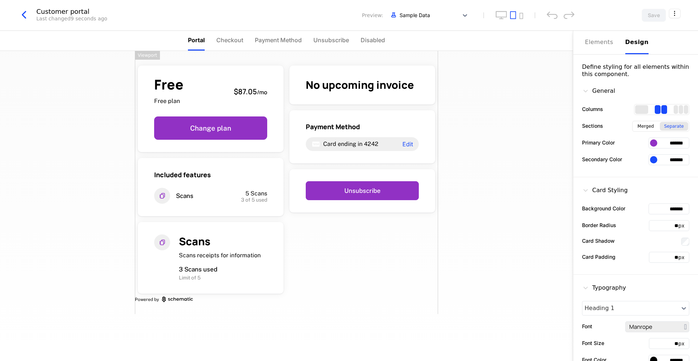
click at [67, 9] on div "Customer portal" at bounding box center [71, 11] width 71 height 7
click at [22, 14] on icon "button" at bounding box center [23, 14] width 13 height 13
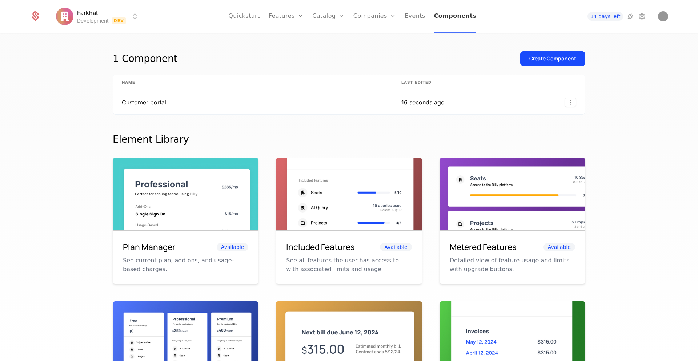
click at [463, 13] on link "Components" at bounding box center [455, 16] width 43 height 33
click at [184, 100] on td "Customer portal" at bounding box center [253, 102] width 280 height 24
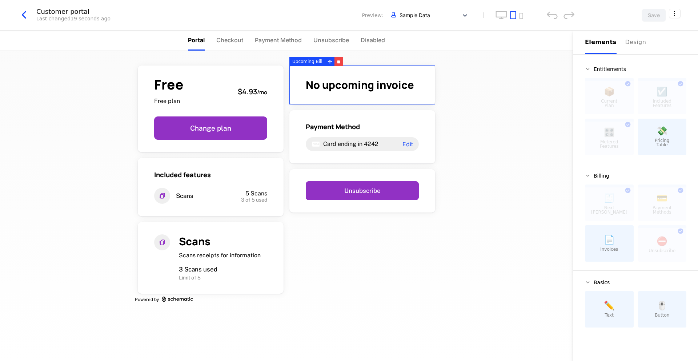
click at [198, 39] on span "Portal" at bounding box center [196, 40] width 17 height 9
click at [238, 39] on span "Checkout" at bounding box center [229, 40] width 27 height 9
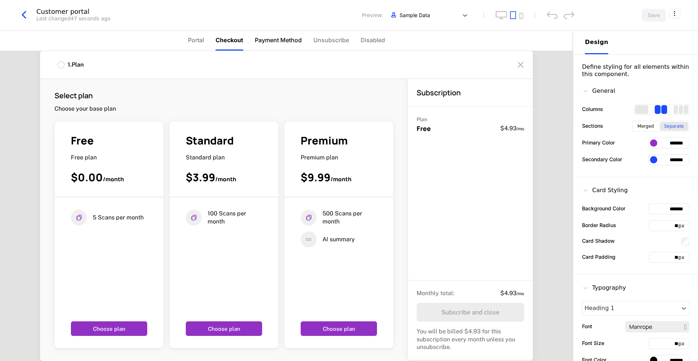
click at [266, 40] on span "Payment Method" at bounding box center [278, 40] width 47 height 9
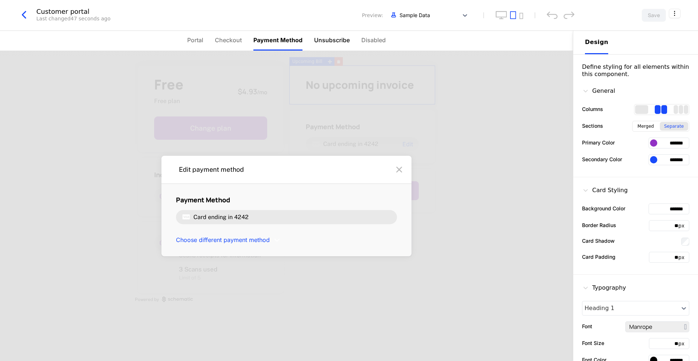
click at [330, 36] on span "Unsubscribe" at bounding box center [332, 40] width 36 height 9
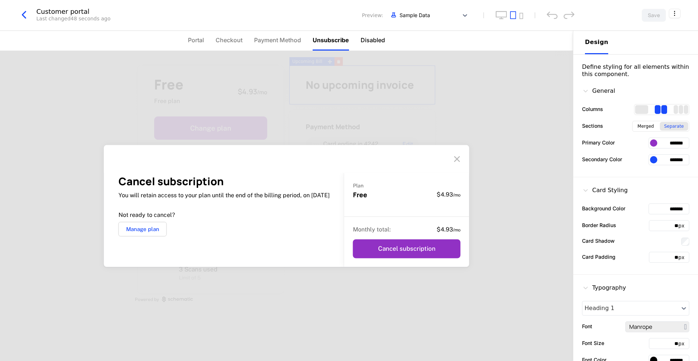
click at [369, 41] on span "Disabled" at bounding box center [373, 40] width 24 height 9
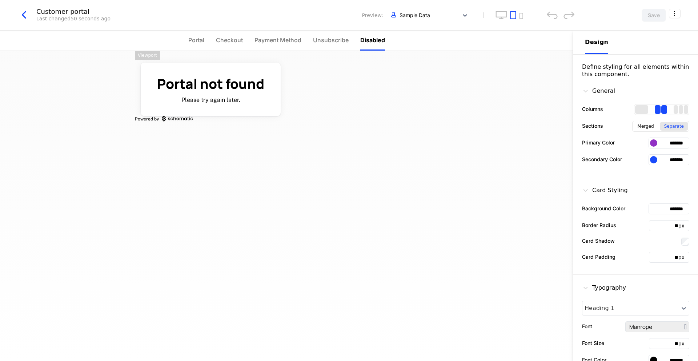
click at [36, 14] on button "button" at bounding box center [26, 14] width 19 height 13
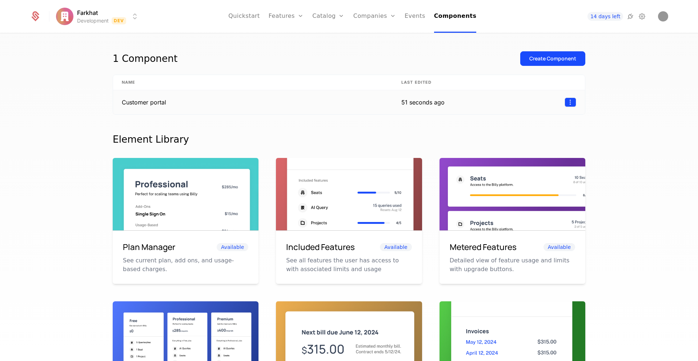
click at [569, 104] on html "Farkhat Development Dev Quickstart Features Features Flags Catalog Plans Add On…" at bounding box center [349, 180] width 698 height 361
click at [316, 98] on html "Farkhat Development Dev Quickstart Features Features Flags Catalog Plans Add On…" at bounding box center [349, 180] width 698 height 361
click at [131, 98] on td "Customer portal" at bounding box center [252, 102] width 279 height 24
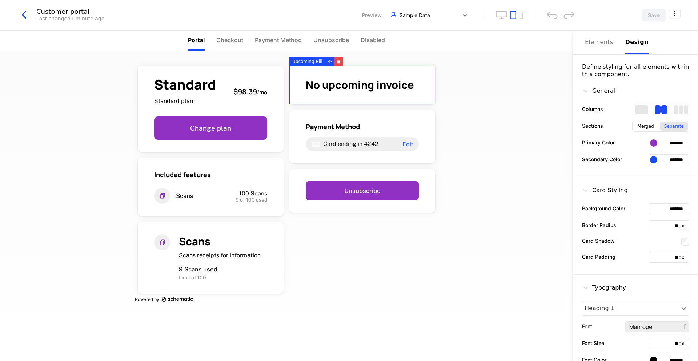
click at [637, 44] on div "Design" at bounding box center [636, 42] width 23 height 9
click at [674, 12] on html "Farkhat Development Dev Quickstart Features Features Flags Catalog Plans Add On…" at bounding box center [349, 180] width 698 height 361
click at [639, 39] on div "Get embed code How to install cmpn_CfK7PgyyMCh Close" at bounding box center [642, 53] width 59 height 52
click at [624, 43] on div "How to install" at bounding box center [633, 43] width 40 height 7
click at [38, 12] on div "Customer portal" at bounding box center [70, 11] width 68 height 7
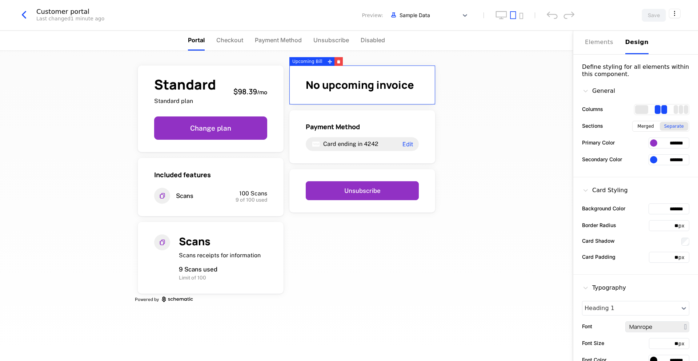
click at [17, 12] on div "Customer portal Last changed 1 minute ago Preview: Sample Data Save" at bounding box center [349, 15] width 698 height 31
click at [24, 13] on icon "button" at bounding box center [23, 14] width 13 height 13
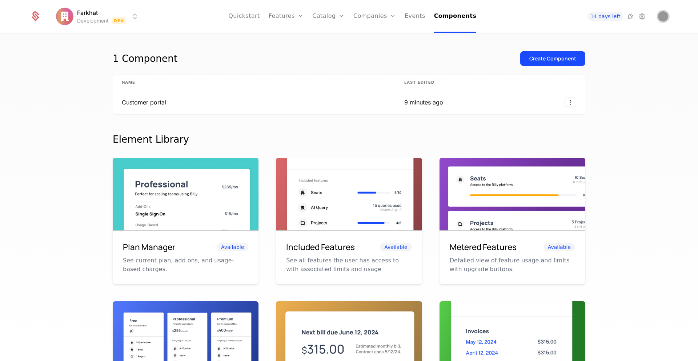
click at [664, 17] on img "Open user button" at bounding box center [663, 16] width 10 height 10
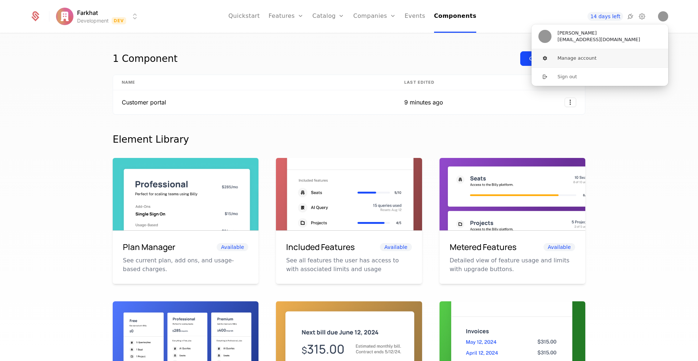
click at [576, 62] on button "Manage account" at bounding box center [599, 58] width 137 height 18
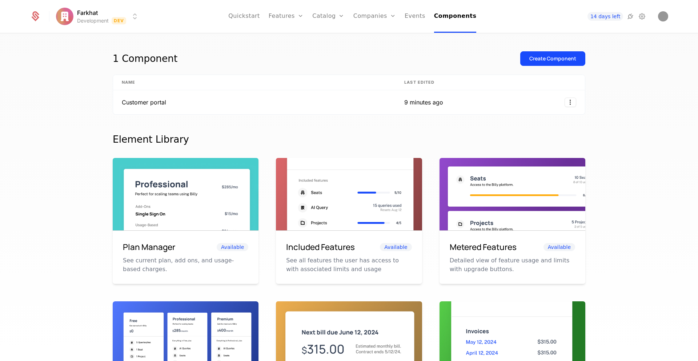
click at [71, 17] on html "Farkhat Development Dev Quickstart Features Features Flags Catalog Plans Add On…" at bounding box center [349, 180] width 698 height 361
click at [643, 18] on html "Farkhat Development Dev Quickstart Features Features Flags Catalog Plans Add On…" at bounding box center [349, 180] width 698 height 361
click at [642, 17] on icon at bounding box center [642, 16] width 9 height 9
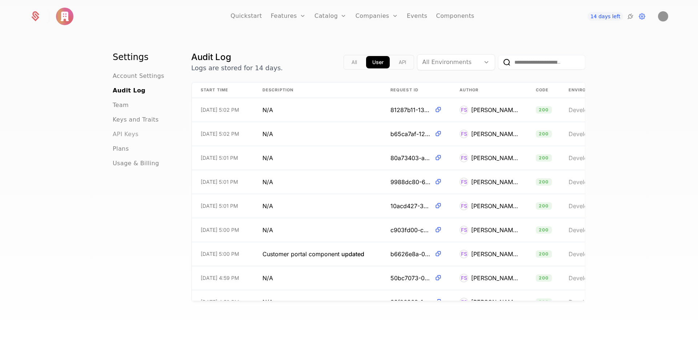
click at [128, 136] on span "API Keys" at bounding box center [126, 134] width 26 height 9
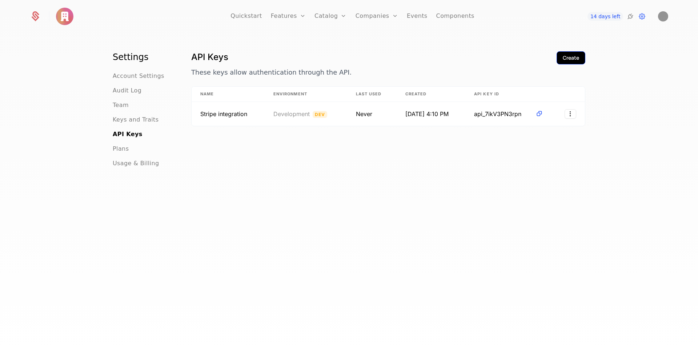
click at [566, 61] on div "Create" at bounding box center [571, 57] width 16 height 7
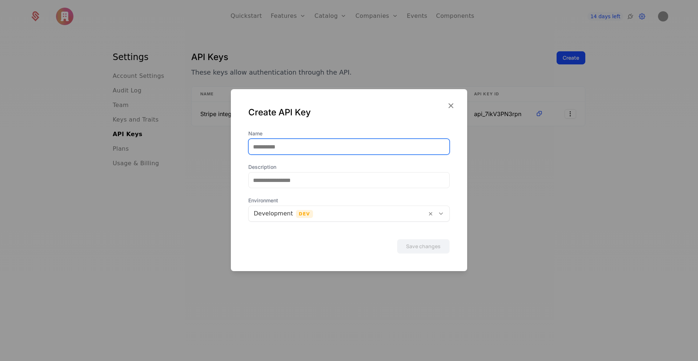
click at [287, 150] on input "Name" at bounding box center [349, 146] width 201 height 15
type input "**********"
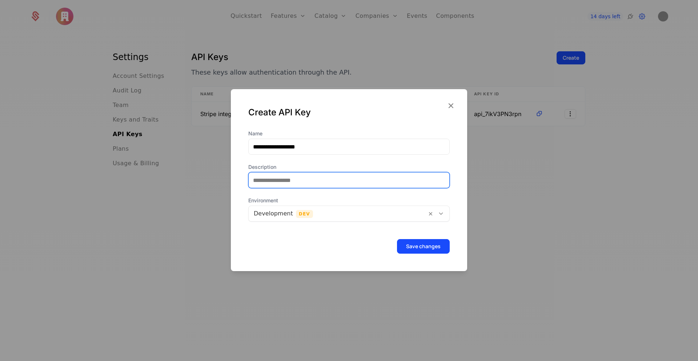
click at [266, 184] on input "Description" at bounding box center [349, 179] width 201 height 15
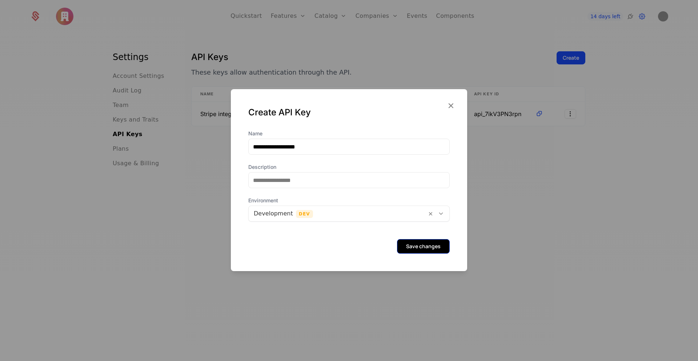
click at [408, 247] on button "Save changes" at bounding box center [423, 246] width 53 height 15
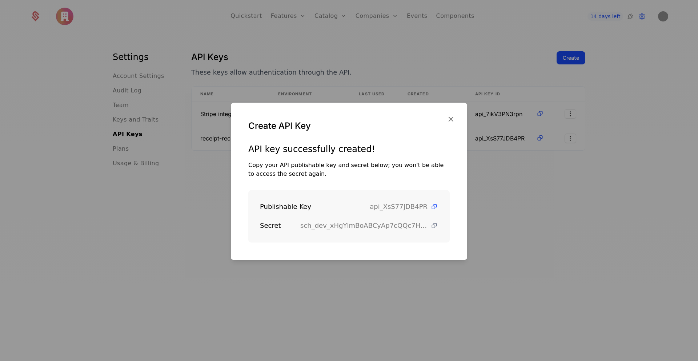
click at [436, 226] on icon at bounding box center [434, 226] width 8 height 8
click at [433, 204] on icon at bounding box center [434, 207] width 8 height 8
click at [447, 115] on icon "button" at bounding box center [450, 118] width 9 height 9
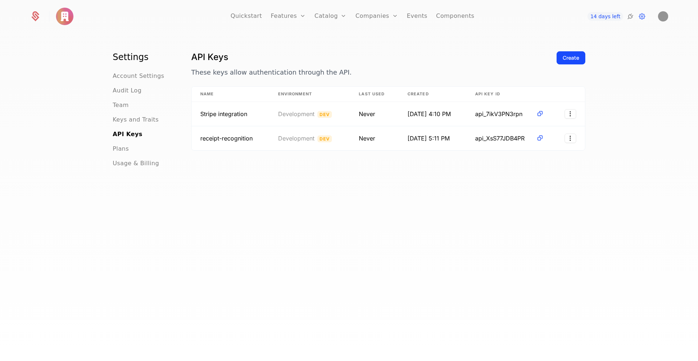
click at [64, 19] on img at bounding box center [64, 16] width 17 height 17
click at [69, 17] on img at bounding box center [64, 16] width 17 height 17
click at [330, 15] on link "Catalog" at bounding box center [330, 16] width 32 height 33
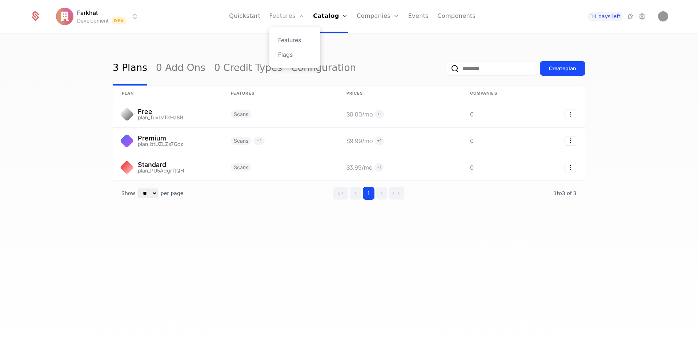
click at [294, 15] on link "Features" at bounding box center [286, 16] width 35 height 33
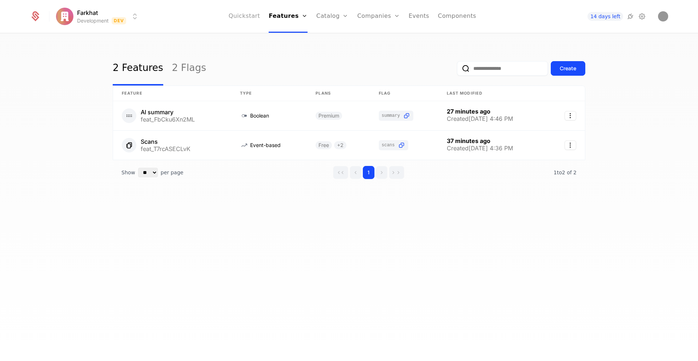
click at [252, 15] on link "Quickstart" at bounding box center [245, 16] width 32 height 33
click at [455, 17] on link "Components" at bounding box center [457, 16] width 38 height 33
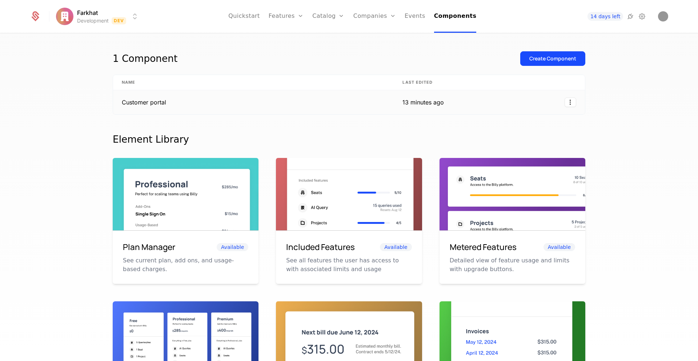
click at [144, 100] on td "Customer portal" at bounding box center [253, 102] width 281 height 24
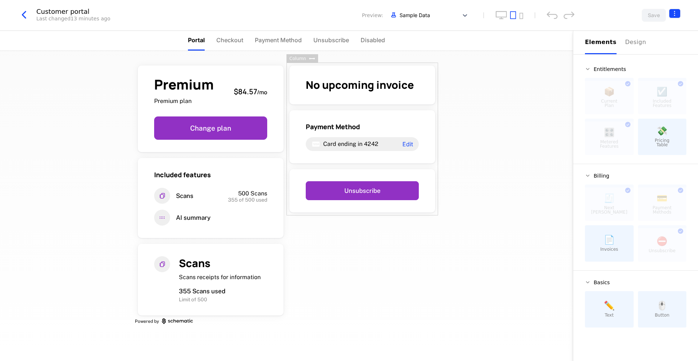
click at [674, 14] on html "Farkhat Development Dev Quickstart Features Features Flags Catalog Plans Add On…" at bounding box center [349, 180] width 698 height 361
click at [668, 61] on div "cmpn_CfK7PgyyMCh" at bounding box center [642, 59] width 59 height 11
click at [663, 60] on icon "button" at bounding box center [665, 60] width 8 height 8
click at [55, 14] on html "Farkhat Development Dev Quickstart Features Features Flags Catalog Plans Add On…" at bounding box center [349, 180] width 698 height 361
click at [24, 13] on icon "button" at bounding box center [23, 14] width 13 height 13
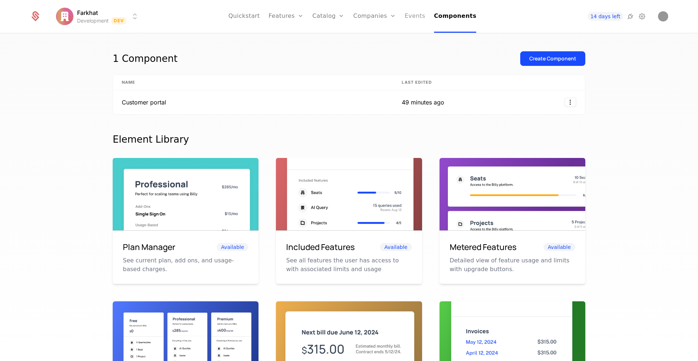
click at [416, 18] on link "Events" at bounding box center [415, 16] width 21 height 33
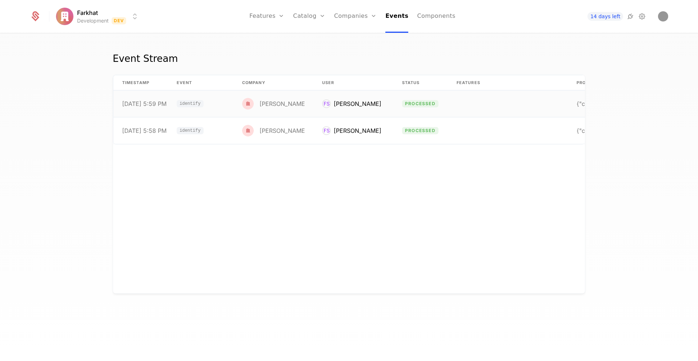
click at [352, 103] on div "[PERSON_NAME]" at bounding box center [358, 103] width 48 height 9
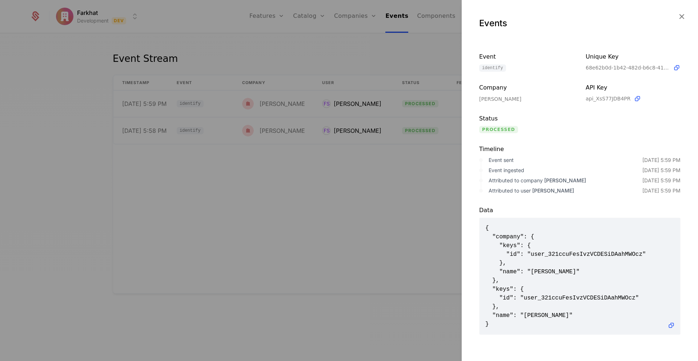
click at [392, 60] on div at bounding box center [349, 180] width 698 height 361
